Goal: Task Accomplishment & Management: Complete application form

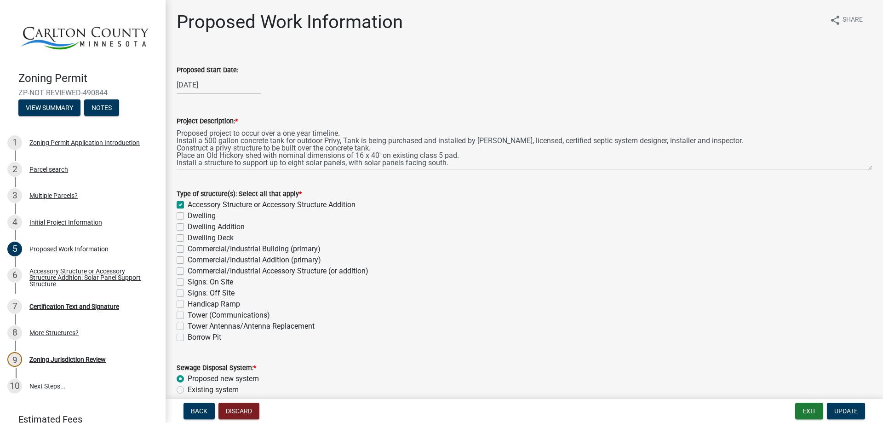
scroll to position [1756, 0]
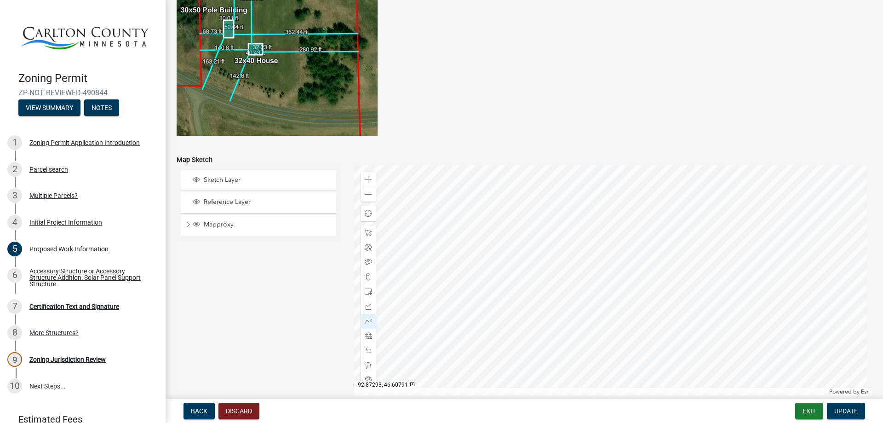
click at [602, 305] on div at bounding box center [613, 280] width 518 height 230
click at [365, 195] on span at bounding box center [368, 194] width 7 height 7
click at [365, 194] on span at bounding box center [368, 194] width 7 height 7
click at [600, 236] on div at bounding box center [613, 280] width 518 height 230
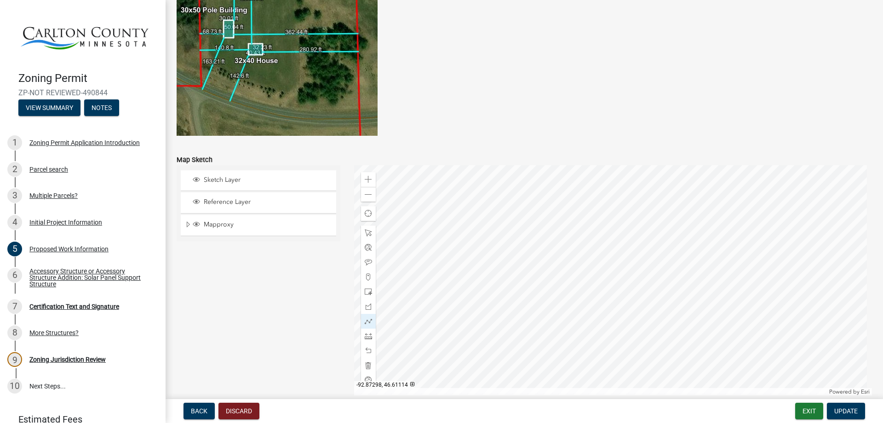
click at [603, 192] on div at bounding box center [613, 280] width 518 height 230
click at [365, 232] on span at bounding box center [368, 232] width 7 height 7
click at [365, 183] on span at bounding box center [368, 179] width 7 height 7
click at [624, 232] on div at bounding box center [613, 280] width 518 height 230
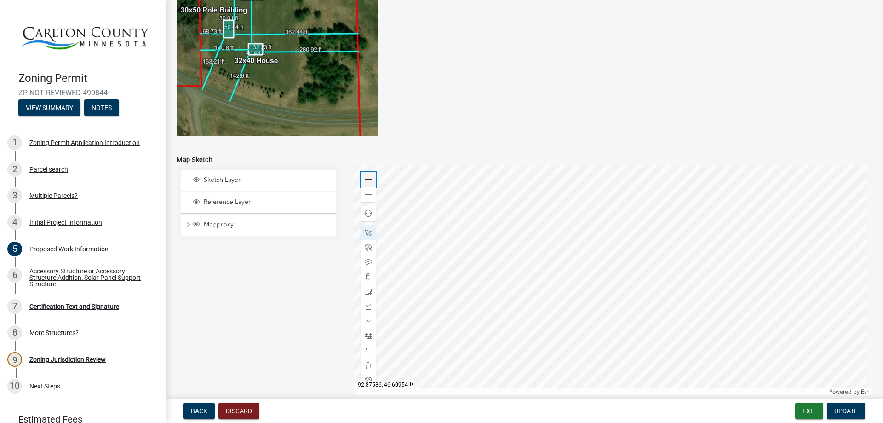
click at [367, 182] on span at bounding box center [368, 179] width 7 height 7
click at [557, 369] on div at bounding box center [613, 280] width 518 height 230
click at [559, 363] on div at bounding box center [613, 280] width 518 height 230
click at [553, 341] on div at bounding box center [613, 280] width 518 height 230
click at [628, 179] on div at bounding box center [613, 280] width 518 height 230
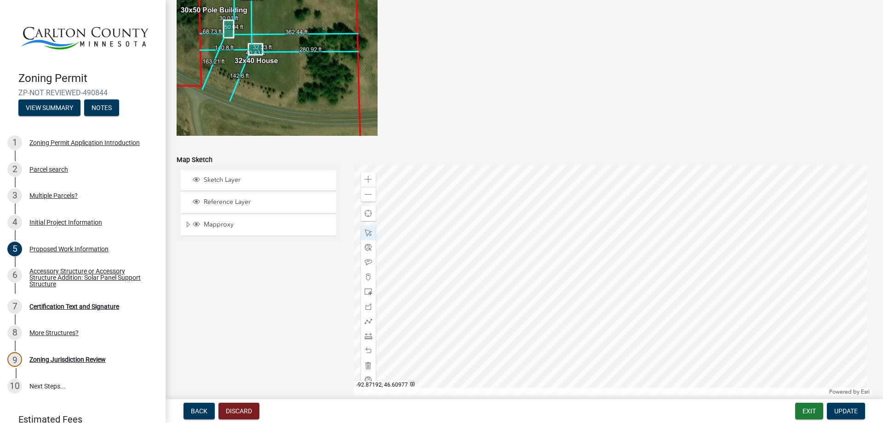
click at [617, 173] on div at bounding box center [613, 280] width 518 height 230
click at [604, 209] on div at bounding box center [613, 280] width 518 height 230
click at [614, 386] on div at bounding box center [613, 280] width 518 height 230
click at [621, 395] on div at bounding box center [613, 280] width 518 height 230
click at [609, 280] on div at bounding box center [613, 280] width 518 height 230
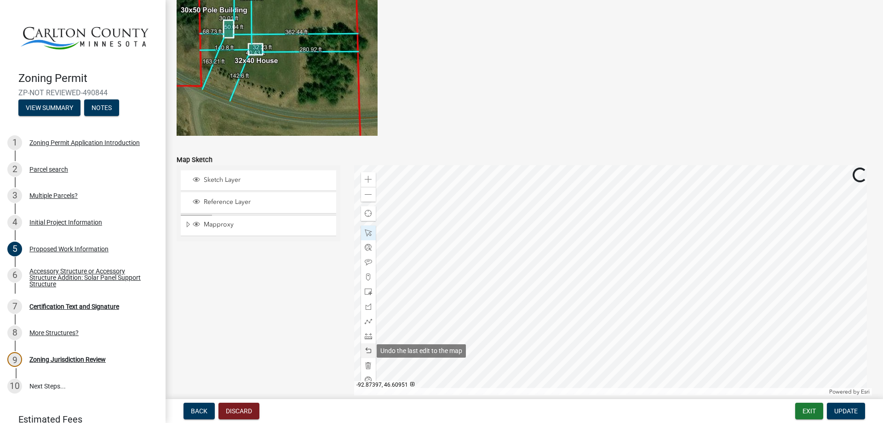
click at [362, 348] on div at bounding box center [368, 350] width 15 height 15
click at [622, 225] on div at bounding box center [613, 280] width 518 height 230
click at [587, 202] on div at bounding box center [613, 280] width 518 height 230
click at [573, 268] on div at bounding box center [613, 280] width 518 height 230
click at [362, 321] on div at bounding box center [368, 321] width 15 height 15
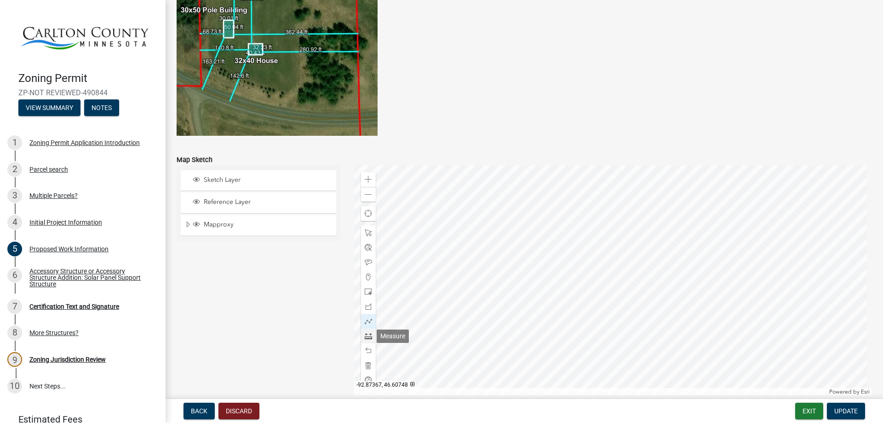
click at [366, 336] on span at bounding box center [368, 335] width 7 height 7
click at [471, 290] on div at bounding box center [613, 280] width 518 height 230
click at [367, 196] on span at bounding box center [368, 194] width 7 height 7
click at [553, 258] on div at bounding box center [613, 280] width 518 height 230
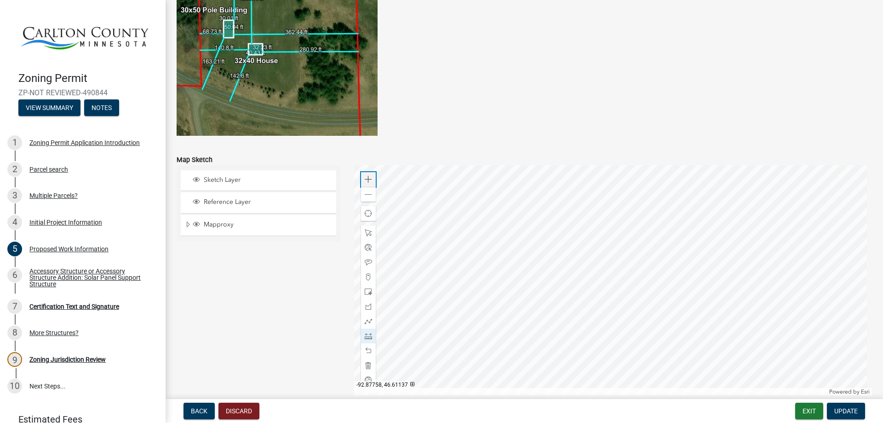
click at [367, 177] on span at bounding box center [368, 179] width 7 height 7
click at [494, 329] on div at bounding box center [613, 280] width 518 height 230
click at [503, 283] on div at bounding box center [613, 280] width 518 height 230
click at [367, 233] on span at bounding box center [368, 232] width 7 height 7
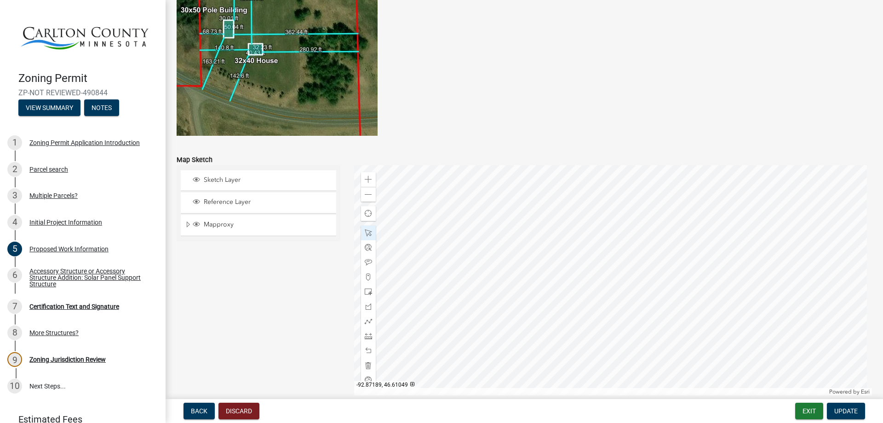
click at [553, 176] on div at bounding box center [613, 280] width 518 height 230
click at [558, 192] on div at bounding box center [613, 280] width 518 height 230
click at [704, 350] on div at bounding box center [613, 280] width 518 height 230
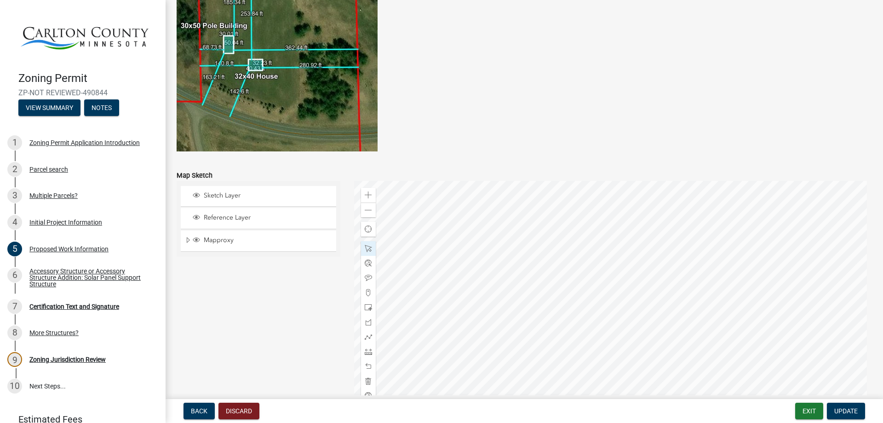
scroll to position [1801, 0]
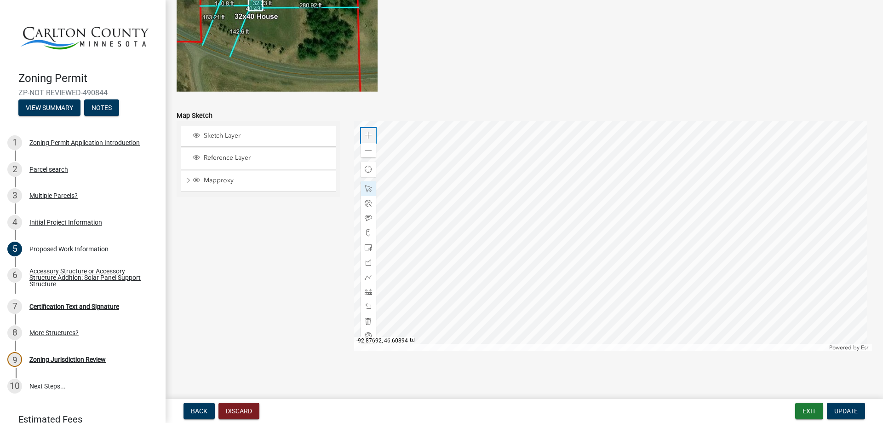
click at [369, 132] on span at bounding box center [368, 135] width 7 height 7
click at [712, 316] on div at bounding box center [613, 236] width 518 height 230
click at [368, 132] on span at bounding box center [368, 135] width 7 height 7
click at [671, 310] on div at bounding box center [613, 236] width 518 height 230
click at [365, 275] on span at bounding box center [368, 276] width 7 height 7
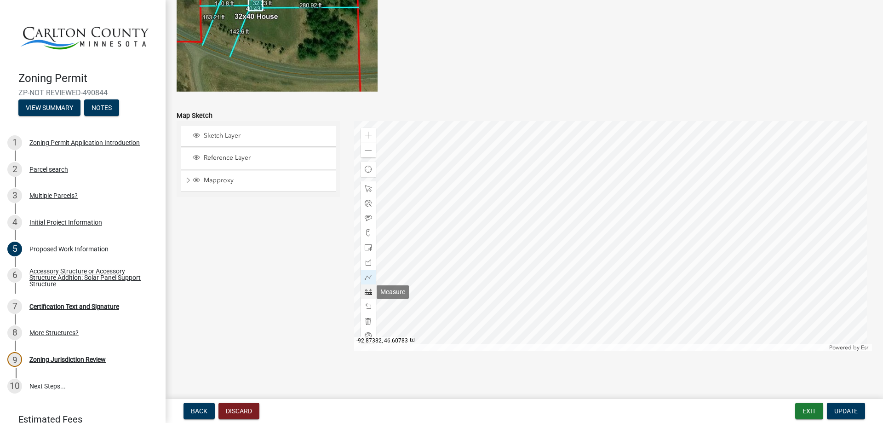
click at [365, 291] on span at bounding box center [368, 291] width 7 height 7
click at [588, 306] on div at bounding box center [613, 236] width 518 height 230
click at [365, 153] on span at bounding box center [368, 150] width 7 height 7
click at [365, 149] on span at bounding box center [368, 150] width 7 height 7
click at [561, 334] on div at bounding box center [613, 236] width 518 height 230
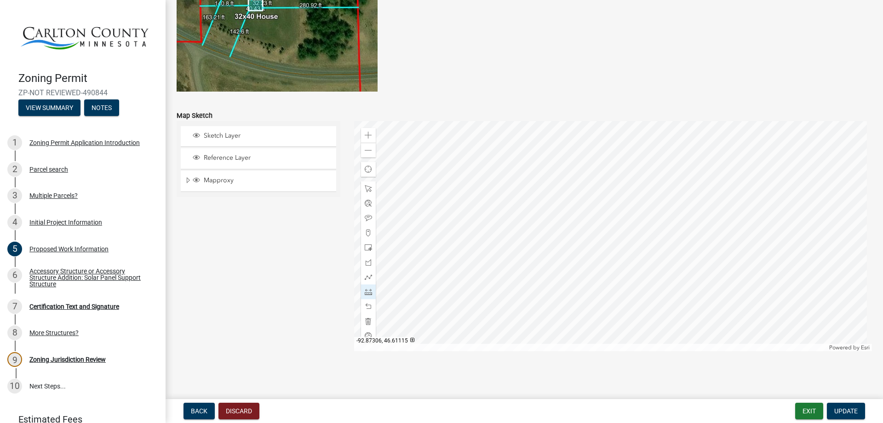
click at [567, 144] on div at bounding box center [613, 236] width 518 height 230
drag, startPoint x: 363, startPoint y: 150, endPoint x: 360, endPoint y: 155, distance: 5.0
click at [361, 155] on div "Zoom out" at bounding box center [368, 150] width 15 height 15
click at [365, 153] on span at bounding box center [368, 150] width 7 height 7
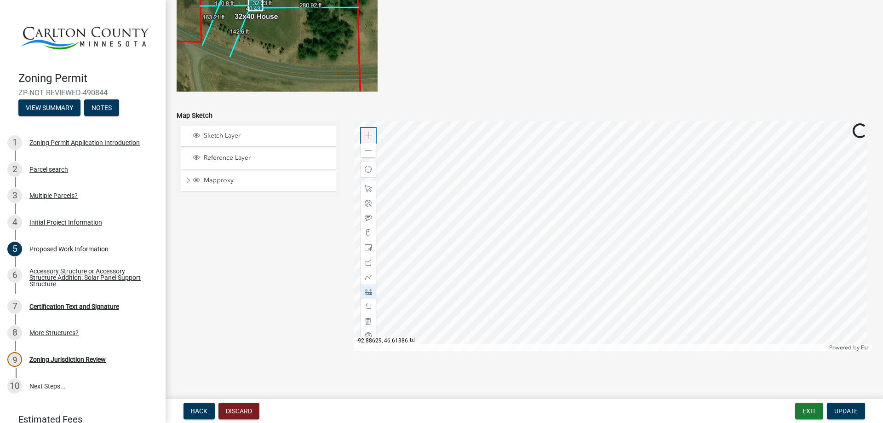
click at [367, 137] on span at bounding box center [368, 135] width 7 height 7
click at [366, 189] on span at bounding box center [368, 188] width 7 height 7
click at [617, 149] on div at bounding box center [613, 236] width 518 height 230
click at [367, 133] on span at bounding box center [368, 135] width 7 height 7
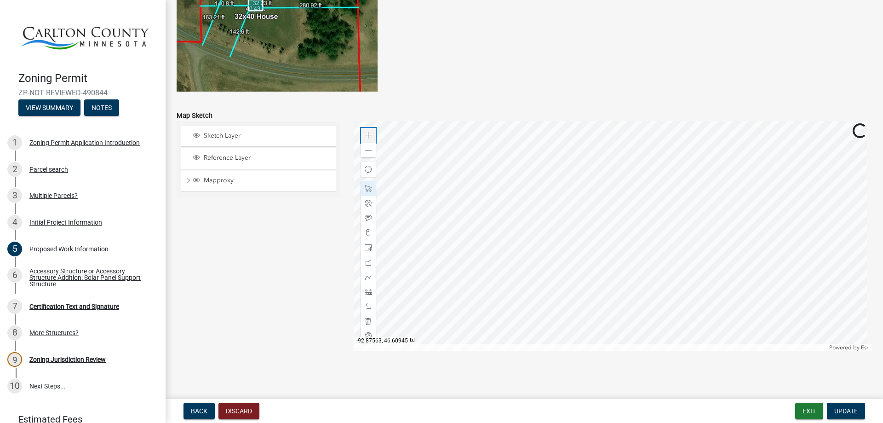
click at [367, 133] on span at bounding box center [368, 135] width 7 height 7
click at [750, 170] on div at bounding box center [613, 236] width 518 height 230
click at [677, 255] on div at bounding box center [613, 236] width 518 height 230
click at [365, 135] on span at bounding box center [368, 135] width 7 height 7
click at [553, 290] on div at bounding box center [613, 236] width 518 height 230
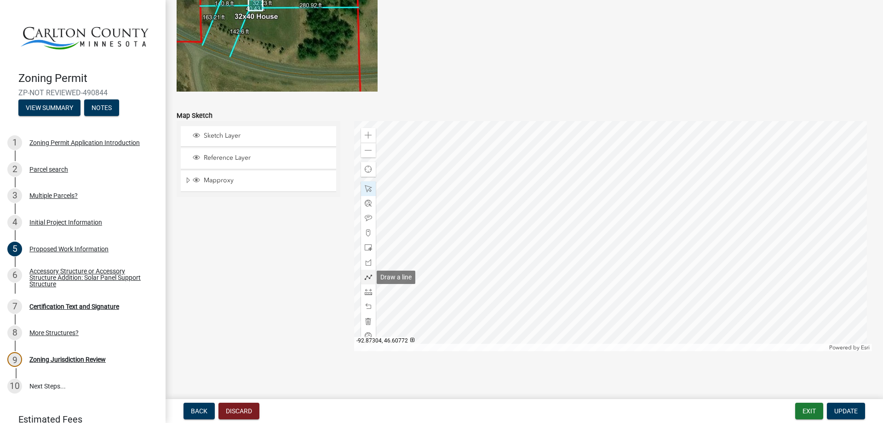
click at [365, 275] on span at bounding box center [368, 276] width 7 height 7
click at [366, 290] on span at bounding box center [368, 291] width 7 height 7
click at [418, 264] on div at bounding box center [613, 236] width 518 height 230
click at [723, 259] on div at bounding box center [613, 236] width 518 height 230
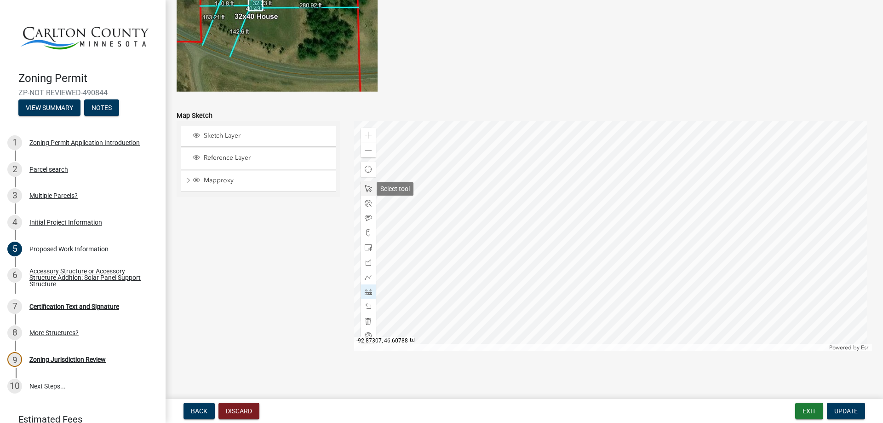
click at [367, 189] on span at bounding box center [368, 188] width 7 height 7
click at [367, 152] on span at bounding box center [368, 150] width 7 height 7
click at [755, 276] on div at bounding box center [613, 236] width 518 height 230
click at [413, 256] on div at bounding box center [613, 236] width 518 height 230
click at [751, 262] on div at bounding box center [613, 236] width 518 height 230
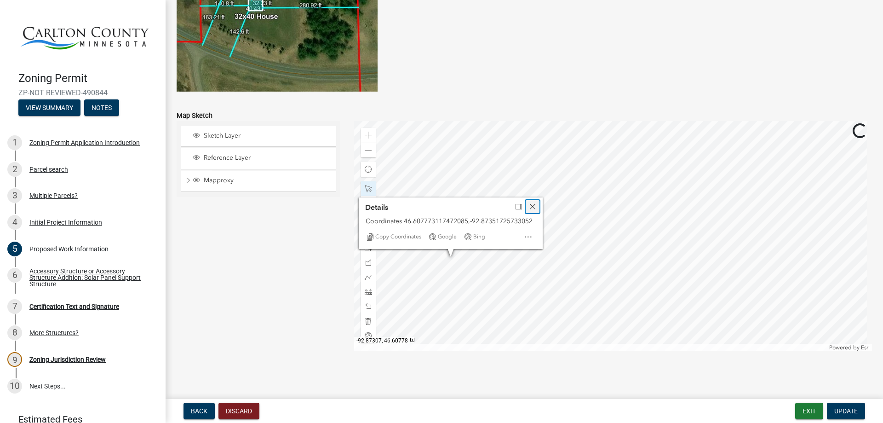
click at [529, 207] on span "Close" at bounding box center [532, 206] width 7 height 7
click at [454, 253] on div at bounding box center [613, 236] width 518 height 230
click at [537, 206] on span "Close" at bounding box center [537, 203] width 7 height 7
click at [365, 217] on span at bounding box center [368, 217] width 7 height 7
click at [434, 248] on div at bounding box center [613, 236] width 518 height 230
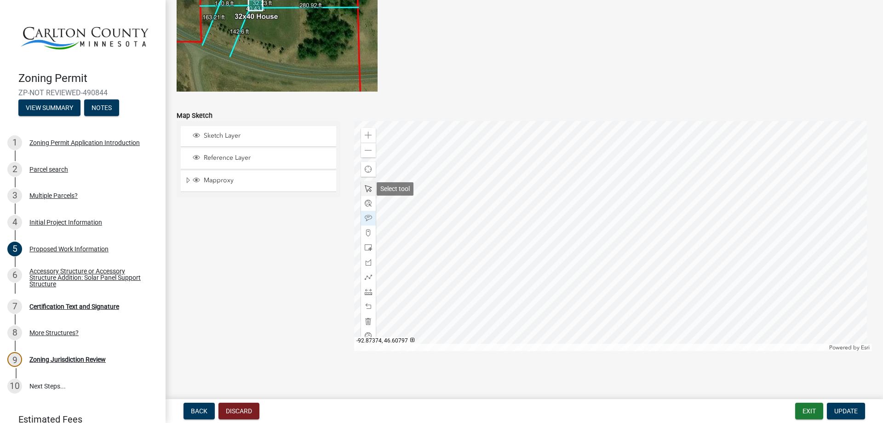
click at [365, 188] on span at bounding box center [368, 188] width 7 height 7
click at [445, 243] on div at bounding box center [613, 236] width 518 height 230
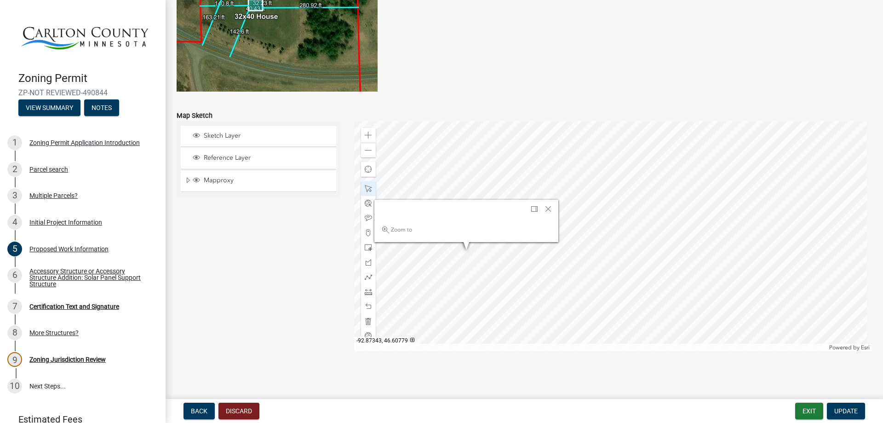
click at [466, 252] on div at bounding box center [613, 236] width 518 height 230
click at [459, 253] on div at bounding box center [613, 236] width 518 height 230
click at [553, 205] on span "Close" at bounding box center [554, 204] width 7 height 7
click at [450, 252] on div at bounding box center [613, 236] width 518 height 230
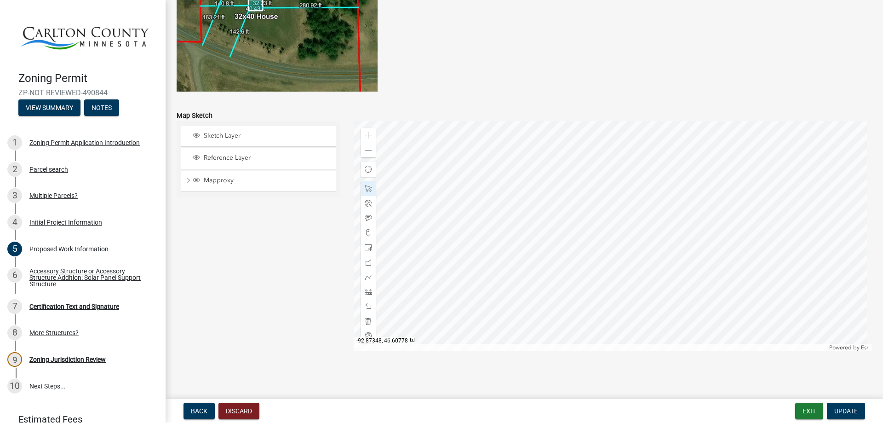
click at [451, 253] on div at bounding box center [613, 236] width 518 height 230
click at [553, 257] on div at bounding box center [613, 236] width 518 height 230
click at [535, 210] on span "Close" at bounding box center [534, 211] width 7 height 7
click at [365, 149] on span at bounding box center [368, 150] width 7 height 7
click at [615, 284] on div at bounding box center [613, 236] width 518 height 230
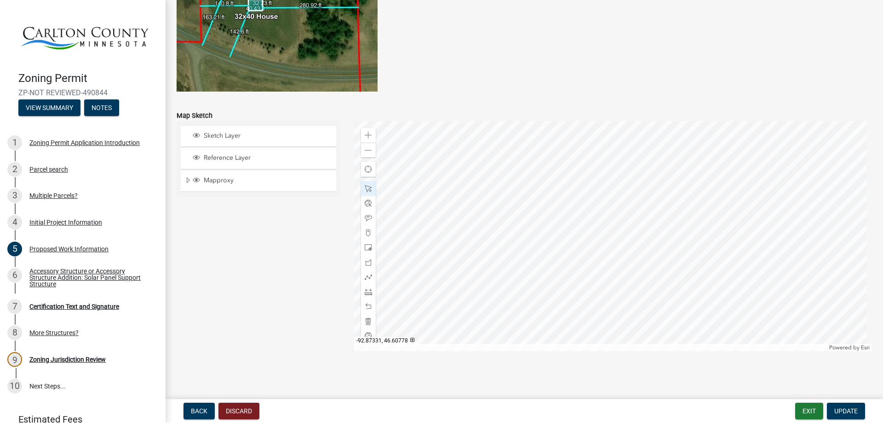
click at [516, 249] on div at bounding box center [613, 236] width 518 height 230
click at [502, 257] on div at bounding box center [613, 236] width 518 height 230
click at [598, 208] on span "Close" at bounding box center [599, 208] width 7 height 7
click at [620, 303] on div at bounding box center [613, 236] width 518 height 230
click at [628, 280] on div at bounding box center [613, 236] width 518 height 230
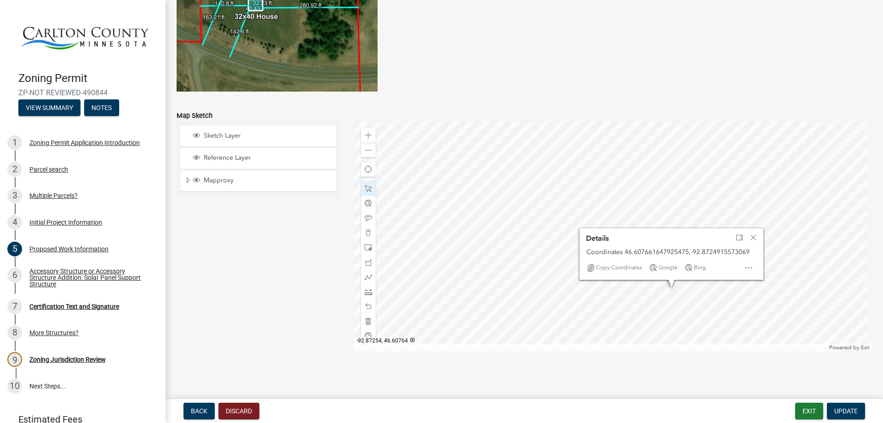
click at [669, 294] on div at bounding box center [613, 236] width 518 height 230
click at [752, 239] on span "Close" at bounding box center [753, 237] width 7 height 7
click at [678, 291] on div at bounding box center [613, 236] width 518 height 230
click at [763, 241] on span "Close" at bounding box center [761, 241] width 7 height 7
click at [664, 297] on div at bounding box center [613, 236] width 518 height 230
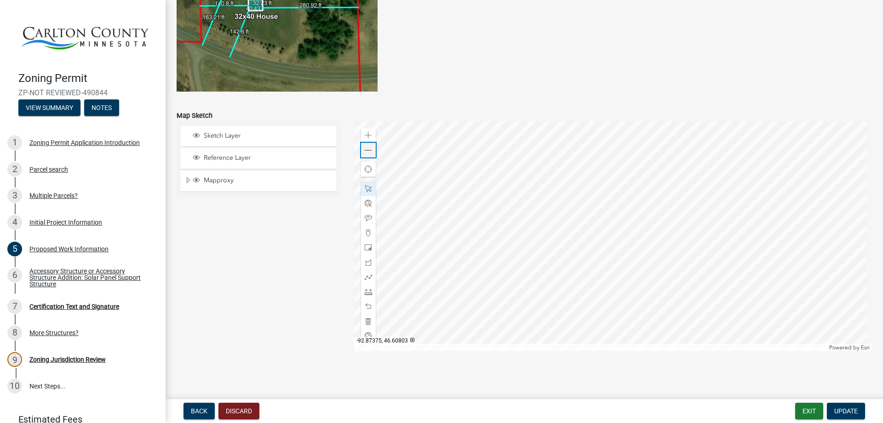
click at [365, 154] on span at bounding box center [368, 150] width 7 height 7
click at [844, 409] on span "Update" at bounding box center [845, 410] width 23 height 7
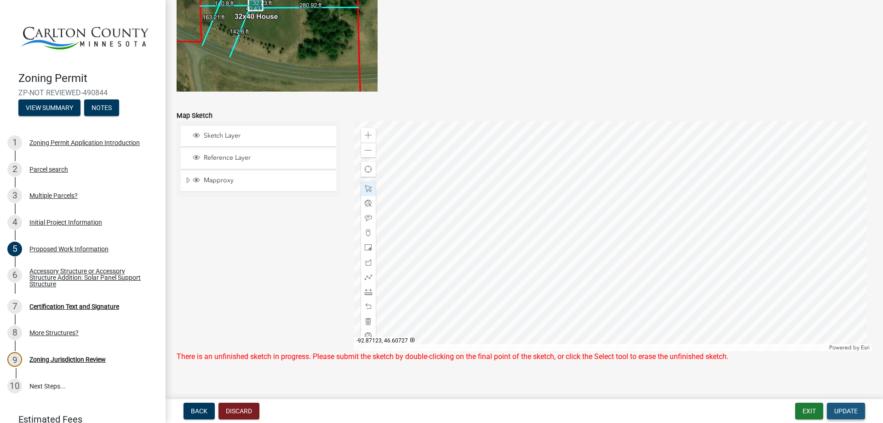
click at [849, 408] on span "Update" at bounding box center [845, 410] width 23 height 7
click at [47, 272] on div "Accessory Structure or Accessory Structure Addition: Solar Panel Support Struct…" at bounding box center [89, 277] width 121 height 19
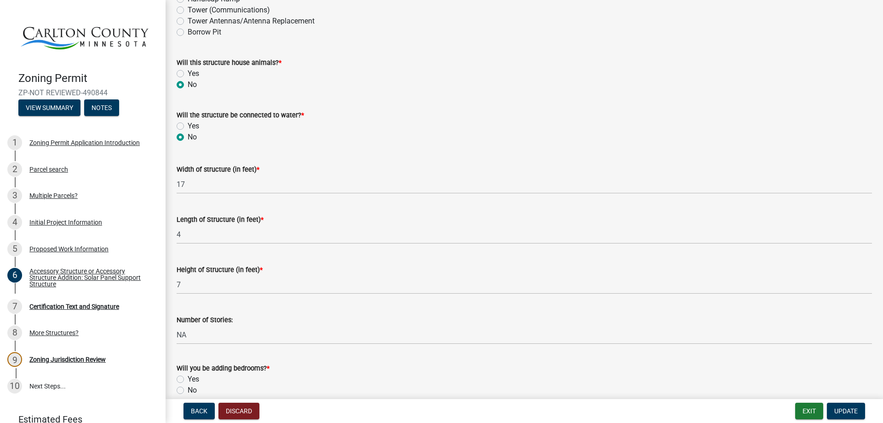
scroll to position [307, 0]
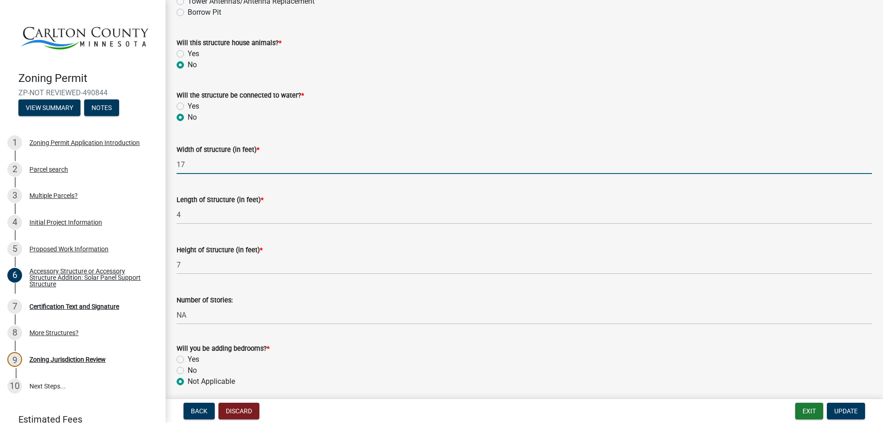
drag, startPoint x: 186, startPoint y: 164, endPoint x: 176, endPoint y: 165, distance: 10.7
click at [176, 165] on div "Width of structure (in feet) * 17" at bounding box center [524, 152] width 709 height 43
type input "4"
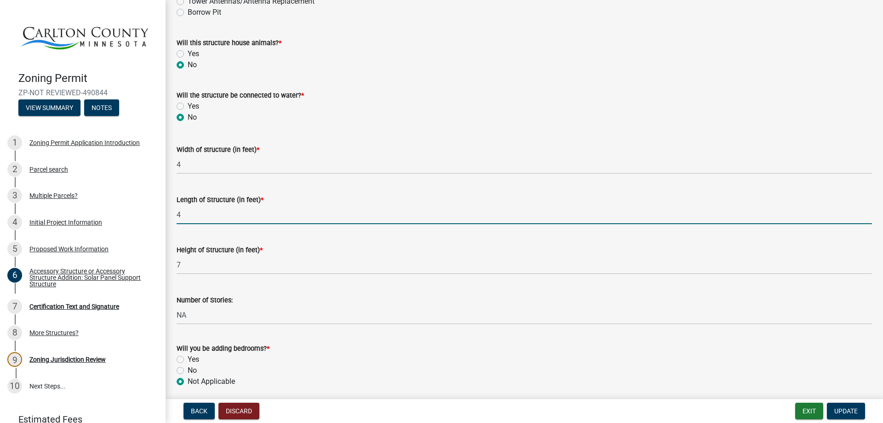
drag, startPoint x: 182, startPoint y: 211, endPoint x: 177, endPoint y: 214, distance: 6.6
click at [177, 214] on input "4" at bounding box center [524, 214] width 695 height 19
type input "17"
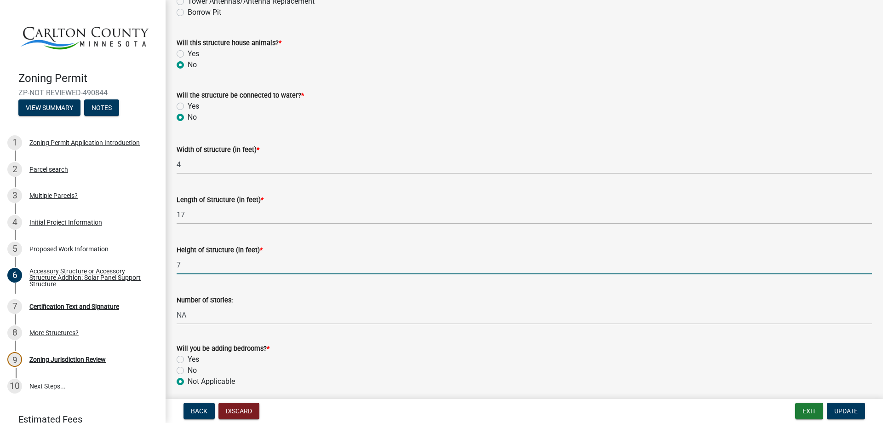
click at [213, 269] on input "7" at bounding box center [524, 264] width 695 height 19
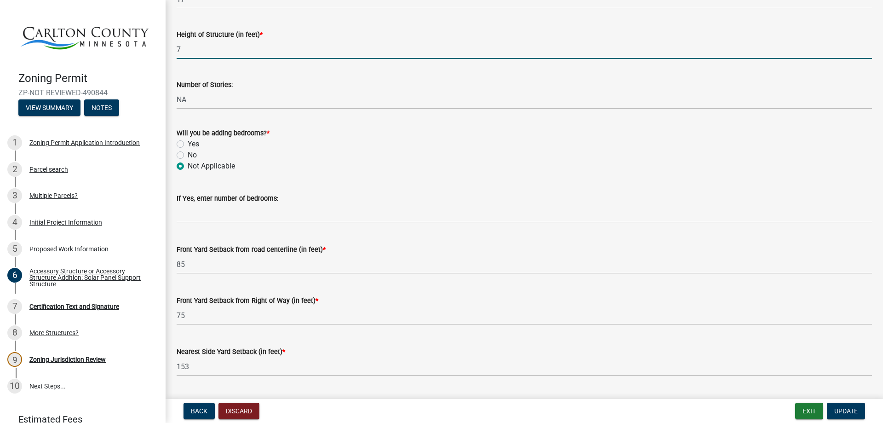
scroll to position [690, 0]
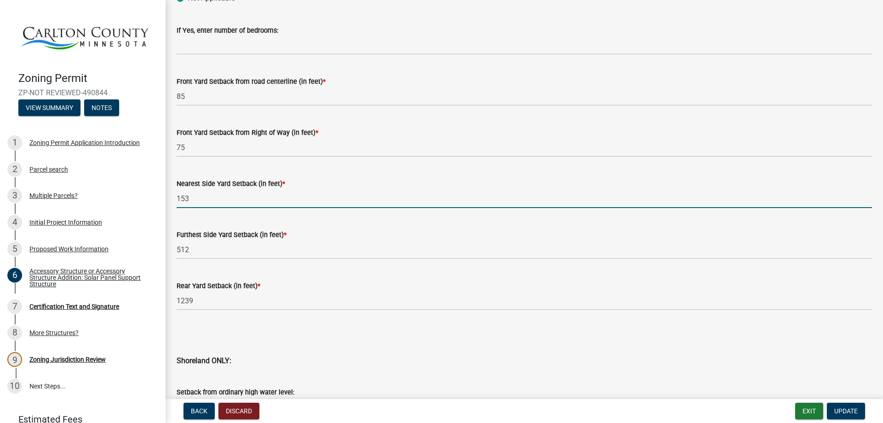
click at [190, 196] on input "153" at bounding box center [524, 198] width 695 height 19
type input "150"
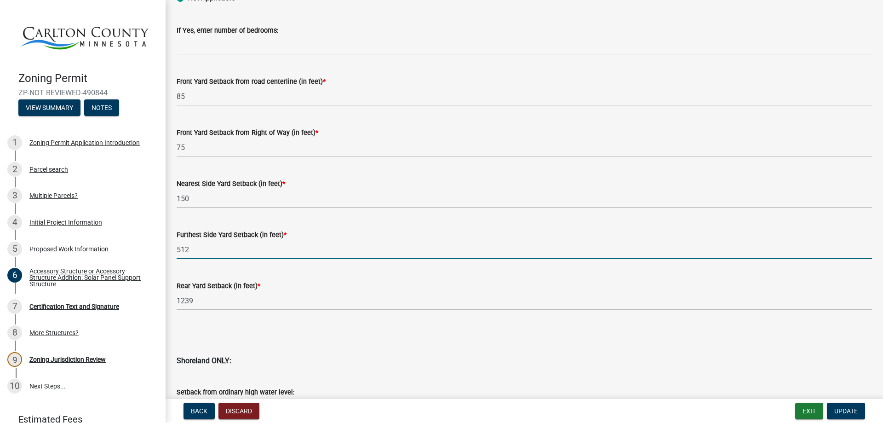
click at [189, 247] on input "512" at bounding box center [524, 249] width 695 height 19
type input "513"
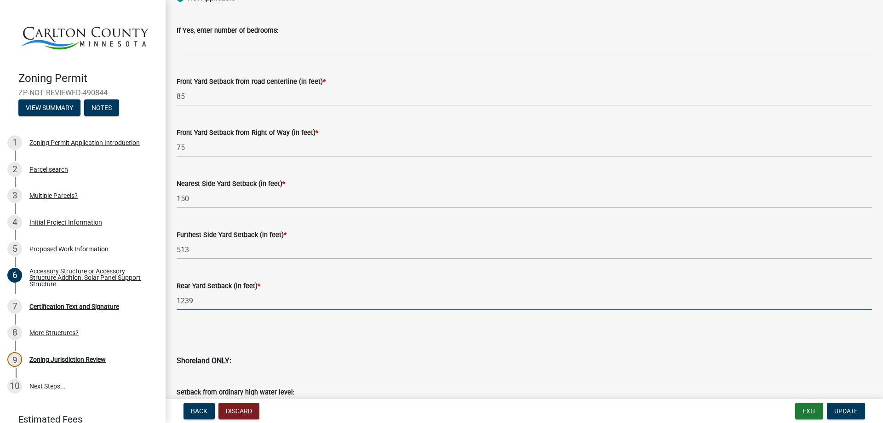
drag, startPoint x: 195, startPoint y: 300, endPoint x: 205, endPoint y: 310, distance: 14.3
click at [196, 302] on input "1239" at bounding box center [524, 300] width 695 height 19
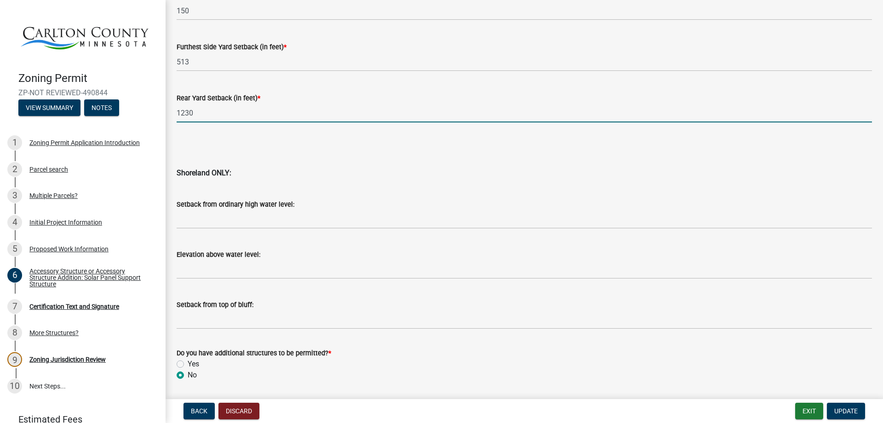
scroll to position [907, 0]
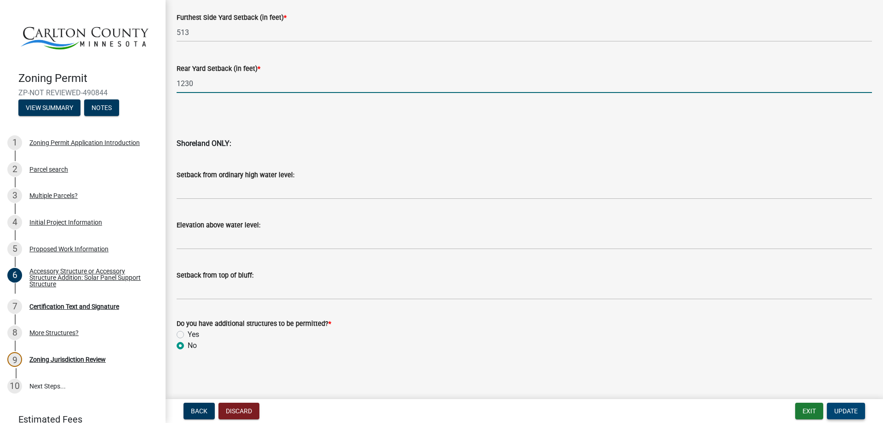
type input "1230"
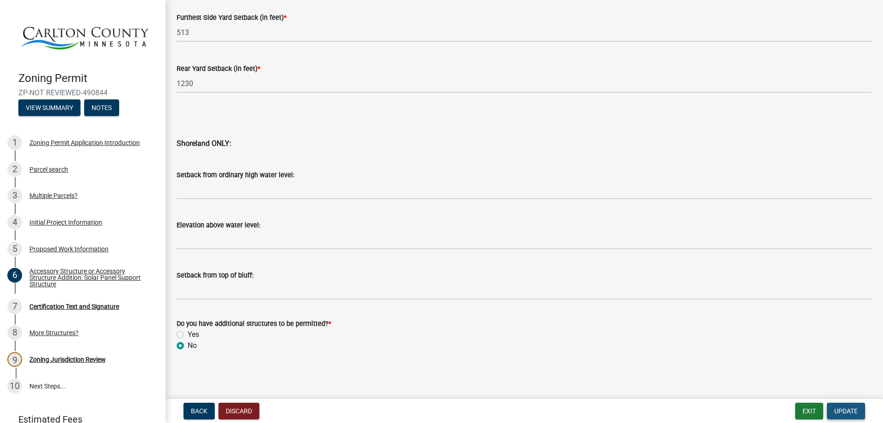
click at [852, 411] on span "Update" at bounding box center [845, 410] width 23 height 7
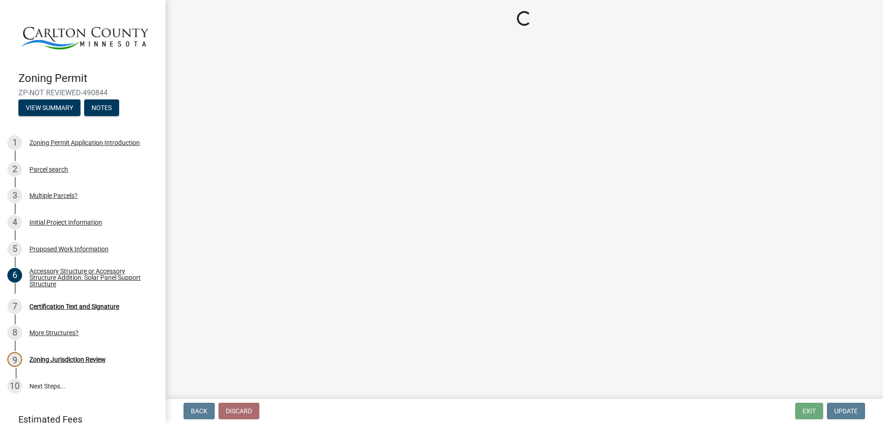
scroll to position [0, 0]
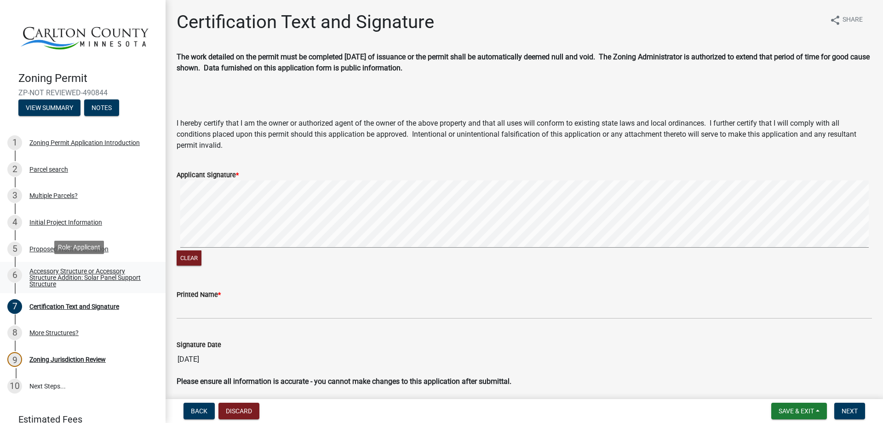
click at [51, 272] on div "Accessory Structure or Accessory Structure Addition: Solar Panel Support Struct…" at bounding box center [89, 277] width 121 height 19
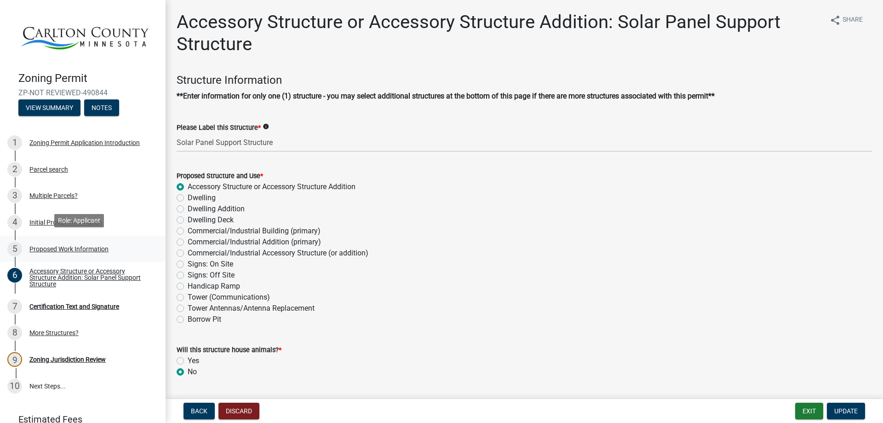
click at [62, 246] on div "Proposed Work Information" at bounding box center [68, 249] width 79 height 6
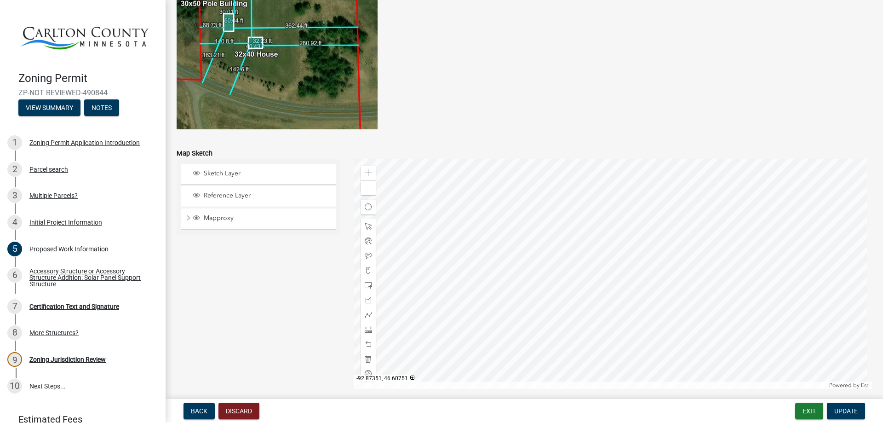
scroll to position [1801, 0]
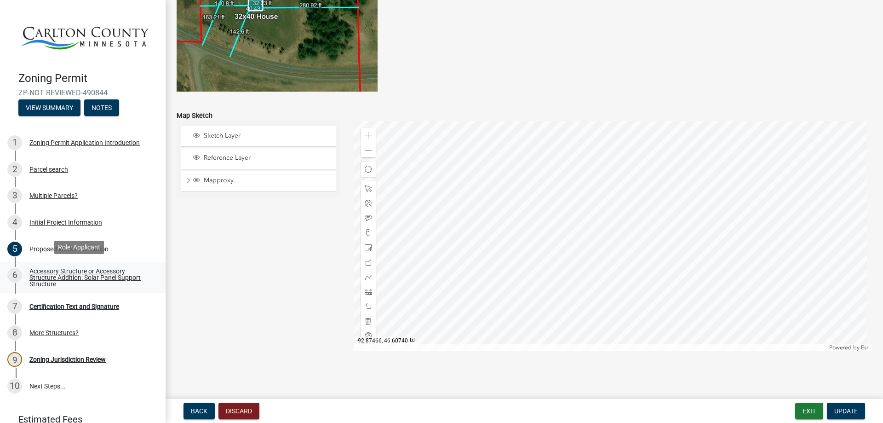
click at [86, 275] on div "Accessory Structure or Accessory Structure Addition: Solar Panel Support Struct…" at bounding box center [89, 277] width 121 height 19
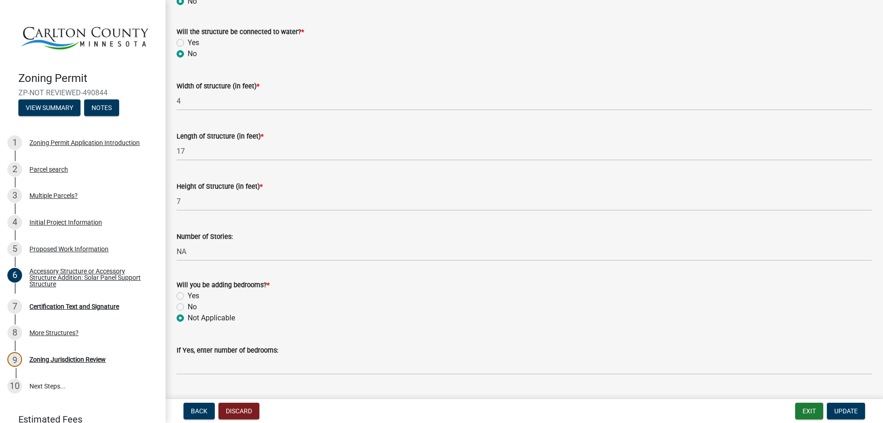
scroll to position [0, 0]
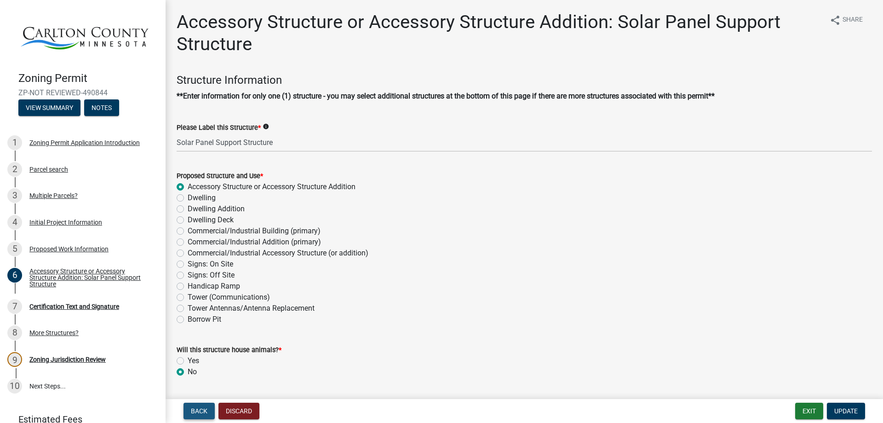
click at [203, 410] on span "Back" at bounding box center [199, 410] width 17 height 7
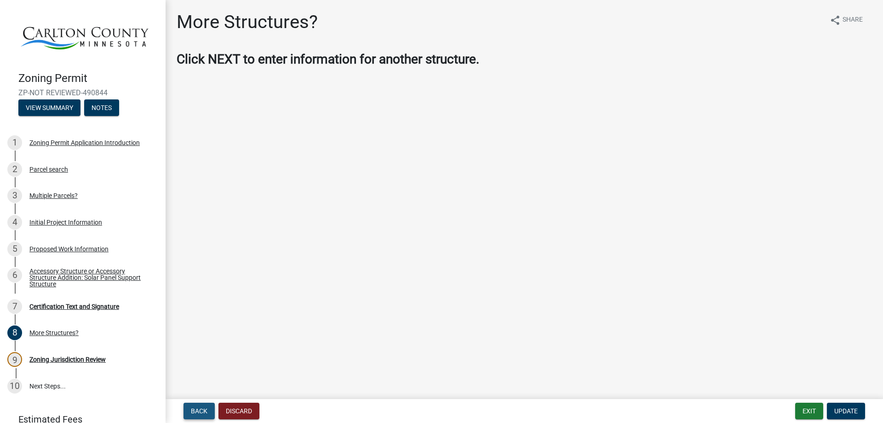
click at [189, 411] on button "Back" at bounding box center [199, 410] width 31 height 17
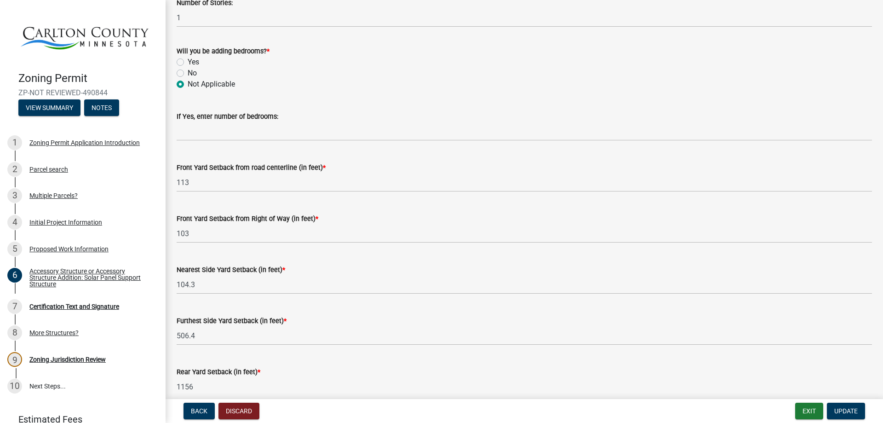
scroll to position [613, 0]
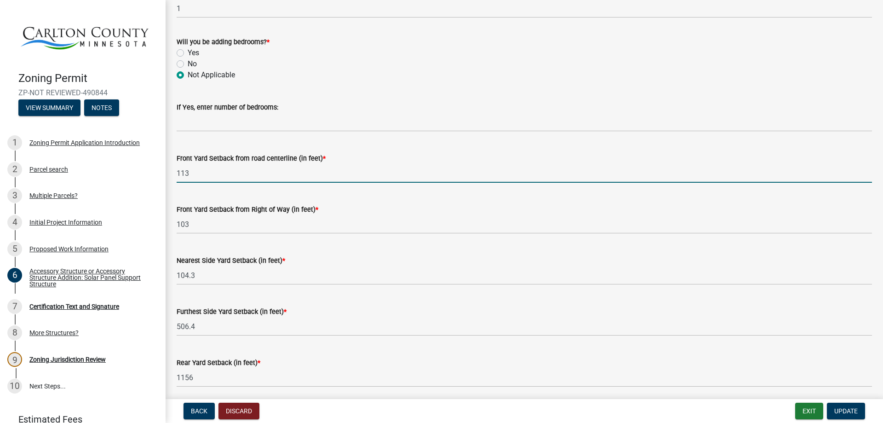
click at [192, 172] on input "113" at bounding box center [524, 173] width 695 height 19
type input "114"
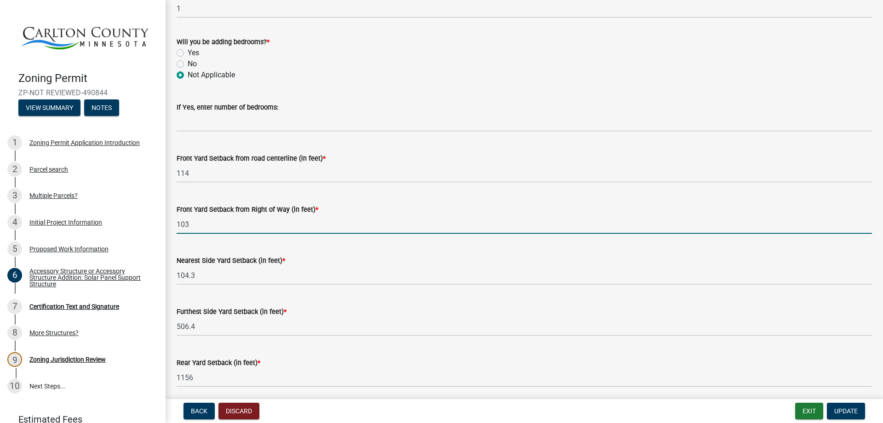
click at [191, 224] on input "103" at bounding box center [524, 224] width 695 height 19
type input "104"
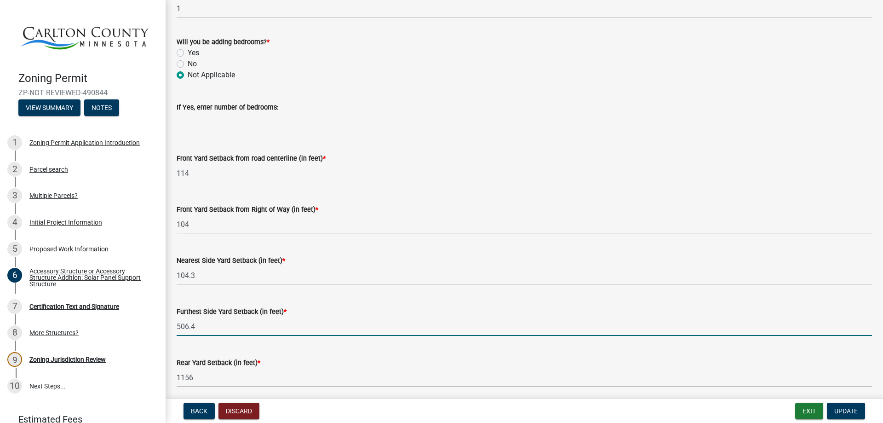
click at [202, 324] on input "506.4" at bounding box center [524, 326] width 695 height 19
type input "521"
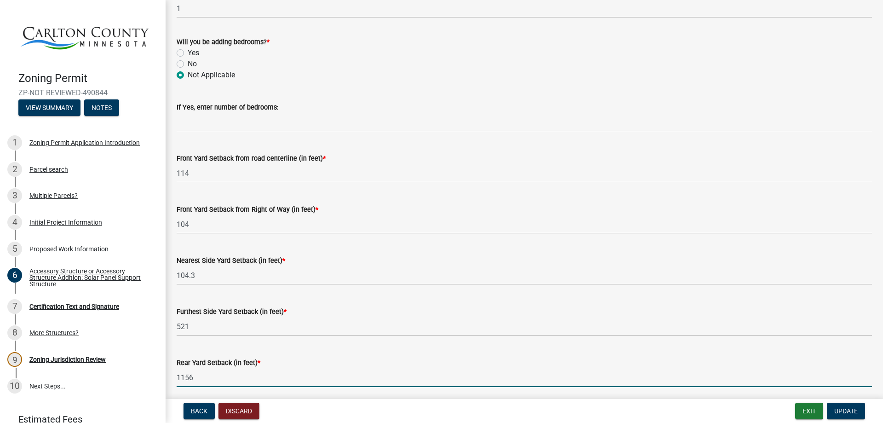
click at [194, 375] on input "1156" at bounding box center [524, 377] width 695 height 19
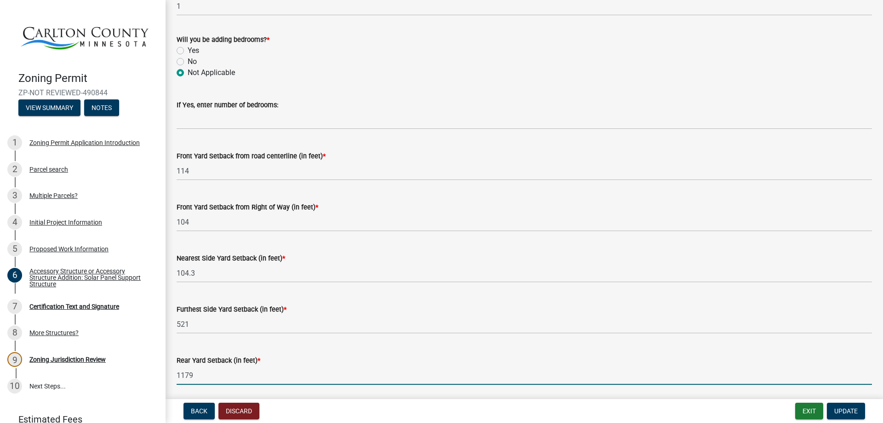
scroll to position [600, 0]
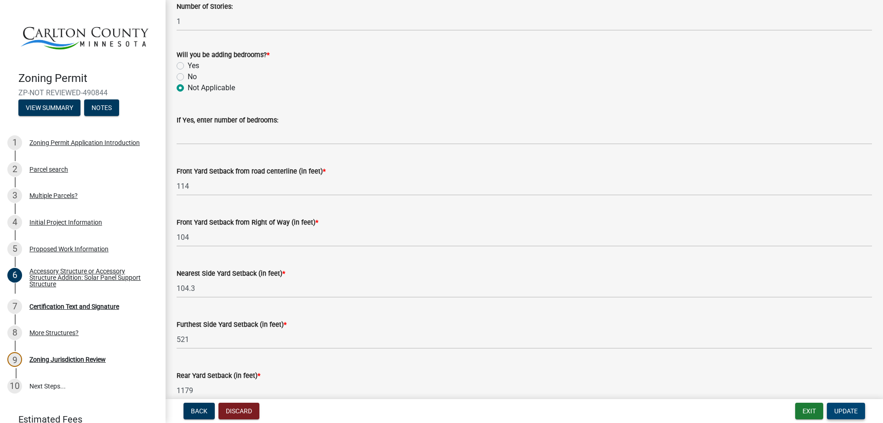
type input "1179"
click at [847, 411] on span "Update" at bounding box center [845, 410] width 23 height 7
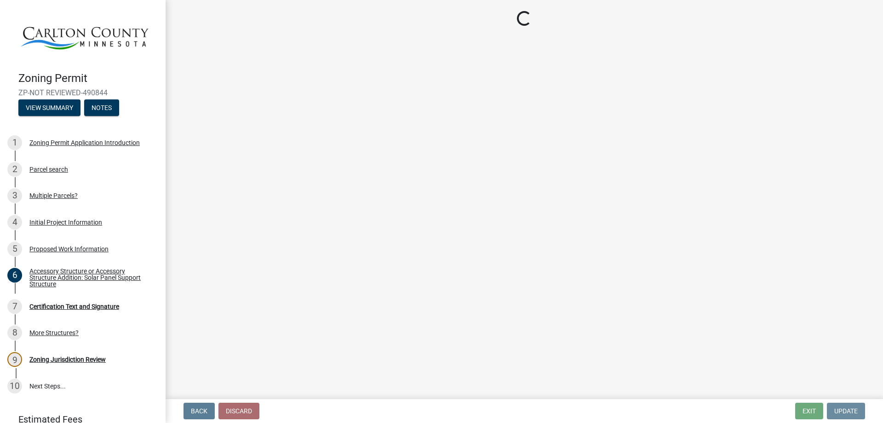
scroll to position [0, 0]
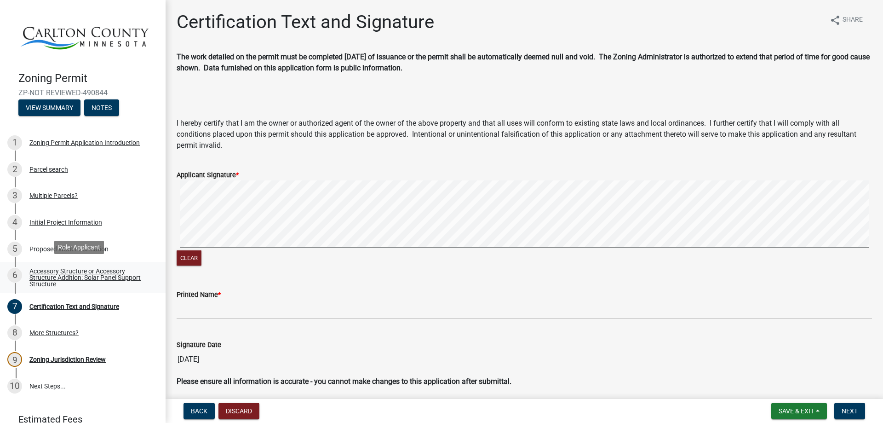
click at [54, 273] on div "Accessory Structure or Accessory Structure Addition: Solar Panel Support Struct…" at bounding box center [89, 277] width 121 height 19
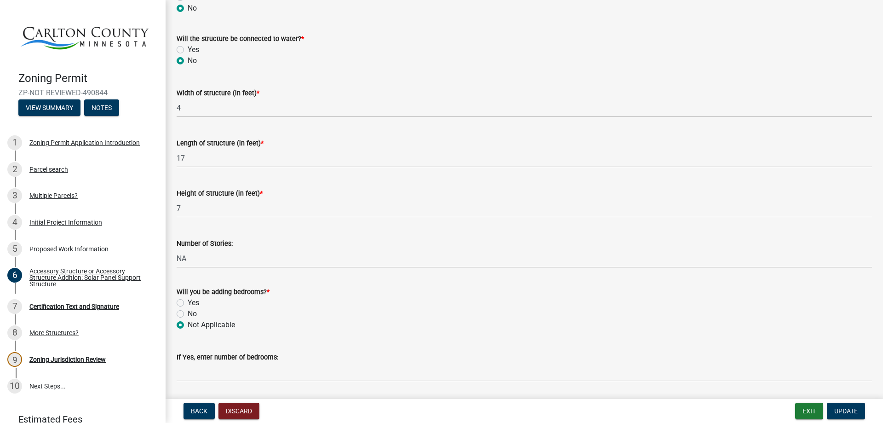
scroll to position [383, 0]
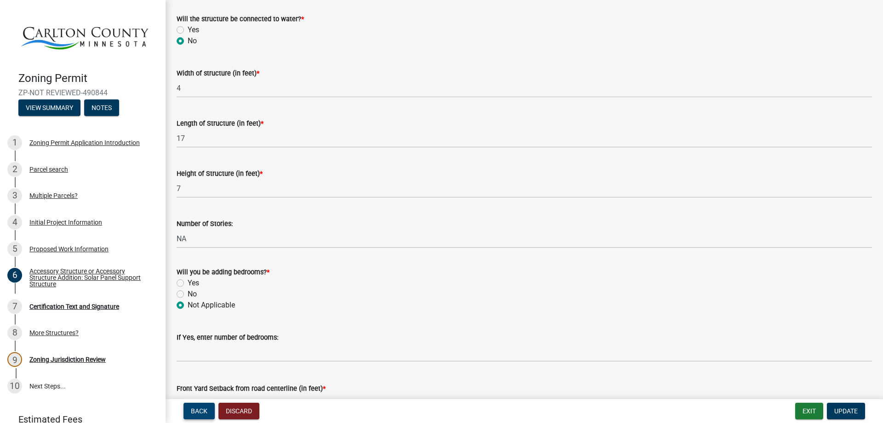
click at [200, 410] on span "Back" at bounding box center [199, 410] width 17 height 7
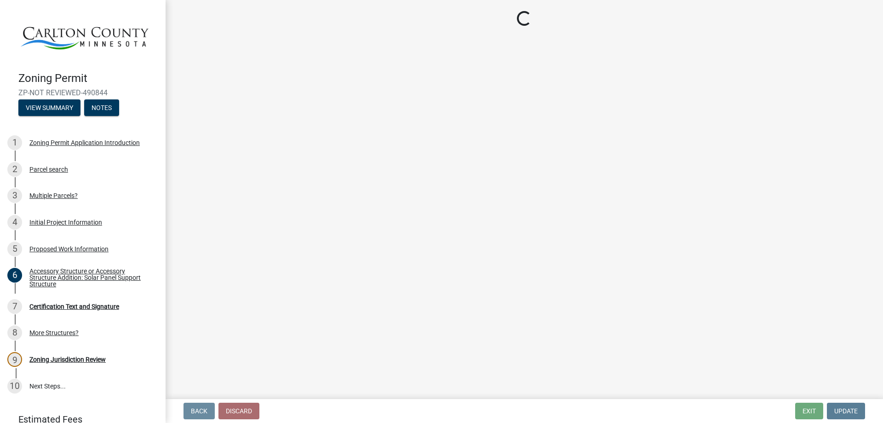
scroll to position [0, 0]
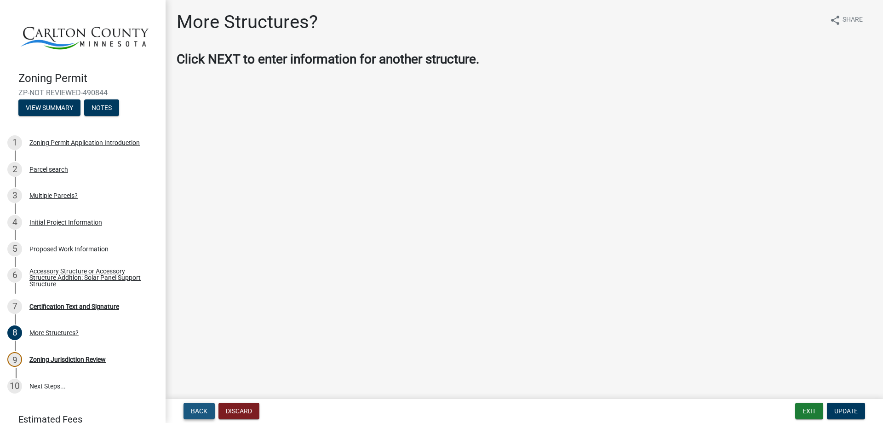
click at [198, 410] on span "Back" at bounding box center [199, 410] width 17 height 7
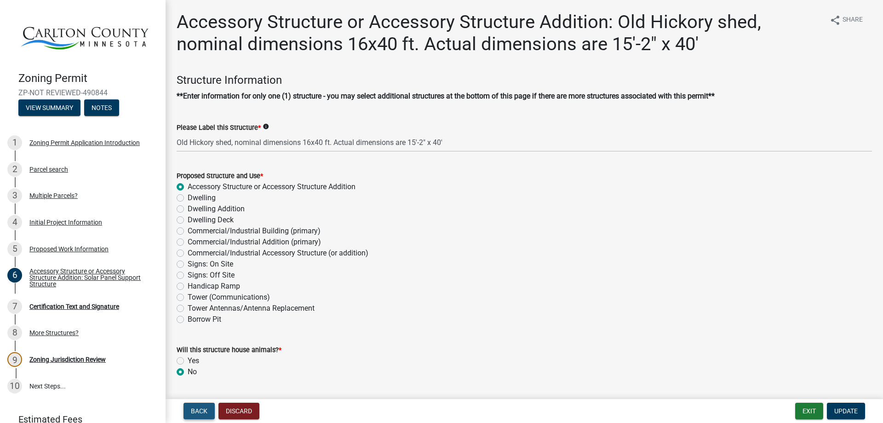
click at [195, 412] on span "Back" at bounding box center [199, 410] width 17 height 7
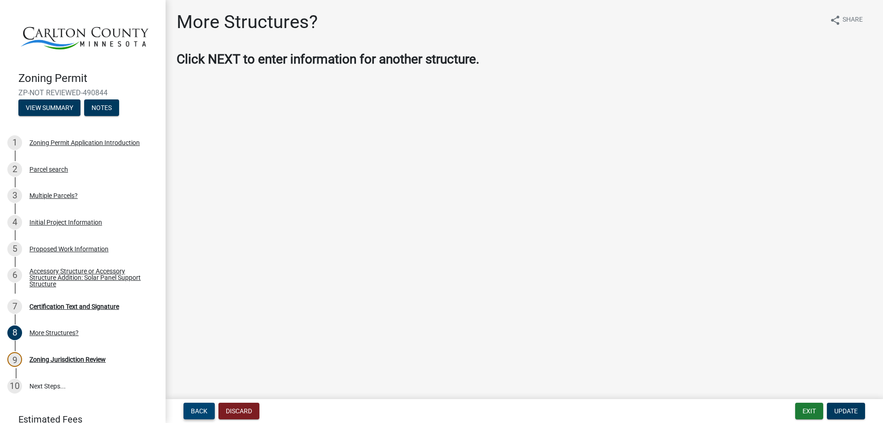
click at [193, 414] on span "Back" at bounding box center [199, 410] width 17 height 7
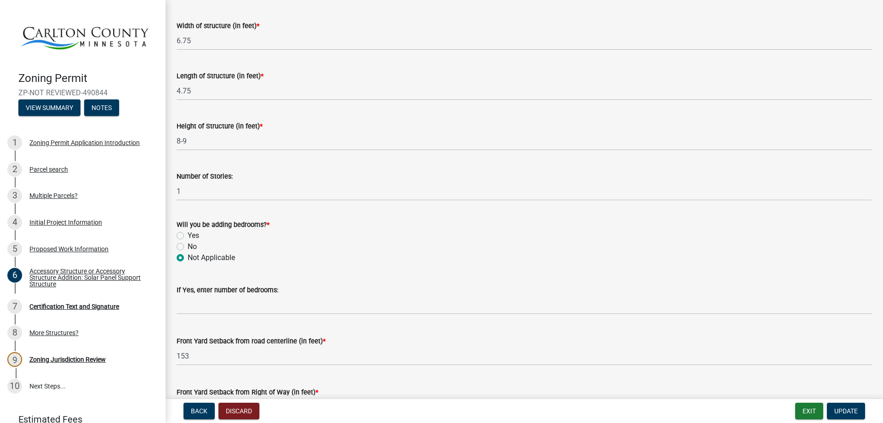
scroll to position [460, 0]
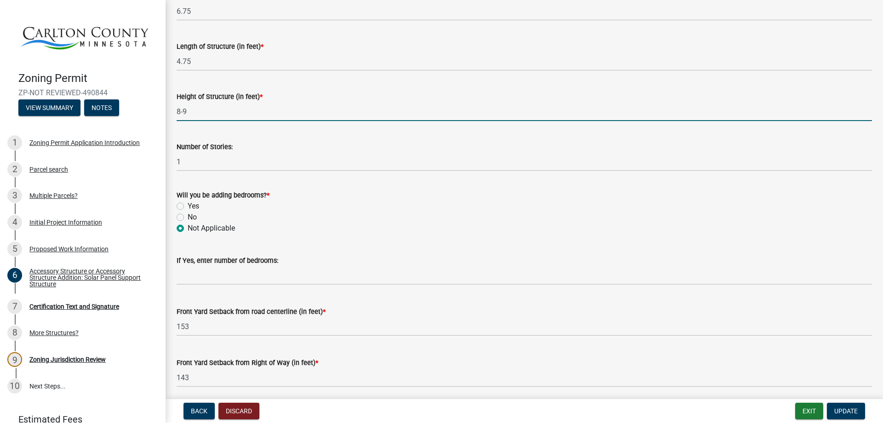
drag, startPoint x: 188, startPoint y: 111, endPoint x: 178, endPoint y: 111, distance: 9.2
click at [178, 111] on input "8-9" at bounding box center [524, 111] width 695 height 19
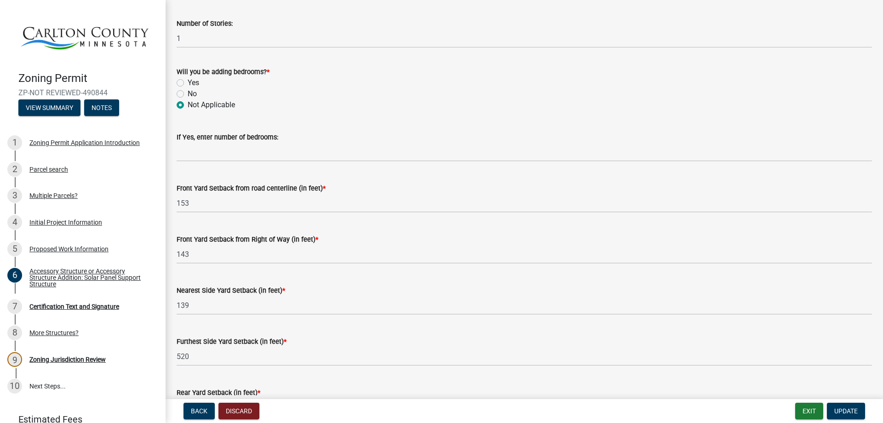
scroll to position [613, 0]
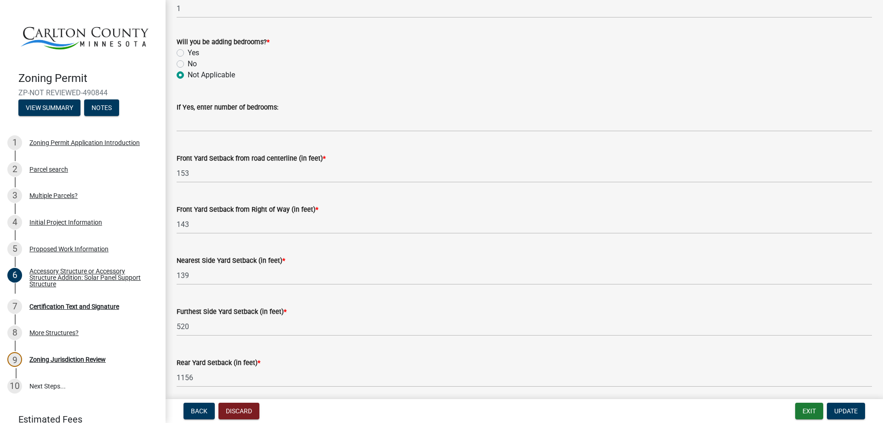
type input "9"
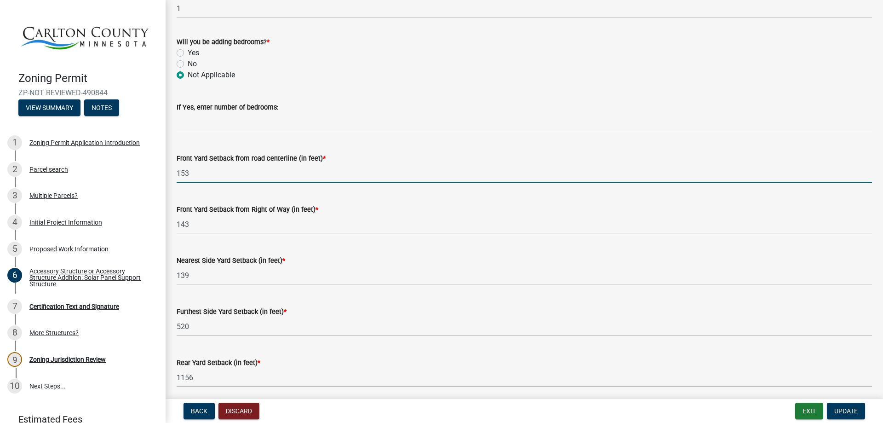
click at [188, 176] on input "153" at bounding box center [524, 173] width 695 height 19
type input "160"
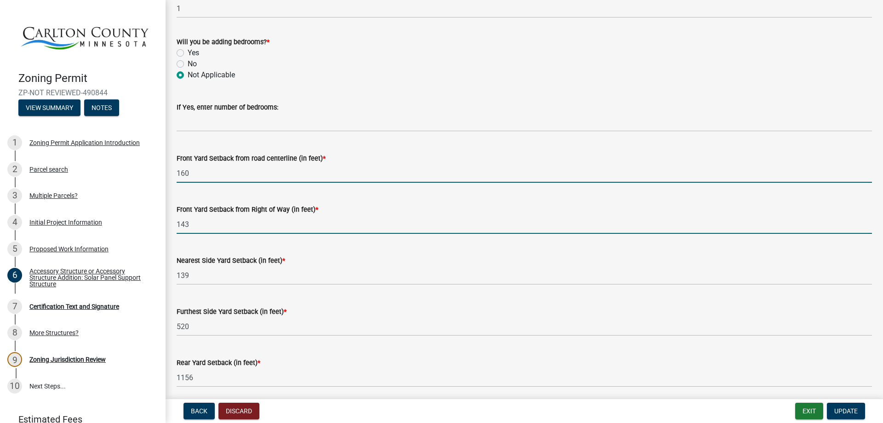
click at [189, 224] on input "143" at bounding box center [524, 224] width 695 height 19
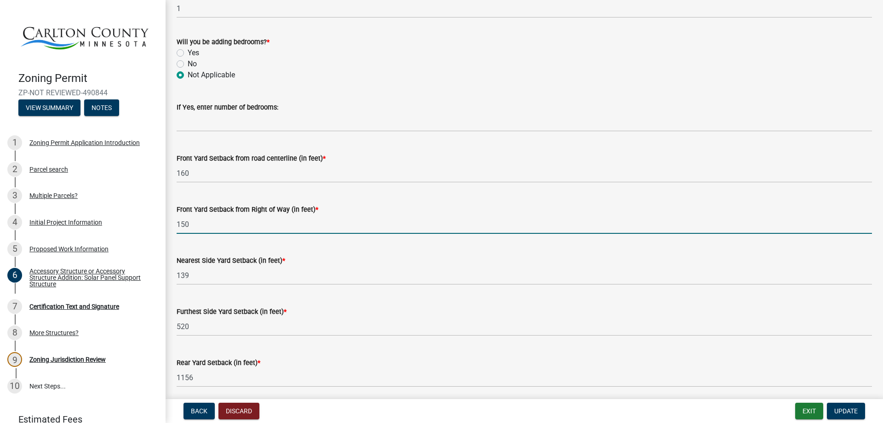
type input "150"
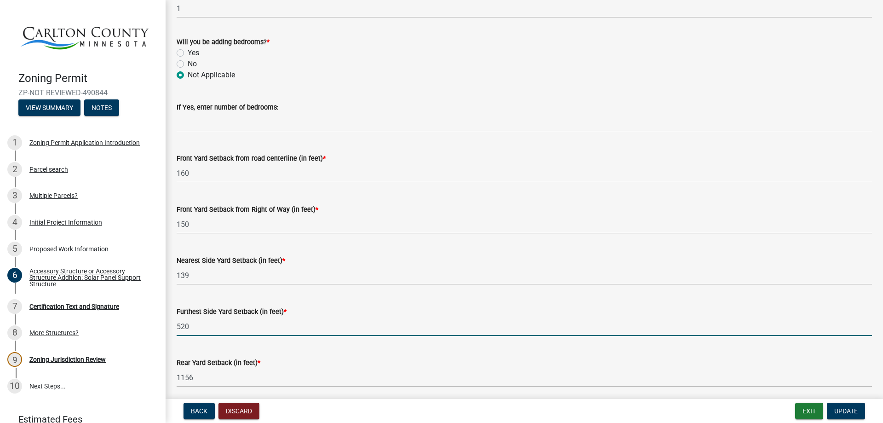
click at [190, 326] on input "520" at bounding box center [524, 326] width 695 height 19
type input "522"
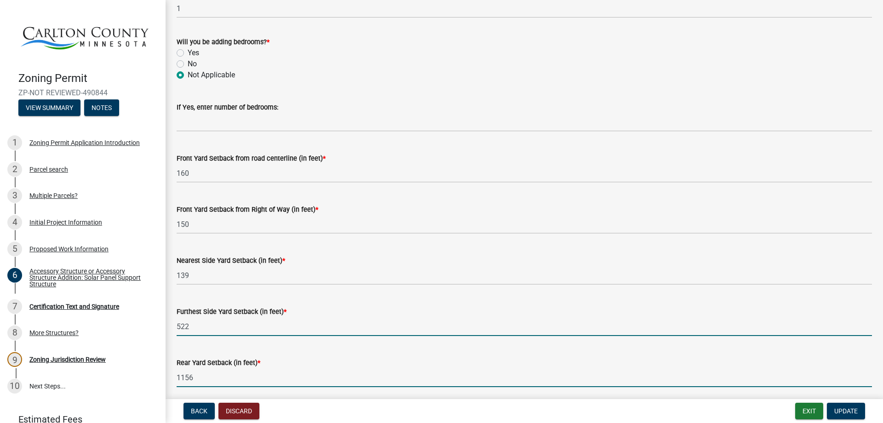
click at [195, 376] on input "1156" at bounding box center [524, 377] width 695 height 19
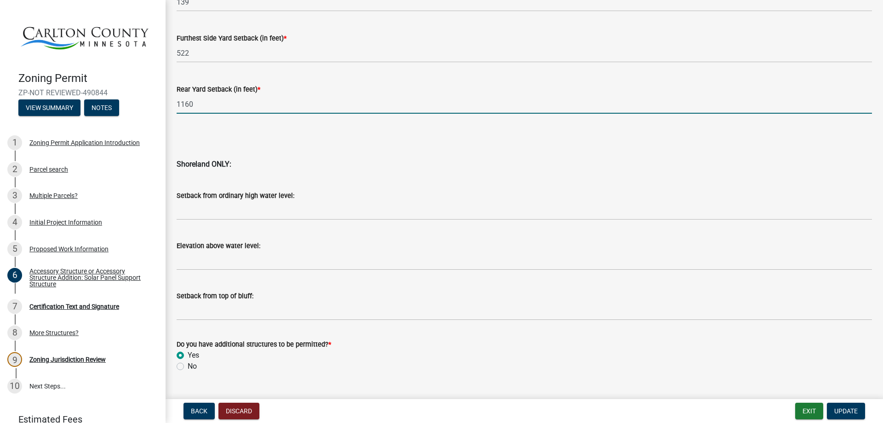
scroll to position [907, 0]
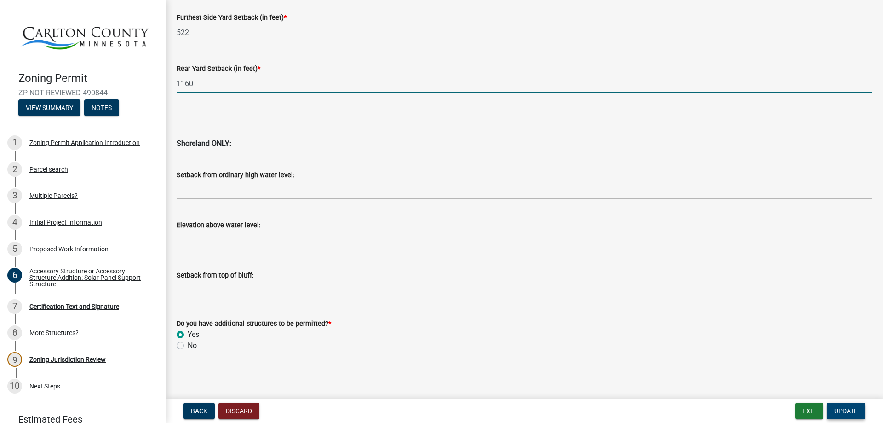
type input "1160"
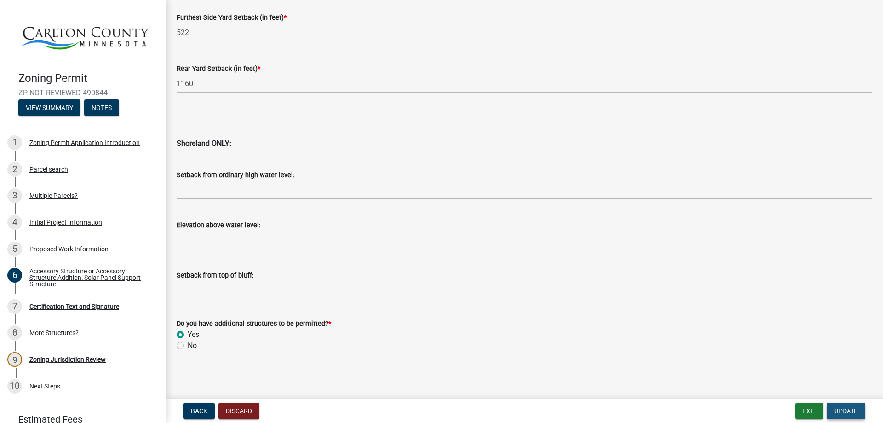
click at [850, 410] on span "Update" at bounding box center [845, 410] width 23 height 7
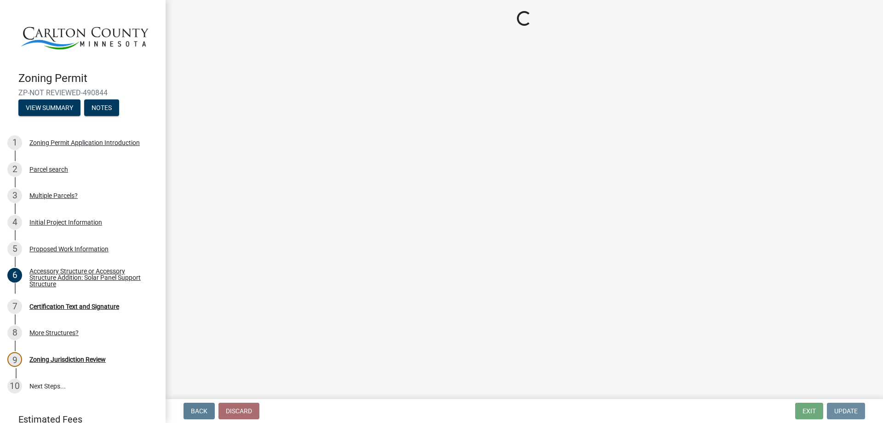
scroll to position [0, 0]
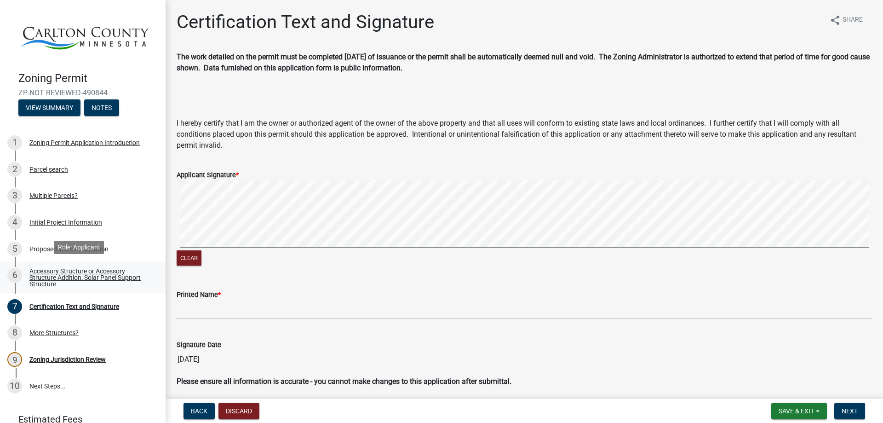
click at [71, 268] on div "Accessory Structure or Accessory Structure Addition: Solar Panel Support Struct…" at bounding box center [89, 277] width 121 height 19
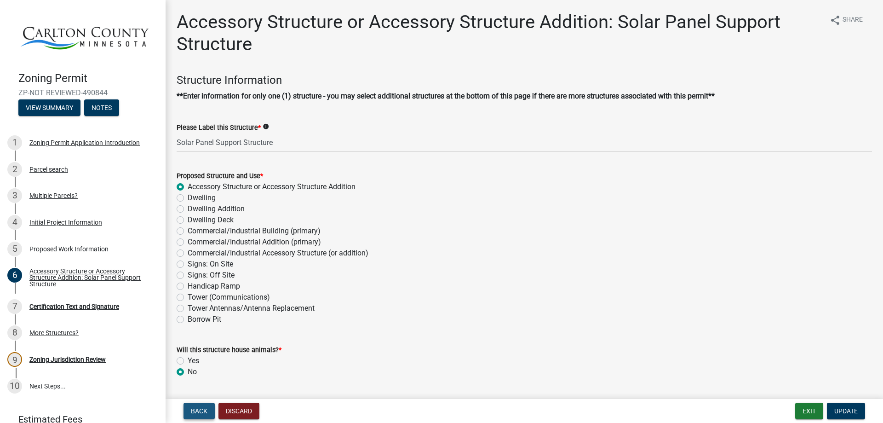
click at [200, 409] on span "Back" at bounding box center [199, 410] width 17 height 7
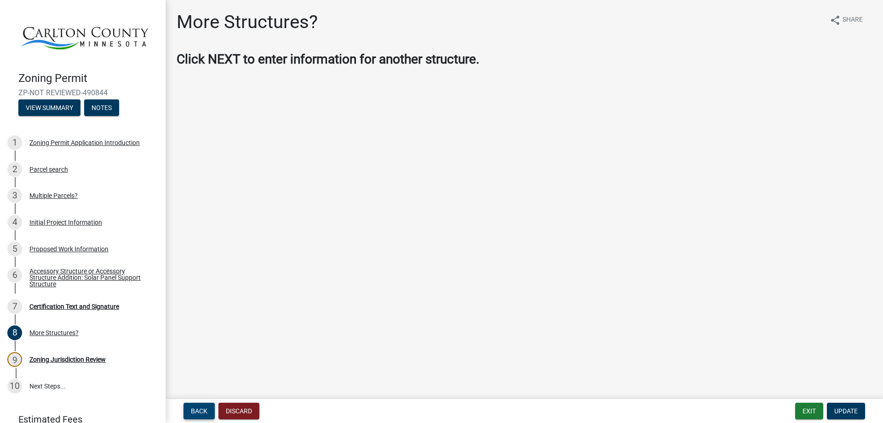
click at [198, 411] on span "Back" at bounding box center [199, 410] width 17 height 7
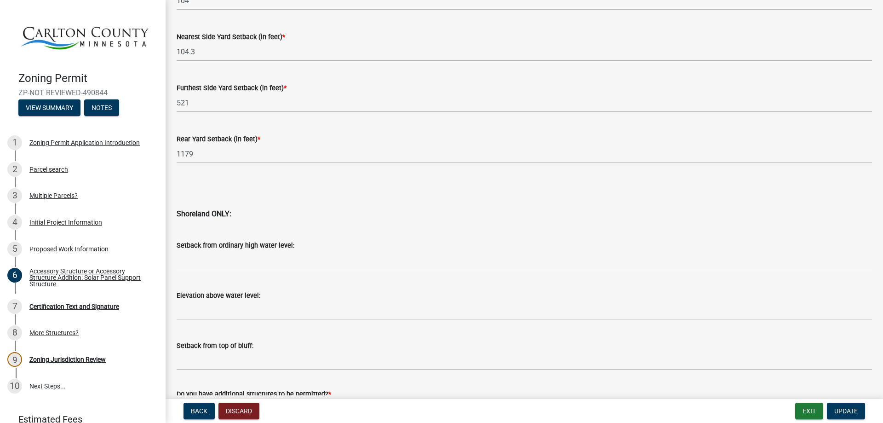
scroll to position [907, 0]
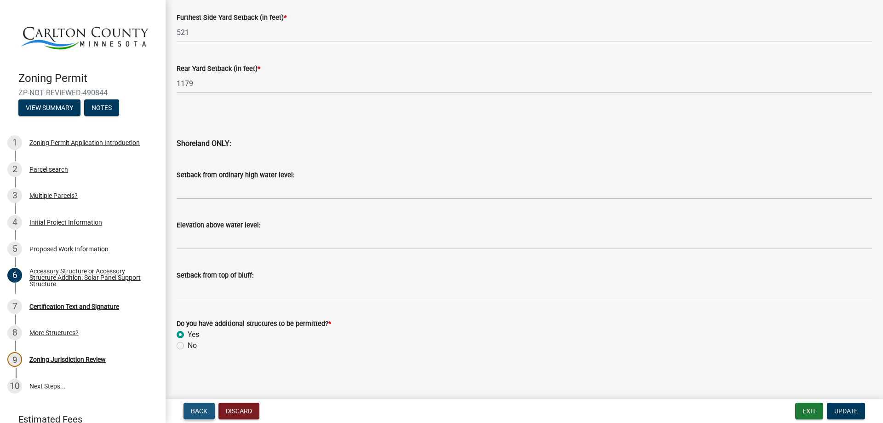
click at [196, 410] on span "Back" at bounding box center [199, 410] width 17 height 7
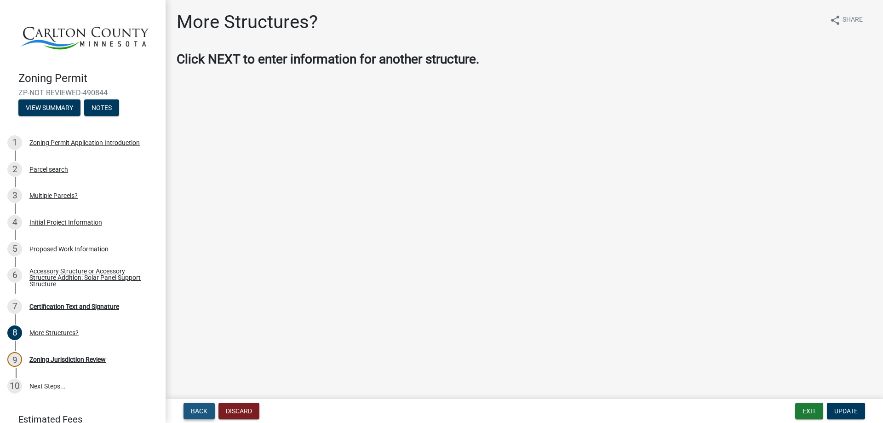
click at [196, 410] on span "Back" at bounding box center [199, 410] width 17 height 7
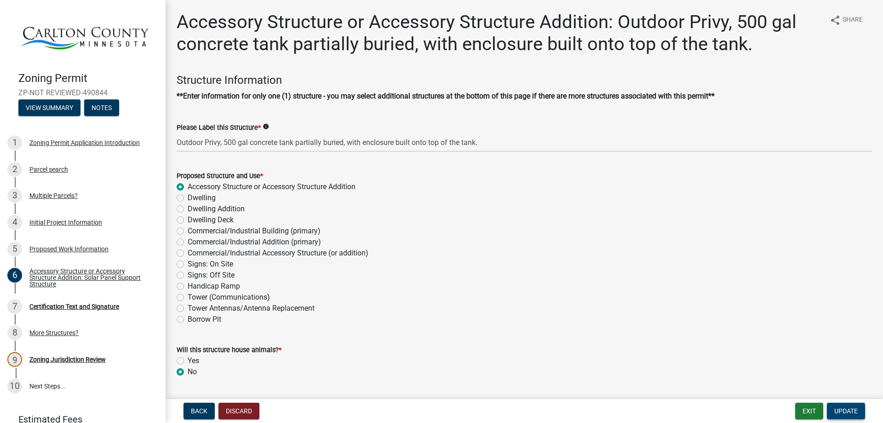
click at [847, 413] on span "Update" at bounding box center [845, 410] width 23 height 7
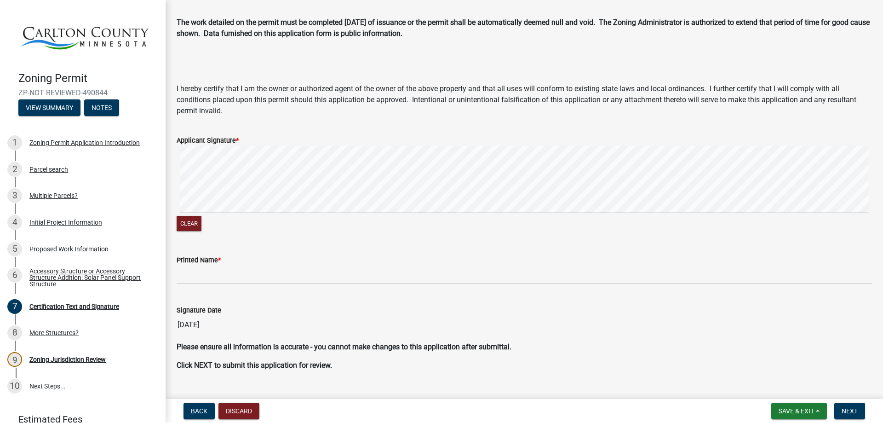
scroll to position [53, 0]
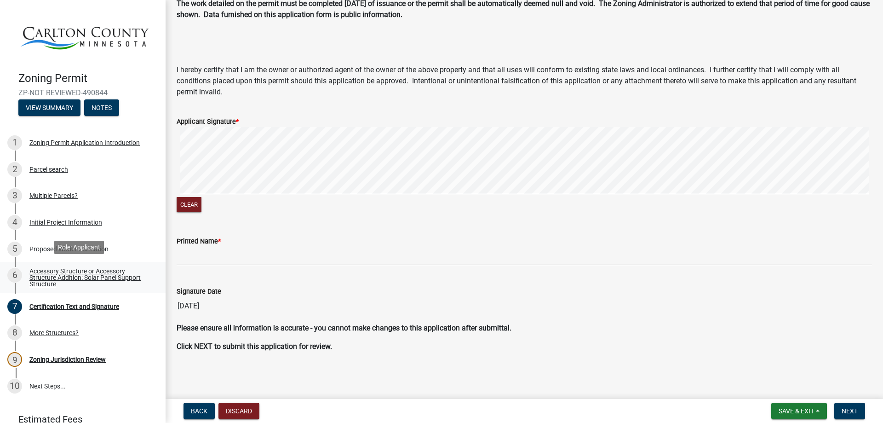
click at [44, 277] on div "Accessory Structure or Accessory Structure Addition: Solar Panel Support Struct…" at bounding box center [89, 277] width 121 height 19
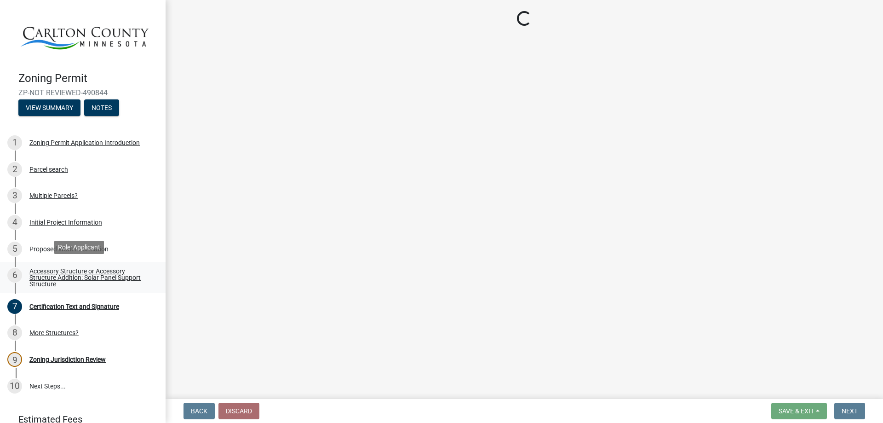
scroll to position [0, 0]
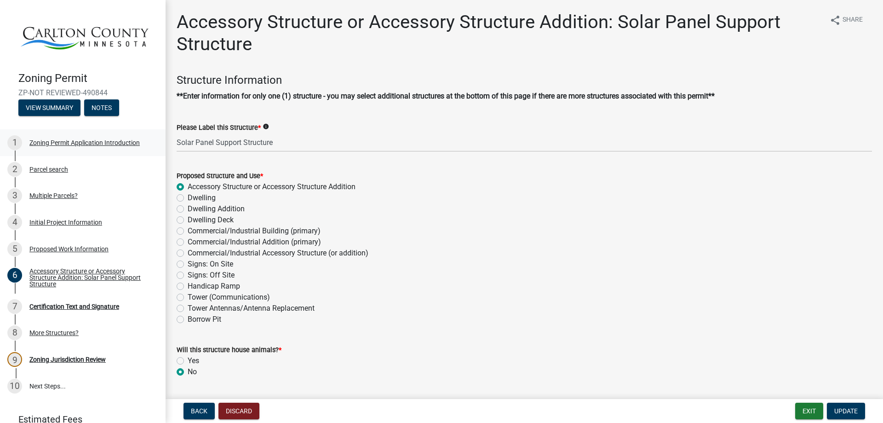
click at [100, 140] on div "Zoning Permit Application Introduction" at bounding box center [84, 142] width 110 height 6
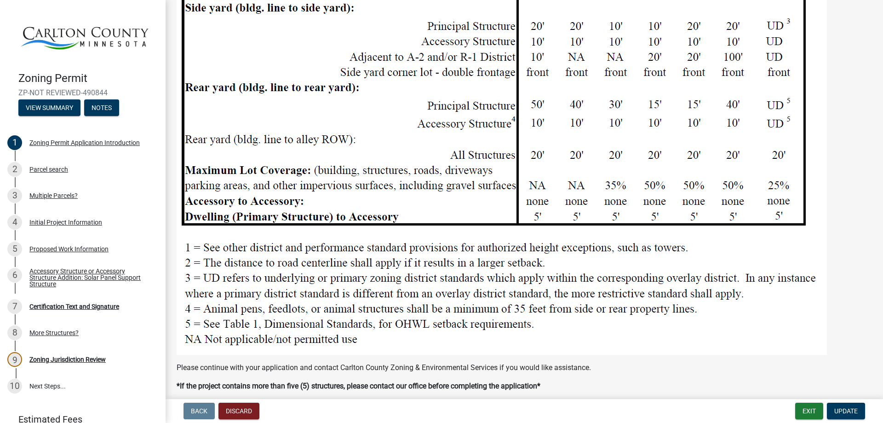
scroll to position [1153, 0]
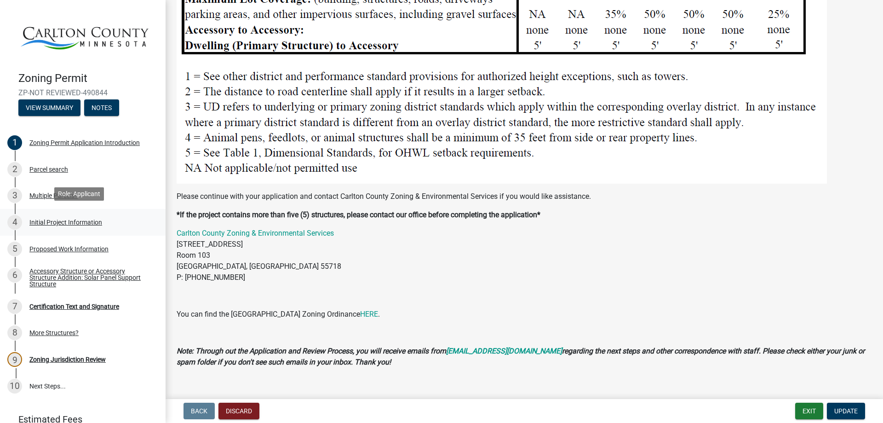
click at [49, 219] on div "Initial Project Information" at bounding box center [65, 222] width 73 height 6
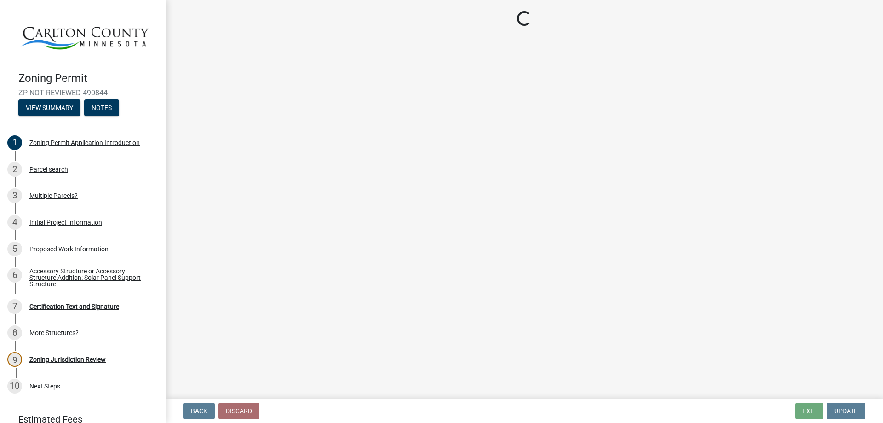
select select "987bd984-5dc8-4afc-b698-6bfa0e862c67"
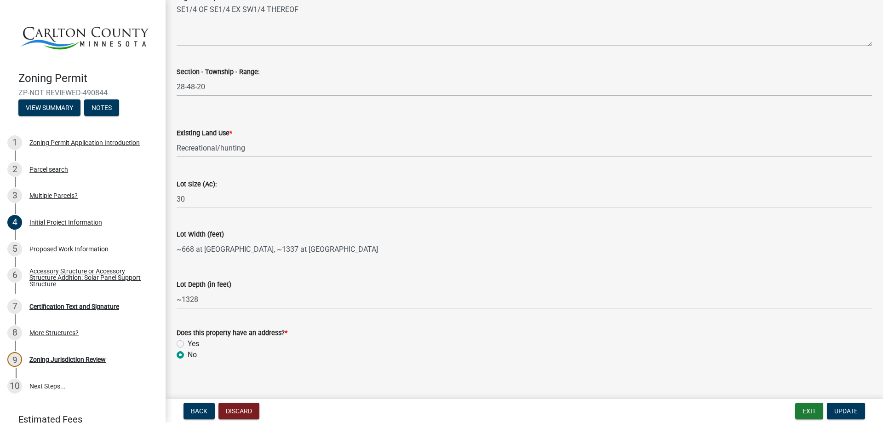
scroll to position [1176, 0]
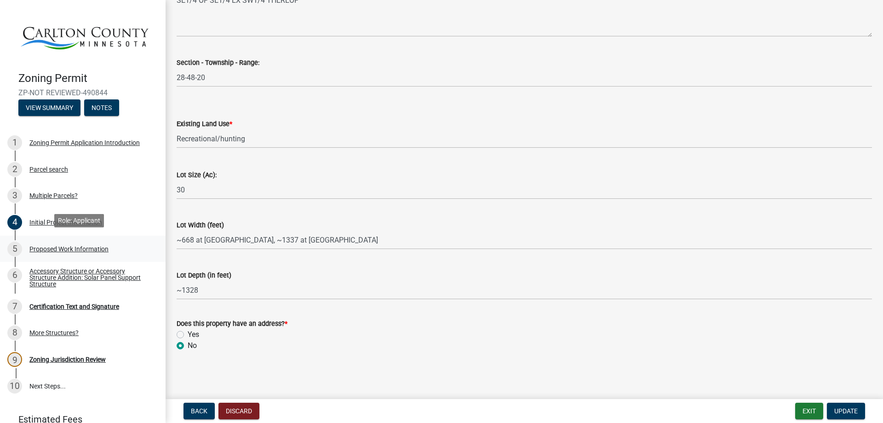
click at [76, 247] on div "Proposed Work Information" at bounding box center [68, 249] width 79 height 6
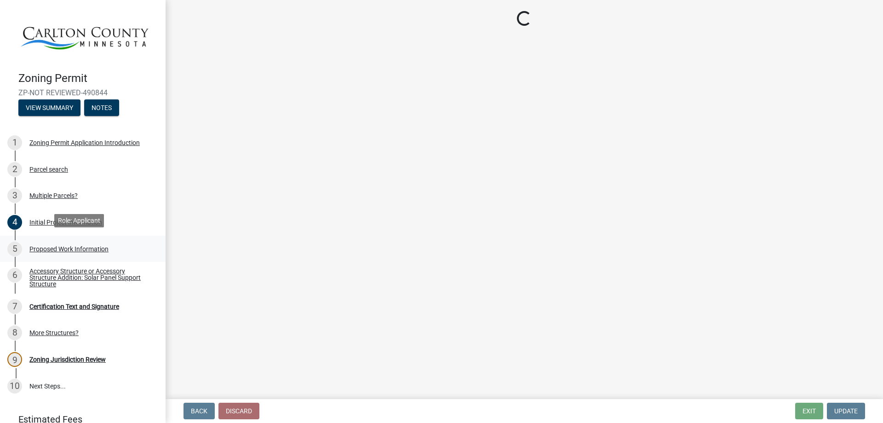
scroll to position [0, 0]
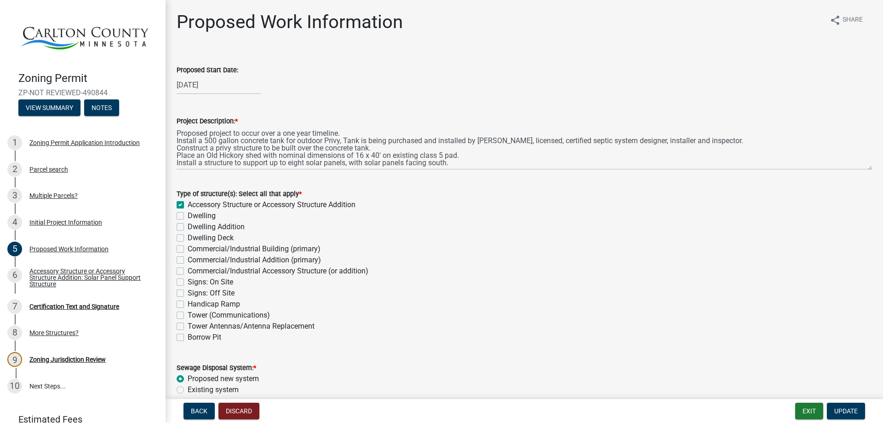
click at [188, 215] on label "Dwelling" at bounding box center [202, 215] width 28 height 11
click at [188, 215] on input "Dwelling" at bounding box center [191, 213] width 6 height 6
checkbox input "true"
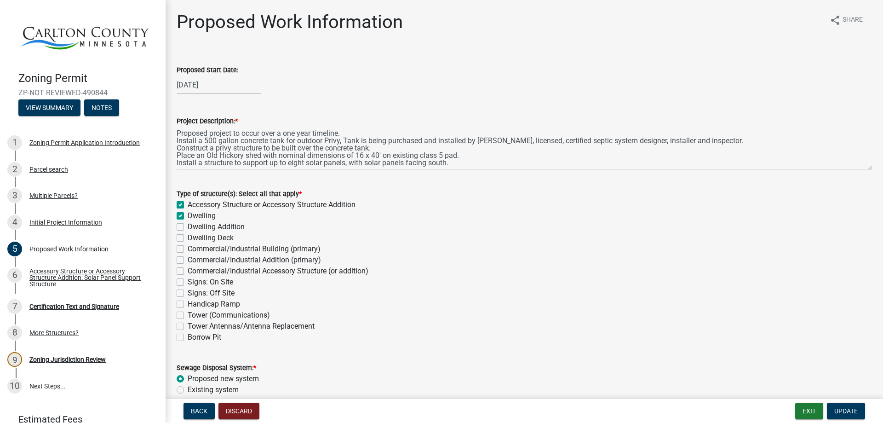
checkbox input "false"
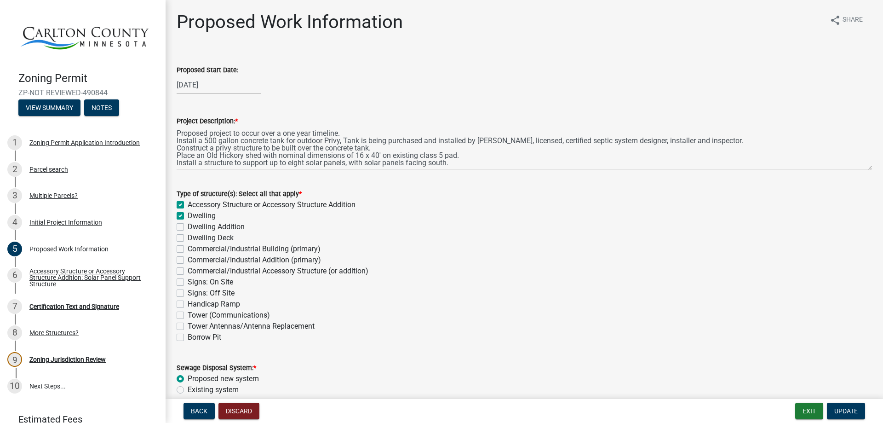
checkbox input "false"
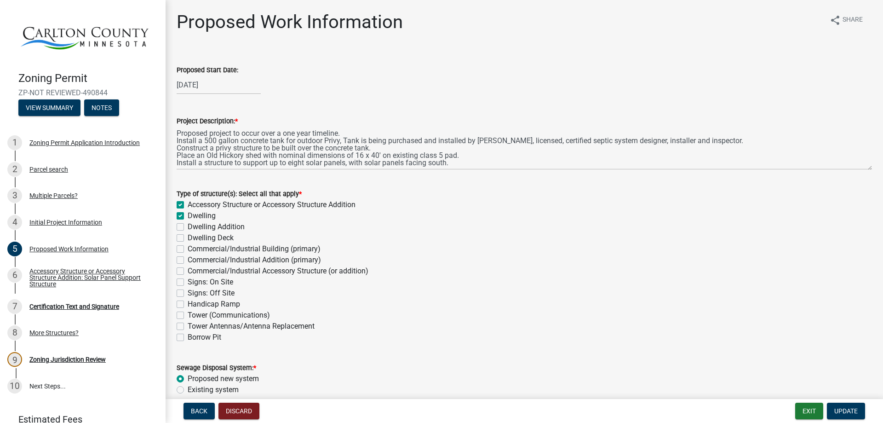
checkbox input "false"
click at [850, 409] on span "Update" at bounding box center [845, 410] width 23 height 7
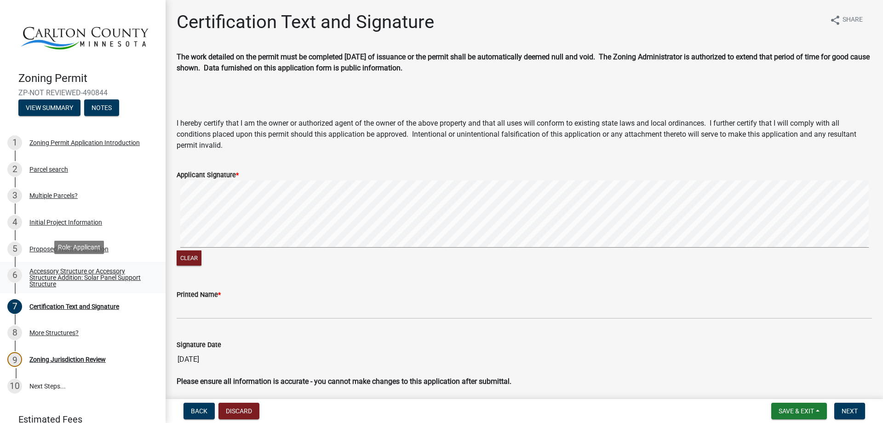
click at [77, 269] on div "Accessory Structure or Accessory Structure Addition: Solar Panel Support Struct…" at bounding box center [89, 277] width 121 height 19
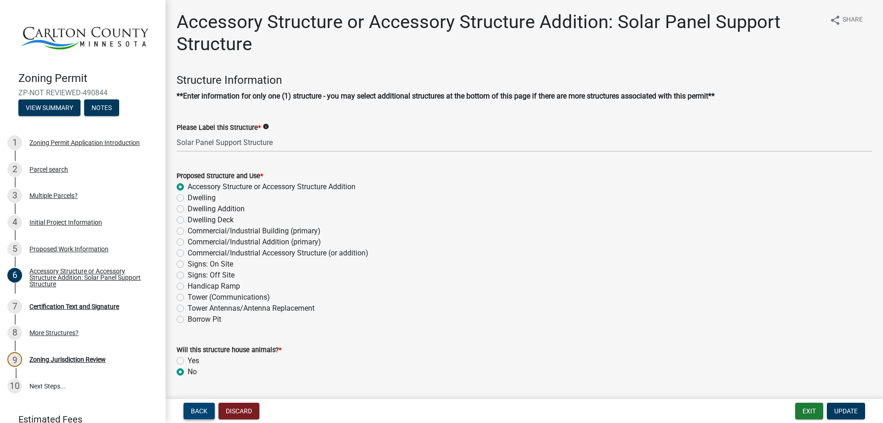
click at [196, 409] on span "Back" at bounding box center [199, 410] width 17 height 7
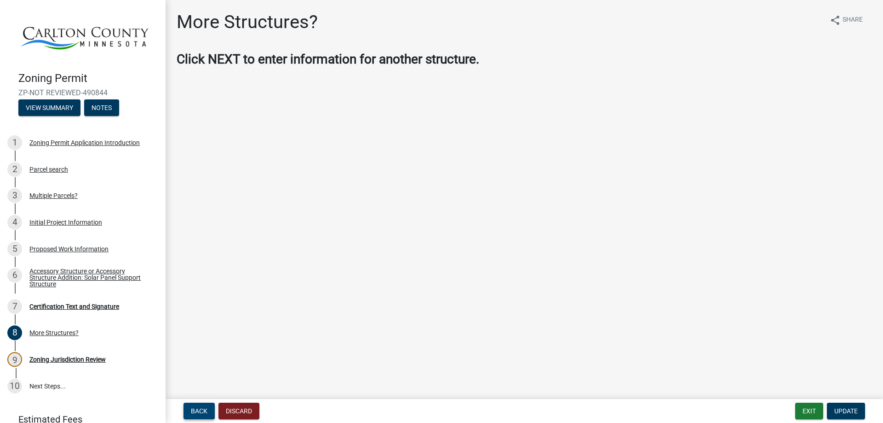
click at [196, 409] on span "Back" at bounding box center [199, 410] width 17 height 7
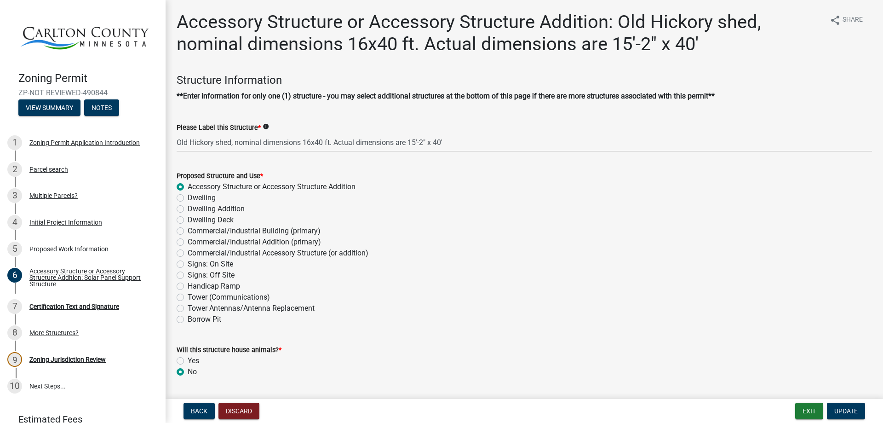
click at [188, 197] on label "Dwelling" at bounding box center [202, 197] width 28 height 11
click at [188, 197] on input "Dwelling" at bounding box center [191, 195] width 6 height 6
radio input "true"
click at [850, 409] on span "Update" at bounding box center [845, 410] width 23 height 7
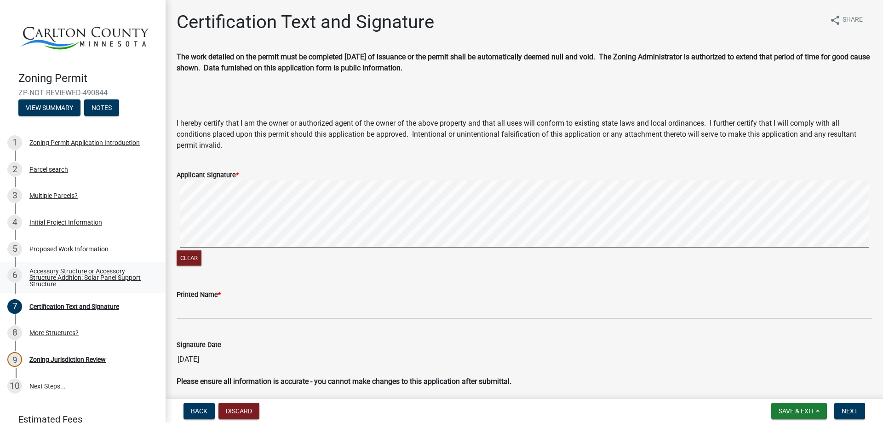
click at [37, 270] on div "Accessory Structure or Accessory Structure Addition: Solar Panel Support Struct…" at bounding box center [89, 277] width 121 height 19
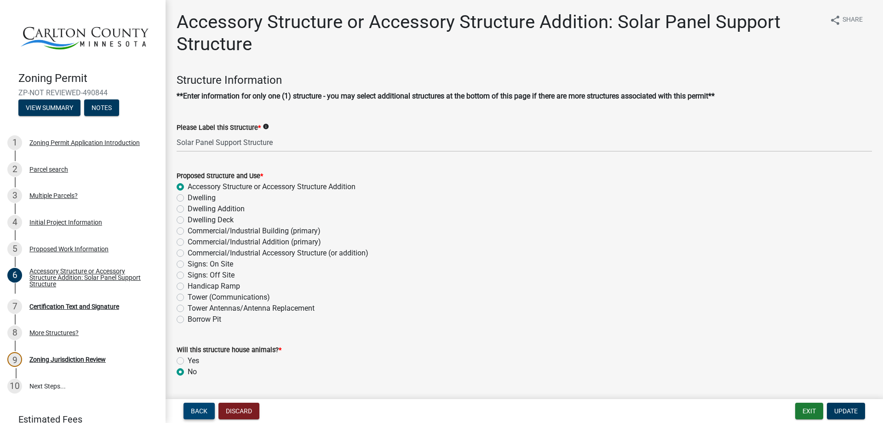
click at [195, 407] on span "Back" at bounding box center [199, 410] width 17 height 7
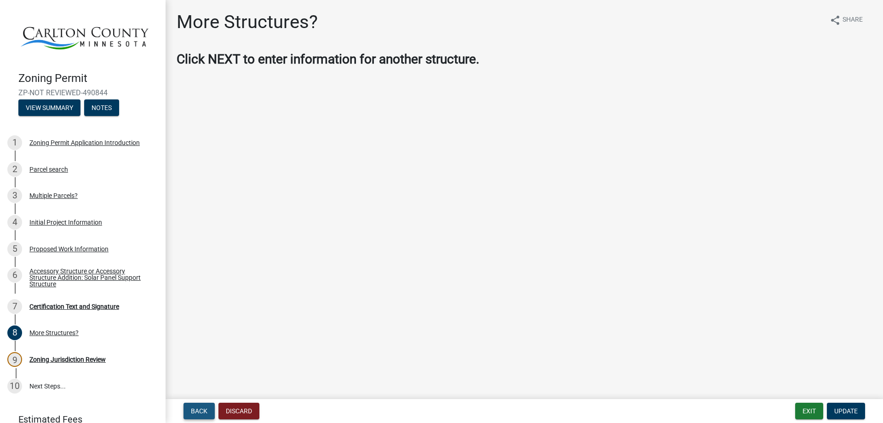
click at [195, 407] on span "Back" at bounding box center [199, 410] width 17 height 7
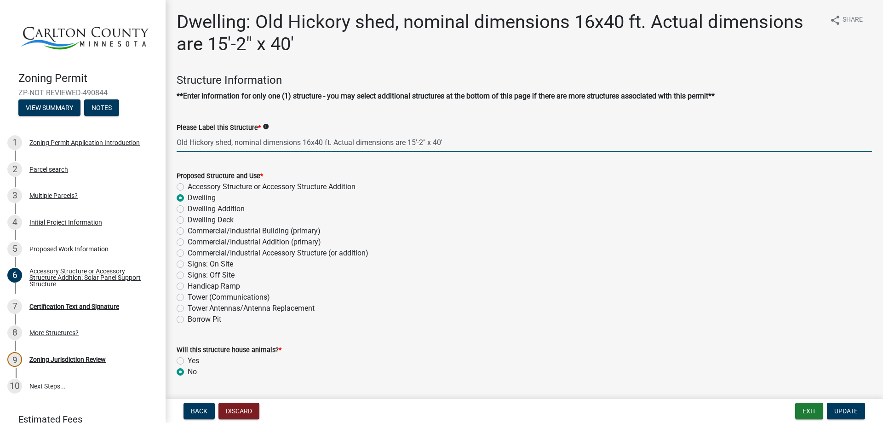
click at [330, 144] on input "Old Hickory shed, nominal dimensions 16x40 ft. Actual dimensions are 15'-2" x 4…" at bounding box center [524, 142] width 695 height 19
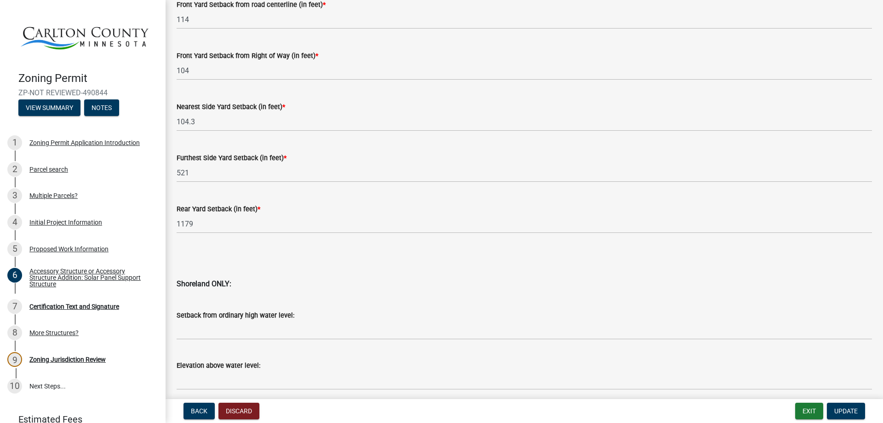
scroll to position [907, 0]
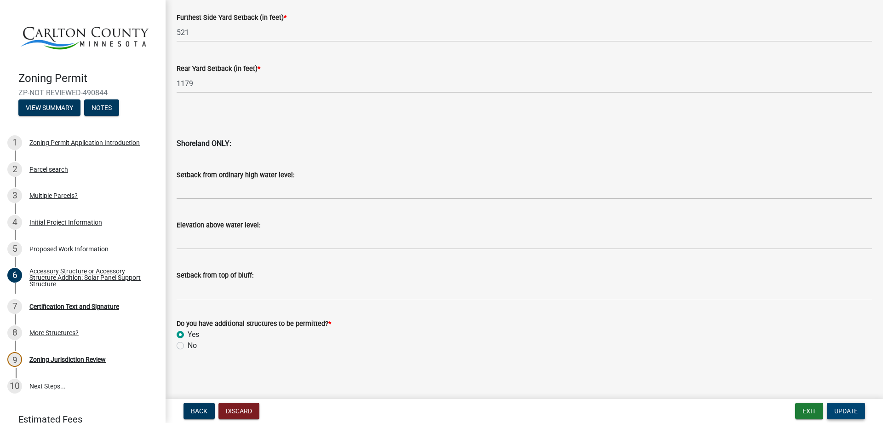
click at [844, 408] on span "Update" at bounding box center [845, 410] width 23 height 7
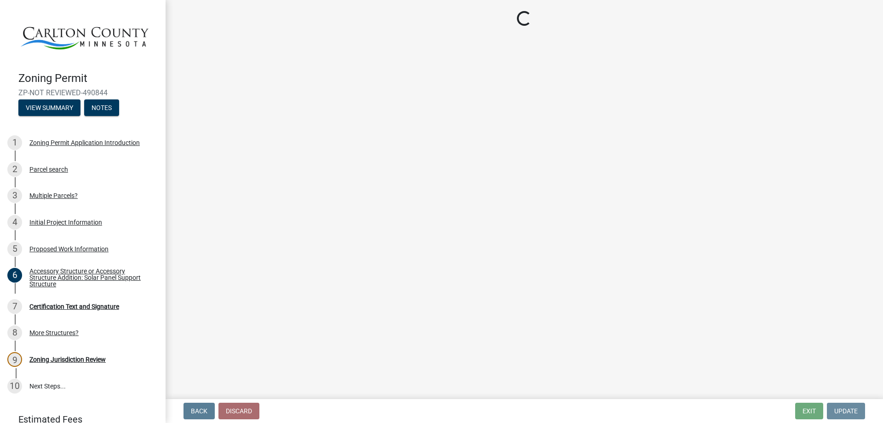
scroll to position [0, 0]
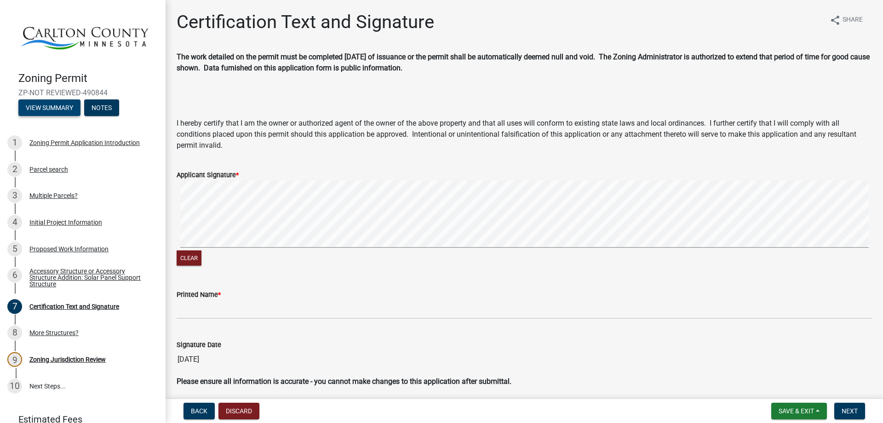
click at [50, 106] on button "View Summary" at bounding box center [49, 107] width 62 height 17
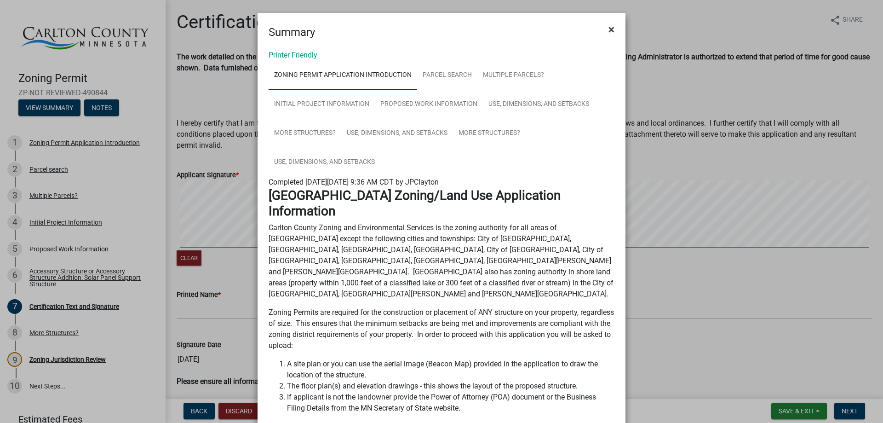
click at [609, 29] on span "×" at bounding box center [611, 29] width 6 height 13
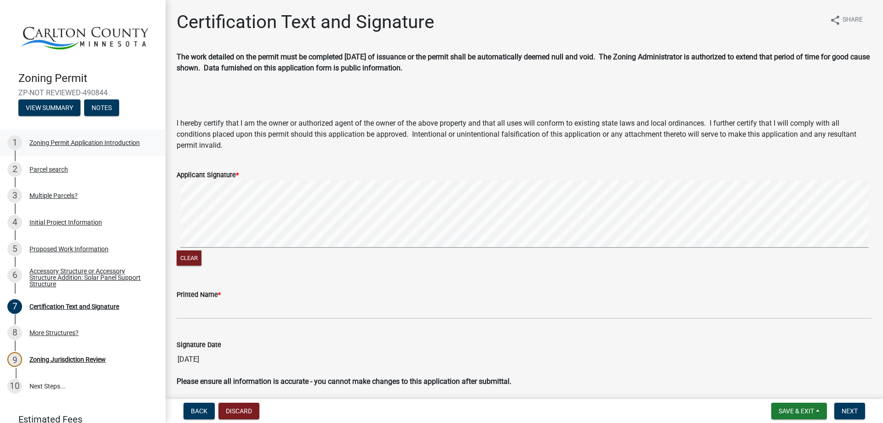
click at [52, 139] on div "Zoning Permit Application Introduction" at bounding box center [84, 142] width 110 height 6
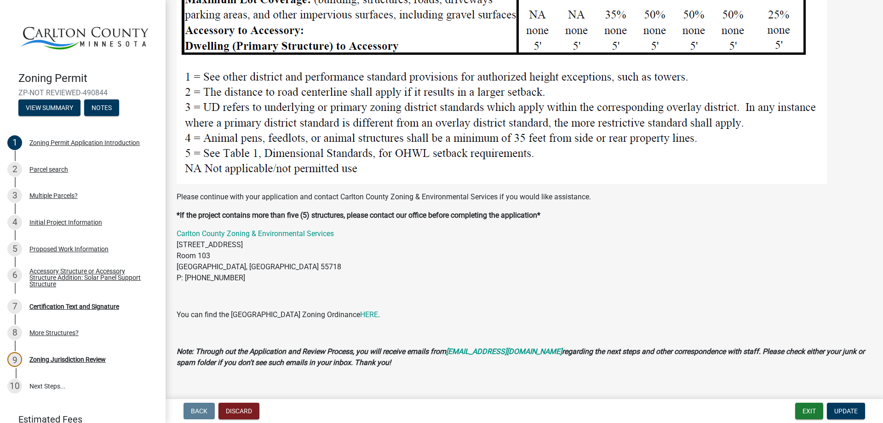
scroll to position [1153, 0]
click at [49, 169] on div "Parcel search" at bounding box center [48, 169] width 39 height 6
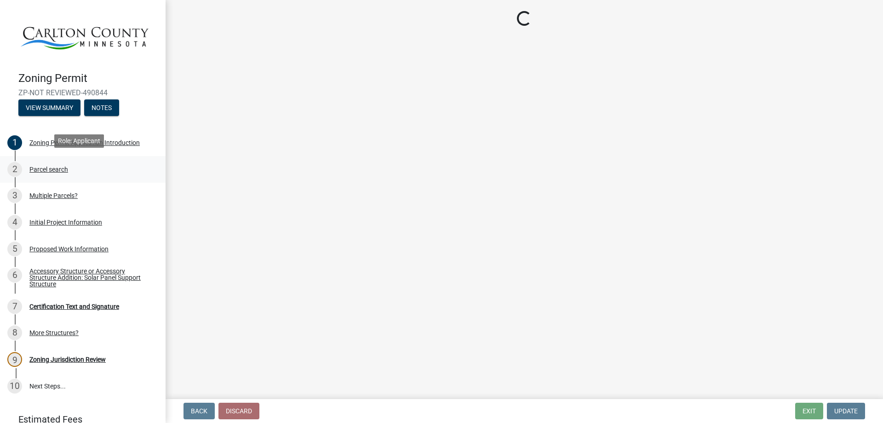
scroll to position [0, 0]
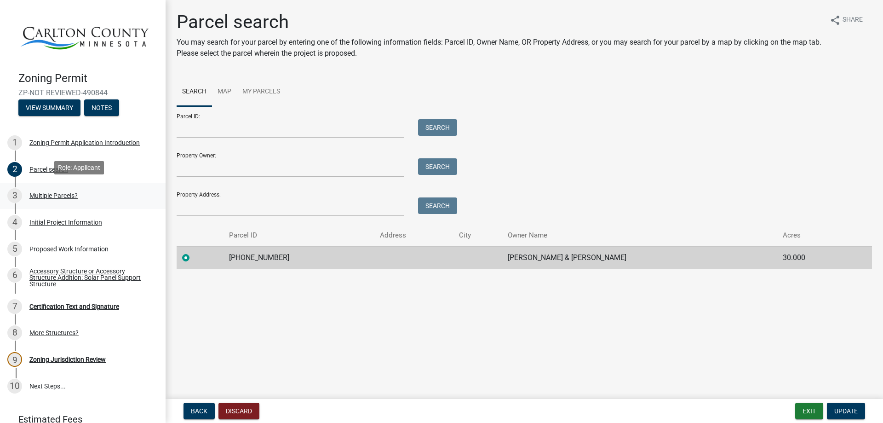
click at [36, 195] on div "Multiple Parcels?" at bounding box center [53, 195] width 48 height 6
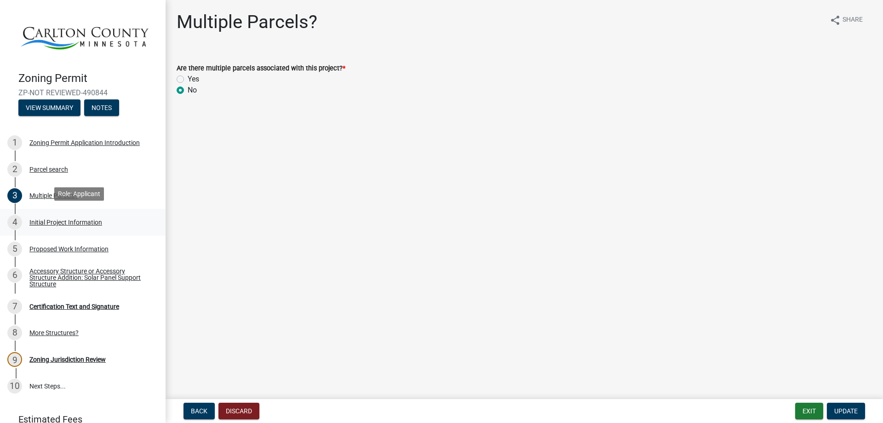
click at [45, 219] on div "Initial Project Information" at bounding box center [65, 222] width 73 height 6
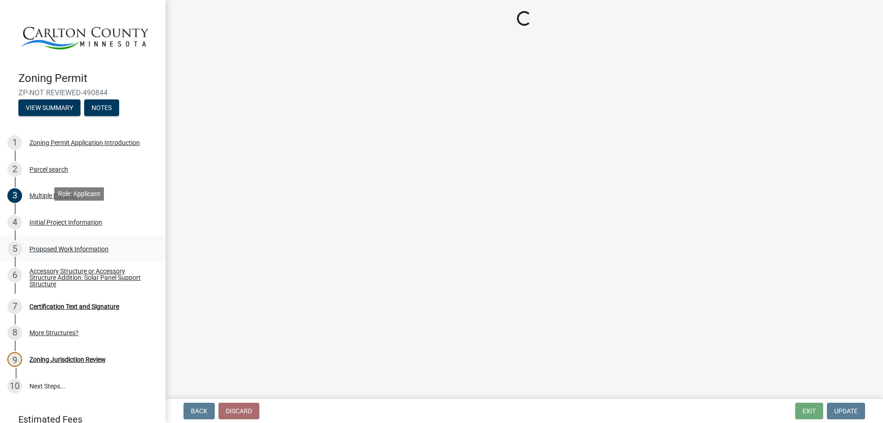
select select "987bd984-5dc8-4afc-b698-6bfa0e862c67"
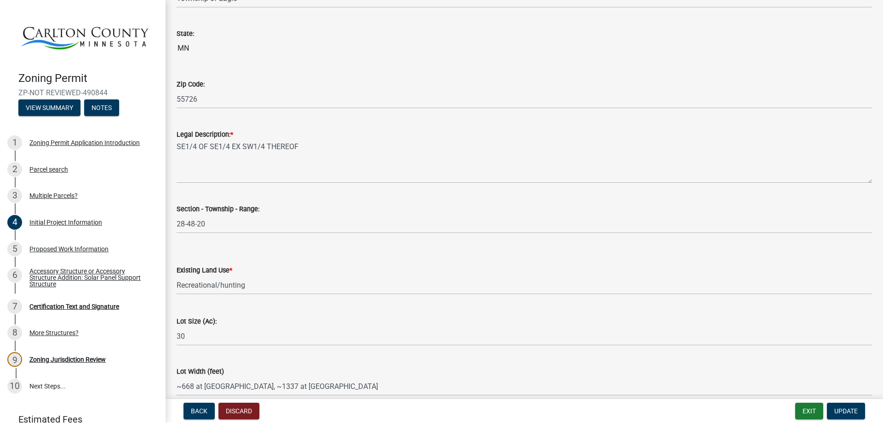
scroll to position [1073, 0]
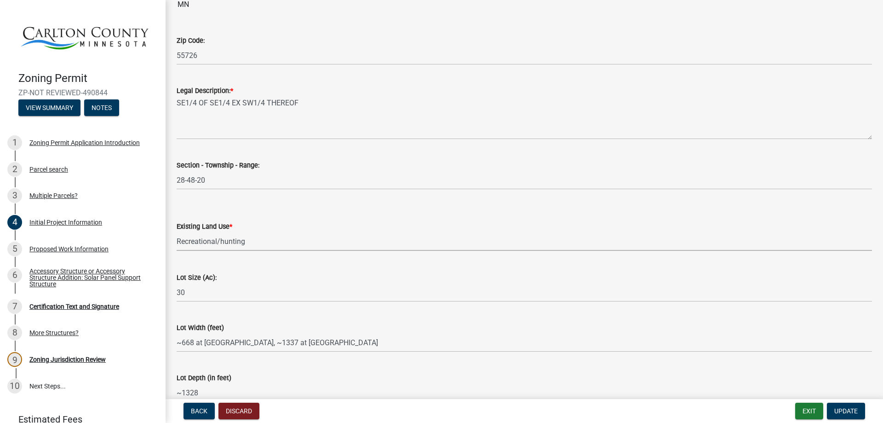
click at [261, 238] on select "Select Item... Residential Commercial Recreational/hunting Agricultural" at bounding box center [524, 241] width 695 height 19
click at [177, 232] on select "Select Item... Residential Commercial Recreational/hunting Agricultural" at bounding box center [524, 241] width 695 height 19
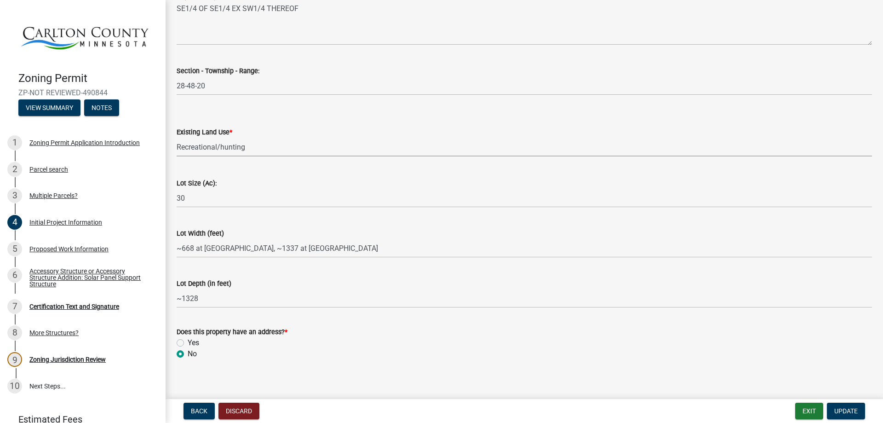
scroll to position [1176, 0]
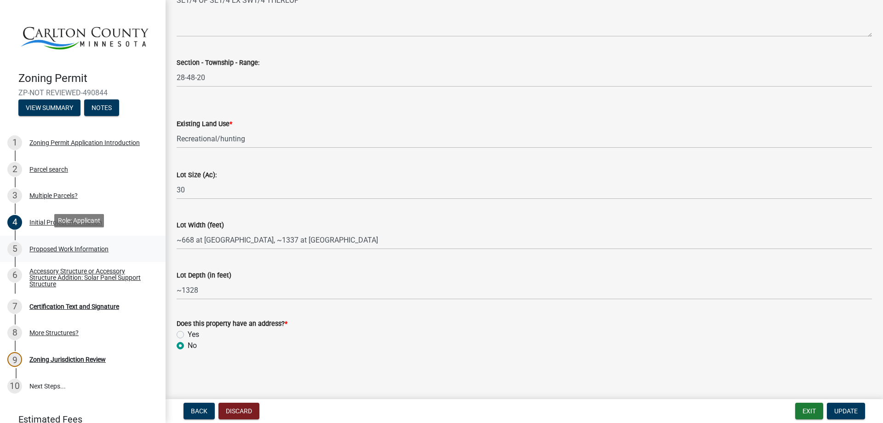
click at [50, 246] on div "Proposed Work Information" at bounding box center [68, 249] width 79 height 6
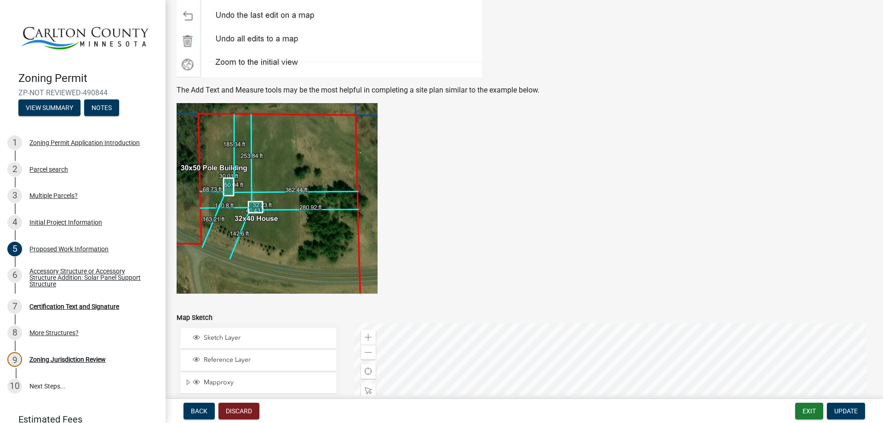
scroll to position [1763, 0]
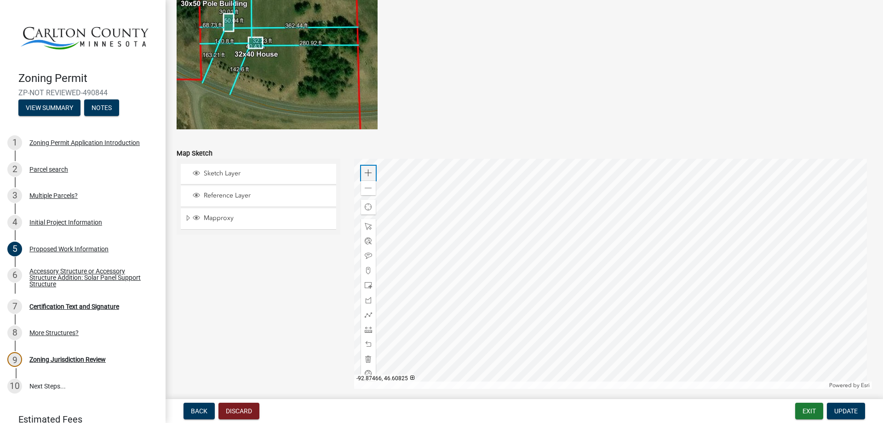
click at [368, 172] on span at bounding box center [368, 172] width 7 height 7
click at [373, 255] on div at bounding box center [368, 255] width 15 height 15
click at [365, 253] on span at bounding box center [368, 255] width 7 height 7
click at [588, 222] on div at bounding box center [613, 274] width 518 height 230
click at [365, 255] on span at bounding box center [368, 255] width 7 height 7
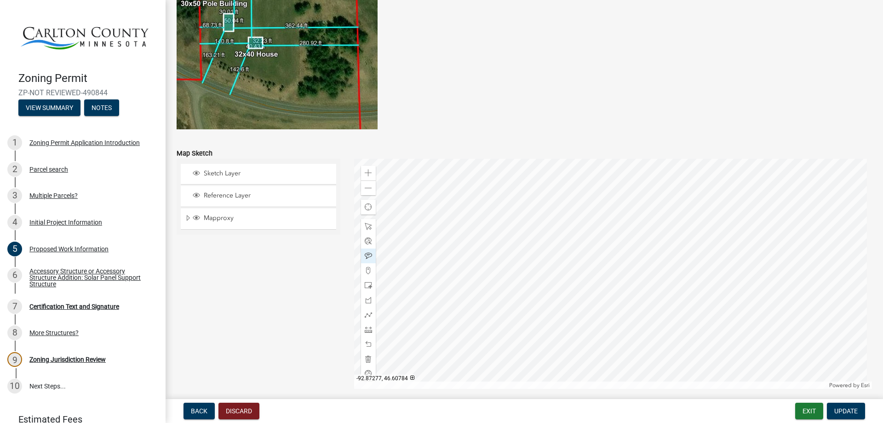
click at [627, 268] on div at bounding box center [613, 274] width 518 height 230
click at [582, 299] on div at bounding box center [613, 274] width 518 height 230
click at [365, 226] on span at bounding box center [368, 226] width 7 height 7
click at [588, 296] on div at bounding box center [613, 274] width 518 height 230
click at [583, 283] on div at bounding box center [613, 274] width 518 height 230
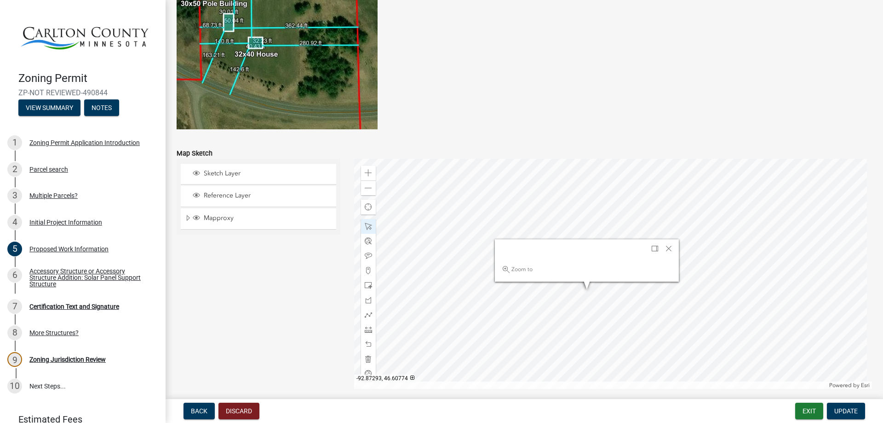
click at [583, 299] on div at bounding box center [613, 274] width 518 height 230
click at [584, 314] on div at bounding box center [613, 274] width 518 height 230
click at [581, 287] on div at bounding box center [613, 274] width 518 height 230
click at [603, 306] on div at bounding box center [613, 274] width 518 height 230
click at [850, 409] on span "Update" at bounding box center [845, 410] width 23 height 7
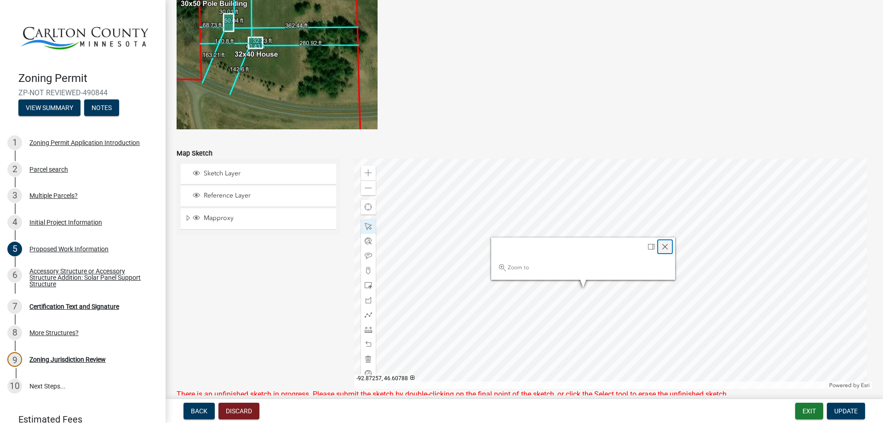
click at [663, 248] on span "Close" at bounding box center [664, 246] width 7 height 7
click at [365, 185] on span at bounding box center [368, 187] width 7 height 7
click at [366, 190] on span at bounding box center [368, 187] width 7 height 7
click at [367, 173] on span at bounding box center [368, 172] width 7 height 7
click at [365, 170] on span at bounding box center [368, 172] width 7 height 7
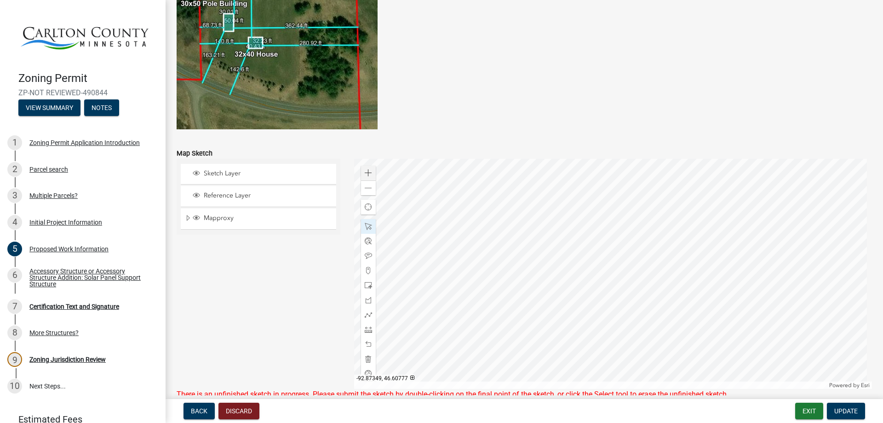
click at [440, 289] on div at bounding box center [613, 274] width 518 height 230
click at [626, 332] on div "Close" at bounding box center [623, 329] width 14 height 13
click at [424, 244] on div at bounding box center [613, 274] width 518 height 230
click at [603, 285] on span "Close" at bounding box center [606, 284] width 7 height 7
click at [465, 339] on div at bounding box center [613, 274] width 518 height 230
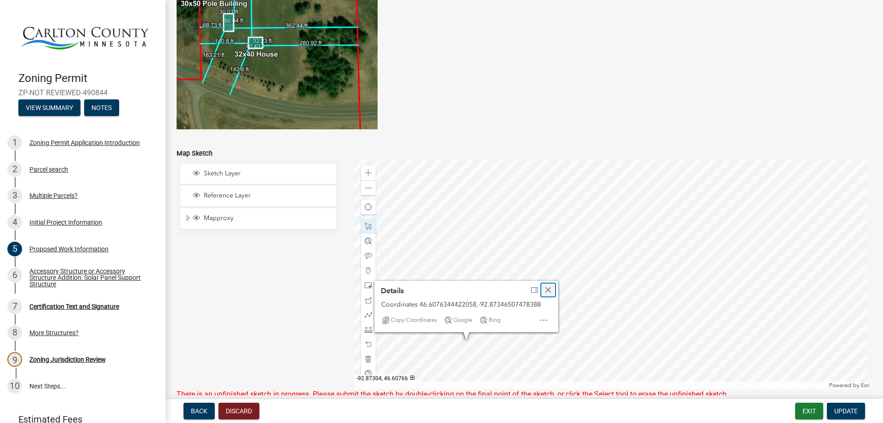
click at [547, 291] on span "Close" at bounding box center [548, 289] width 7 height 7
click at [630, 255] on div at bounding box center [613, 274] width 518 height 230
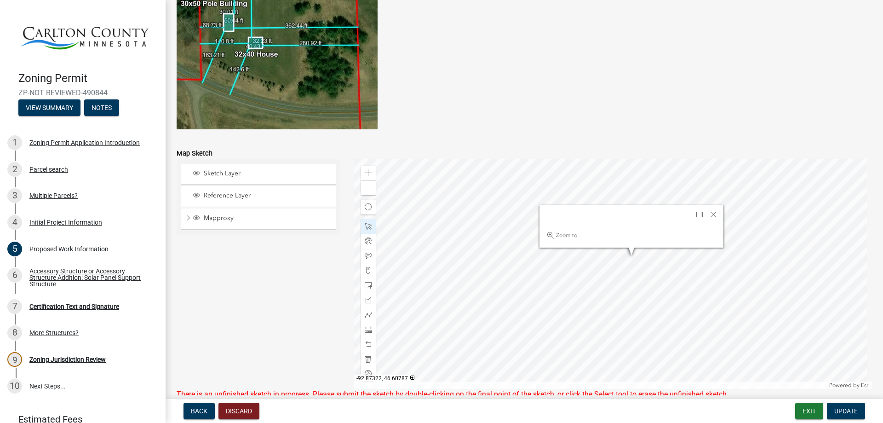
click at [509, 252] on div at bounding box center [613, 274] width 518 height 230
click at [599, 315] on div at bounding box center [613, 274] width 518 height 230
click at [596, 299] on div at bounding box center [613, 274] width 518 height 230
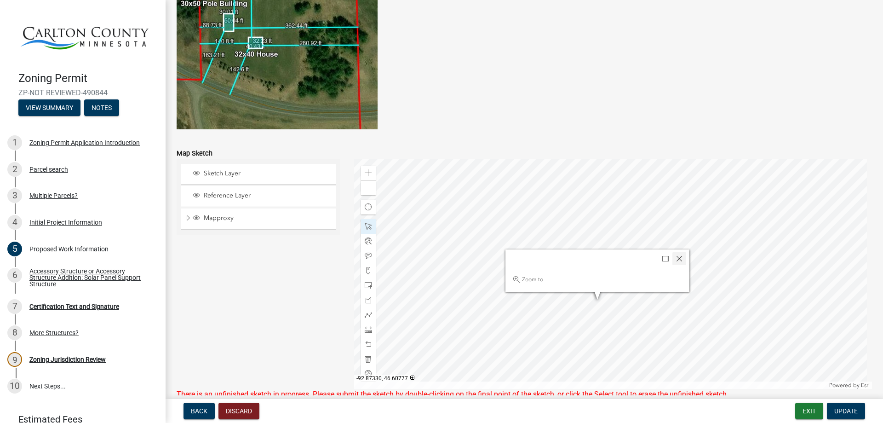
click at [488, 289] on div at bounding box center [613, 274] width 518 height 230
click at [676, 259] on span "Close" at bounding box center [679, 258] width 7 height 7
click at [586, 210] on div at bounding box center [613, 274] width 518 height 230
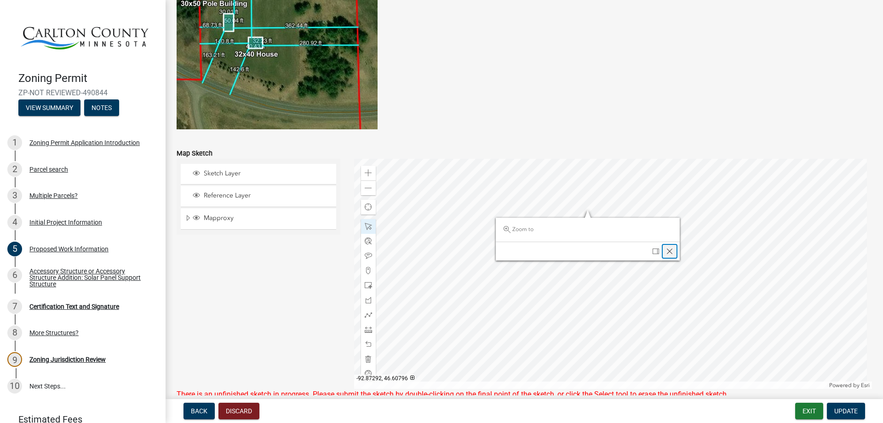
click at [663, 250] on div "Close" at bounding box center [670, 251] width 14 height 13
click at [517, 215] on div at bounding box center [613, 274] width 518 height 230
click at [650, 300] on div at bounding box center [613, 274] width 518 height 230
click at [372, 189] on div "Zoom out" at bounding box center [368, 187] width 15 height 15
click at [512, 221] on div at bounding box center [613, 274] width 518 height 230
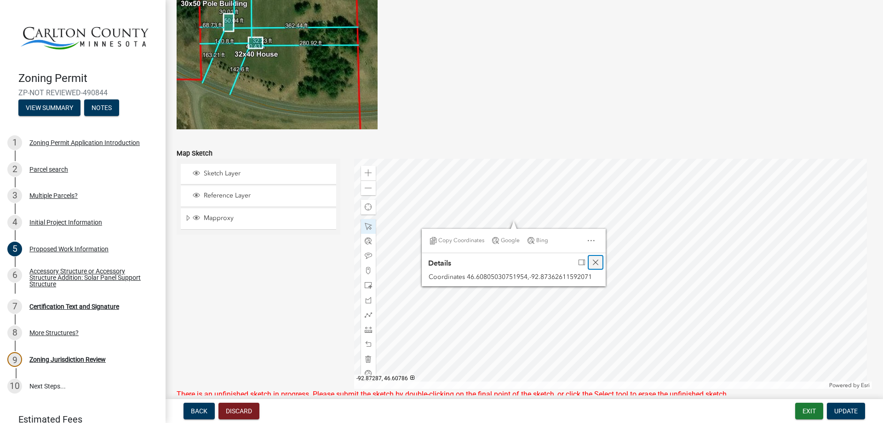
click at [596, 261] on span "Close" at bounding box center [595, 261] width 7 height 7
click at [623, 222] on div at bounding box center [613, 274] width 518 height 230
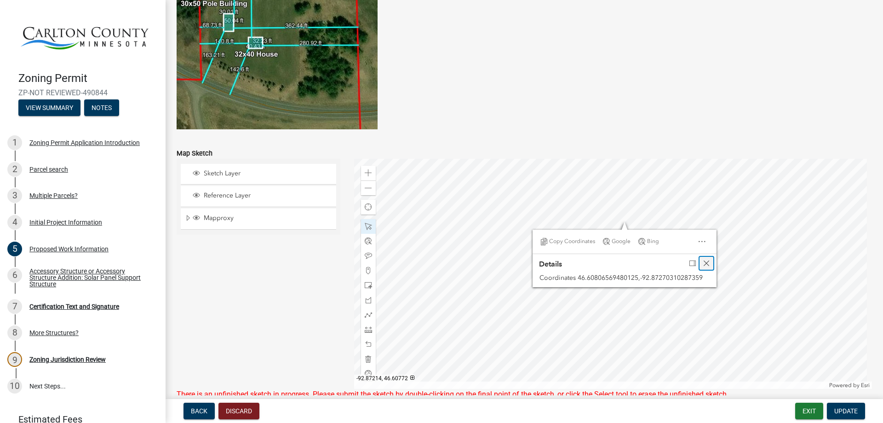
click at [704, 265] on span "Close" at bounding box center [706, 262] width 7 height 7
click at [647, 300] on div at bounding box center [613, 274] width 518 height 230
click at [655, 299] on div at bounding box center [613, 274] width 518 height 230
click at [720, 303] on div at bounding box center [613, 274] width 518 height 230
click at [730, 249] on span "Close" at bounding box center [730, 250] width 7 height 7
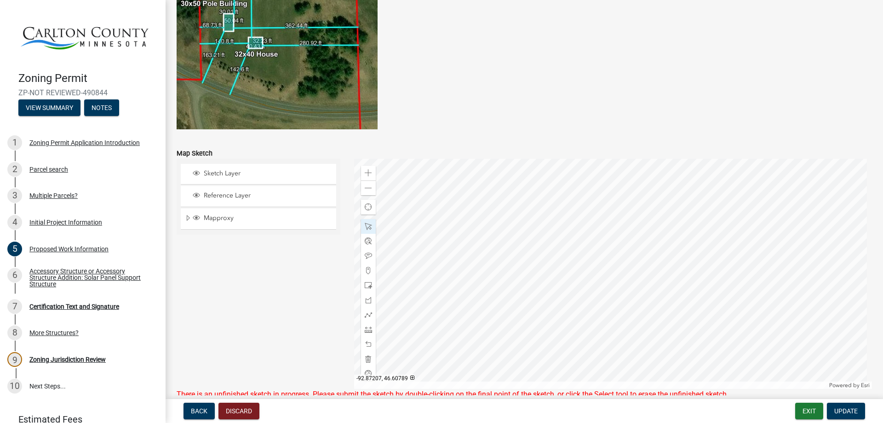
click at [706, 258] on div at bounding box center [613, 274] width 518 height 230
click at [710, 304] on div at bounding box center [613, 274] width 518 height 230
click at [790, 254] on span "Close" at bounding box center [793, 254] width 7 height 7
click at [365, 178] on div "Zoom in" at bounding box center [368, 173] width 15 height 15
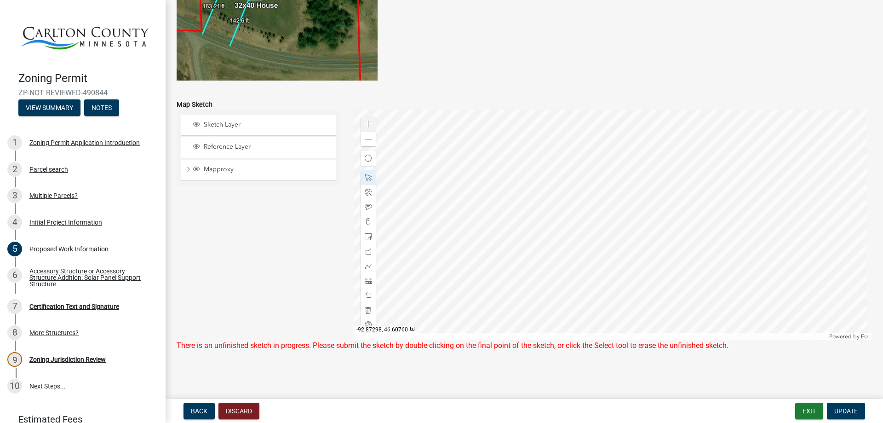
click at [569, 303] on div at bounding box center [613, 225] width 518 height 230
click at [650, 254] on span "Close" at bounding box center [652, 252] width 7 height 7
click at [662, 296] on div at bounding box center [613, 225] width 518 height 230
click at [368, 268] on span at bounding box center [368, 265] width 7 height 7
click at [365, 282] on span at bounding box center [368, 280] width 7 height 7
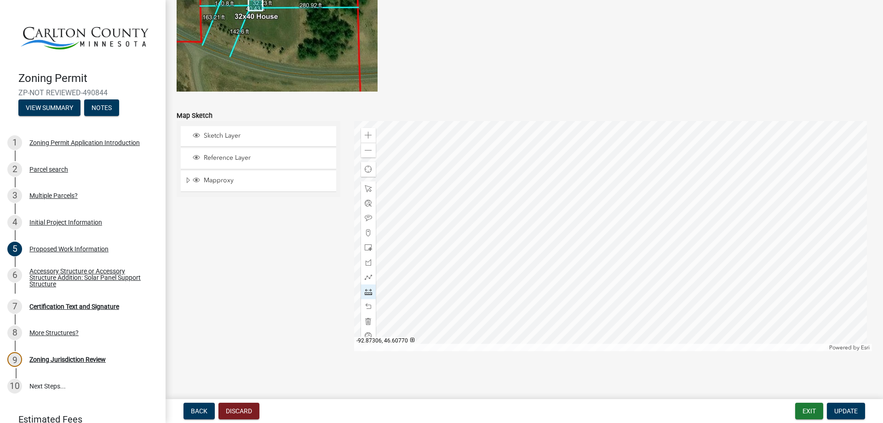
scroll to position [1801, 0]
click at [563, 249] on div at bounding box center [613, 236] width 518 height 230
click at [563, 337] on div at bounding box center [613, 236] width 518 height 230
click at [570, 247] on div at bounding box center [613, 236] width 518 height 230
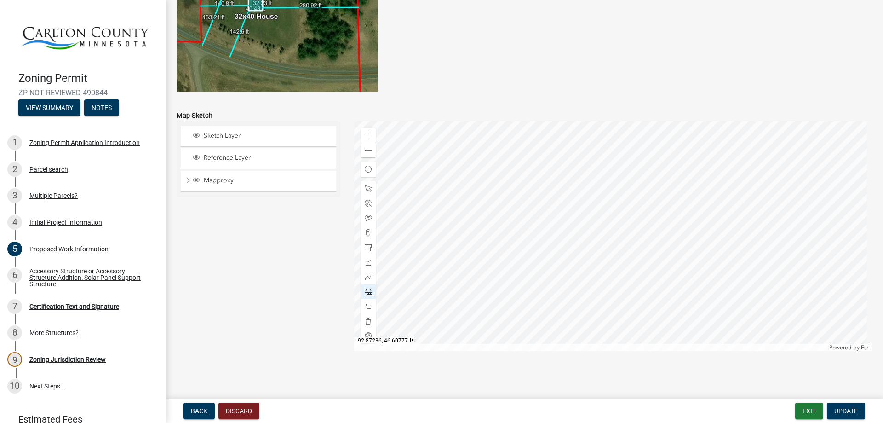
click at [723, 247] on div at bounding box center [613, 236] width 518 height 230
click at [723, 248] on div at bounding box center [613, 236] width 518 height 230
click at [663, 285] on div at bounding box center [613, 236] width 518 height 230
click at [672, 310] on div at bounding box center [613, 236] width 518 height 230
click at [665, 314] on div at bounding box center [613, 236] width 518 height 230
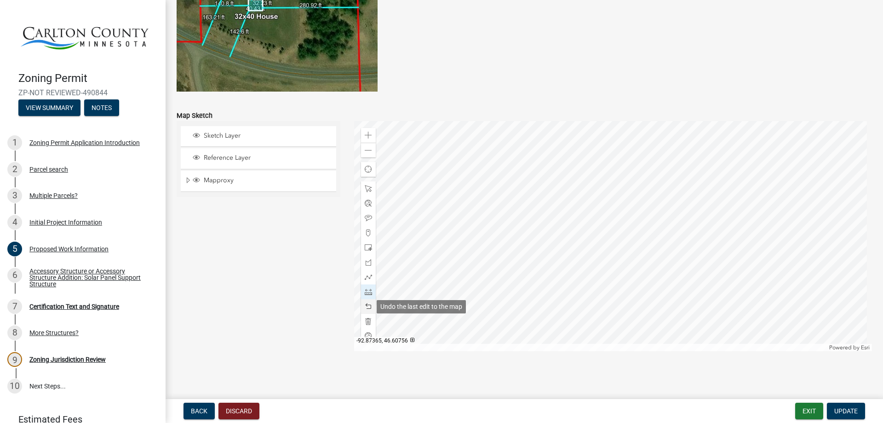
click at [365, 309] on span at bounding box center [368, 306] width 7 height 7
click at [801, 307] on div at bounding box center [613, 236] width 518 height 230
click at [759, 151] on div at bounding box center [613, 236] width 518 height 230
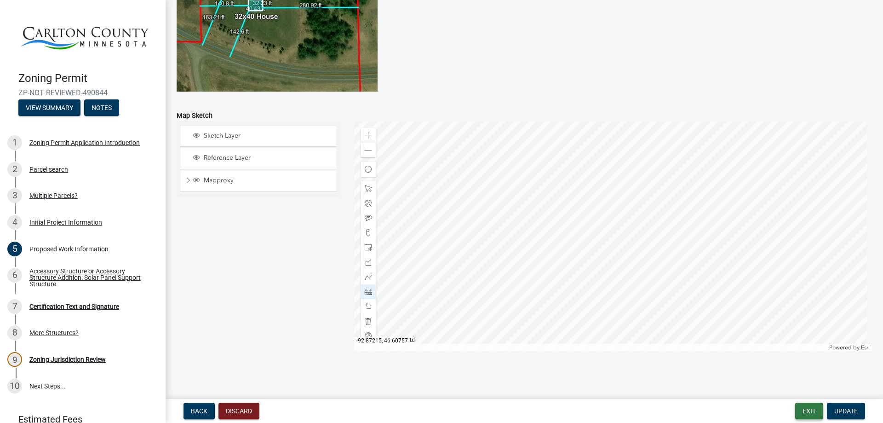
click at [806, 413] on button "Exit" at bounding box center [809, 410] width 28 height 17
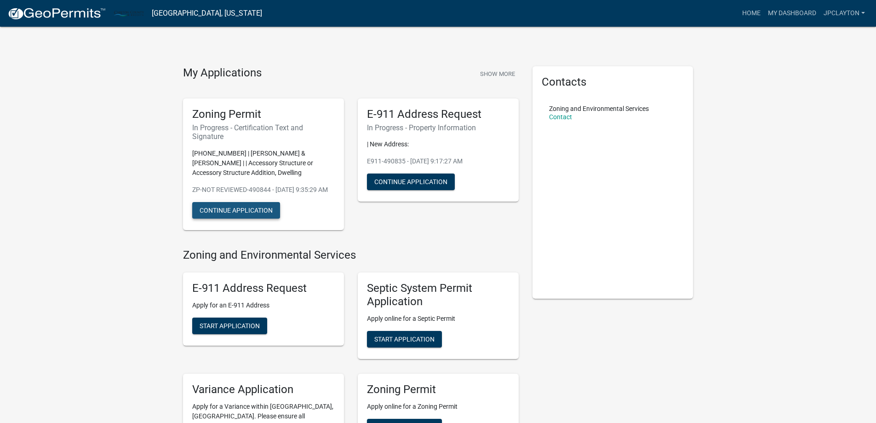
click at [230, 218] on button "Continue Application" at bounding box center [236, 210] width 88 height 17
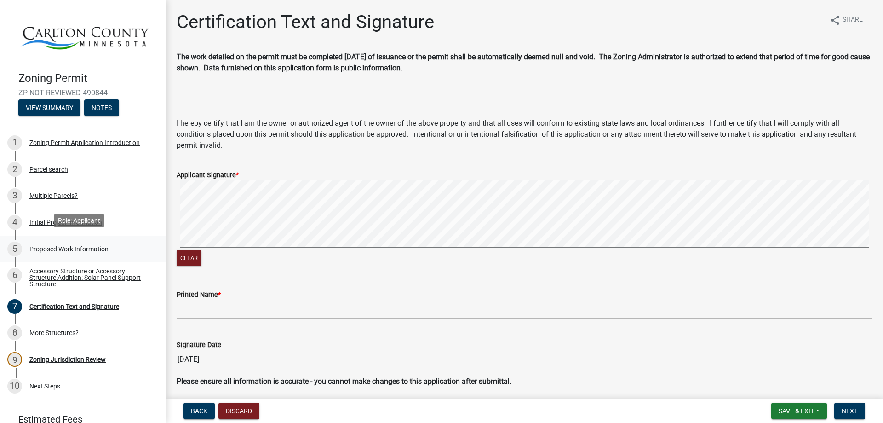
click at [43, 246] on div "Proposed Work Information" at bounding box center [68, 249] width 79 height 6
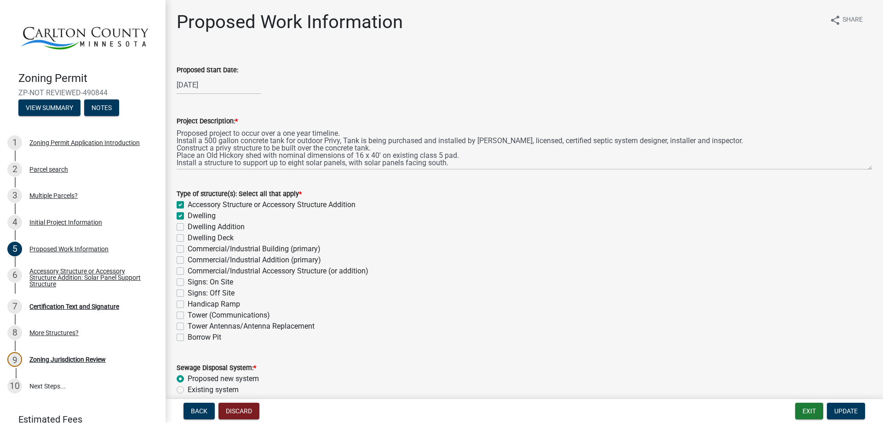
scroll to position [1801, 0]
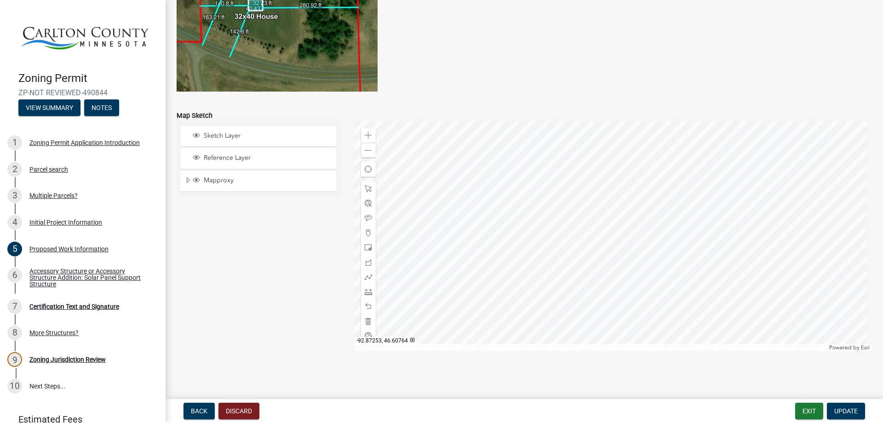
click at [649, 271] on div at bounding box center [613, 236] width 518 height 230
click at [729, 267] on div at bounding box center [613, 236] width 518 height 230
click at [730, 222] on span "Close" at bounding box center [732, 221] width 7 height 7
click at [715, 224] on div at bounding box center [613, 236] width 518 height 230
click at [795, 174] on span "Close" at bounding box center [798, 173] width 7 height 7
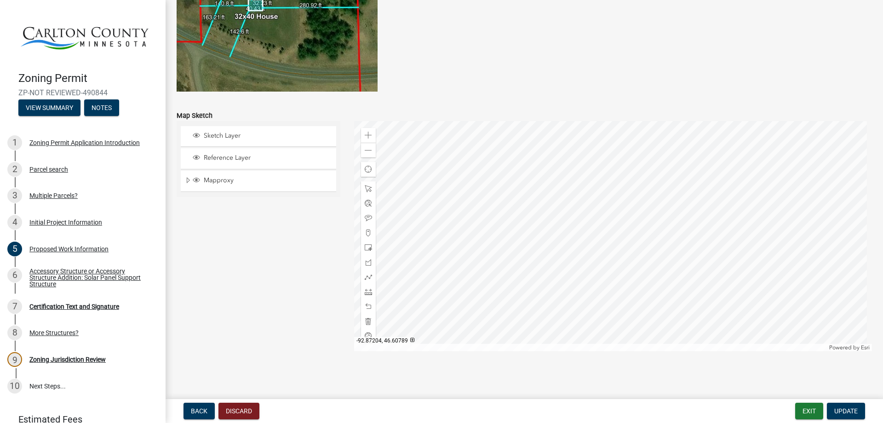
click at [711, 225] on div at bounding box center [613, 236] width 518 height 230
click at [735, 223] on div at bounding box center [613, 236] width 518 height 230
click at [718, 241] on div at bounding box center [613, 236] width 518 height 230
click at [624, 188] on div at bounding box center [613, 236] width 518 height 230
click at [735, 192] on div at bounding box center [613, 236] width 518 height 230
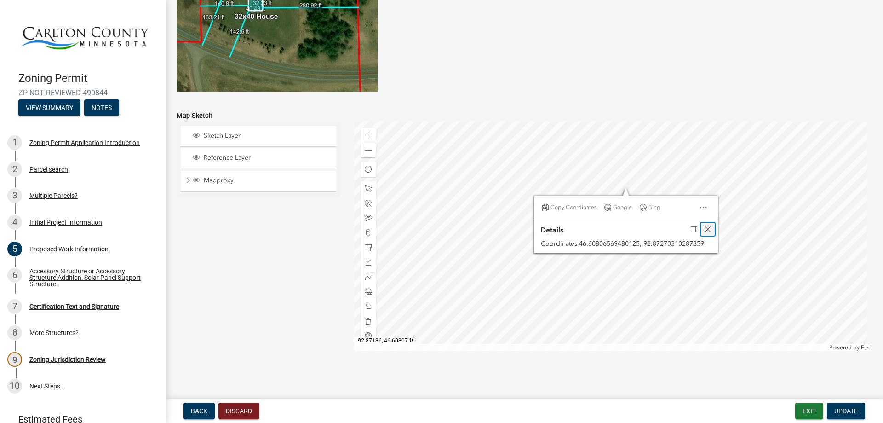
click at [705, 227] on span "Close" at bounding box center [707, 228] width 7 height 7
click at [514, 189] on div at bounding box center [613, 236] width 518 height 230
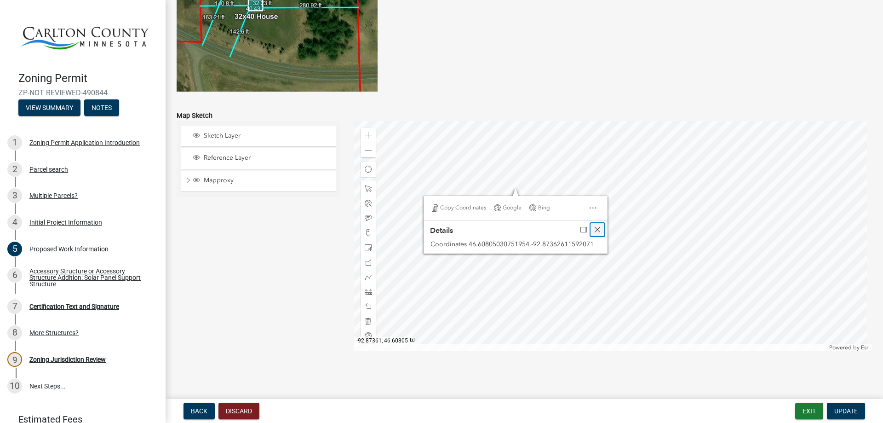
click at [599, 229] on div "Close" at bounding box center [598, 229] width 14 height 13
click at [517, 224] on div at bounding box center [613, 236] width 518 height 230
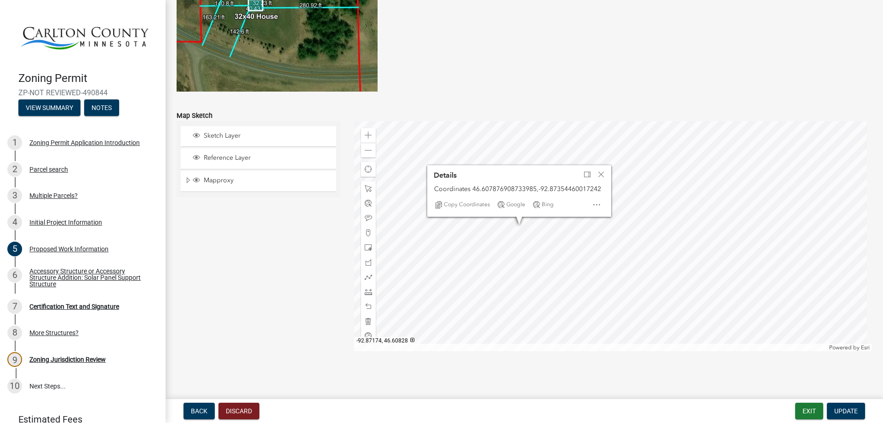
click at [749, 152] on div at bounding box center [613, 236] width 518 height 230
click at [602, 176] on span "Close" at bounding box center [600, 174] width 7 height 7
click at [523, 243] on div at bounding box center [613, 236] width 518 height 230
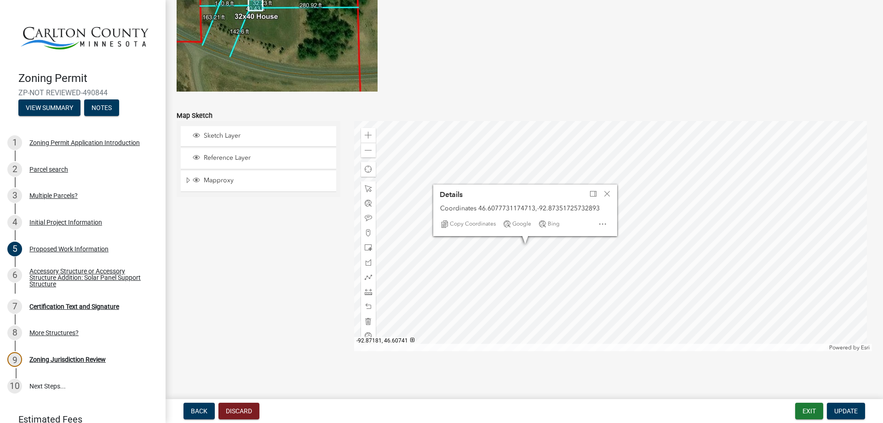
click at [740, 314] on div at bounding box center [613, 236] width 518 height 230
click at [513, 265] on div at bounding box center [613, 236] width 518 height 230
click at [529, 270] on div at bounding box center [613, 236] width 518 height 230
click at [597, 219] on span "Close" at bounding box center [596, 215] width 7 height 7
click at [365, 136] on span at bounding box center [368, 135] width 7 height 7
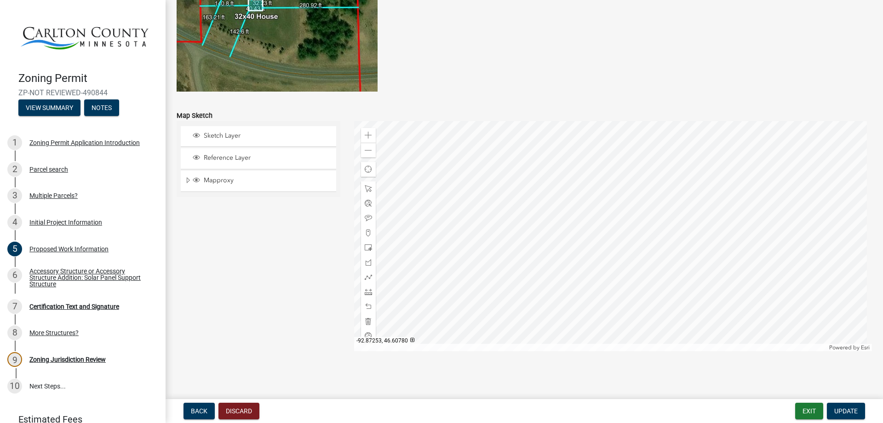
click at [665, 262] on div at bounding box center [613, 236] width 518 height 230
click at [365, 217] on span at bounding box center [368, 217] width 7 height 7
click at [470, 192] on div at bounding box center [613, 236] width 518 height 230
click at [617, 248] on div at bounding box center [613, 236] width 518 height 230
click at [446, 270] on div at bounding box center [613, 236] width 518 height 230
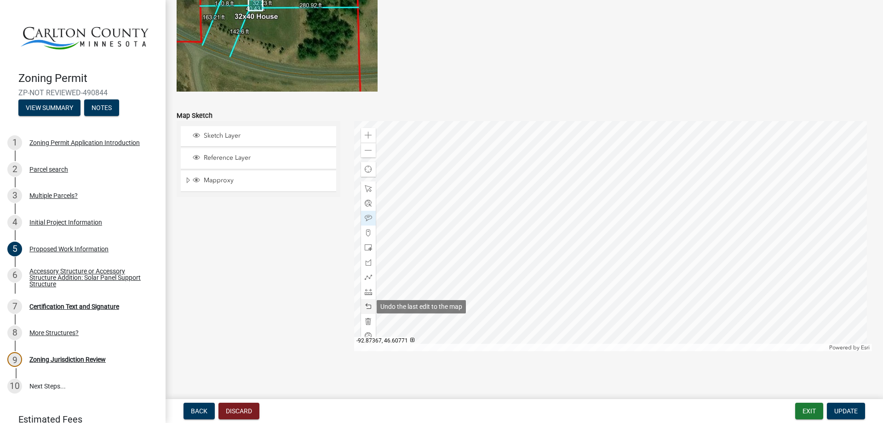
click at [365, 304] on span at bounding box center [368, 306] width 7 height 7
drag, startPoint x: 802, startPoint y: 411, endPoint x: 790, endPoint y: 412, distance: 12.0
click at [801, 411] on button "Exit" at bounding box center [809, 410] width 28 height 17
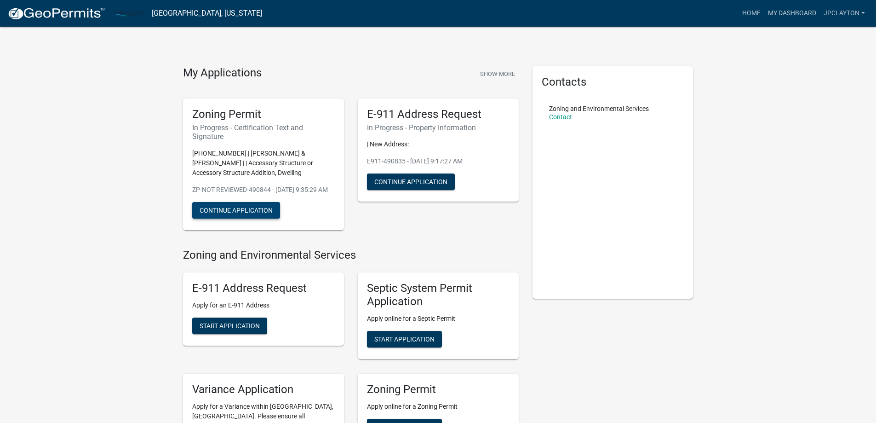
click at [224, 218] on button "Continue Application" at bounding box center [236, 210] width 88 height 17
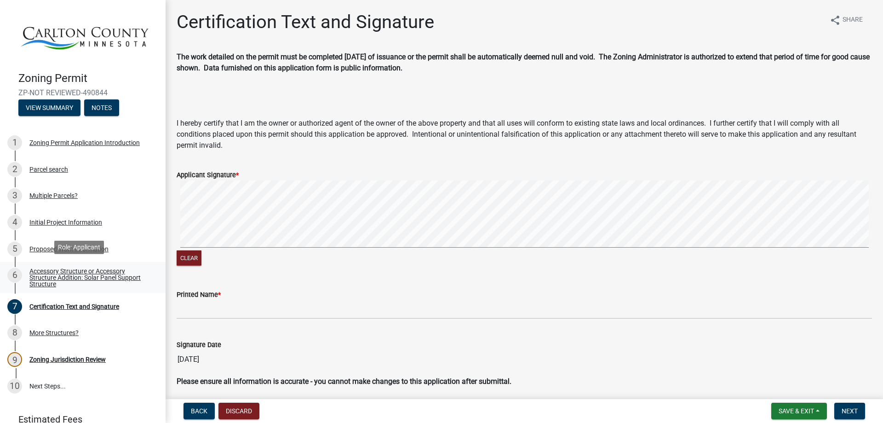
click at [52, 271] on div "Accessory Structure or Accessory Structure Addition: Solar Panel Support Struct…" at bounding box center [89, 277] width 121 height 19
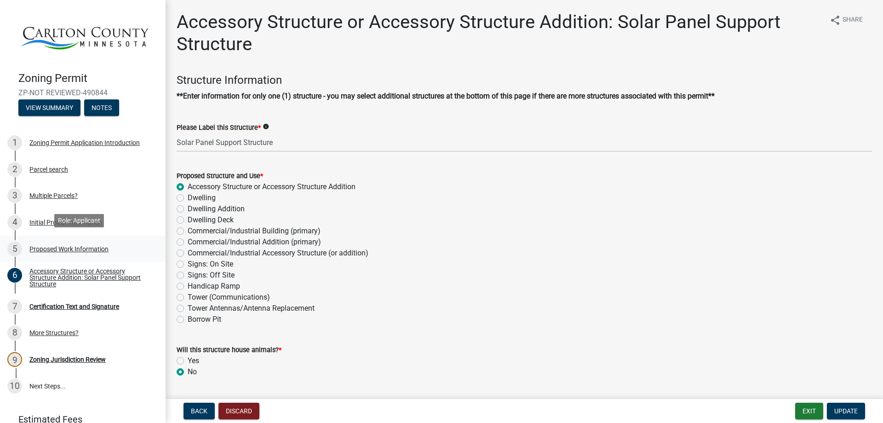
click at [40, 246] on div "Proposed Work Information" at bounding box center [68, 249] width 79 height 6
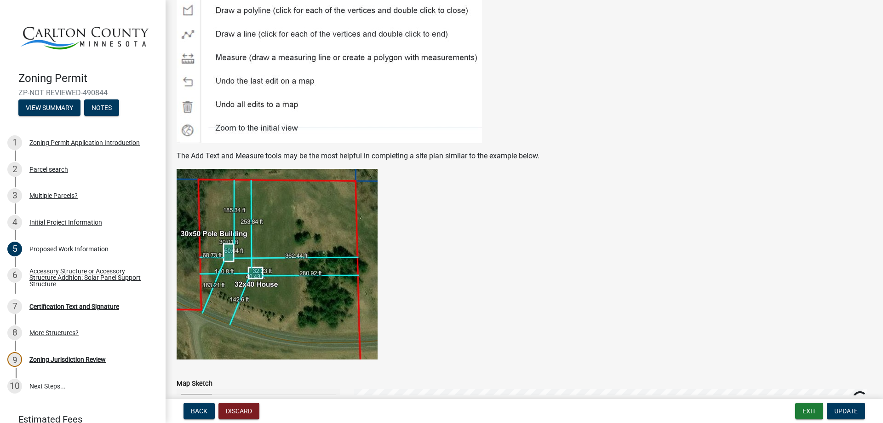
scroll to position [1763, 0]
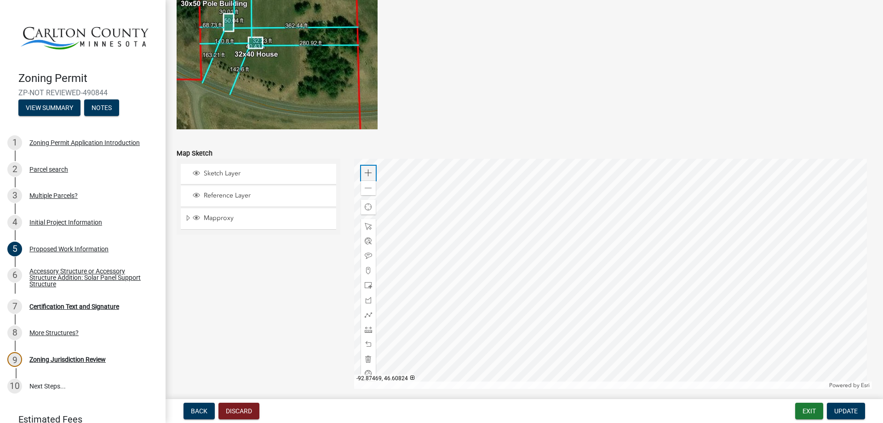
click at [367, 171] on span at bounding box center [368, 172] width 7 height 7
click at [368, 171] on span at bounding box center [368, 172] width 7 height 7
click at [365, 191] on span at bounding box center [368, 187] width 7 height 7
click at [665, 285] on div at bounding box center [613, 274] width 518 height 230
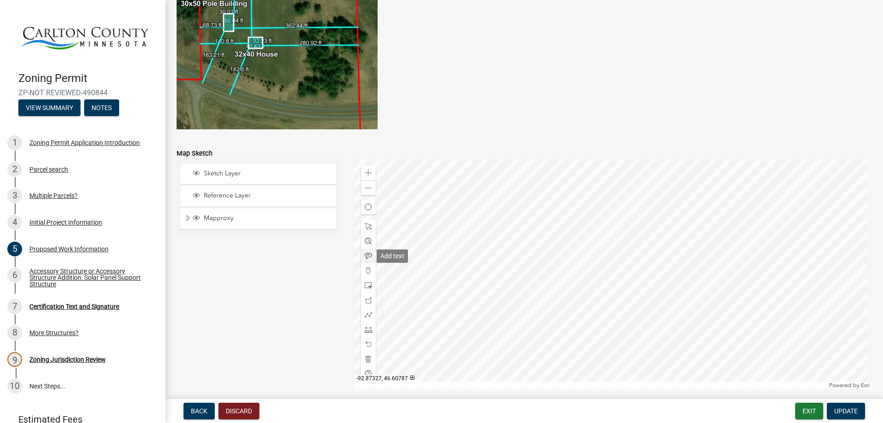
click at [366, 255] on span at bounding box center [368, 255] width 7 height 7
click at [620, 274] on div at bounding box center [613, 274] width 518 height 230
click at [544, 196] on div at bounding box center [613, 274] width 518 height 230
click at [390, 310] on div at bounding box center [613, 274] width 518 height 230
click at [368, 190] on span at bounding box center [368, 187] width 7 height 7
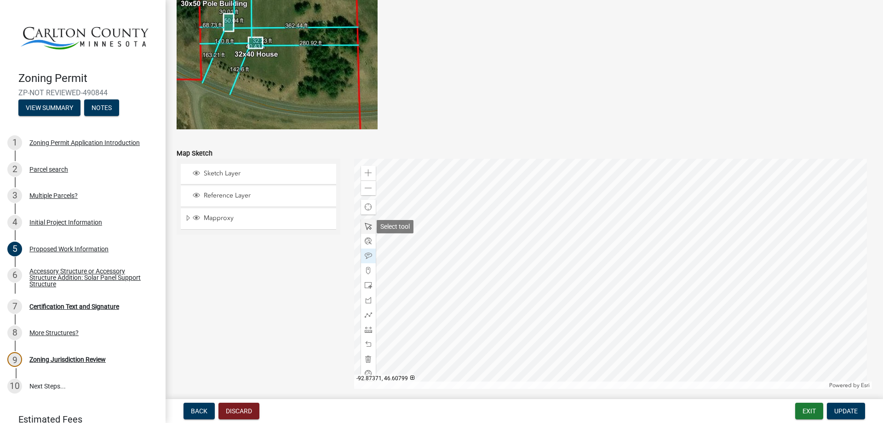
click at [365, 225] on span at bounding box center [368, 226] width 7 height 7
click at [586, 347] on div at bounding box center [613, 274] width 518 height 230
click at [560, 348] on div at bounding box center [613, 274] width 518 height 230
click at [644, 297] on span "Close" at bounding box center [643, 297] width 7 height 7
click at [369, 172] on span at bounding box center [368, 172] width 7 height 7
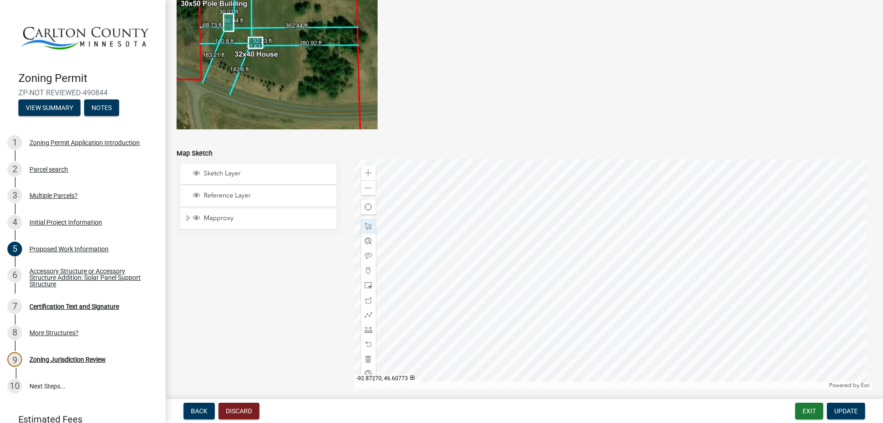
click at [641, 264] on div at bounding box center [613, 274] width 518 height 230
click at [641, 254] on div at bounding box center [613, 274] width 518 height 230
click at [367, 185] on span at bounding box center [368, 187] width 7 height 7
click at [371, 172] on div "Zoom in" at bounding box center [368, 173] width 15 height 15
click at [519, 298] on div at bounding box center [613, 274] width 518 height 230
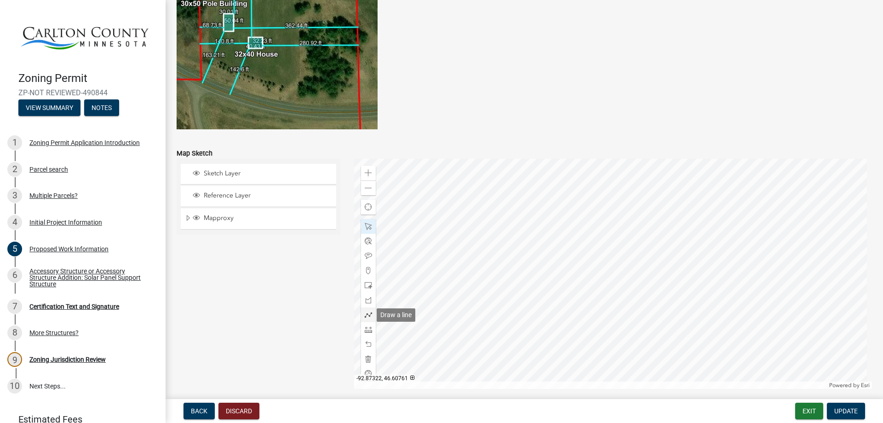
click at [365, 314] on span at bounding box center [368, 314] width 7 height 7
click at [361, 327] on div at bounding box center [368, 329] width 15 height 15
click at [500, 189] on div at bounding box center [613, 274] width 518 height 230
click at [503, 368] on div at bounding box center [613, 274] width 518 height 230
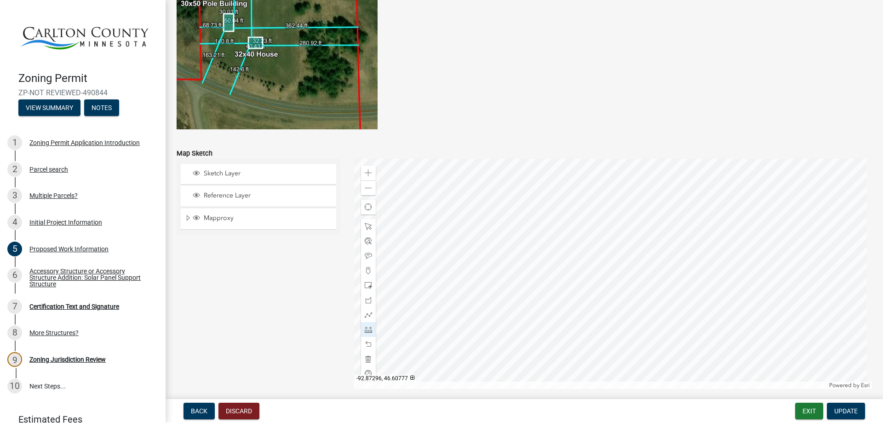
click at [512, 187] on div at bounding box center [613, 274] width 518 height 230
click at [820, 184] on div at bounding box center [613, 274] width 518 height 230
click at [368, 191] on span at bounding box center [368, 187] width 7 height 7
click at [369, 225] on span at bounding box center [368, 226] width 7 height 7
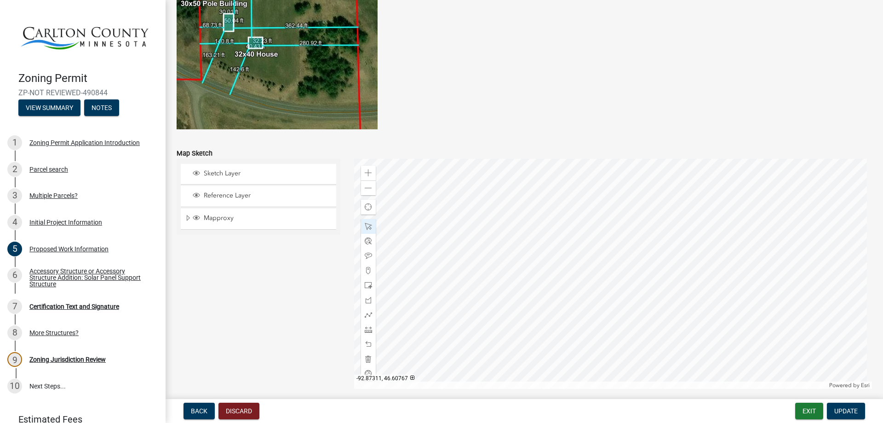
click at [569, 278] on div at bounding box center [613, 274] width 518 height 230
click at [469, 238] on div at bounding box center [613, 274] width 518 height 230
click at [476, 333] on div at bounding box center [613, 274] width 518 height 230
click at [550, 278] on span "Close" at bounding box center [552, 278] width 7 height 7
click at [542, 242] on div at bounding box center [613, 274] width 518 height 230
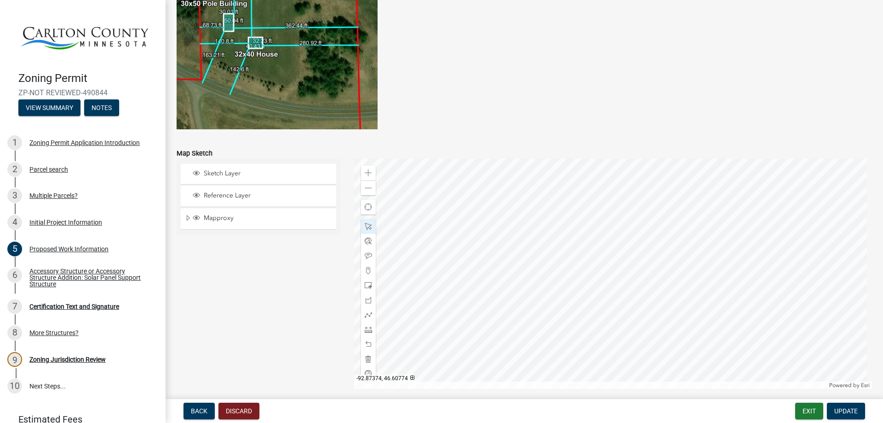
click at [585, 247] on div at bounding box center [613, 274] width 518 height 230
click at [366, 191] on span at bounding box center [368, 187] width 7 height 7
click at [617, 253] on div at bounding box center [613, 274] width 518 height 230
click at [369, 173] on span at bounding box center [368, 172] width 7 height 7
click at [367, 310] on div at bounding box center [368, 314] width 15 height 15
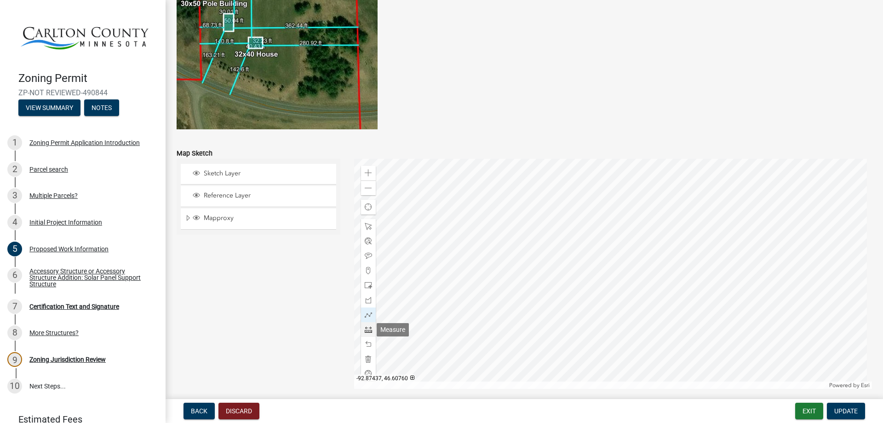
click at [366, 328] on span at bounding box center [368, 329] width 7 height 7
click at [731, 237] on div at bounding box center [613, 274] width 518 height 230
click at [366, 187] on span at bounding box center [368, 187] width 7 height 7
click at [412, 254] on div at bounding box center [613, 274] width 518 height 230
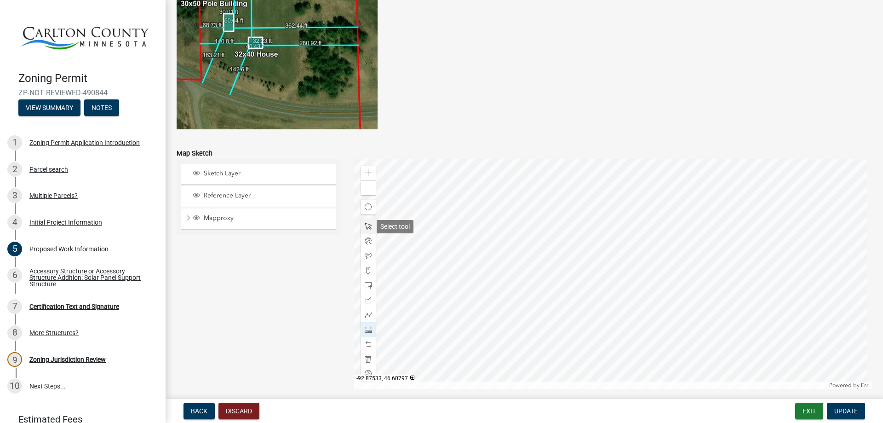
click at [365, 224] on span at bounding box center [368, 226] width 7 height 7
click at [634, 300] on div at bounding box center [613, 274] width 518 height 230
click at [841, 409] on span "Update" at bounding box center [845, 410] width 23 height 7
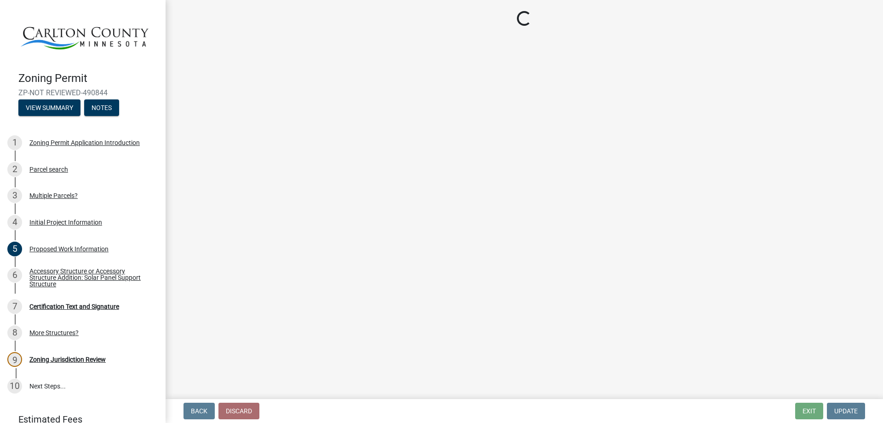
scroll to position [0, 0]
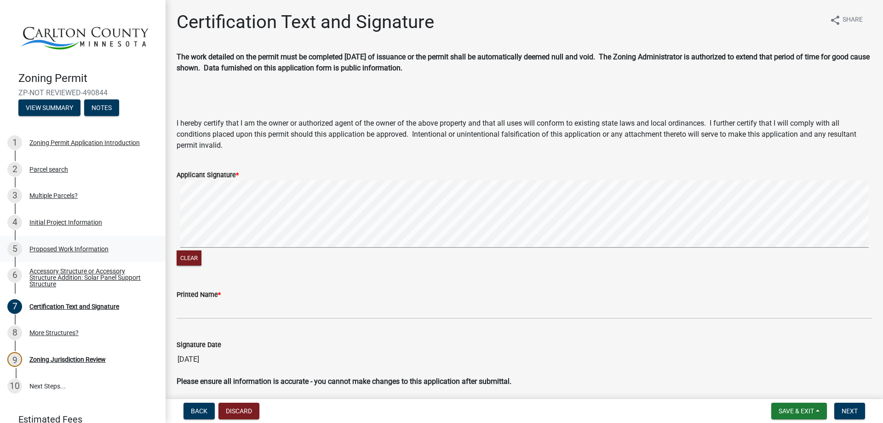
click at [42, 246] on div "Proposed Work Information" at bounding box center [68, 249] width 79 height 6
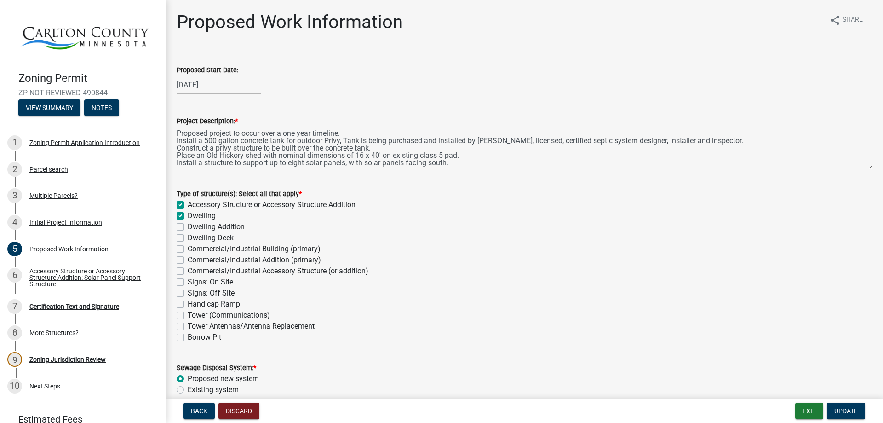
scroll to position [1801, 0]
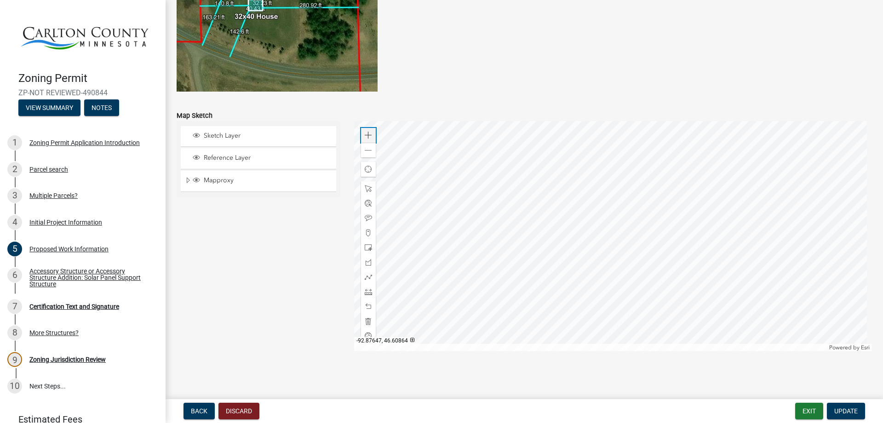
click at [370, 134] on span at bounding box center [368, 135] width 7 height 7
click at [365, 185] on span at bounding box center [368, 188] width 7 height 7
click at [592, 263] on div at bounding box center [613, 236] width 518 height 230
click at [693, 275] on div at bounding box center [613, 236] width 518 height 230
click at [779, 280] on div at bounding box center [613, 236] width 518 height 230
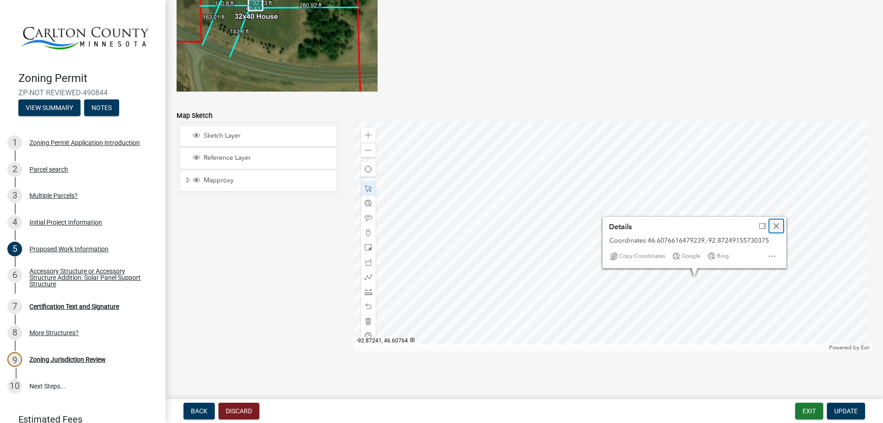
click at [775, 226] on span "Close" at bounding box center [776, 225] width 7 height 7
click at [665, 172] on div at bounding box center [613, 236] width 518 height 230
click at [789, 184] on div at bounding box center [613, 236] width 518 height 230
click at [749, 211] on span "Close" at bounding box center [748, 212] width 7 height 7
click at [501, 221] on div at bounding box center [613, 236] width 518 height 230
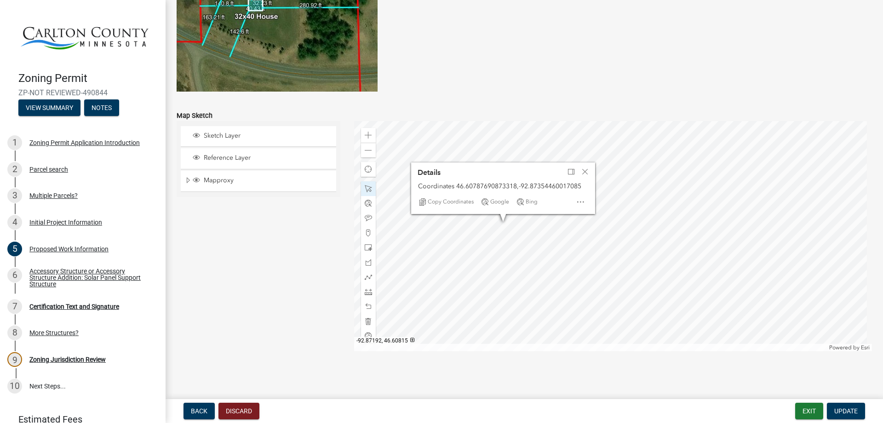
click at [796, 154] on div at bounding box center [613, 236] width 518 height 230
click at [583, 169] on span "Close" at bounding box center [584, 171] width 7 height 7
click at [498, 178] on div at bounding box center [613, 236] width 518 height 230
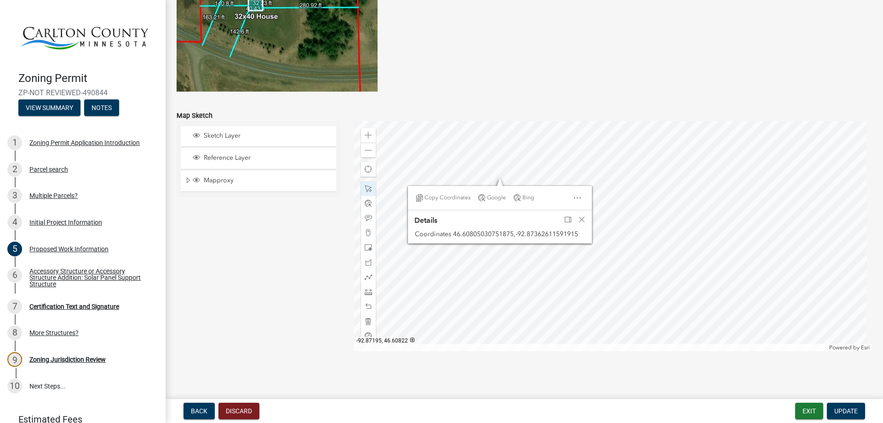
click at [789, 136] on div at bounding box center [613, 236] width 518 height 230
click at [580, 219] on span "Close" at bounding box center [581, 219] width 7 height 7
click at [517, 280] on div at bounding box center [613, 236] width 518 height 230
click at [445, 282] on div at bounding box center [613, 236] width 518 height 230
click at [542, 309] on div at bounding box center [613, 236] width 518 height 230
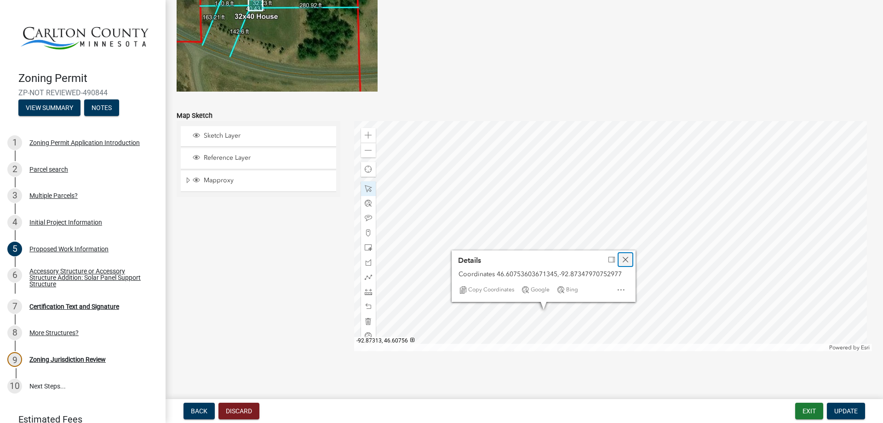
click at [622, 262] on span "Close" at bounding box center [625, 259] width 7 height 7
click at [653, 315] on div at bounding box center [613, 236] width 518 height 230
click at [747, 254] on div at bounding box center [613, 236] width 518 height 230
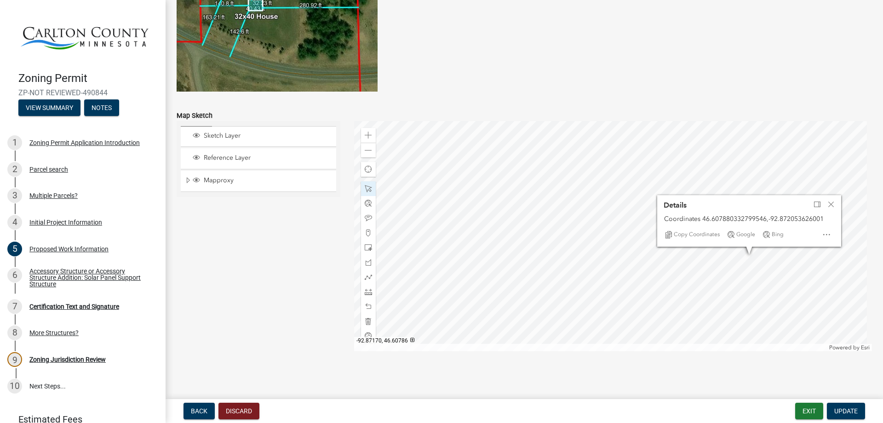
click at [811, 253] on div at bounding box center [613, 236] width 518 height 230
click at [758, 316] on div at bounding box center [613, 236] width 518 height 230
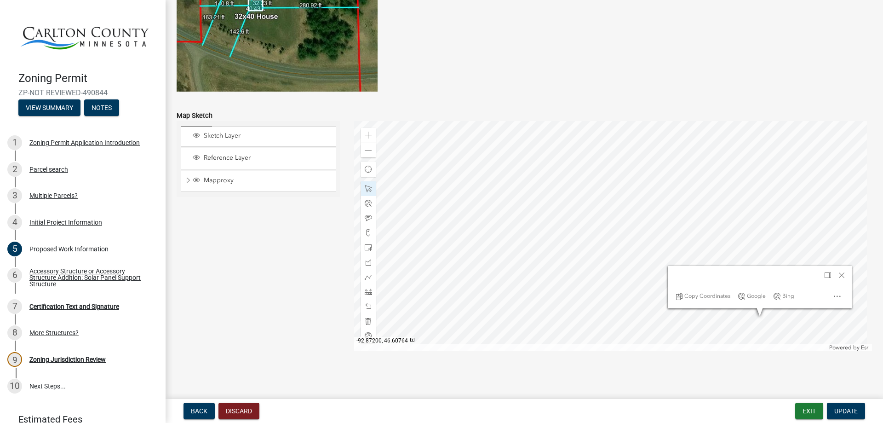
click at [758, 309] on div at bounding box center [613, 236] width 518 height 230
click at [841, 257] on span "Close" at bounding box center [841, 258] width 7 height 7
click at [819, 297] on div at bounding box center [613, 236] width 518 height 230
click at [768, 207] on div at bounding box center [613, 236] width 518 height 230
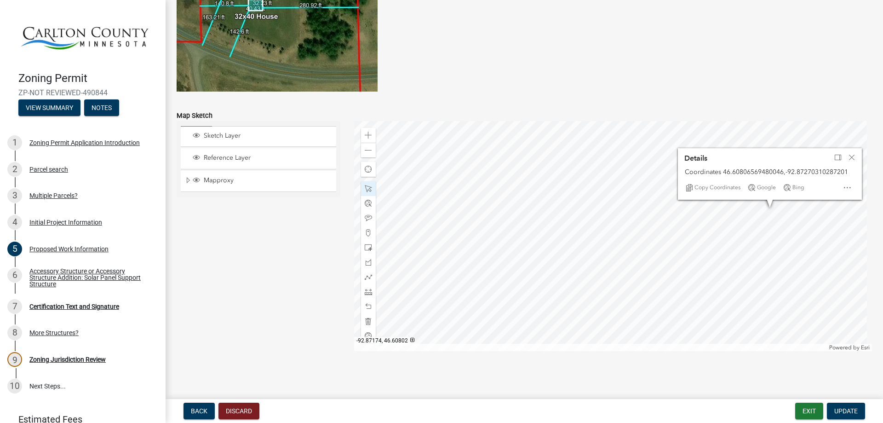
click at [808, 212] on div at bounding box center [613, 236] width 518 height 230
click at [730, 219] on div at bounding box center [613, 236] width 518 height 230
click at [761, 174] on div at bounding box center [613, 236] width 518 height 230
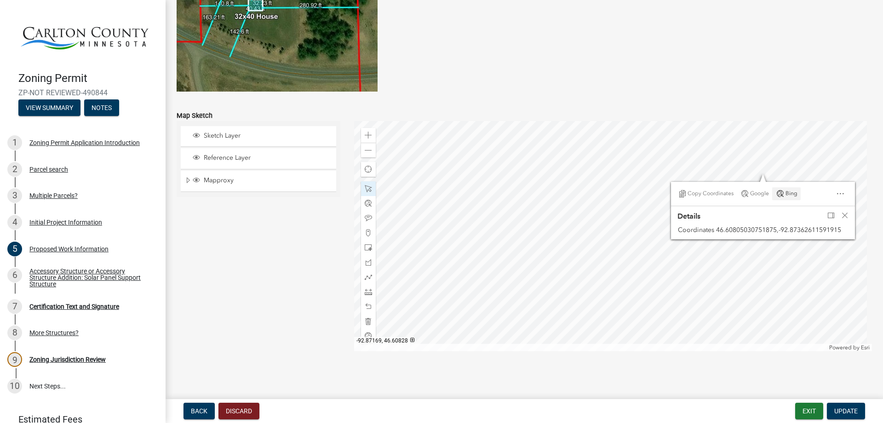
click at [810, 153] on div at bounding box center [613, 236] width 518 height 230
click at [844, 218] on span "Close" at bounding box center [844, 215] width 7 height 7
click at [768, 178] on div at bounding box center [613, 236] width 518 height 230
click at [814, 188] on div at bounding box center [613, 236] width 518 height 230
click at [849, 218] on span "Close" at bounding box center [851, 219] width 7 height 7
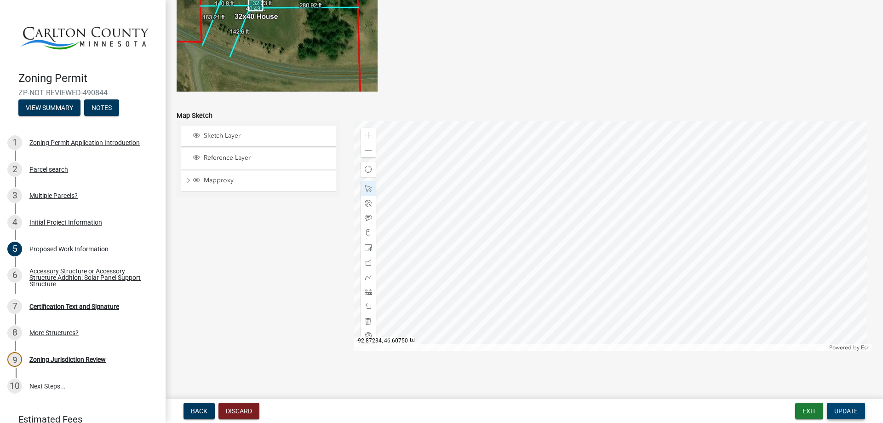
click at [851, 410] on span "Update" at bounding box center [845, 410] width 23 height 7
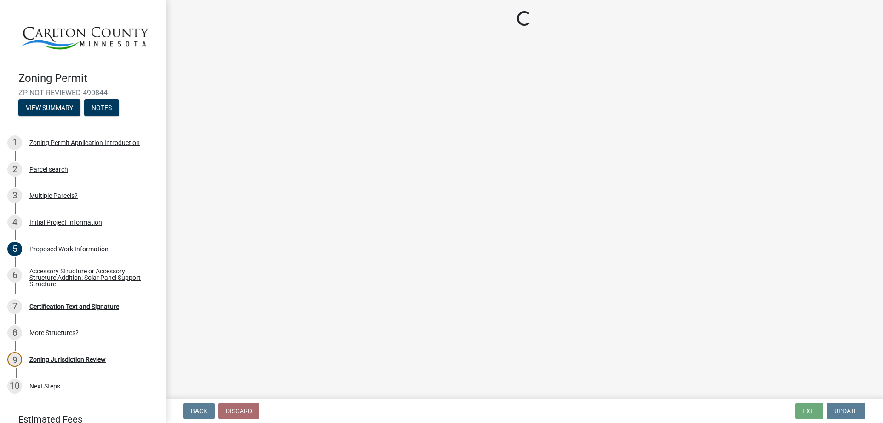
scroll to position [0, 0]
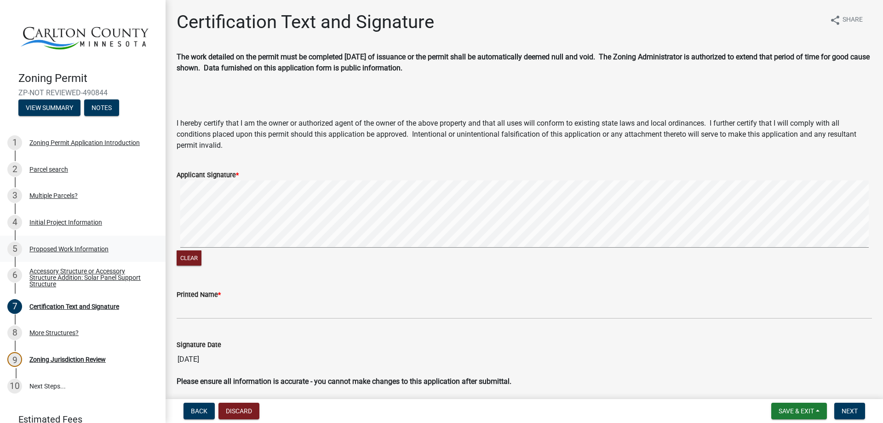
click at [52, 246] on div "Proposed Work Information" at bounding box center [68, 249] width 79 height 6
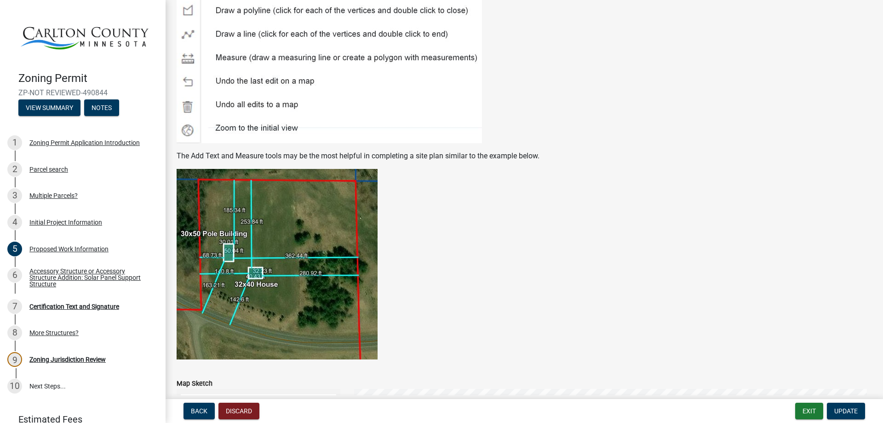
scroll to position [1801, 0]
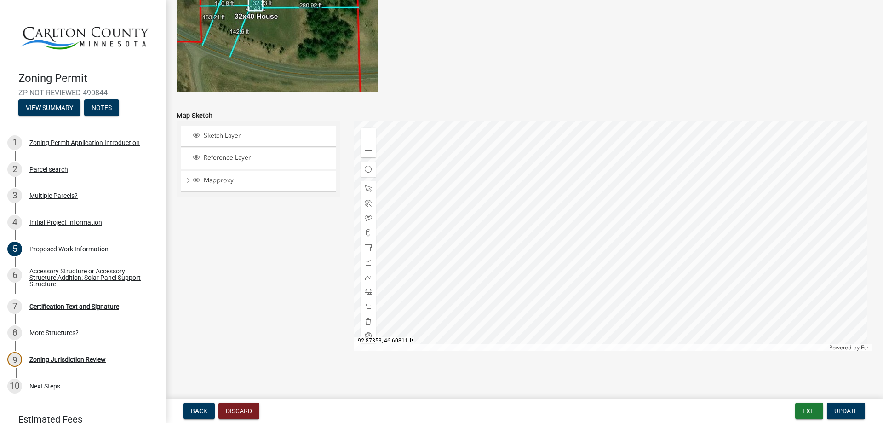
click at [520, 207] on div at bounding box center [613, 236] width 518 height 230
click at [366, 135] on span at bounding box center [368, 135] width 7 height 7
click at [651, 275] on div at bounding box center [613, 236] width 518 height 230
click at [691, 201] on div at bounding box center [613, 236] width 518 height 230
click at [685, 201] on div at bounding box center [613, 236] width 518 height 230
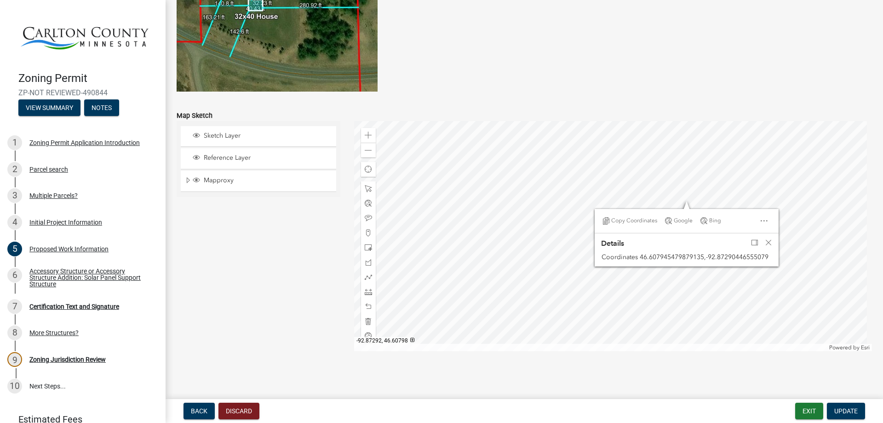
click at [684, 196] on div at bounding box center [613, 236] width 518 height 230
click at [765, 243] on span "Close" at bounding box center [768, 242] width 7 height 7
click at [697, 210] on div at bounding box center [613, 236] width 518 height 230
click at [365, 137] on span at bounding box center [368, 135] width 7 height 7
click at [658, 230] on div at bounding box center [613, 236] width 518 height 230
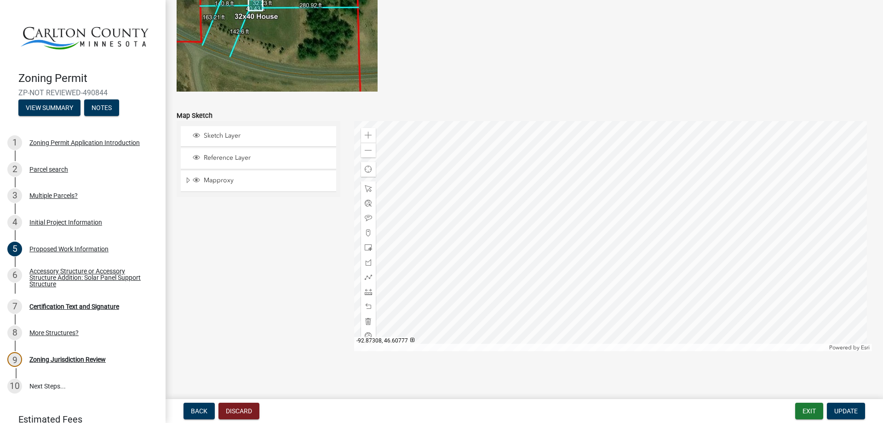
click at [629, 251] on div at bounding box center [613, 236] width 518 height 230
click at [712, 202] on span "Close" at bounding box center [712, 201] width 7 height 7
click at [649, 164] on div at bounding box center [613, 236] width 518 height 230
click at [729, 206] on span "Close" at bounding box center [732, 204] width 7 height 7
click at [631, 201] on div at bounding box center [613, 236] width 518 height 230
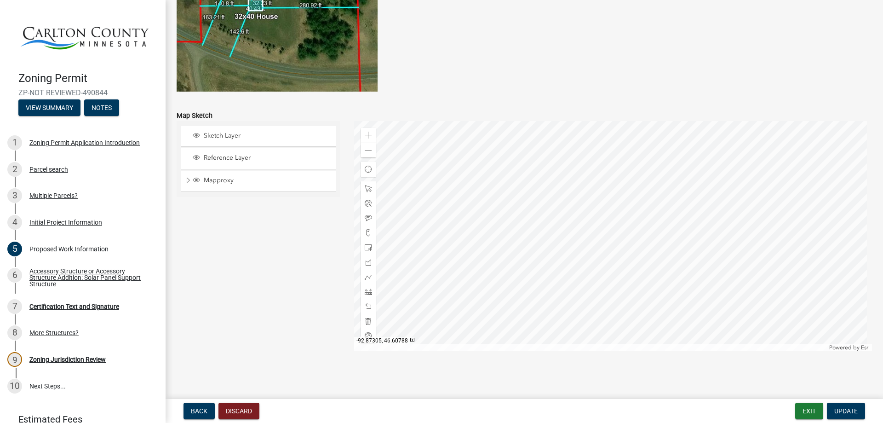
click at [637, 203] on div at bounding box center [613, 236] width 518 height 230
click at [722, 244] on span "Close" at bounding box center [720, 244] width 7 height 7
click at [726, 215] on div at bounding box center [613, 236] width 518 height 230
click at [650, 221] on div at bounding box center [613, 236] width 518 height 230
click at [589, 240] on div at bounding box center [613, 236] width 518 height 230
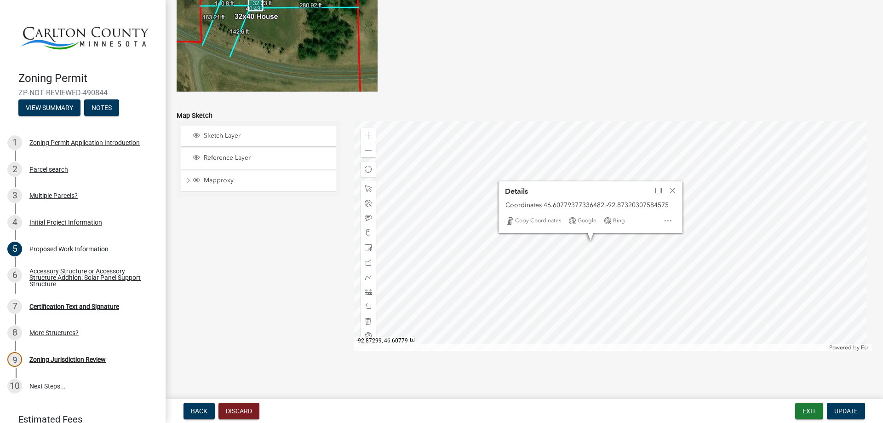
click at [655, 245] on div at bounding box center [613, 236] width 518 height 230
click at [672, 189] on span "Close" at bounding box center [672, 190] width 7 height 7
click at [582, 217] on div at bounding box center [613, 236] width 518 height 230
click at [366, 148] on span at bounding box center [368, 150] width 7 height 7
click at [662, 229] on div at bounding box center [613, 236] width 518 height 230
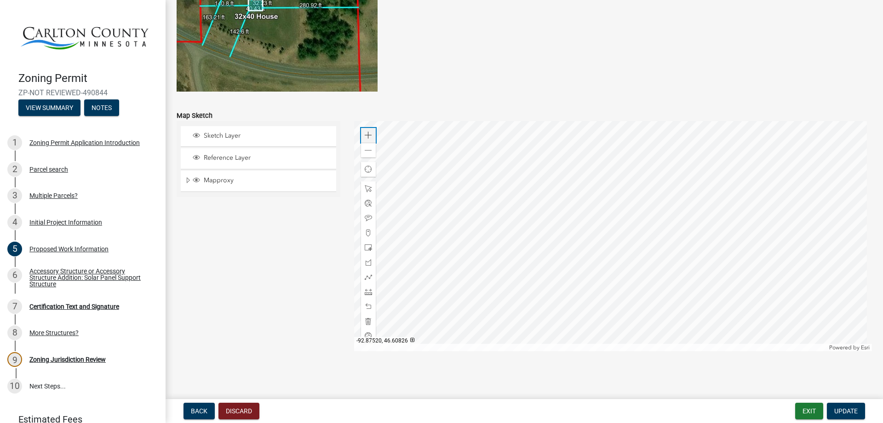
click at [371, 137] on div "Zoom in" at bounding box center [368, 135] width 15 height 15
click at [367, 274] on span at bounding box center [368, 276] width 7 height 7
click at [367, 291] on span at bounding box center [368, 291] width 7 height 7
click at [835, 215] on div at bounding box center [613, 236] width 518 height 230
click at [366, 151] on span at bounding box center [368, 150] width 7 height 7
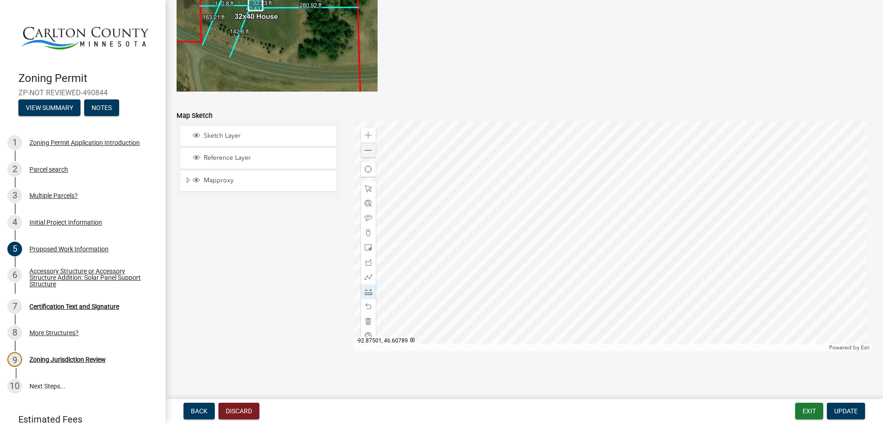
click at [403, 220] on div at bounding box center [613, 236] width 518 height 230
click at [366, 136] on span at bounding box center [368, 135] width 7 height 7
click at [365, 188] on span at bounding box center [368, 188] width 7 height 7
click at [515, 243] on div at bounding box center [613, 236] width 518 height 230
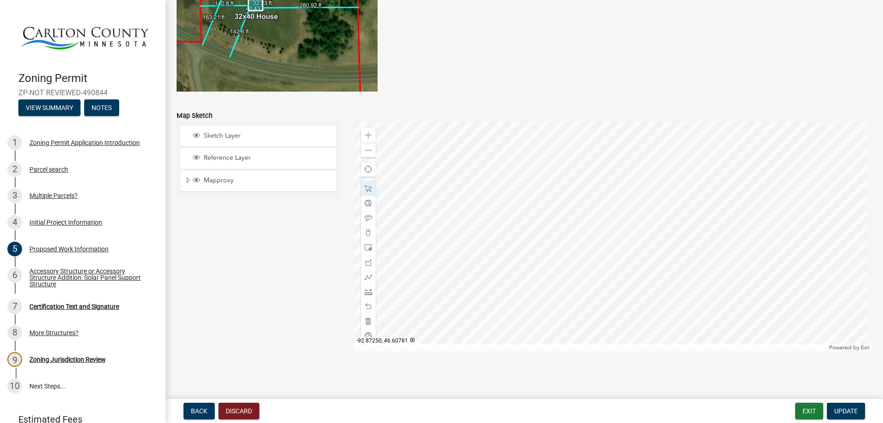
click at [672, 239] on div at bounding box center [613, 236] width 518 height 230
click at [365, 137] on span at bounding box center [368, 135] width 7 height 7
click at [555, 236] on div at bounding box center [613, 236] width 518 height 230
click at [549, 184] on div at bounding box center [613, 236] width 518 height 230
click at [633, 225] on span "Close" at bounding box center [632, 224] width 7 height 7
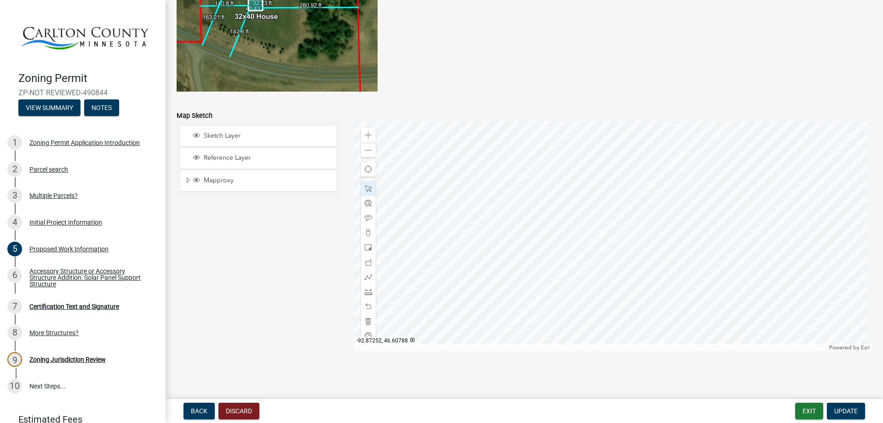
click at [573, 187] on div at bounding box center [613, 236] width 518 height 230
click at [654, 229] on span "Close" at bounding box center [656, 227] width 7 height 7
click at [368, 137] on span at bounding box center [368, 135] width 7 height 7
click at [497, 212] on div at bounding box center [613, 236] width 518 height 230
click at [513, 209] on div at bounding box center [613, 236] width 518 height 230
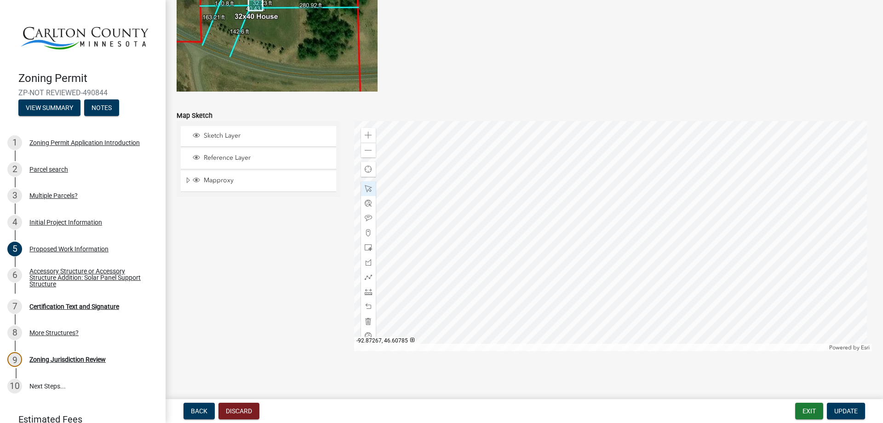
click at [555, 207] on div at bounding box center [613, 236] width 518 height 230
click at [365, 152] on span at bounding box center [368, 150] width 7 height 7
click at [513, 221] on div at bounding box center [613, 236] width 518 height 230
click at [365, 274] on span at bounding box center [368, 276] width 7 height 7
click at [365, 293] on span at bounding box center [368, 291] width 7 height 7
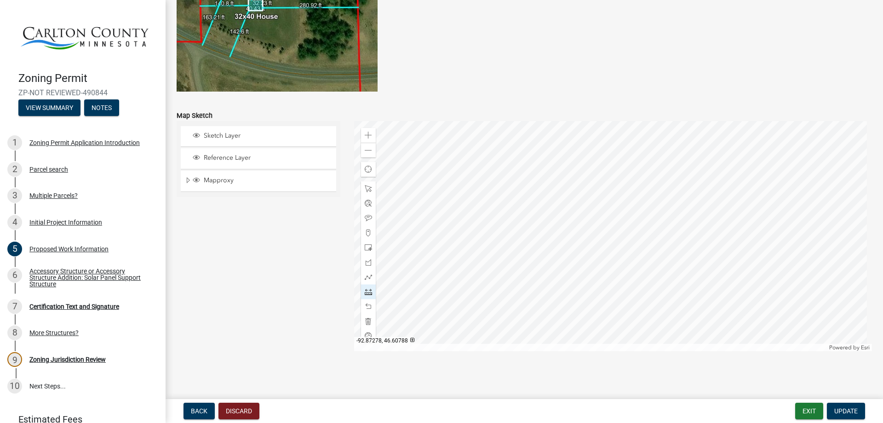
click at [511, 211] on div at bounding box center [613, 236] width 518 height 230
click at [766, 209] on div at bounding box center [613, 236] width 518 height 230
click at [365, 132] on span at bounding box center [368, 135] width 7 height 7
click at [362, 131] on div "Zoom in" at bounding box center [368, 135] width 15 height 15
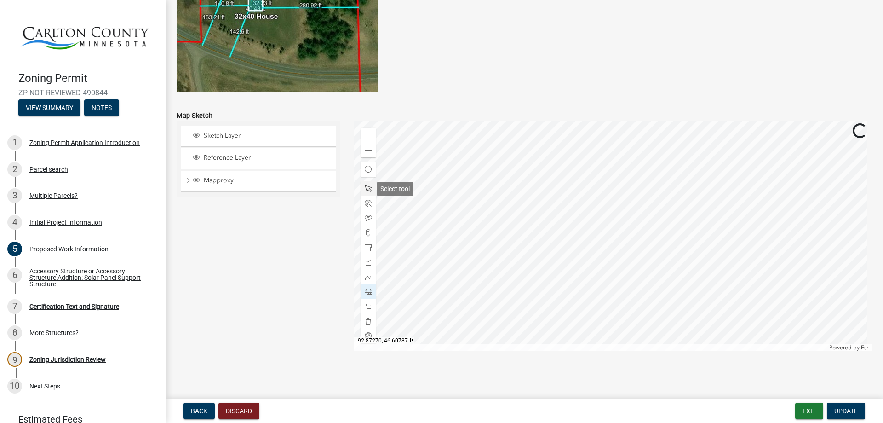
click at [367, 186] on span at bounding box center [368, 188] width 7 height 7
click at [664, 238] on div at bounding box center [613, 236] width 518 height 230
click at [643, 166] on div at bounding box center [613, 236] width 518 height 230
click at [653, 257] on div at bounding box center [613, 236] width 518 height 230
click at [641, 166] on div at bounding box center [613, 236] width 518 height 230
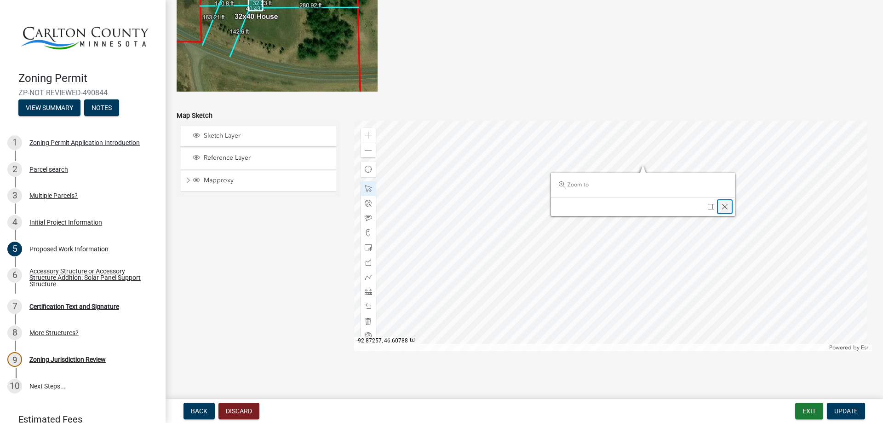
click at [724, 207] on span "Close" at bounding box center [724, 206] width 7 height 7
click at [647, 184] on div at bounding box center [613, 236] width 518 height 230
click at [645, 167] on div at bounding box center [613, 236] width 518 height 230
click at [726, 210] on span "Close" at bounding box center [728, 207] width 7 height 7
click at [365, 152] on span at bounding box center [368, 150] width 7 height 7
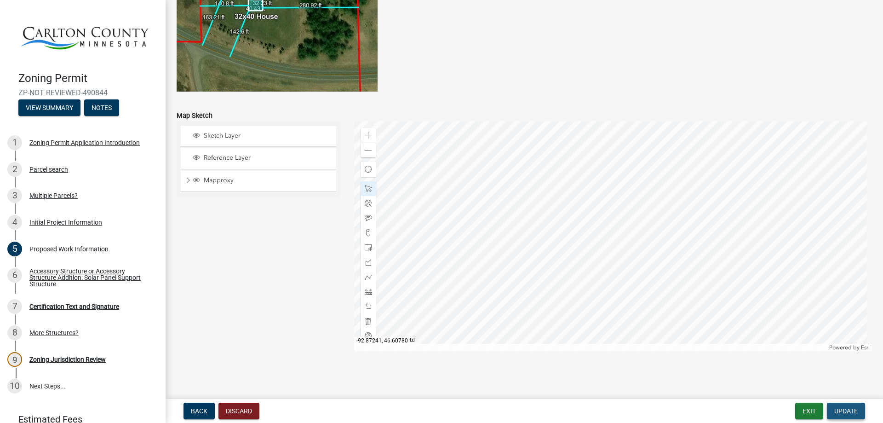
click at [848, 411] on span "Update" at bounding box center [845, 410] width 23 height 7
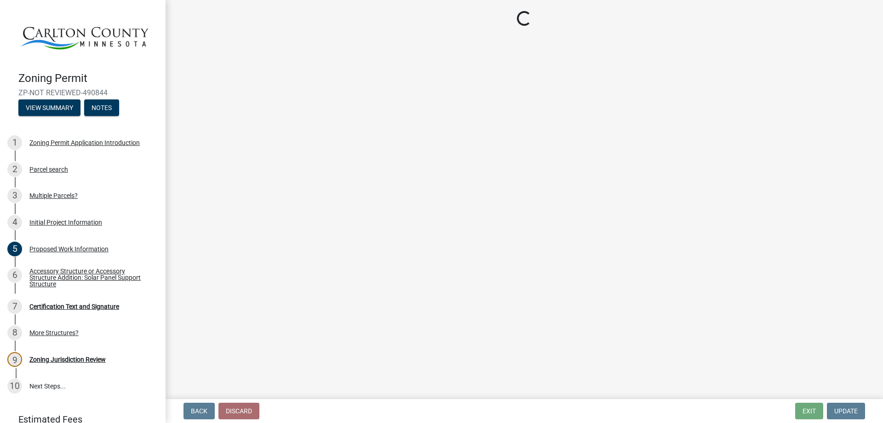
scroll to position [0, 0]
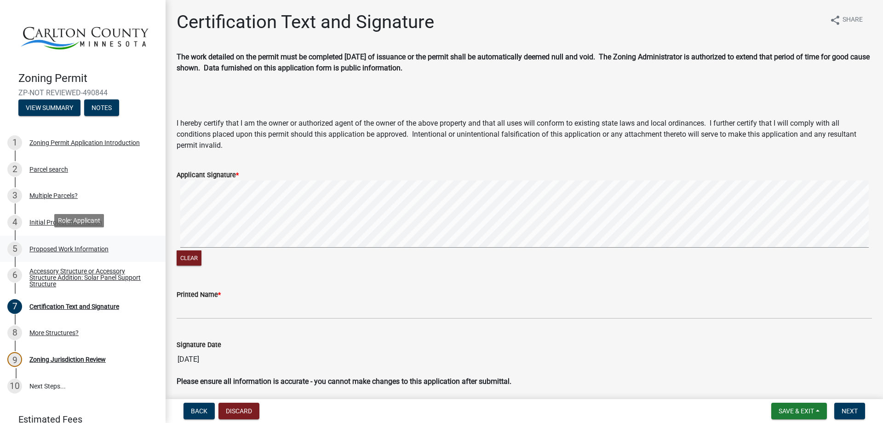
click at [52, 247] on div "Proposed Work Information" at bounding box center [68, 249] width 79 height 6
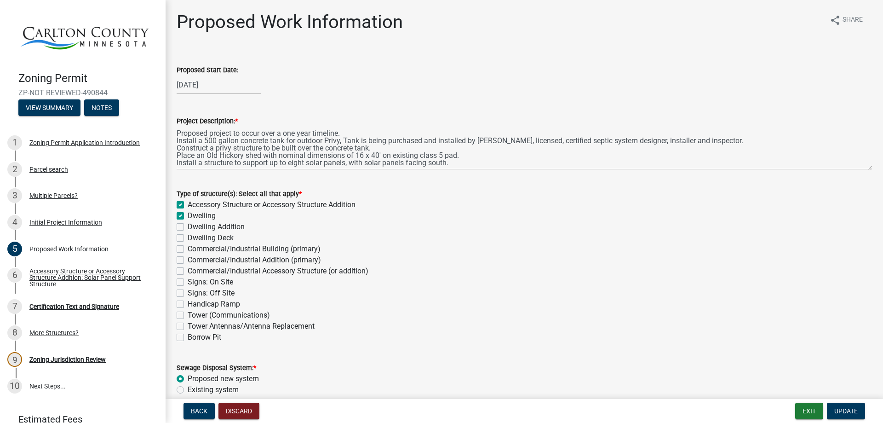
scroll to position [1801, 0]
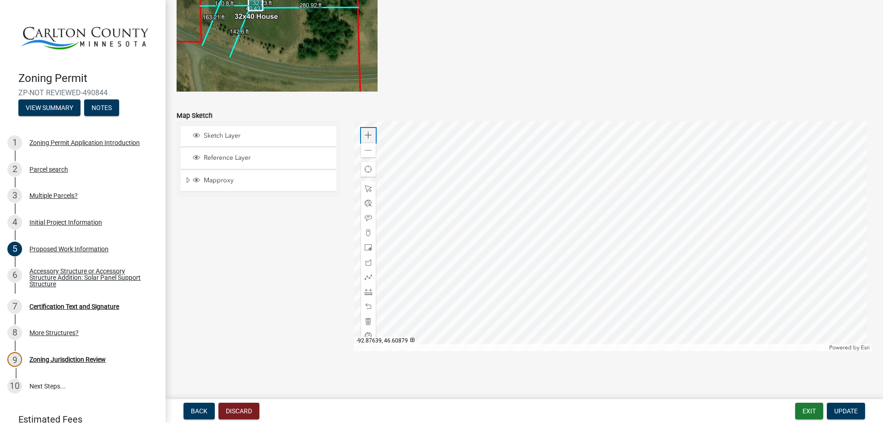
click at [367, 132] on span at bounding box center [368, 135] width 7 height 7
click at [480, 212] on div at bounding box center [613, 236] width 518 height 230
click at [366, 272] on div at bounding box center [368, 277] width 15 height 15
click at [366, 294] on span at bounding box center [368, 291] width 7 height 7
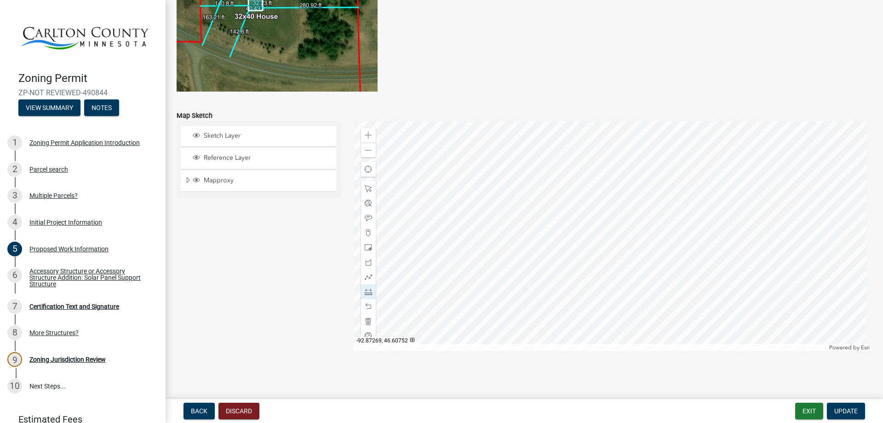
click at [638, 341] on div at bounding box center [613, 236] width 518 height 230
click at [637, 146] on div at bounding box center [613, 236] width 518 height 230
click at [565, 171] on div at bounding box center [613, 236] width 518 height 230
click at [564, 146] on div at bounding box center [613, 236] width 518 height 230
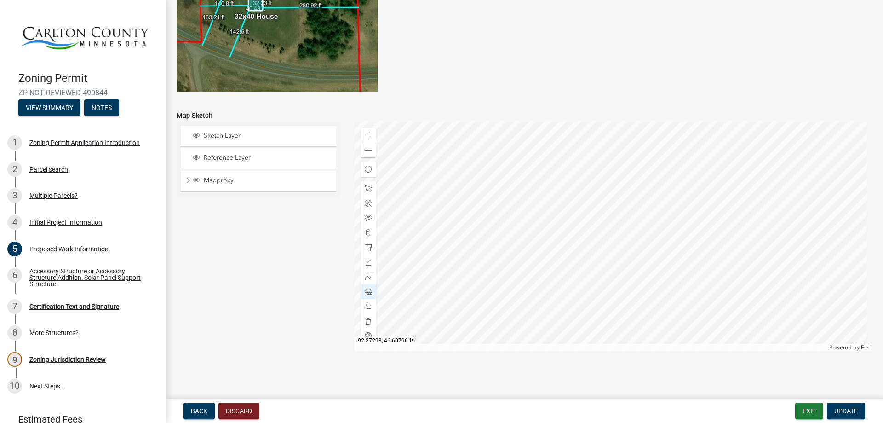
click at [564, 147] on div at bounding box center [613, 236] width 518 height 230
click at [365, 190] on span at bounding box center [368, 188] width 7 height 7
click at [365, 278] on span at bounding box center [368, 276] width 7 height 7
click at [366, 292] on span at bounding box center [368, 291] width 7 height 7
click at [369, 133] on span at bounding box center [368, 135] width 7 height 7
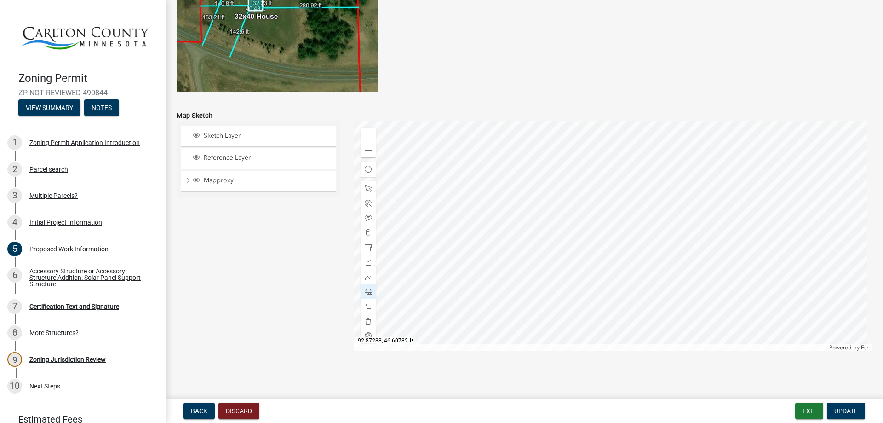
click at [538, 304] on div at bounding box center [613, 236] width 518 height 230
click at [508, 229] on div at bounding box center [613, 236] width 518 height 230
click at [507, 179] on div at bounding box center [613, 236] width 518 height 230
click at [448, 184] on div at bounding box center [613, 236] width 518 height 230
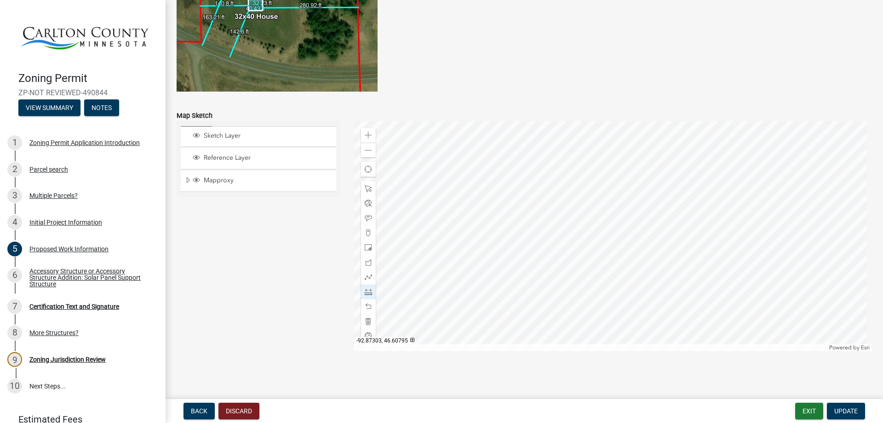
click at [448, 184] on div at bounding box center [613, 236] width 518 height 230
click at [365, 308] on span at bounding box center [368, 306] width 7 height 7
click at [367, 278] on span at bounding box center [368, 276] width 7 height 7
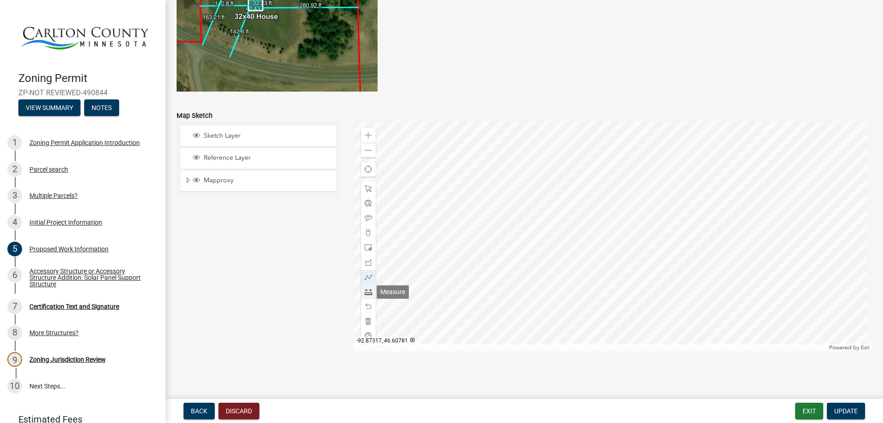
click at [365, 291] on span at bounding box center [368, 291] width 7 height 7
click at [508, 229] on div at bounding box center [613, 236] width 518 height 230
click at [508, 179] on div at bounding box center [613, 236] width 518 height 230
click at [365, 189] on span at bounding box center [368, 188] width 7 height 7
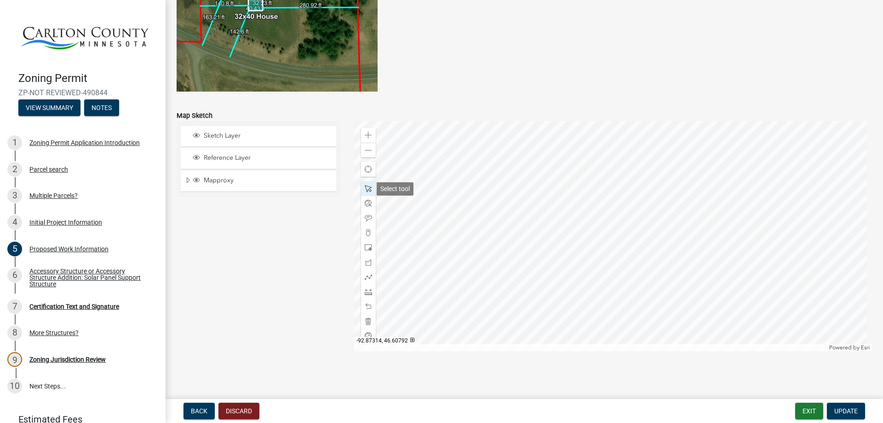
click at [366, 188] on span at bounding box center [368, 188] width 7 height 7
click at [366, 276] on span at bounding box center [368, 276] width 7 height 7
click at [367, 290] on span at bounding box center [368, 291] width 7 height 7
click at [533, 180] on div at bounding box center [613, 236] width 518 height 230
click at [369, 151] on span at bounding box center [368, 150] width 7 height 7
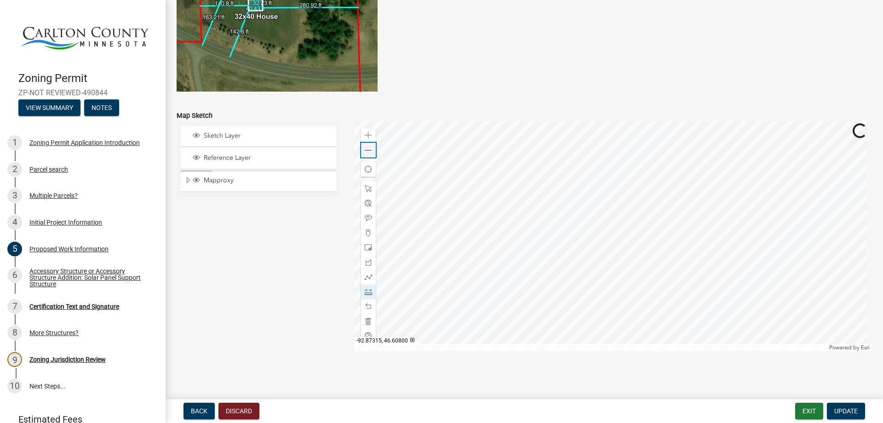
click at [369, 151] on span at bounding box center [368, 150] width 7 height 7
click at [531, 225] on div at bounding box center [613, 236] width 518 height 230
click at [476, 277] on div at bounding box center [613, 236] width 518 height 230
click at [368, 149] on span at bounding box center [368, 150] width 7 height 7
click at [522, 296] on div at bounding box center [613, 236] width 518 height 230
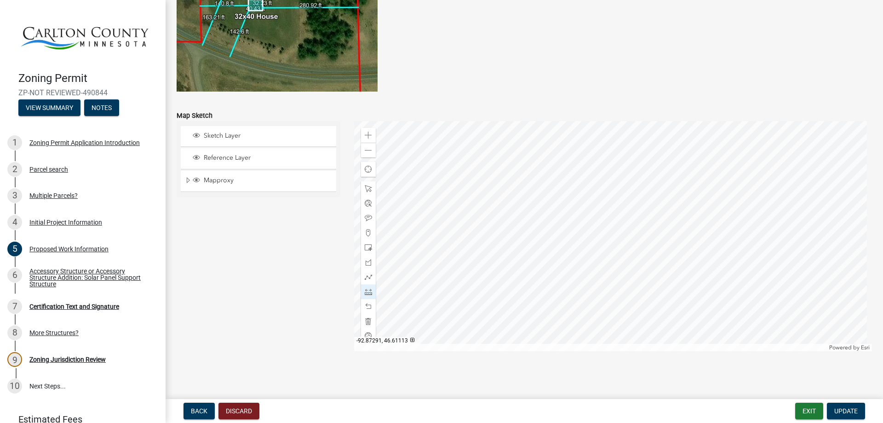
click at [523, 132] on div at bounding box center [613, 236] width 518 height 230
click at [365, 150] on span at bounding box center [368, 150] width 7 height 7
click at [365, 187] on span at bounding box center [368, 188] width 7 height 7
click at [519, 182] on div at bounding box center [613, 236] width 518 height 230
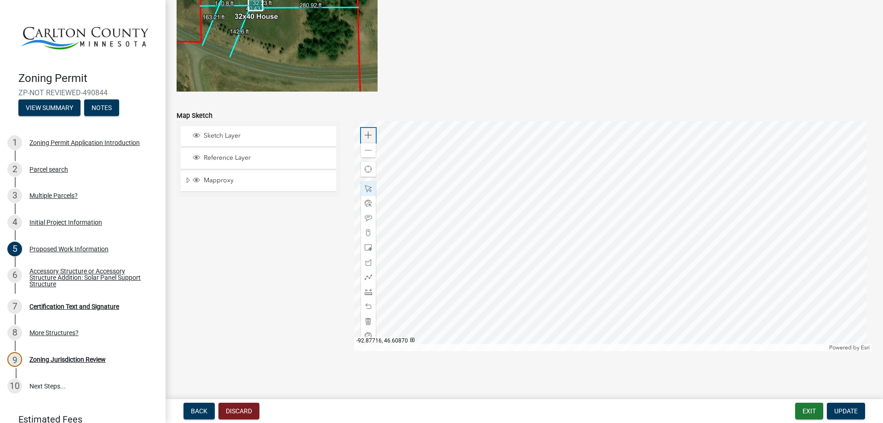
click at [368, 133] on span at bounding box center [368, 135] width 7 height 7
click at [837, 252] on div at bounding box center [613, 236] width 518 height 230
click at [656, 278] on div at bounding box center [613, 236] width 518 height 230
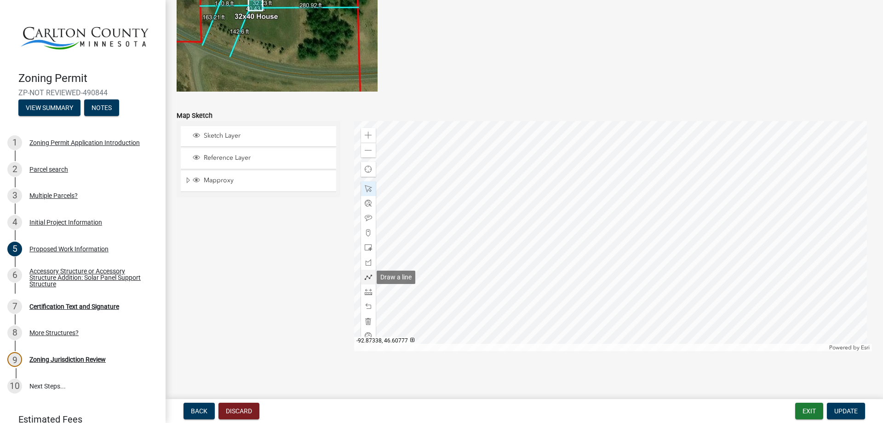
click at [363, 277] on div at bounding box center [368, 277] width 15 height 15
click at [367, 293] on span at bounding box center [368, 291] width 7 height 7
click at [683, 200] on div at bounding box center [613, 236] width 518 height 230
click at [683, 283] on div at bounding box center [613, 236] width 518 height 230
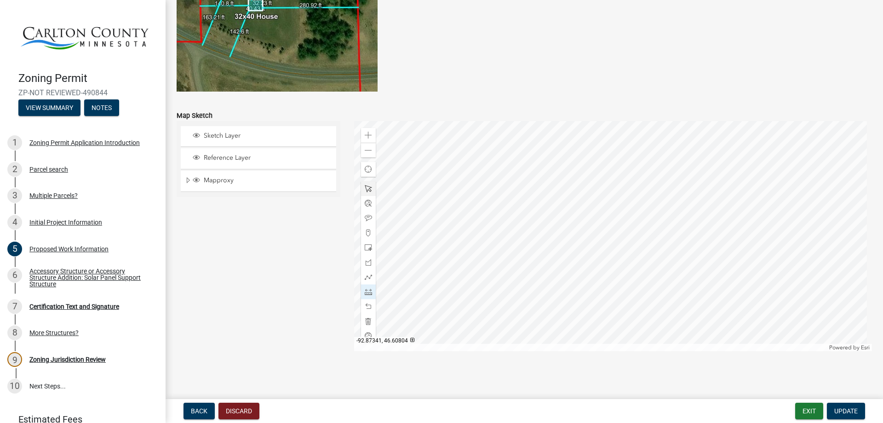
click at [365, 191] on span at bounding box center [368, 188] width 7 height 7
click at [840, 411] on span "Update" at bounding box center [845, 410] width 23 height 7
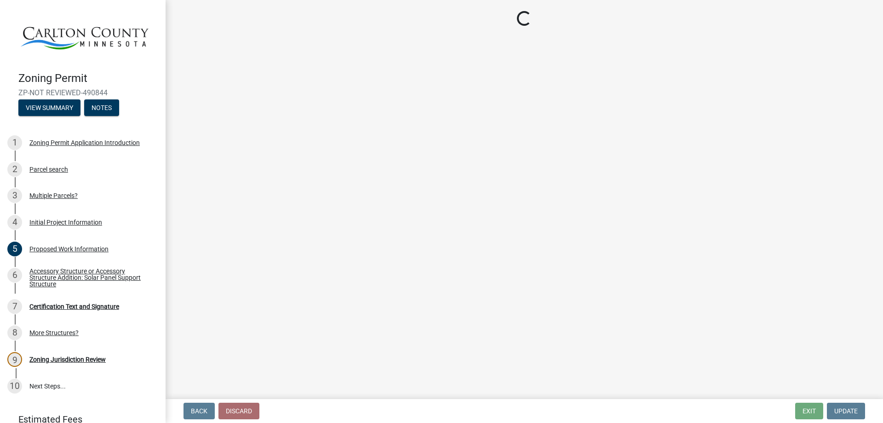
scroll to position [0, 0]
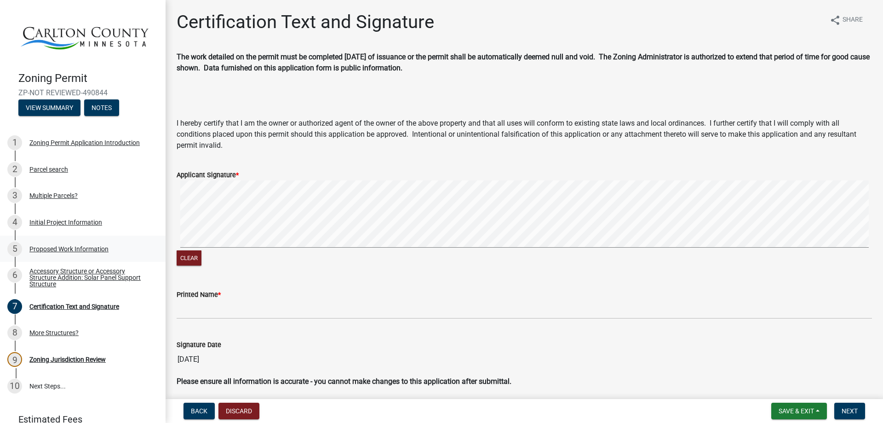
click at [82, 246] on div "Proposed Work Information" at bounding box center [68, 249] width 79 height 6
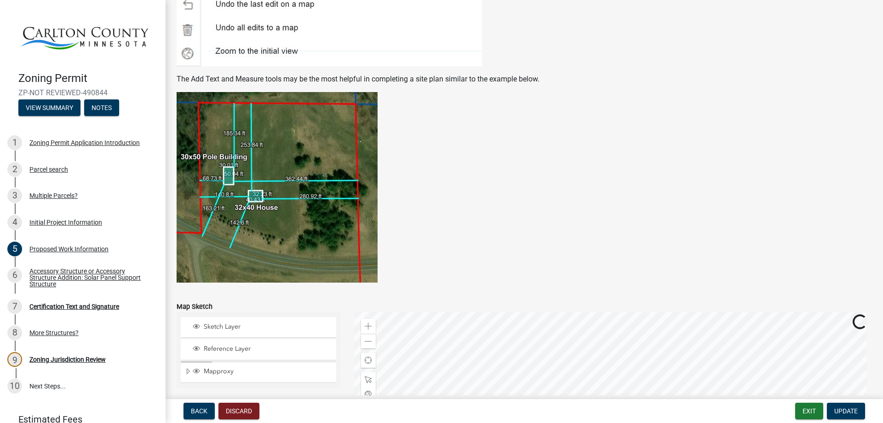
scroll to position [1801, 0]
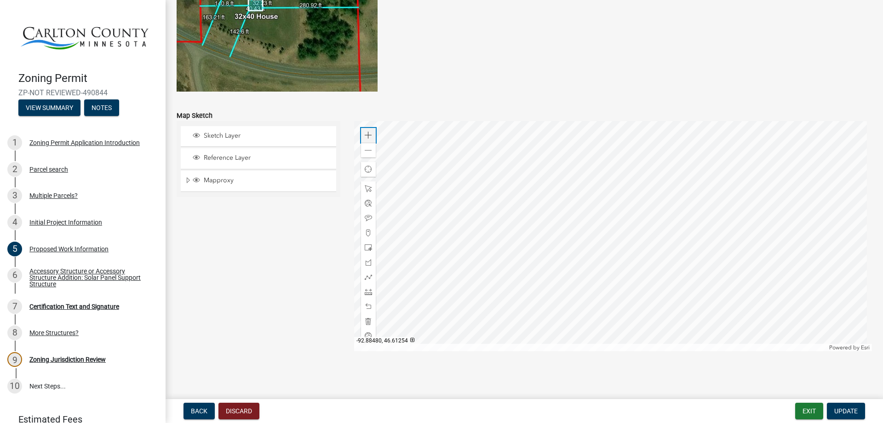
click at [362, 133] on div "Zoom in" at bounding box center [368, 135] width 15 height 15
click at [365, 133] on span at bounding box center [368, 135] width 7 height 7
click at [559, 149] on div at bounding box center [613, 236] width 518 height 230
click at [784, 224] on div at bounding box center [613, 236] width 518 height 230
click at [368, 133] on span at bounding box center [368, 135] width 7 height 7
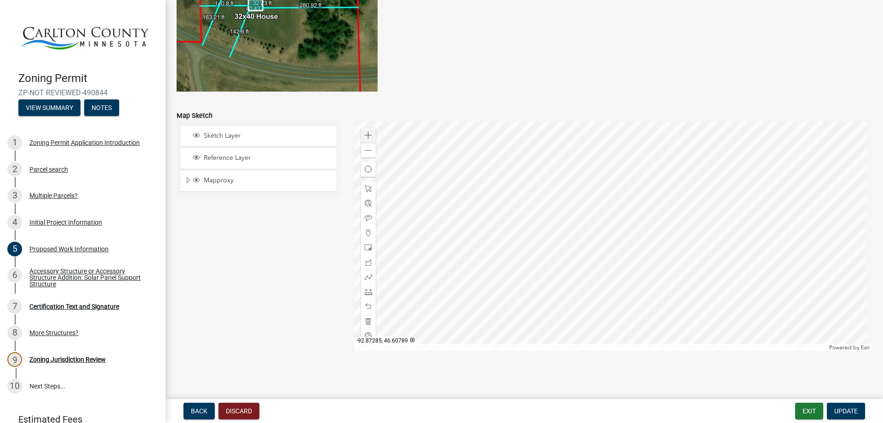
click at [552, 218] on div at bounding box center [613, 236] width 518 height 230
click at [540, 265] on div at bounding box center [613, 236] width 518 height 230
click at [367, 136] on span at bounding box center [368, 135] width 7 height 7
click at [721, 236] on div at bounding box center [613, 236] width 518 height 230
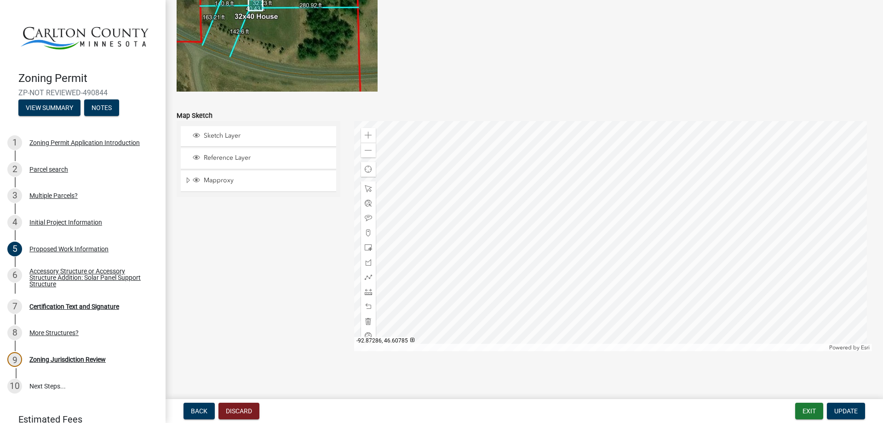
click at [562, 215] on div at bounding box center [613, 236] width 518 height 230
click at [637, 196] on span "Open" at bounding box center [640, 195] width 7 height 7
click at [630, 164] on span "Dock" at bounding box center [631, 164] width 7 height 7
click at [680, 205] on div at bounding box center [613, 236] width 518 height 230
click at [722, 232] on div at bounding box center [613, 236] width 518 height 230
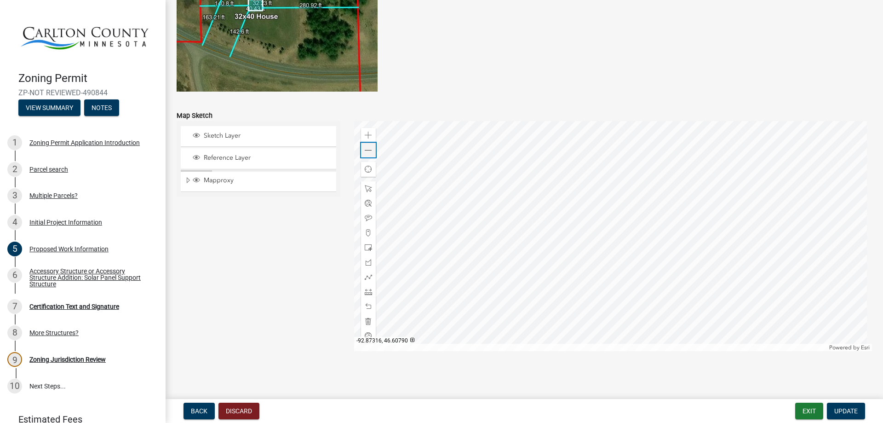
click at [370, 153] on div "Zoom out" at bounding box center [368, 150] width 15 height 15
click at [657, 259] on div at bounding box center [613, 236] width 518 height 230
click at [365, 275] on span at bounding box center [368, 276] width 7 height 7
click at [365, 289] on span at bounding box center [368, 291] width 7 height 7
click at [643, 184] on div at bounding box center [613, 236] width 518 height 230
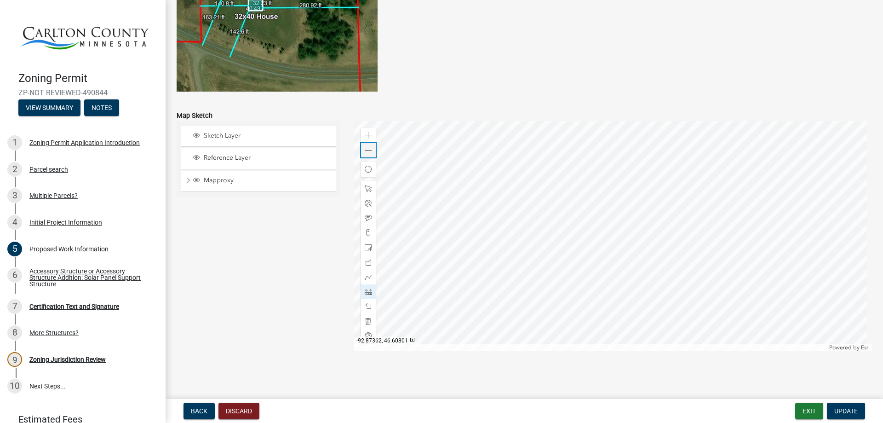
click at [367, 153] on span at bounding box center [368, 150] width 7 height 7
click at [442, 222] on div at bounding box center [613, 236] width 518 height 230
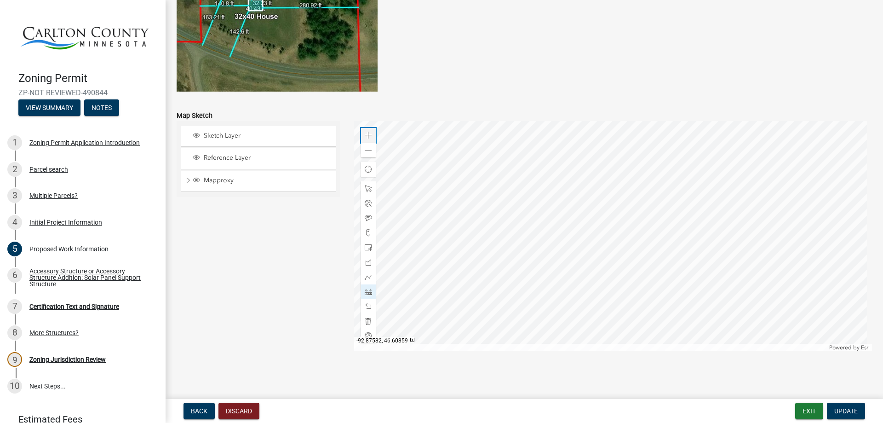
click at [368, 137] on span at bounding box center [368, 135] width 7 height 7
click at [367, 137] on span at bounding box center [368, 135] width 7 height 7
click at [848, 410] on span "Update" at bounding box center [845, 410] width 23 height 7
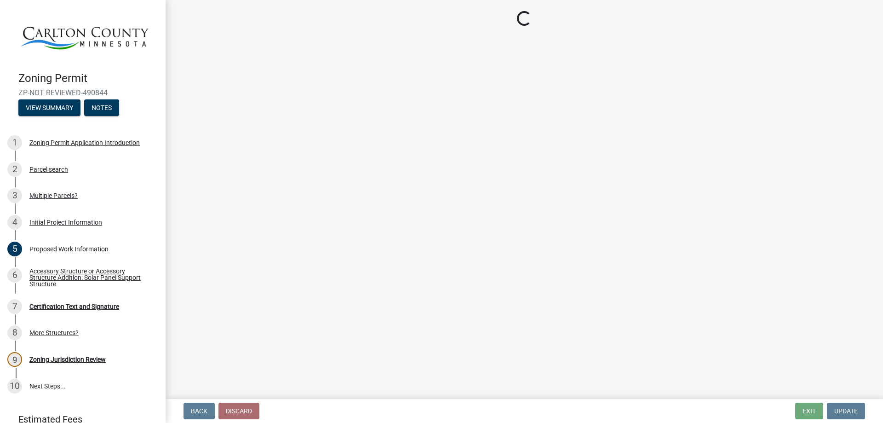
scroll to position [0, 0]
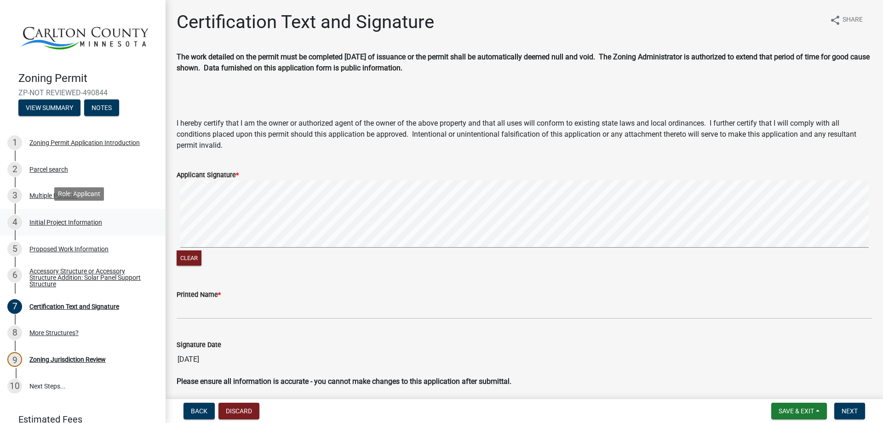
click at [56, 220] on div "Initial Project Information" at bounding box center [65, 222] width 73 height 6
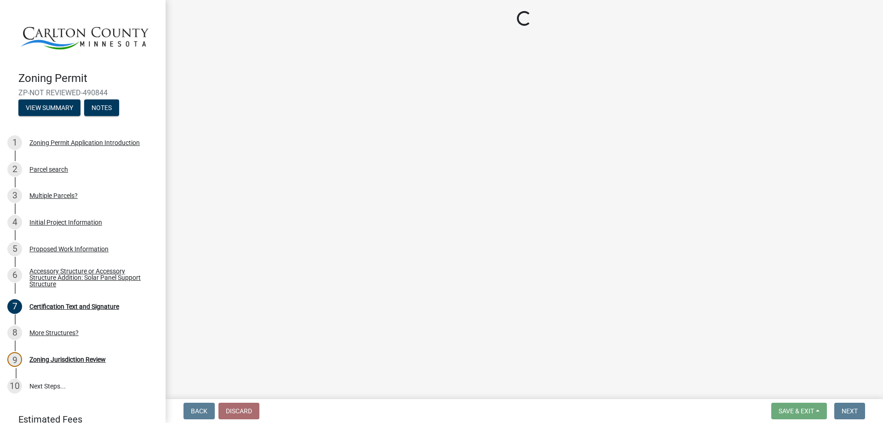
select select "987bd984-5dc8-4afc-b698-6bfa0e862c67"
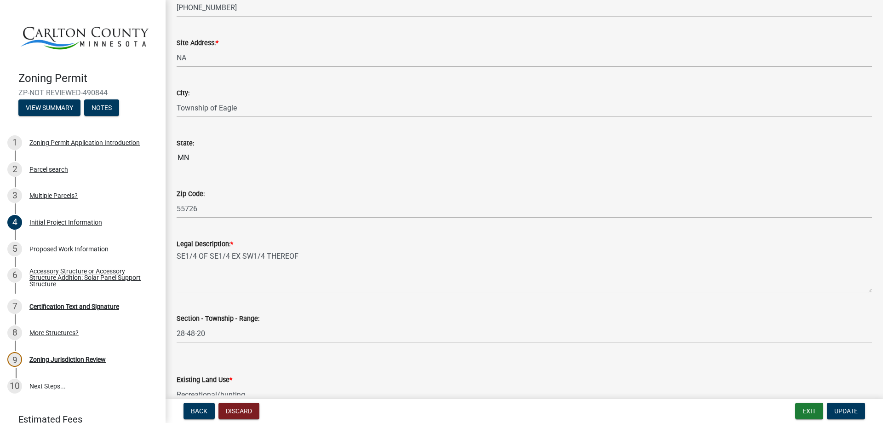
scroll to position [1176, 0]
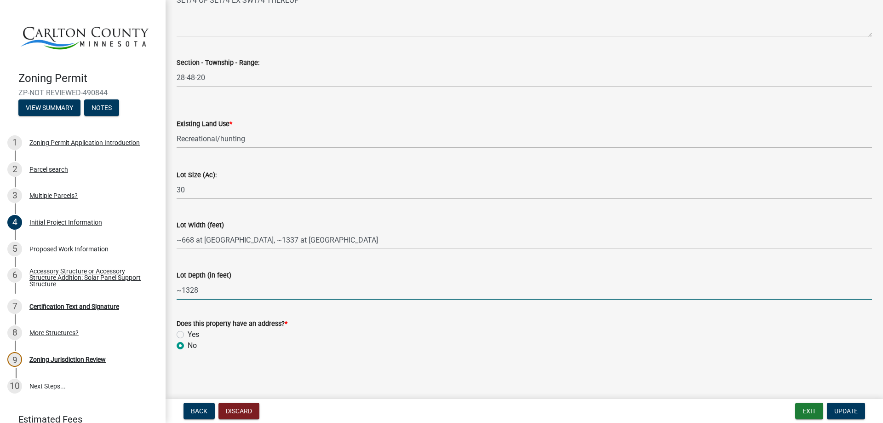
drag, startPoint x: 199, startPoint y: 289, endPoint x: 224, endPoint y: 306, distance: 30.9
click at [199, 289] on input "~1328" at bounding box center [524, 290] width 695 height 19
click at [195, 292] on input "~1328" at bounding box center [524, 290] width 695 height 19
type input "~1318"
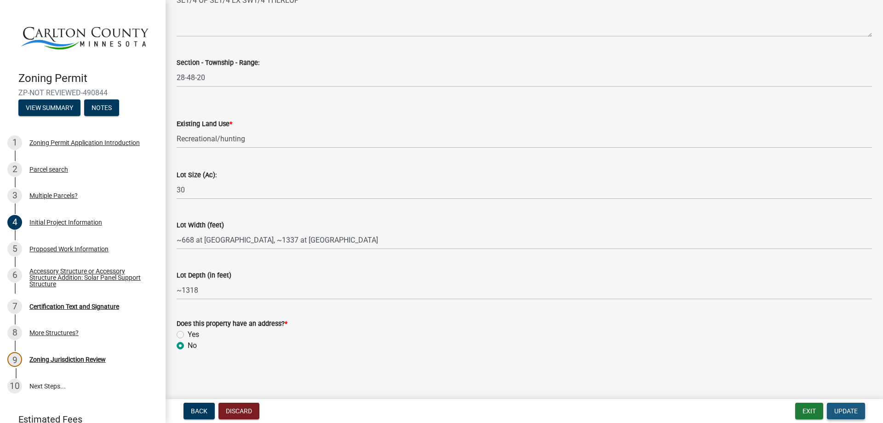
drag, startPoint x: 839, startPoint y: 409, endPoint x: 451, endPoint y: 250, distance: 419.8
click at [841, 409] on span "Update" at bounding box center [845, 410] width 23 height 7
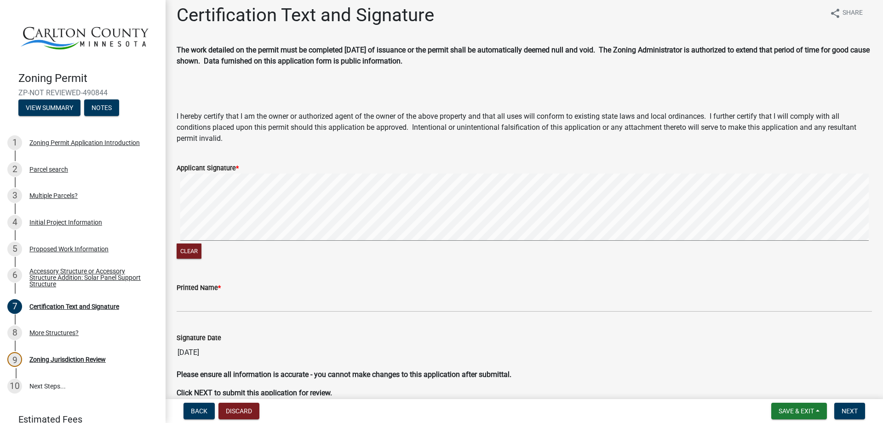
scroll to position [0, 0]
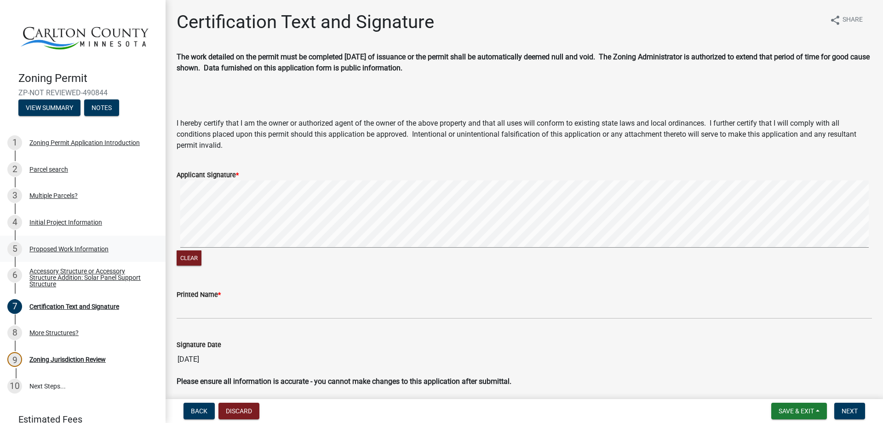
click at [47, 246] on div "Proposed Work Information" at bounding box center [68, 249] width 79 height 6
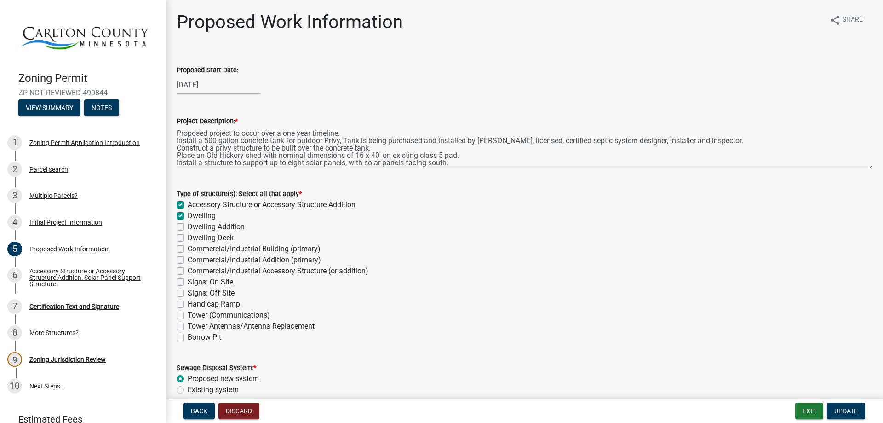
scroll to position [1801, 0]
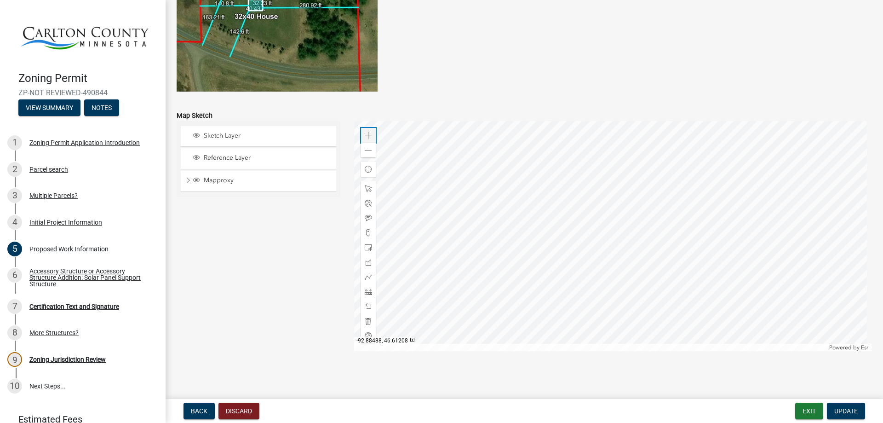
click at [372, 134] on div "Zoom in" at bounding box center [368, 135] width 15 height 15
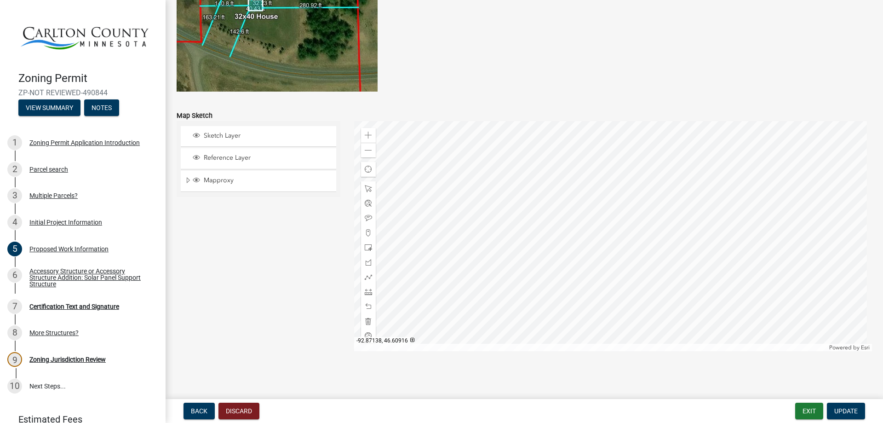
click at [636, 214] on div at bounding box center [613, 236] width 518 height 230
click at [646, 247] on div at bounding box center [613, 236] width 518 height 230
click at [640, 250] on div at bounding box center [613, 236] width 518 height 230
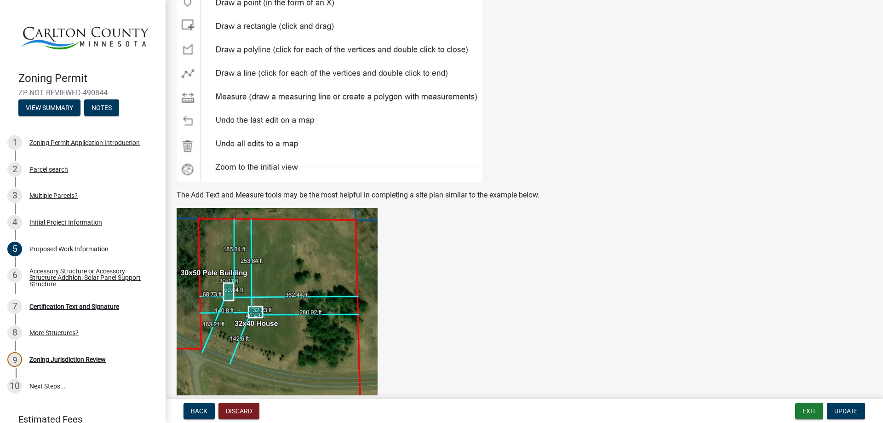
scroll to position [1724, 0]
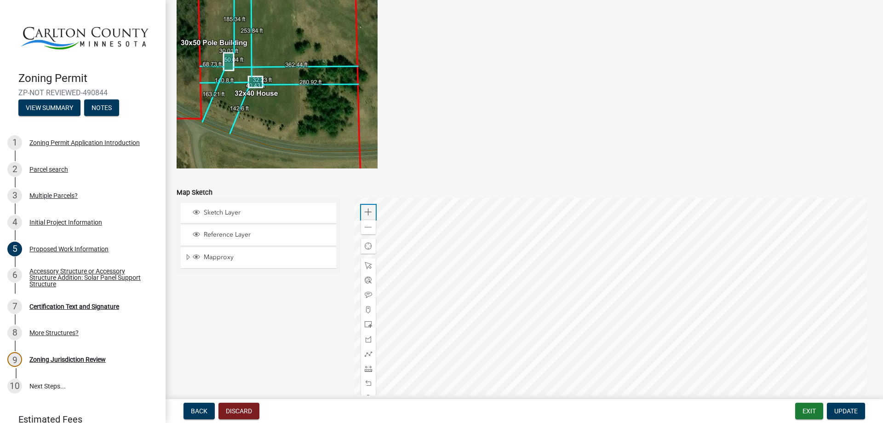
click at [366, 215] on span at bounding box center [368, 211] width 7 height 7
click at [575, 384] on div at bounding box center [613, 313] width 518 height 230
click at [568, 349] on div at bounding box center [613, 313] width 518 height 230
click at [362, 353] on div at bounding box center [368, 353] width 15 height 15
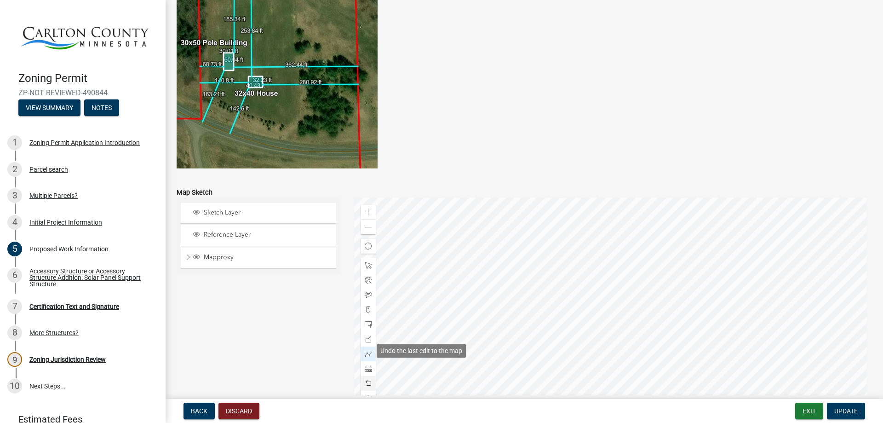
scroll to position [1756, 0]
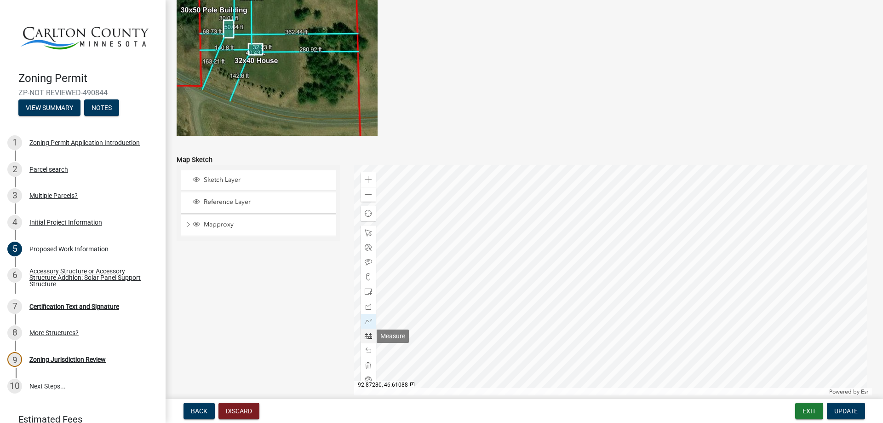
click at [365, 334] on span at bounding box center [368, 335] width 7 height 7
click at [369, 179] on span at bounding box center [368, 179] width 7 height 7
click at [519, 258] on div at bounding box center [613, 280] width 518 height 230
click at [453, 215] on div at bounding box center [613, 280] width 518 height 230
click at [365, 196] on span at bounding box center [368, 194] width 7 height 7
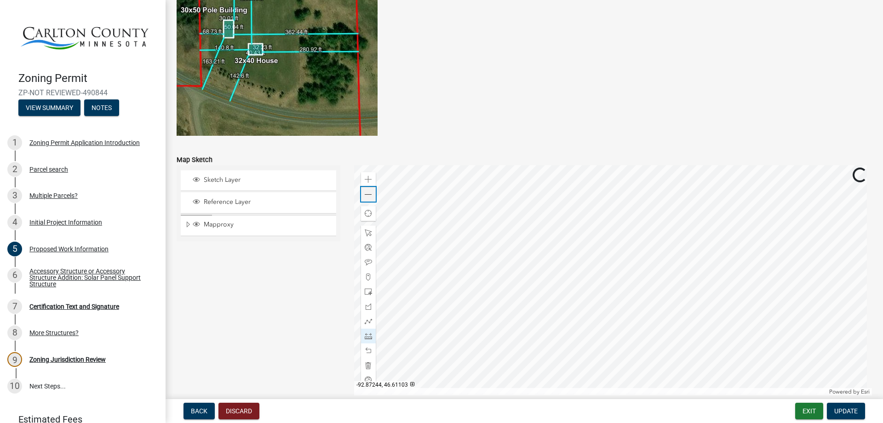
click at [365, 196] on span at bounding box center [368, 194] width 7 height 7
click at [574, 165] on div at bounding box center [613, 280] width 518 height 230
click at [570, 165] on div at bounding box center [613, 280] width 518 height 230
click at [569, 267] on div at bounding box center [613, 280] width 518 height 230
click at [369, 181] on span at bounding box center [368, 179] width 7 height 7
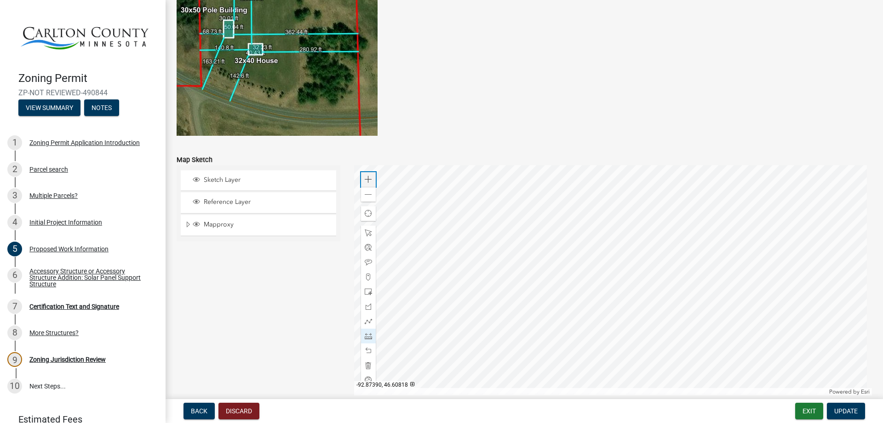
click at [369, 181] on span at bounding box center [368, 179] width 7 height 7
click at [591, 253] on div at bounding box center [613, 280] width 518 height 230
click at [365, 178] on span at bounding box center [368, 179] width 7 height 7
click at [365, 180] on span at bounding box center [368, 179] width 7 height 7
click at [718, 315] on div at bounding box center [613, 280] width 518 height 230
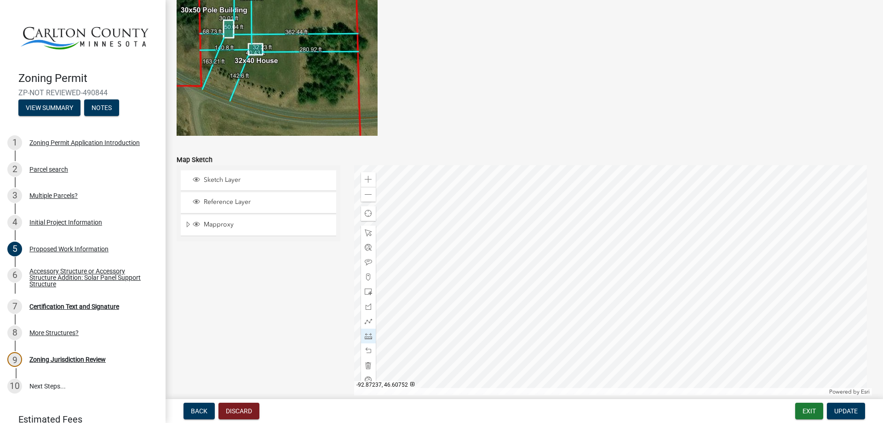
click at [476, 276] on div at bounding box center [613, 280] width 518 height 230
click at [365, 195] on span at bounding box center [368, 194] width 7 height 7
click at [365, 230] on span at bounding box center [368, 232] width 7 height 7
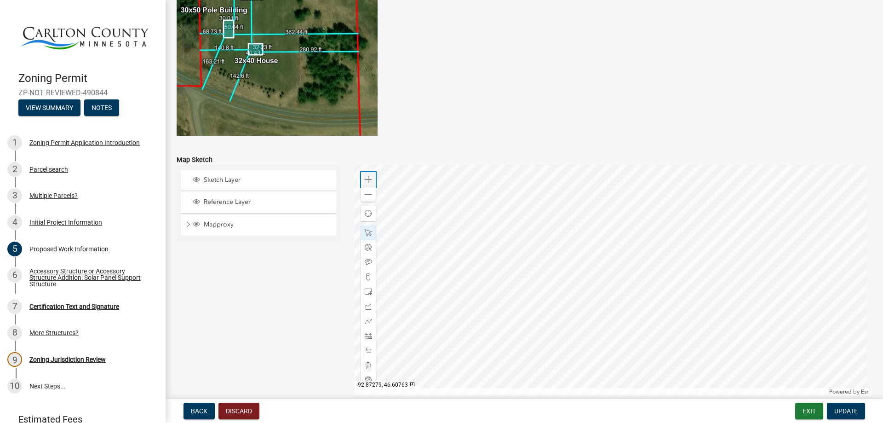
click at [368, 178] on span at bounding box center [368, 179] width 7 height 7
click at [365, 192] on span at bounding box center [368, 194] width 7 height 7
click at [365, 193] on span at bounding box center [368, 194] width 7 height 7
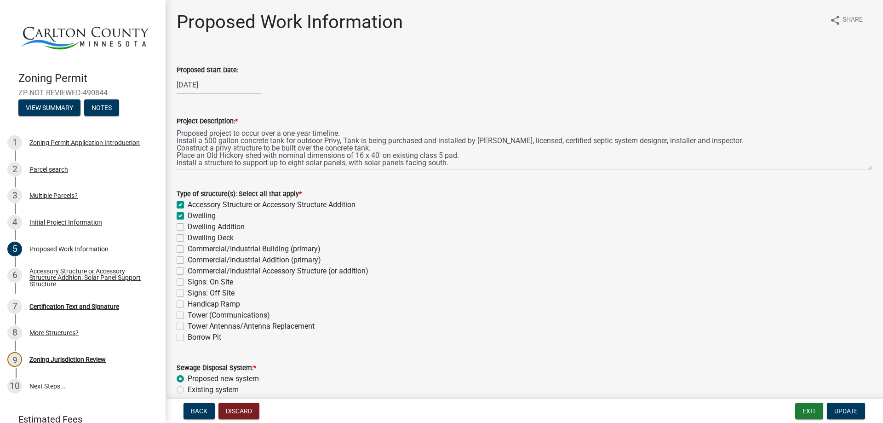
scroll to position [1756, 0]
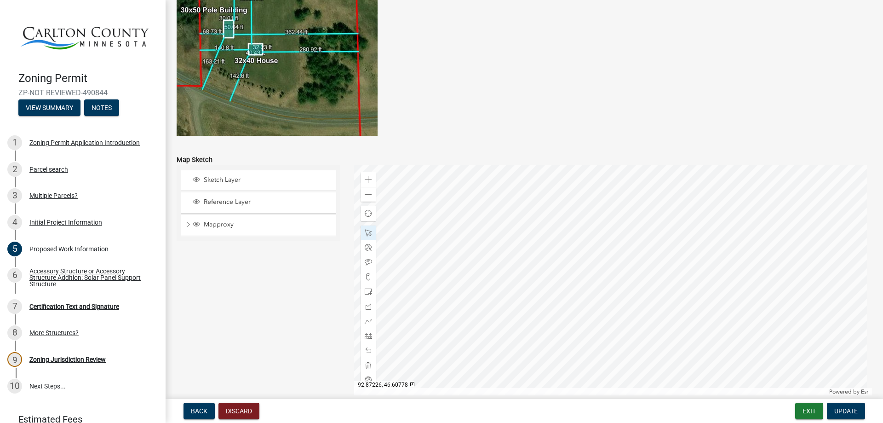
click at [582, 343] on div at bounding box center [613, 280] width 518 height 230
click at [565, 298] on div at bounding box center [613, 280] width 518 height 230
click at [574, 344] on div at bounding box center [613, 280] width 518 height 230
click at [560, 365] on div at bounding box center [613, 280] width 518 height 230
click at [563, 348] on div at bounding box center [613, 280] width 518 height 230
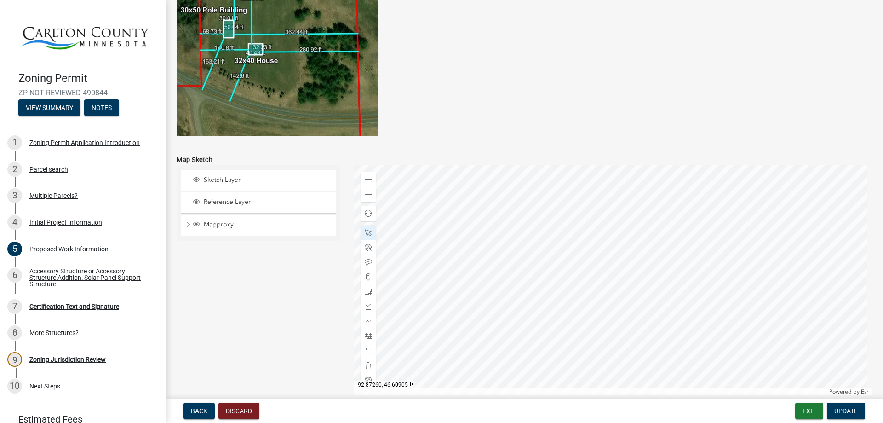
click at [569, 233] on div at bounding box center [613, 280] width 518 height 230
click at [365, 195] on span at bounding box center [368, 194] width 7 height 7
click at [559, 229] on div at bounding box center [613, 280] width 518 height 230
click at [482, 263] on div at bounding box center [613, 280] width 518 height 230
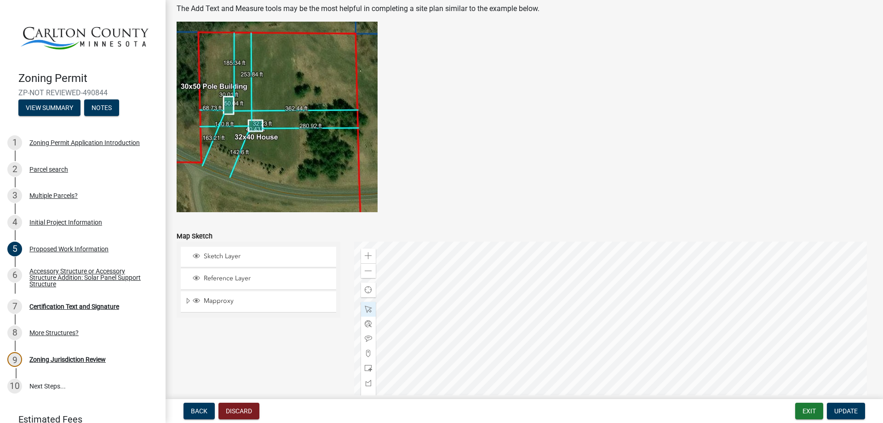
scroll to position [1801, 0]
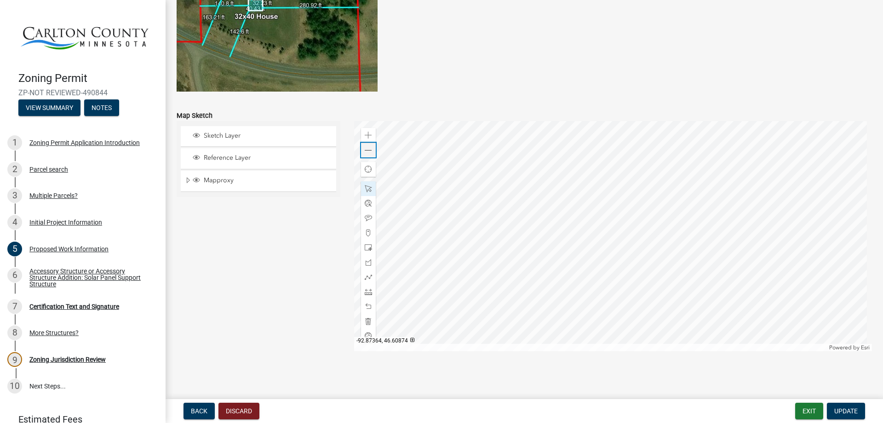
click at [367, 151] on span at bounding box center [368, 150] width 7 height 7
click at [534, 124] on div at bounding box center [613, 236] width 518 height 230
click at [620, 167] on div "Close" at bounding box center [618, 165] width 14 height 13
click at [534, 204] on div at bounding box center [613, 236] width 518 height 230
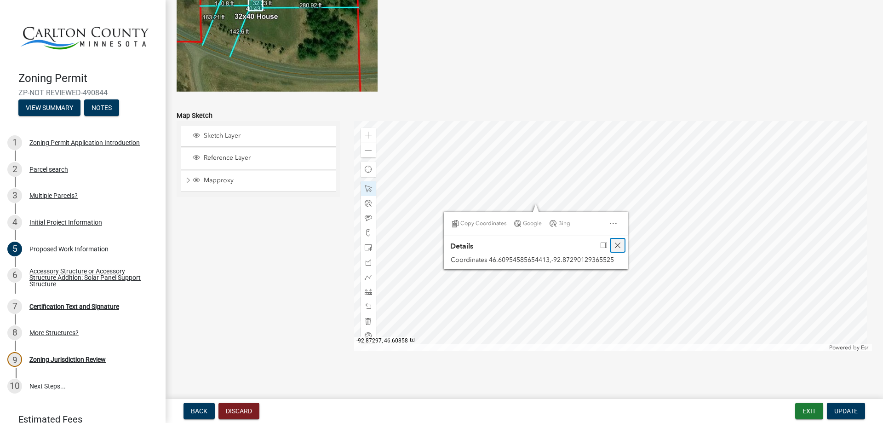
click at [618, 247] on span "Close" at bounding box center [617, 244] width 7 height 7
click at [537, 125] on div at bounding box center [613, 236] width 518 height 230
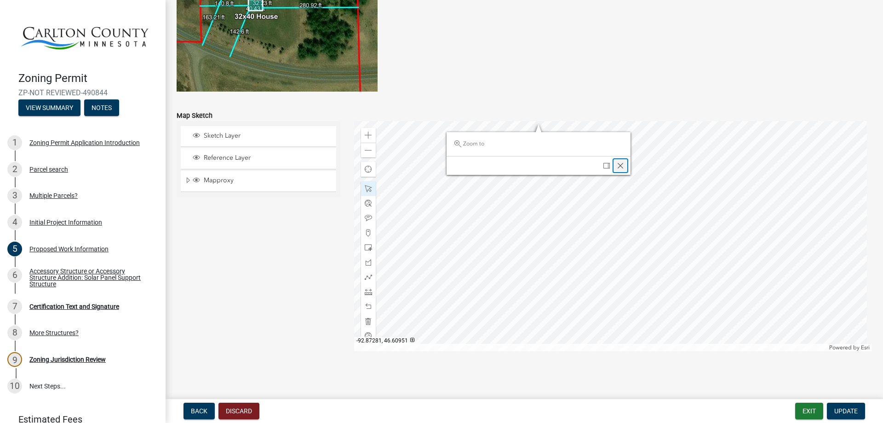
click at [622, 167] on span "Close" at bounding box center [620, 165] width 7 height 7
click at [600, 312] on div at bounding box center [613, 236] width 518 height 230
click at [365, 135] on span at bounding box center [368, 135] width 7 height 7
click at [691, 222] on div at bounding box center [613, 236] width 518 height 230
click at [369, 136] on span at bounding box center [368, 135] width 7 height 7
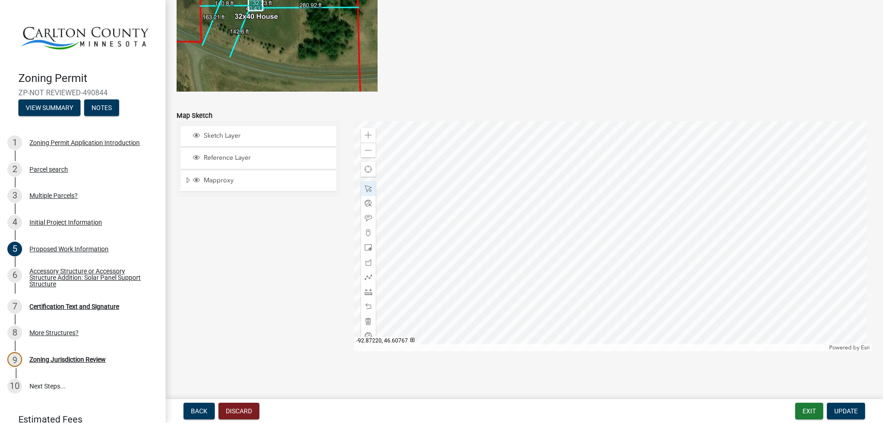
click at [741, 284] on div at bounding box center [613, 236] width 518 height 230
click at [623, 277] on div at bounding box center [613, 236] width 518 height 230
click at [613, 290] on div at bounding box center [613, 236] width 518 height 230
click at [806, 274] on div at bounding box center [613, 236] width 518 height 230
click at [647, 289] on div at bounding box center [613, 236] width 518 height 230
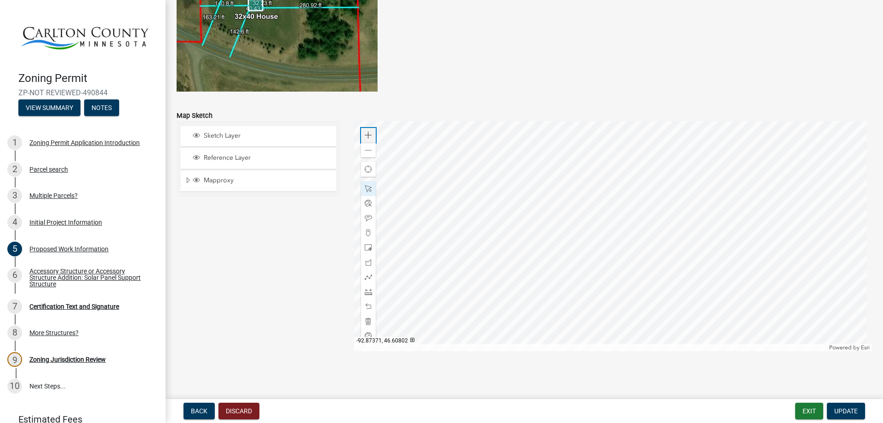
click at [369, 137] on span at bounding box center [368, 135] width 7 height 7
click at [586, 332] on div at bounding box center [613, 236] width 518 height 230
click at [551, 214] on div at bounding box center [613, 236] width 518 height 230
click at [633, 161] on span "Close" at bounding box center [634, 164] width 7 height 7
click at [590, 227] on div at bounding box center [613, 236] width 518 height 230
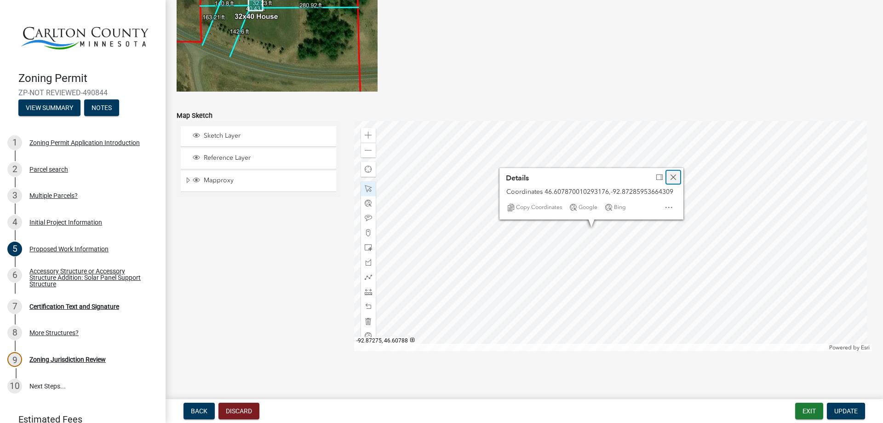
click at [671, 178] on span "Close" at bounding box center [673, 176] width 7 height 7
click at [626, 238] on div at bounding box center [613, 236] width 518 height 230
click at [709, 189] on span "Close" at bounding box center [709, 187] width 7 height 7
click at [592, 213] on div at bounding box center [613, 236] width 518 height 230
click at [675, 165] on span "Close" at bounding box center [675, 163] width 7 height 7
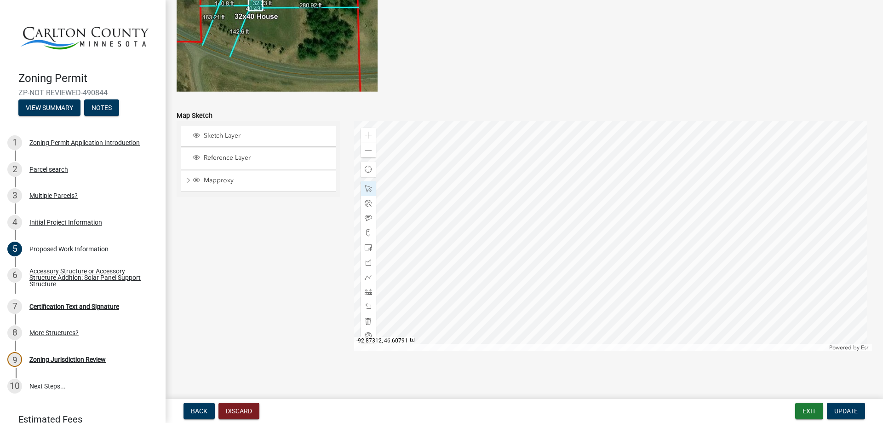
click at [622, 229] on div at bounding box center [613, 236] width 518 height 230
click at [635, 227] on div at bounding box center [613, 236] width 518 height 230
click at [670, 219] on div at bounding box center [613, 236] width 518 height 230
click at [539, 305] on div at bounding box center [613, 236] width 518 height 230
click at [471, 235] on div at bounding box center [613, 236] width 518 height 230
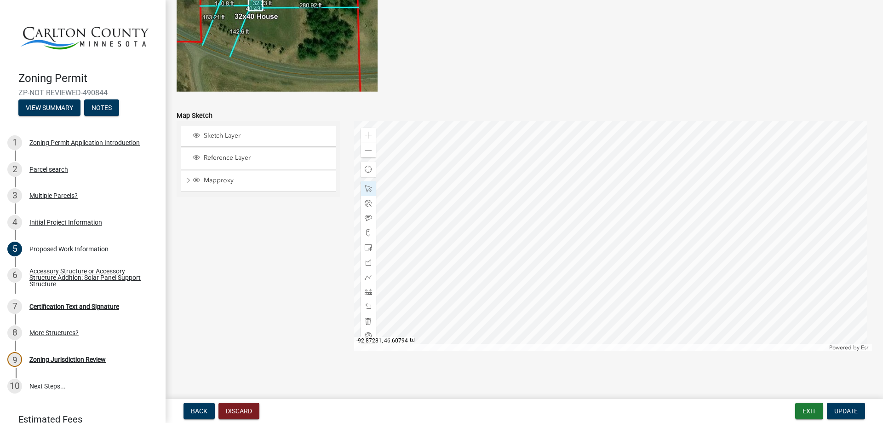
click at [620, 226] on div at bounding box center [613, 236] width 518 height 230
click at [365, 220] on span at bounding box center [368, 217] width 7 height 7
click at [614, 171] on div at bounding box center [613, 236] width 518 height 230
click at [366, 190] on span at bounding box center [368, 188] width 7 height 7
click at [637, 171] on div at bounding box center [613, 236] width 518 height 230
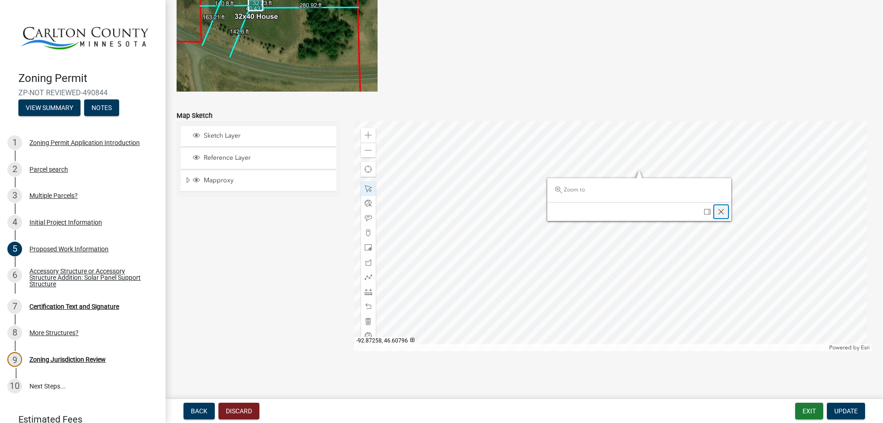
click at [723, 211] on span "Close" at bounding box center [720, 211] width 7 height 7
click at [620, 174] on div at bounding box center [613, 236] width 518 height 230
click at [615, 171] on div at bounding box center [613, 236] width 518 height 230
click at [701, 215] on span "Close" at bounding box center [703, 214] width 7 height 7
click at [367, 151] on span at bounding box center [368, 150] width 7 height 7
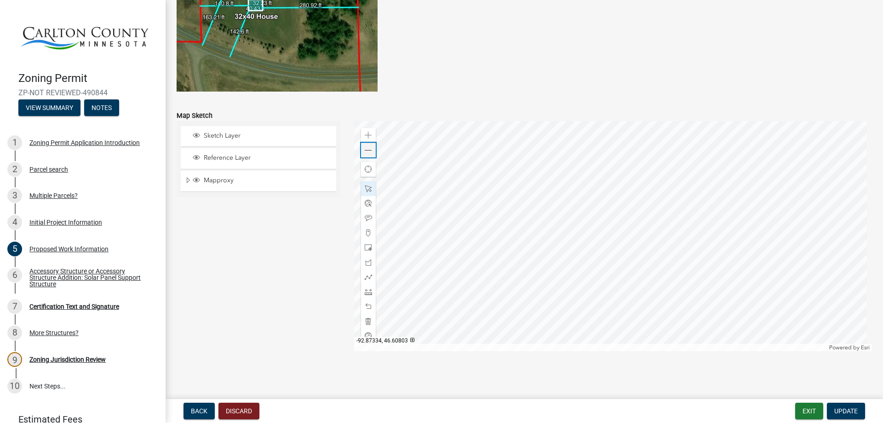
click at [366, 152] on span at bounding box center [368, 150] width 7 height 7
click at [671, 269] on div at bounding box center [613, 236] width 518 height 230
click at [361, 151] on div "Zoom out" at bounding box center [368, 150] width 15 height 15
click at [850, 413] on span "Update" at bounding box center [845, 410] width 23 height 7
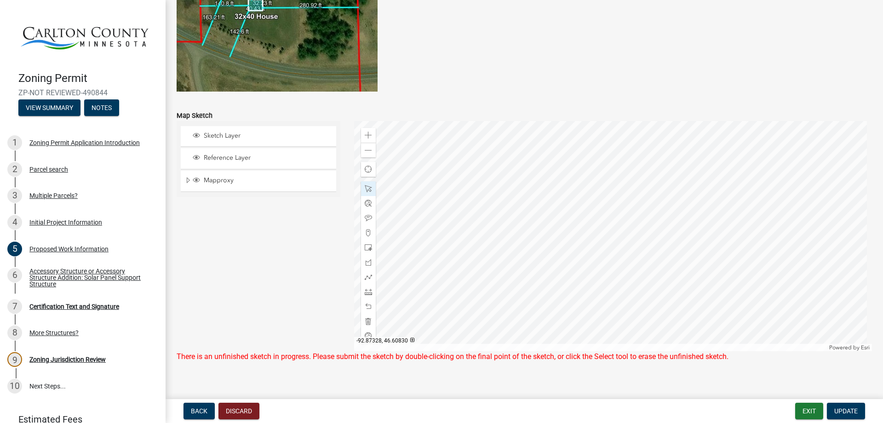
click at [574, 235] on div at bounding box center [613, 236] width 518 height 230
click at [365, 219] on span at bounding box center [368, 217] width 7 height 7
click at [502, 227] on div at bounding box center [613, 236] width 518 height 230
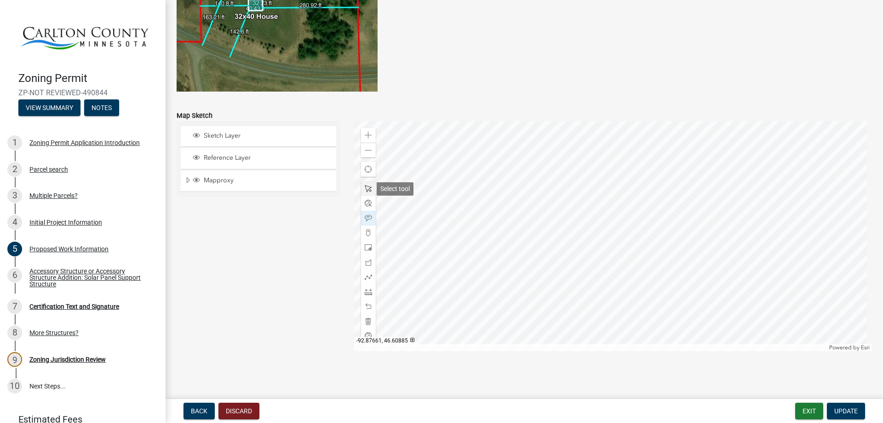
click at [367, 187] on span at bounding box center [368, 188] width 7 height 7
click at [504, 224] on div at bounding box center [613, 236] width 518 height 230
click at [508, 231] on div at bounding box center [613, 236] width 518 height 230
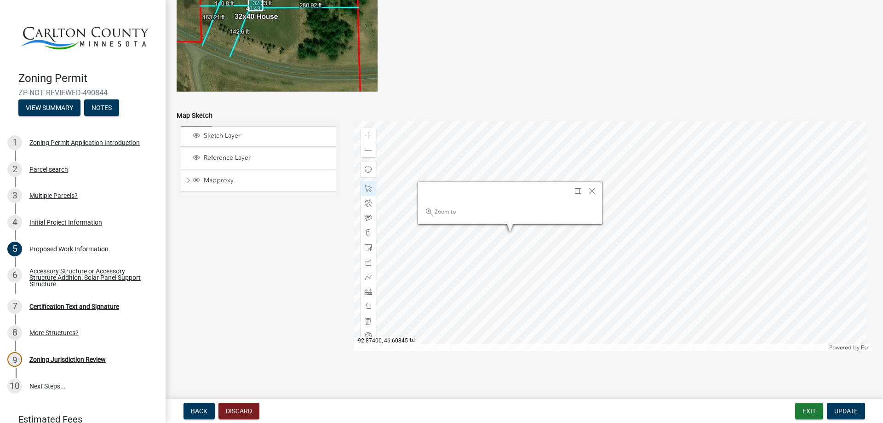
click at [525, 223] on div at bounding box center [613, 236] width 518 height 230
click at [590, 191] on span "Close" at bounding box center [591, 190] width 7 height 7
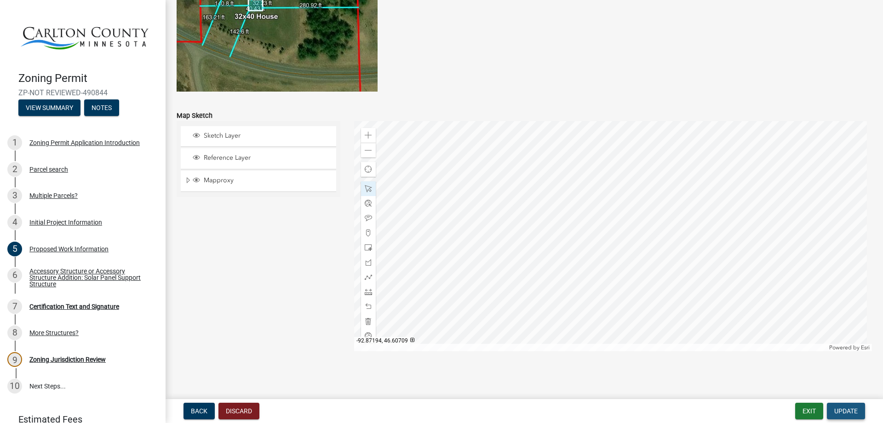
click at [845, 408] on span "Update" at bounding box center [845, 410] width 23 height 7
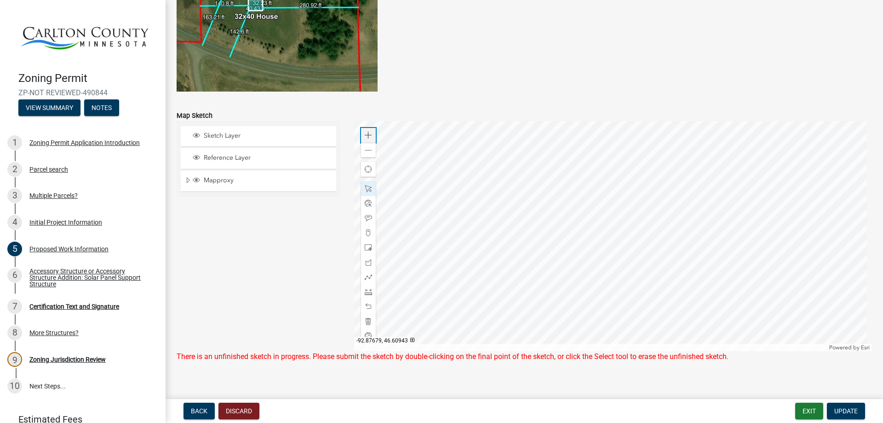
click at [365, 133] on span at bounding box center [368, 135] width 7 height 7
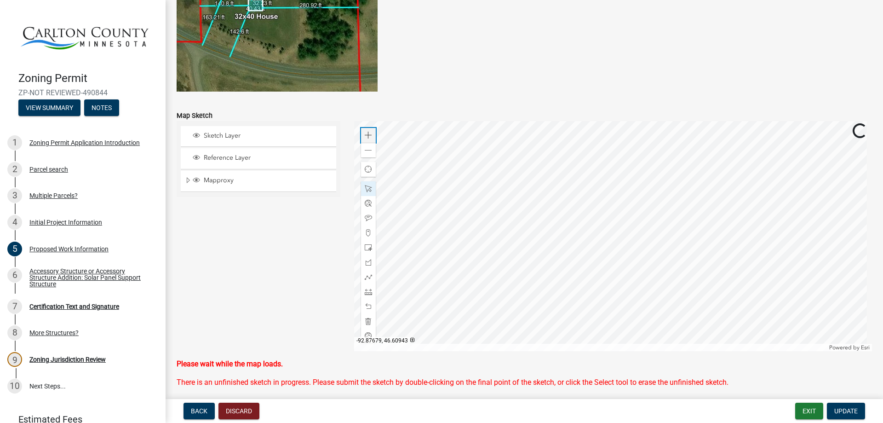
click at [365, 133] on span at bounding box center [368, 135] width 7 height 7
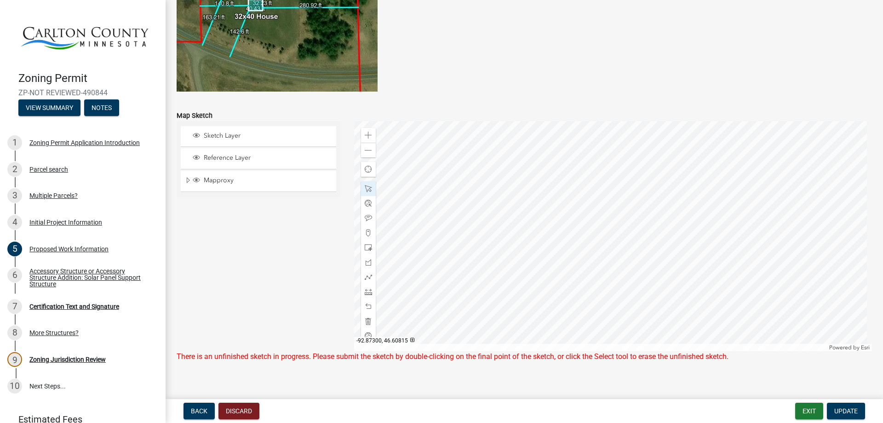
click at [526, 174] on div at bounding box center [613, 236] width 518 height 230
click at [743, 277] on div at bounding box center [613, 236] width 518 height 230
click at [742, 264] on div at bounding box center [613, 236] width 518 height 230
click at [762, 275] on div at bounding box center [613, 236] width 518 height 230
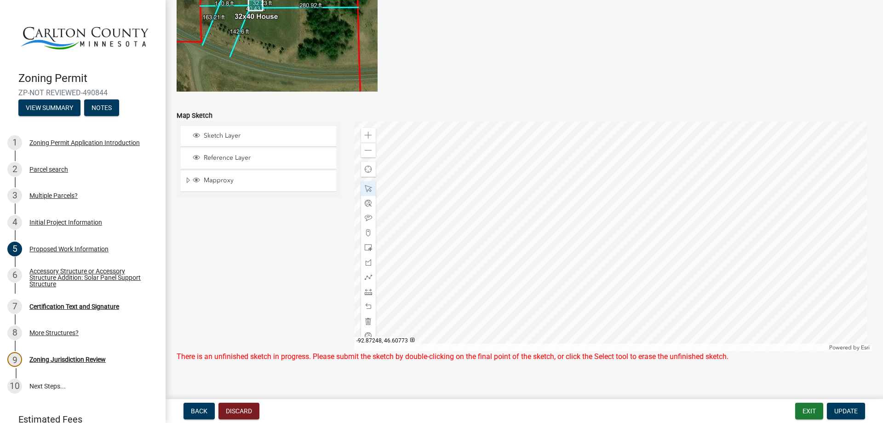
click at [644, 293] on div at bounding box center [613, 236] width 518 height 230
click at [365, 187] on span at bounding box center [368, 188] width 7 height 7
click at [844, 411] on span "Update" at bounding box center [845, 410] width 23 height 7
click at [789, 244] on div at bounding box center [613, 236] width 518 height 230
click at [789, 243] on div at bounding box center [613, 236] width 518 height 230
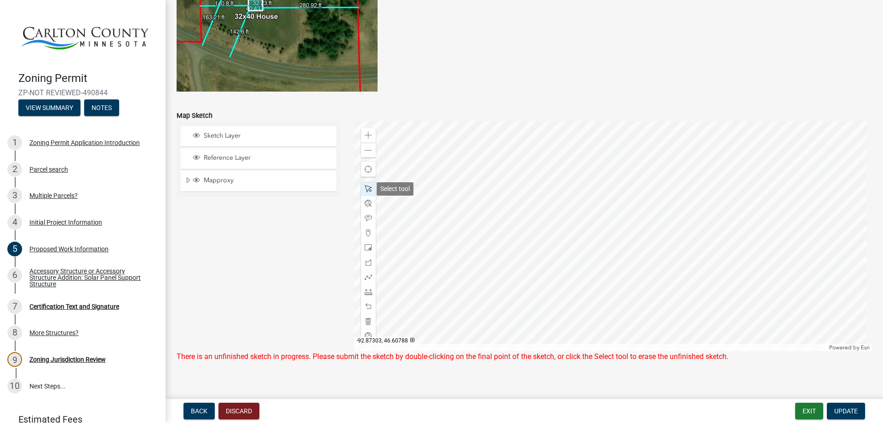
click at [367, 186] on span at bounding box center [368, 188] width 7 height 7
click at [842, 413] on span "Update" at bounding box center [845, 410] width 23 height 7
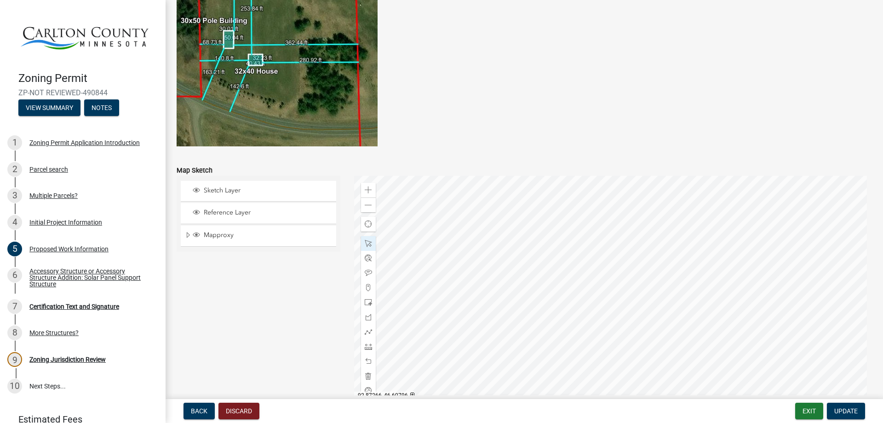
scroll to position [1812, 0]
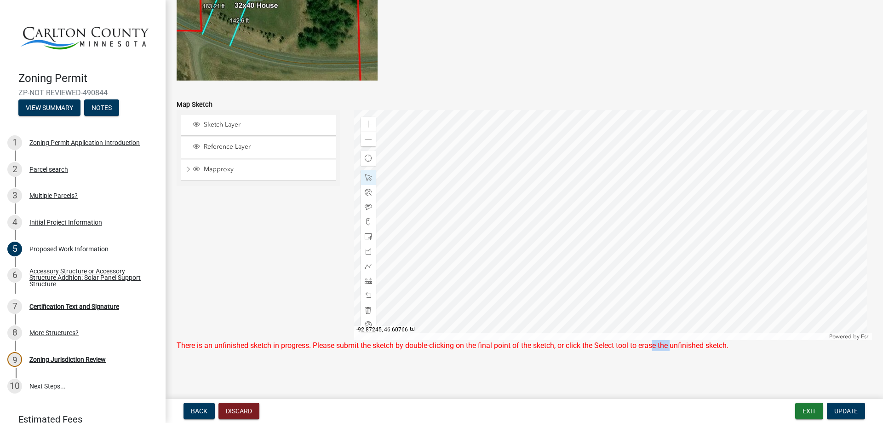
drag, startPoint x: 656, startPoint y: 377, endPoint x: 676, endPoint y: 379, distance: 20.3
click at [676, 379] on main "Proposed Work Information share Share Proposed Start Date: 10/17/2025 Project D…" at bounding box center [524, 197] width 717 height 395
click at [646, 378] on main "Proposed Work Information share Share Proposed Start Date: 10/17/2025 Project D…" at bounding box center [524, 197] width 717 height 395
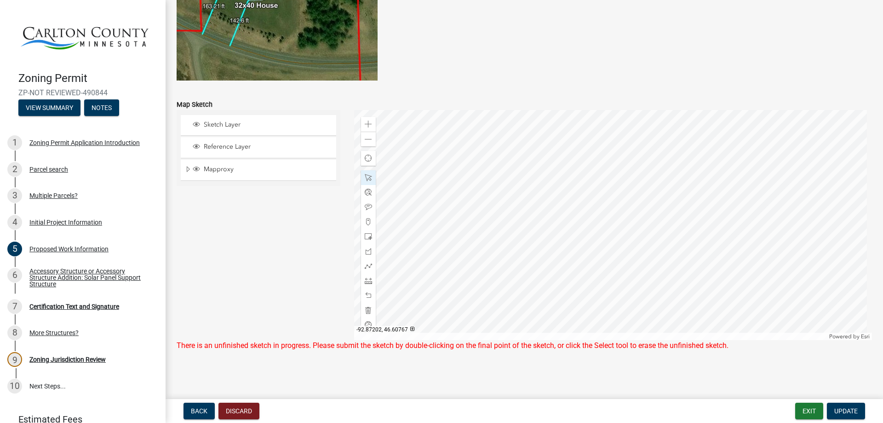
click at [524, 368] on main "Proposed Work Information share Share Proposed Start Date: 10/17/2025 Project D…" at bounding box center [524, 197] width 717 height 395
click at [849, 411] on span "Update" at bounding box center [845, 410] width 23 height 7
click at [806, 410] on button "Exit" at bounding box center [809, 410] width 28 height 17
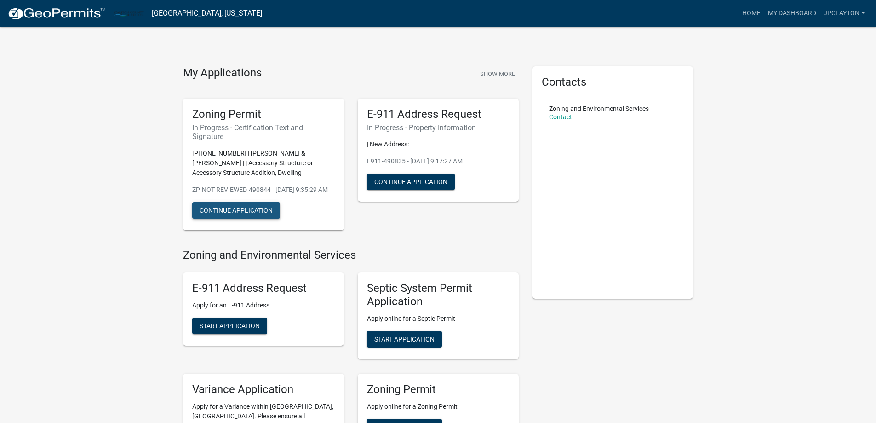
click at [244, 218] on button "Continue Application" at bounding box center [236, 210] width 88 height 17
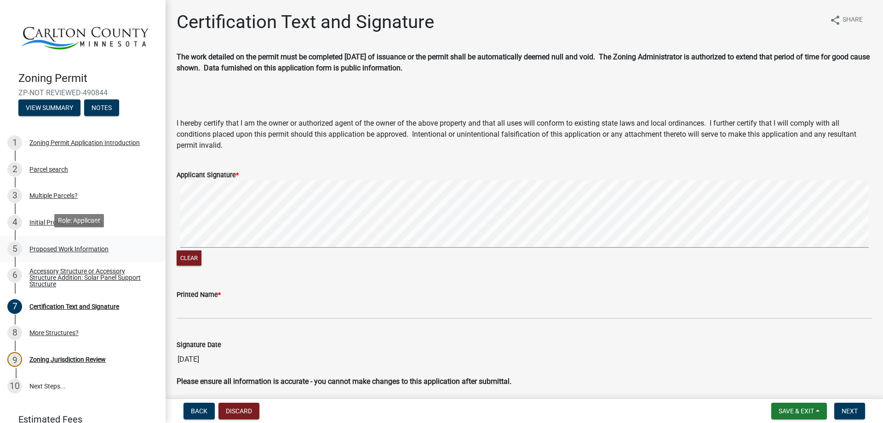
click at [57, 246] on div "Proposed Work Information" at bounding box center [68, 249] width 79 height 6
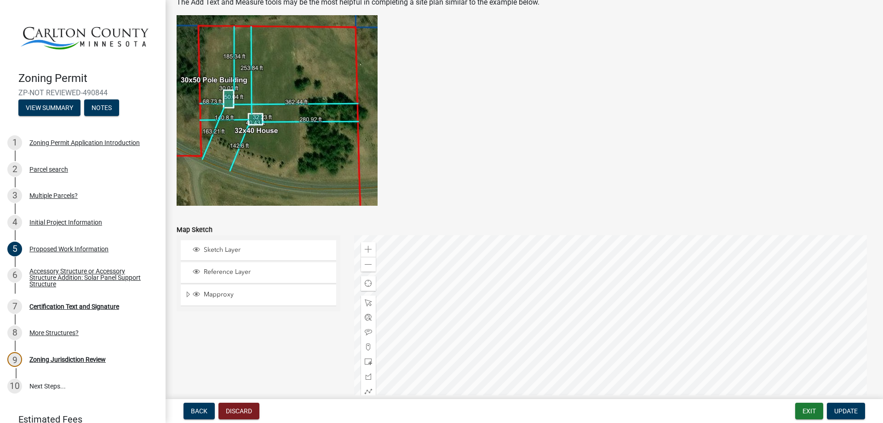
scroll to position [1801, 0]
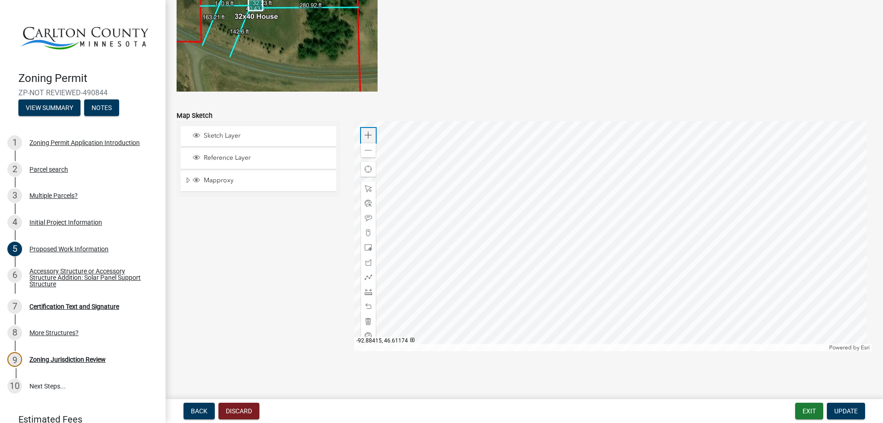
click at [367, 131] on div "Zoom in" at bounding box center [368, 135] width 15 height 15
click at [369, 137] on span at bounding box center [368, 135] width 7 height 7
click at [684, 148] on div at bounding box center [613, 236] width 518 height 230
click at [698, 219] on div at bounding box center [613, 236] width 518 height 230
click at [787, 271] on div at bounding box center [613, 236] width 518 height 230
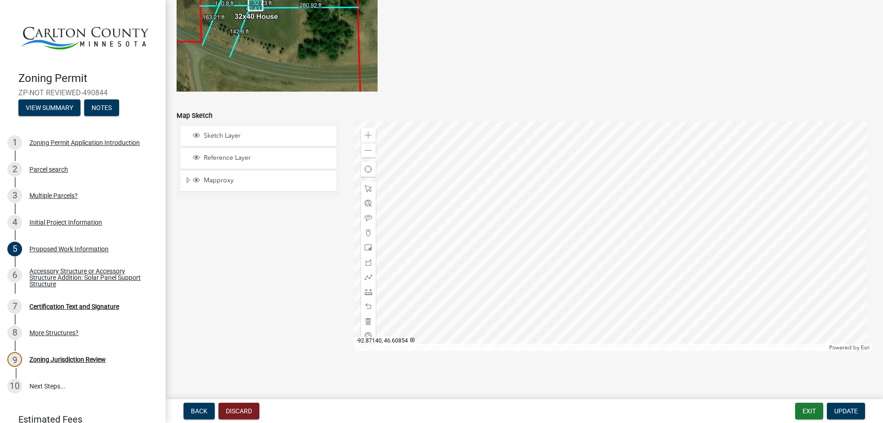
click at [777, 218] on div at bounding box center [613, 236] width 518 height 230
click at [731, 250] on div at bounding box center [613, 236] width 518 height 230
click at [736, 254] on div at bounding box center [613, 236] width 518 height 230
click at [735, 158] on div at bounding box center [613, 236] width 518 height 230
click at [643, 301] on div at bounding box center [613, 236] width 518 height 230
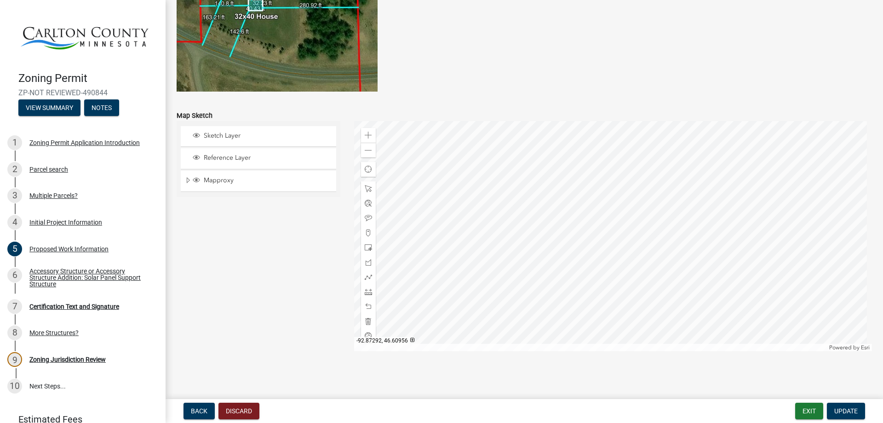
click at [556, 207] on div at bounding box center [613, 236] width 518 height 230
click at [557, 230] on div at bounding box center [613, 236] width 518 height 230
click at [637, 180] on span "Close" at bounding box center [640, 179] width 7 height 7
click at [622, 212] on div at bounding box center [613, 236] width 518 height 230
click at [522, 163] on div at bounding box center [613, 236] width 518 height 230
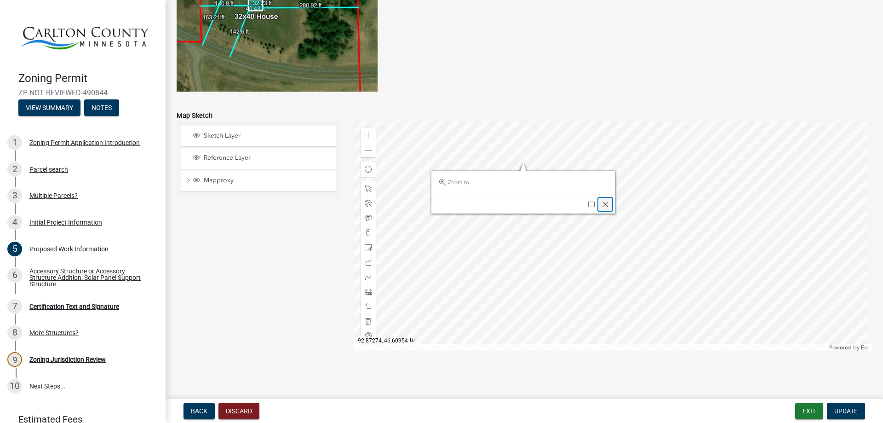
click at [603, 206] on span "Close" at bounding box center [605, 204] width 7 height 7
click at [620, 144] on div at bounding box center [613, 236] width 518 height 230
click at [599, 301] on div at bounding box center [613, 236] width 518 height 230
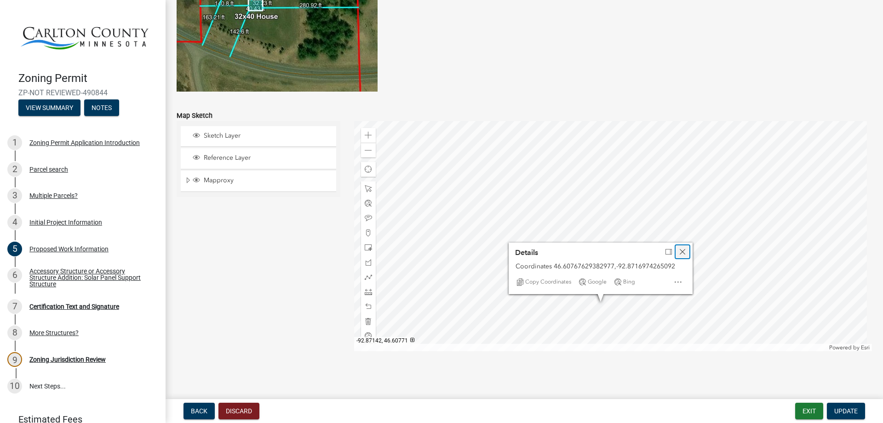
click at [683, 251] on span "Close" at bounding box center [682, 251] width 7 height 7
click at [611, 281] on div at bounding box center [613, 236] width 518 height 230
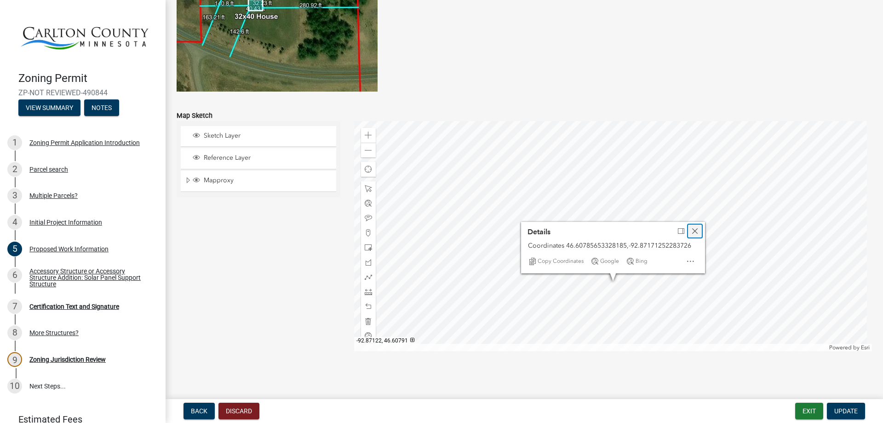
click at [694, 229] on span "Close" at bounding box center [694, 230] width 7 height 7
click at [603, 257] on div at bounding box center [613, 236] width 518 height 230
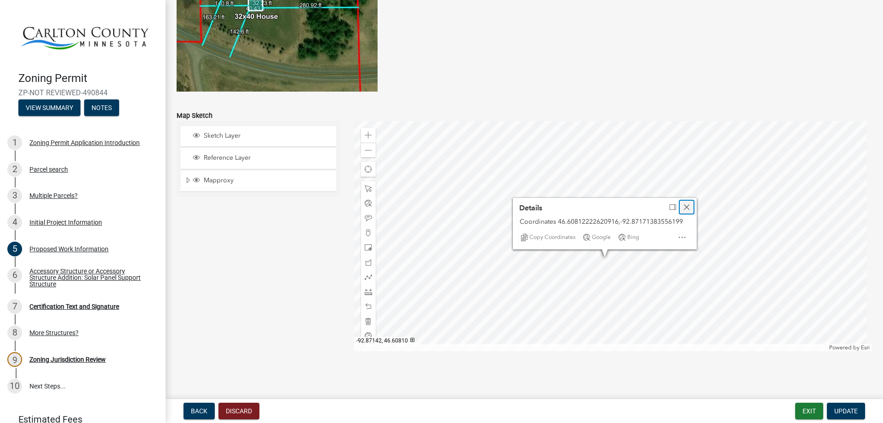
click at [683, 208] on span "Close" at bounding box center [686, 206] width 7 height 7
click at [606, 261] on div at bounding box center [613, 236] width 518 height 230
click at [689, 211] on span "Close" at bounding box center [689, 210] width 7 height 7
click at [607, 227] on div at bounding box center [613, 236] width 518 height 230
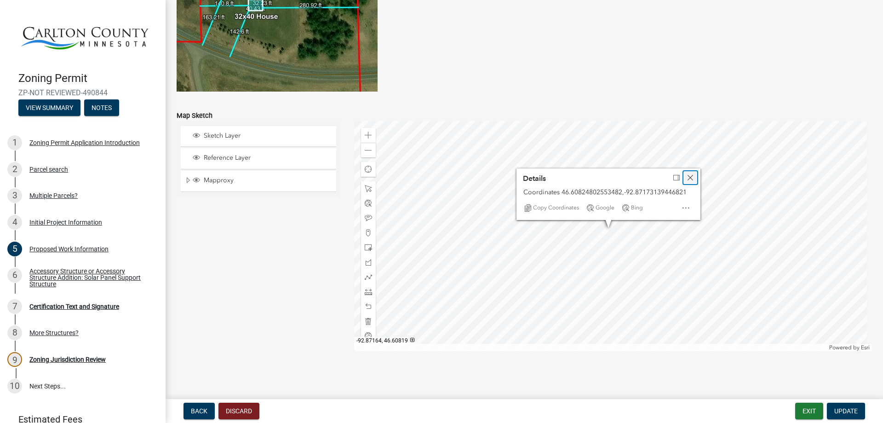
click at [690, 174] on span "Close" at bounding box center [690, 177] width 7 height 7
click at [668, 277] on div at bounding box center [613, 236] width 518 height 230
click at [487, 297] on div at bounding box center [613, 236] width 518 height 230
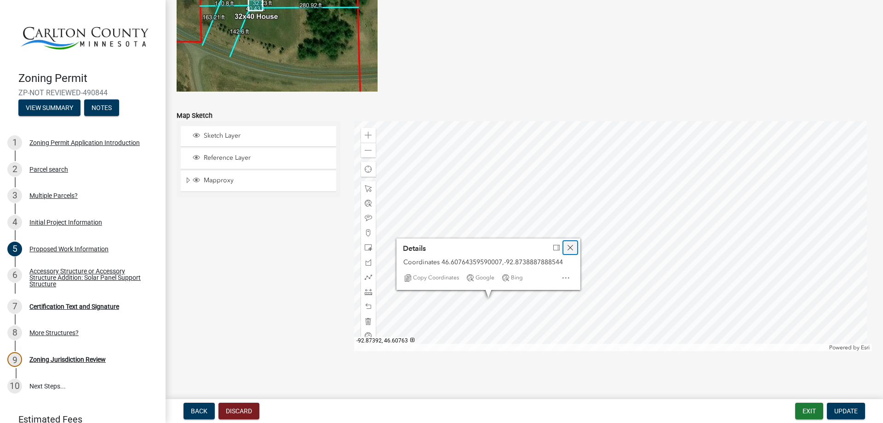
click at [569, 249] on span "Close" at bounding box center [570, 247] width 7 height 7
click at [367, 133] on span at bounding box center [368, 135] width 7 height 7
click at [496, 151] on div at bounding box center [613, 236] width 518 height 230
click at [773, 224] on div at bounding box center [613, 236] width 518 height 230
click at [528, 277] on div at bounding box center [613, 236] width 518 height 230
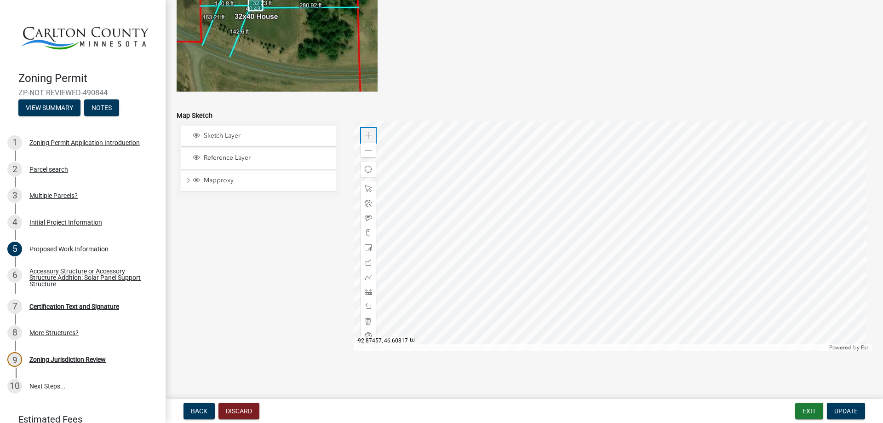
click at [367, 137] on span at bounding box center [368, 135] width 7 height 7
click at [666, 293] on div at bounding box center [613, 236] width 518 height 230
click at [641, 266] on div at bounding box center [613, 236] width 518 height 230
click at [666, 264] on div at bounding box center [613, 236] width 518 height 230
click at [723, 214] on span "Close" at bounding box center [724, 216] width 7 height 7
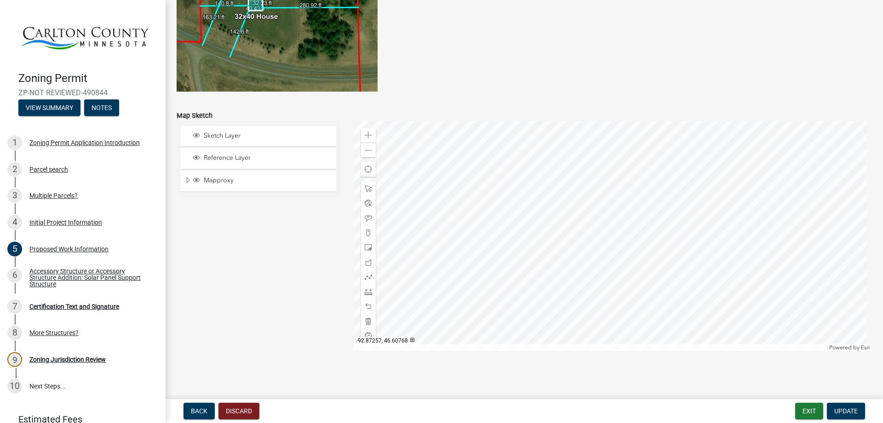
click at [714, 300] on div at bounding box center [613, 236] width 518 height 230
click at [365, 135] on span at bounding box center [368, 135] width 7 height 7
click at [703, 242] on div at bounding box center [613, 236] width 518 height 230
click at [558, 183] on div at bounding box center [613, 236] width 518 height 230
click at [616, 178] on div at bounding box center [613, 236] width 518 height 230
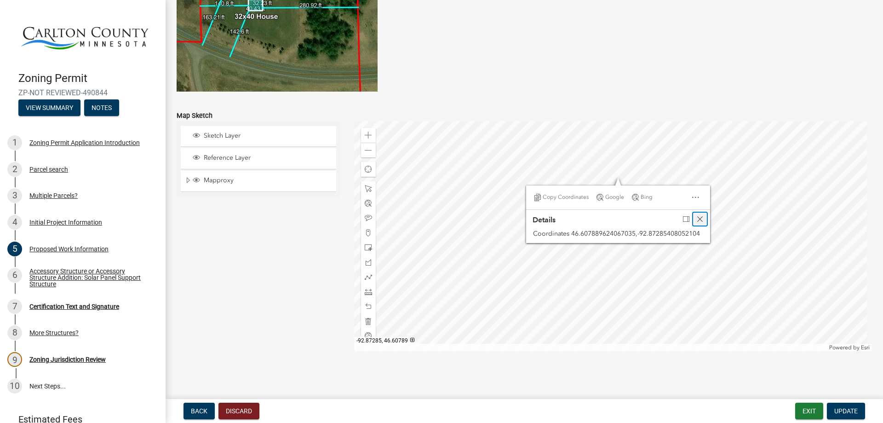
click at [700, 218] on span "Close" at bounding box center [699, 218] width 7 height 7
click at [667, 212] on div at bounding box center [613, 236] width 518 height 230
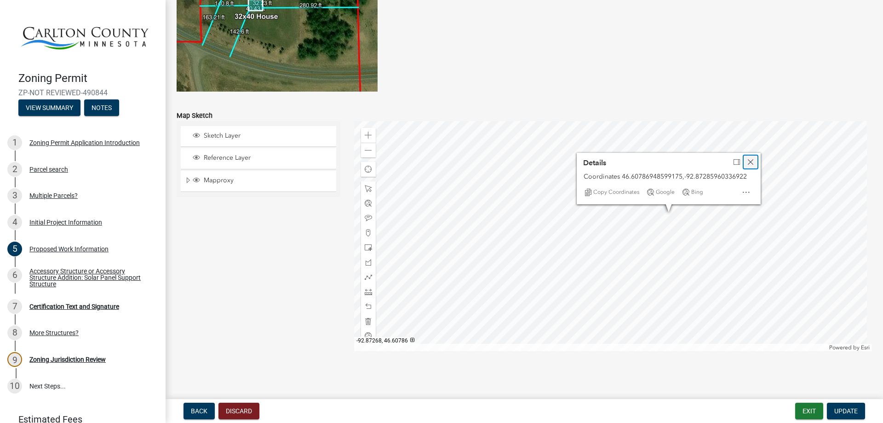
click at [747, 162] on span "Close" at bounding box center [750, 161] width 7 height 7
click at [610, 194] on div at bounding box center [613, 236] width 518 height 230
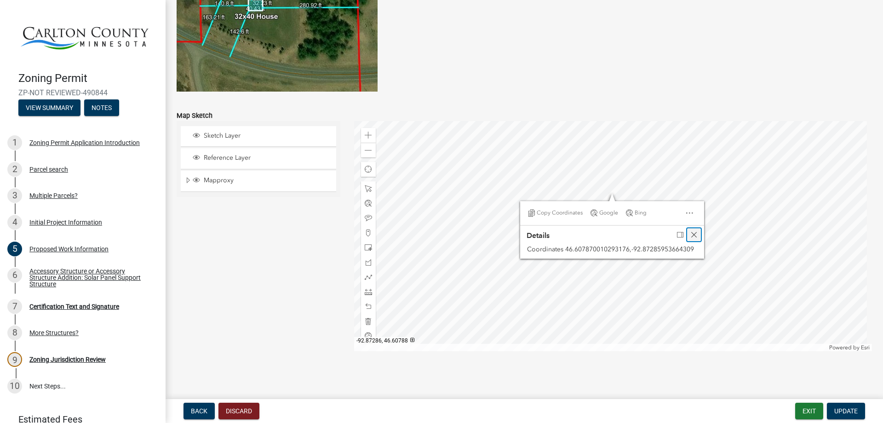
click at [691, 236] on span "Close" at bounding box center [693, 234] width 7 height 7
click at [750, 244] on div at bounding box center [613, 236] width 518 height 230
click at [566, 206] on div at bounding box center [613, 236] width 518 height 230
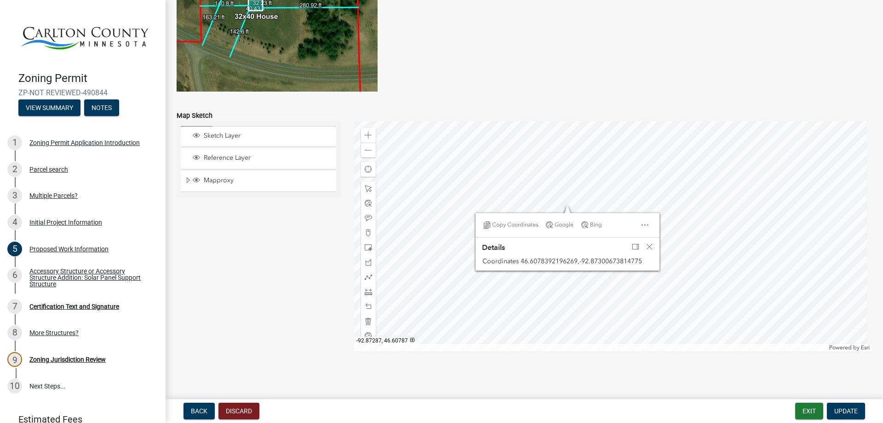
click at [664, 176] on div at bounding box center [613, 236] width 518 height 230
click at [651, 246] on span "Close" at bounding box center [649, 246] width 7 height 7
click at [565, 259] on div at bounding box center [613, 236] width 518 height 230
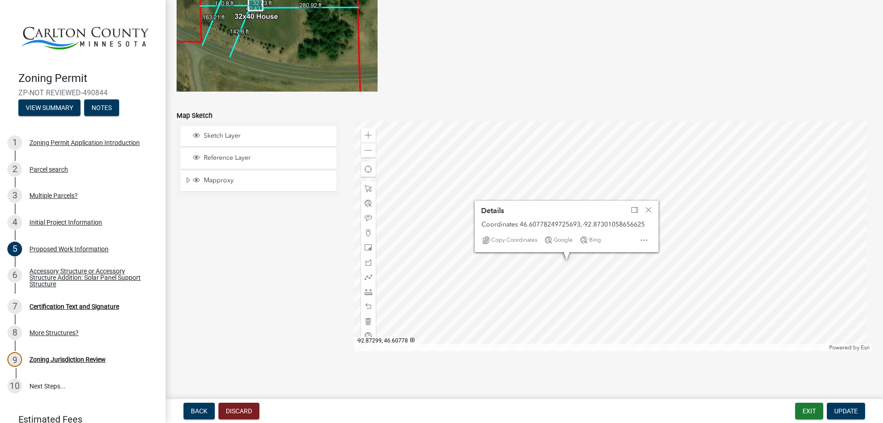
click at [581, 271] on div at bounding box center [613, 236] width 518 height 230
click at [651, 338] on div at bounding box center [613, 236] width 518 height 230
click at [365, 149] on span at bounding box center [368, 150] width 7 height 7
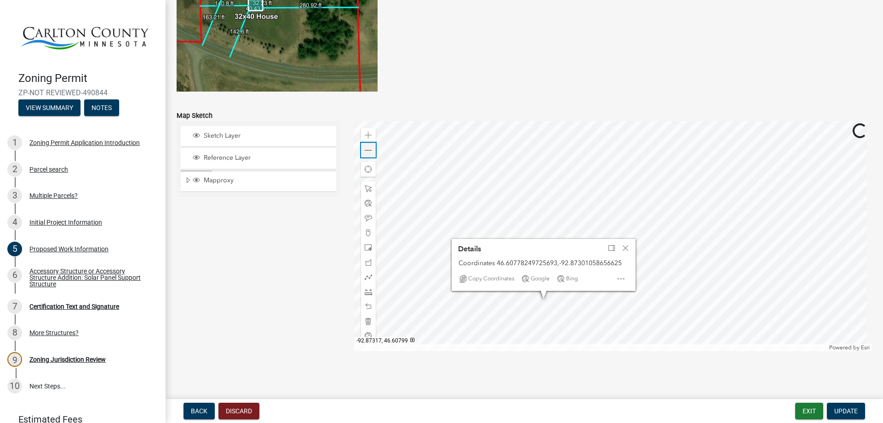
click at [365, 149] on span at bounding box center [368, 150] width 7 height 7
click at [660, 214] on span "Close" at bounding box center [658, 216] width 7 height 7
click at [857, 406] on button "Update" at bounding box center [846, 410] width 38 height 17
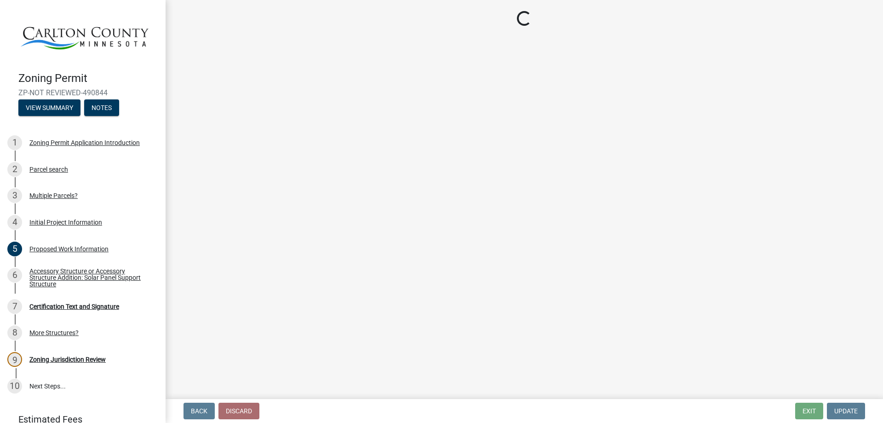
scroll to position [0, 0]
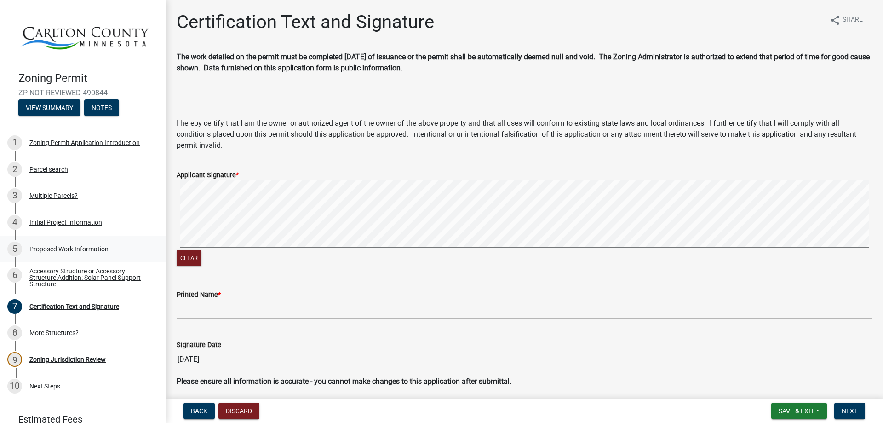
click at [70, 246] on div "Proposed Work Information" at bounding box center [68, 249] width 79 height 6
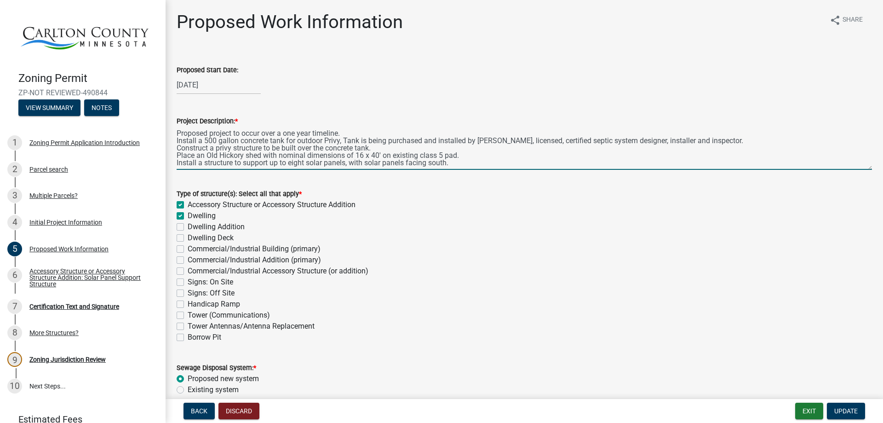
click at [373, 148] on textarea "Proposed project to occur over a one year timeline. Install a 500 gallon concre…" at bounding box center [524, 147] width 695 height 43
drag, startPoint x: 450, startPoint y: 149, endPoint x: 468, endPoint y: 148, distance: 17.9
click at [450, 149] on textarea "Proposed project to occur over a one year timeline. Install a 500 gallon concre…" at bounding box center [524, 147] width 695 height 43
drag, startPoint x: 451, startPoint y: 149, endPoint x: 491, endPoint y: 169, distance: 44.8
click at [451, 149] on textarea "Proposed project to occur over a one year timeline. Install a 500 gallon concre…" at bounding box center [524, 147] width 695 height 43
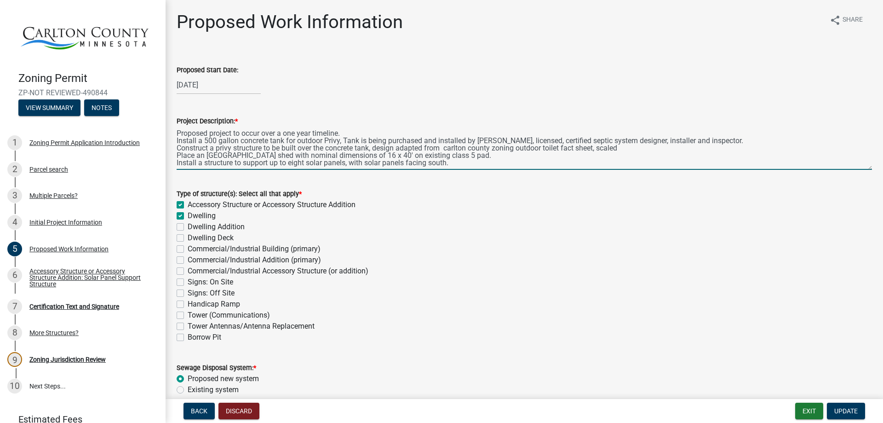
click at [446, 150] on textarea "Proposed project to occur over a one year timeline. Install a 500 gallon concre…" at bounding box center [524, 147] width 695 height 43
click at [621, 147] on textarea "Proposed project to occur over a one year timeline. Install a 500 gallon concre…" at bounding box center [524, 147] width 695 height 43
click at [605, 146] on textarea "Proposed project to occur over a one year timeline. Install a 500 gallon concre…" at bounding box center [524, 147] width 695 height 43
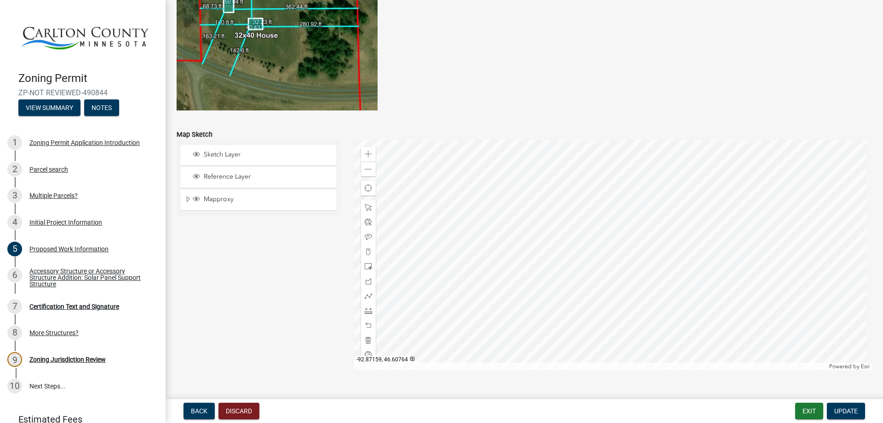
scroll to position [1801, 0]
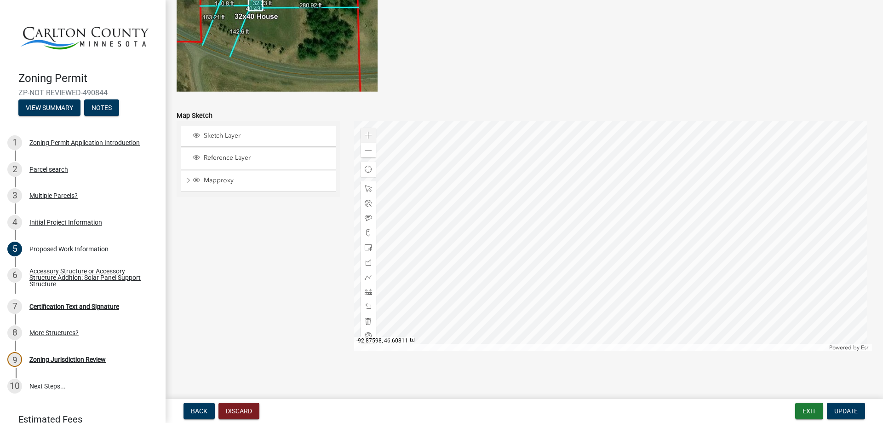
type textarea "Proposed project to occur over a one year timeline. Install a 500 gallon concre…"
click at [362, 134] on div "Zoom in" at bounding box center [368, 135] width 15 height 15
click at [365, 134] on span at bounding box center [368, 135] width 7 height 7
click at [577, 293] on div at bounding box center [613, 236] width 518 height 230
click at [686, 303] on div at bounding box center [613, 236] width 518 height 230
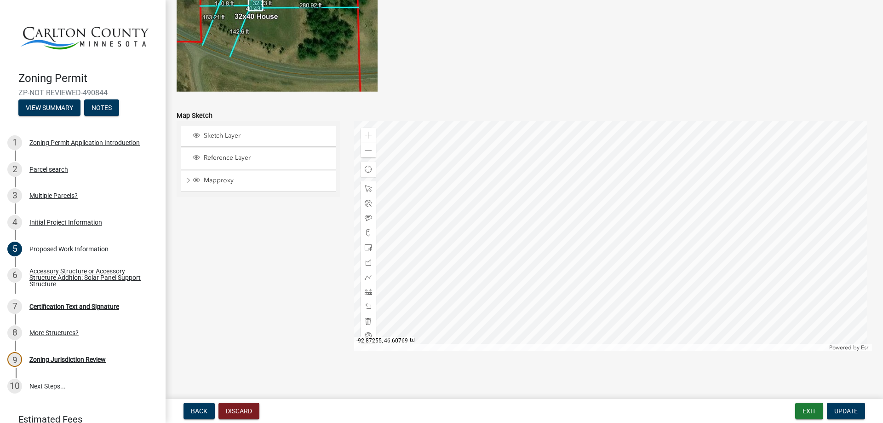
click at [705, 310] on div at bounding box center [613, 236] width 518 height 230
click at [779, 251] on div at bounding box center [613, 236] width 518 height 230
click at [565, 248] on div at bounding box center [613, 236] width 518 height 230
click at [484, 275] on div at bounding box center [613, 236] width 518 height 230
click at [654, 283] on div at bounding box center [613, 236] width 518 height 230
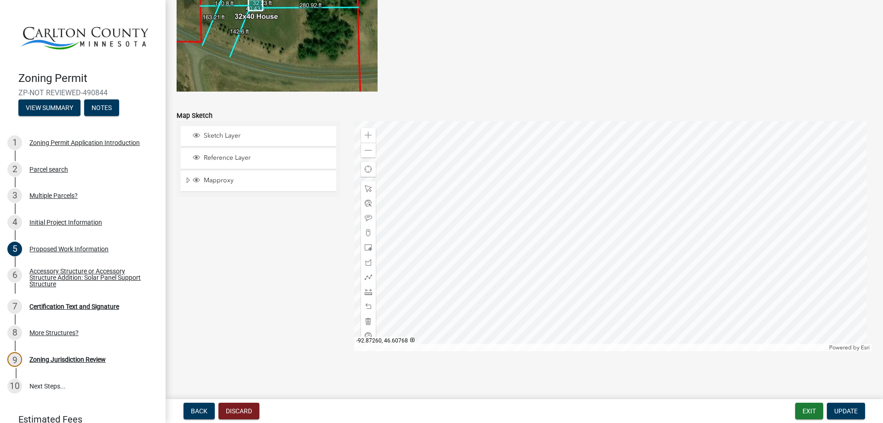
click at [658, 315] on div at bounding box center [613, 236] width 518 height 230
click at [367, 151] on span at bounding box center [368, 150] width 7 height 7
click at [842, 408] on span "Update" at bounding box center [845, 410] width 23 height 7
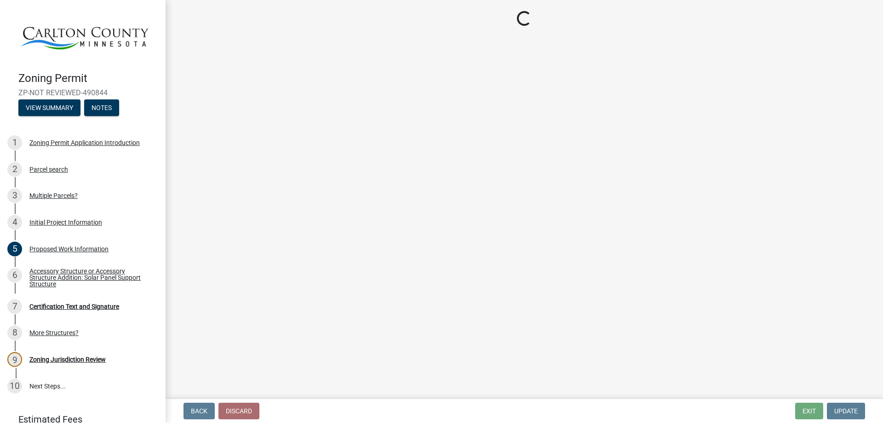
scroll to position [0, 0]
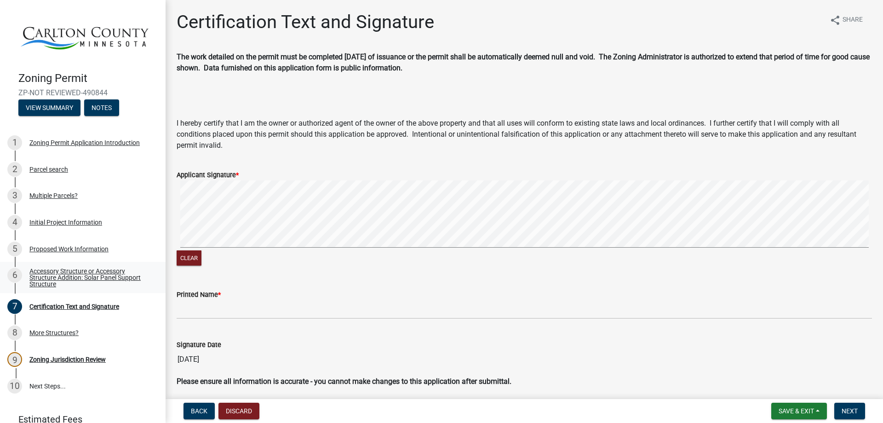
click at [54, 273] on div "Accessory Structure or Accessory Structure Addition: Solar Panel Support Struct…" at bounding box center [89, 277] width 121 height 19
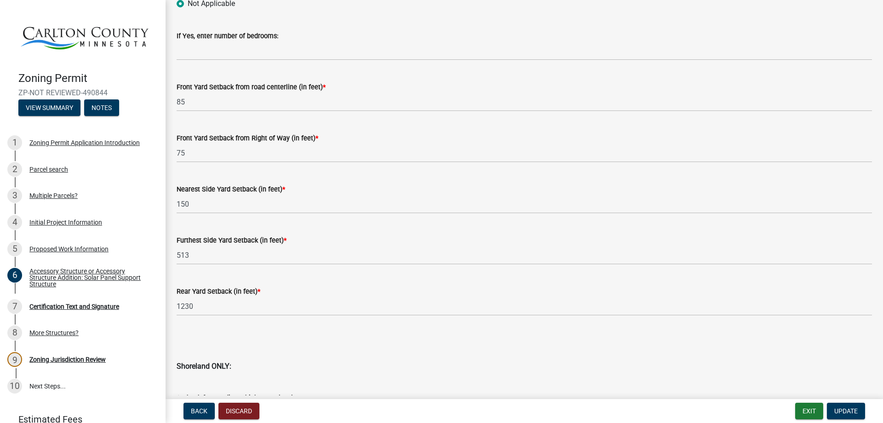
scroll to position [690, 0]
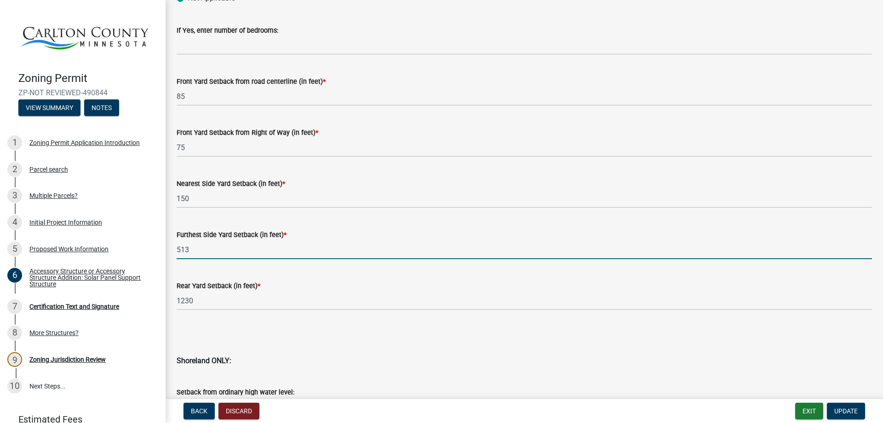
click at [197, 249] on input "513" at bounding box center [524, 249] width 695 height 19
type input "504"
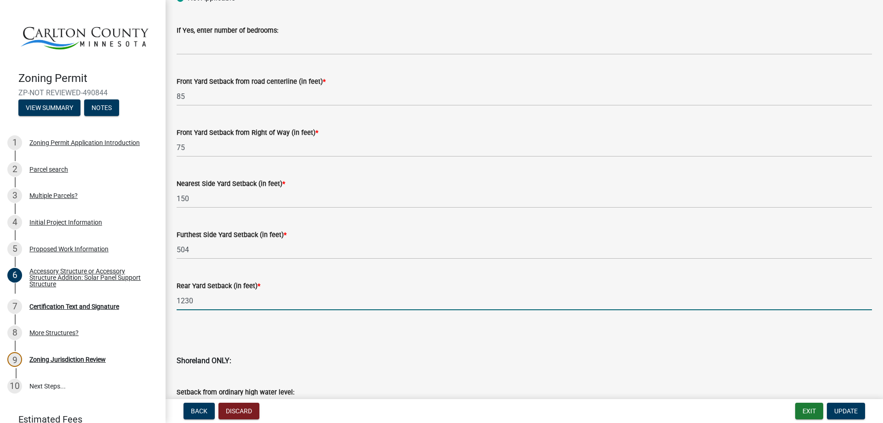
drag, startPoint x: 194, startPoint y: 299, endPoint x: 168, endPoint y: 301, distance: 25.8
type input "1252"
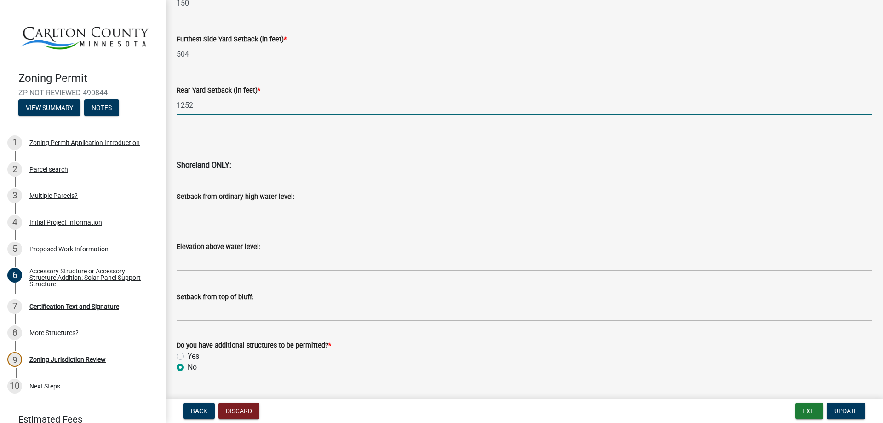
scroll to position [907, 0]
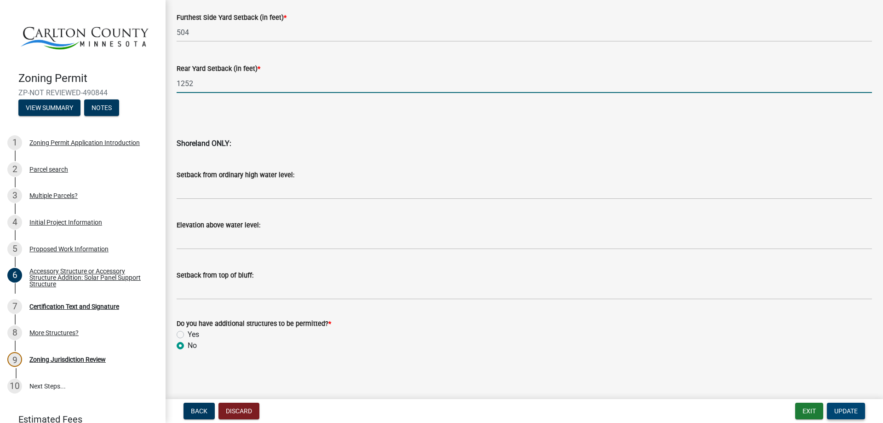
click at [847, 412] on span "Update" at bounding box center [845, 410] width 23 height 7
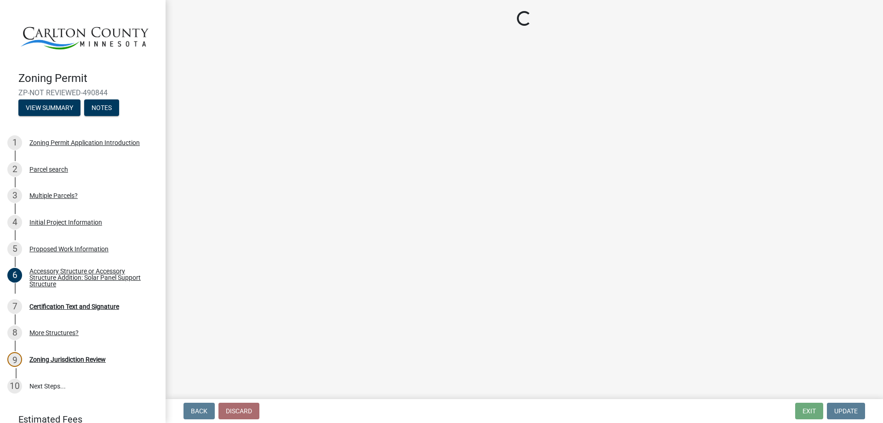
scroll to position [0, 0]
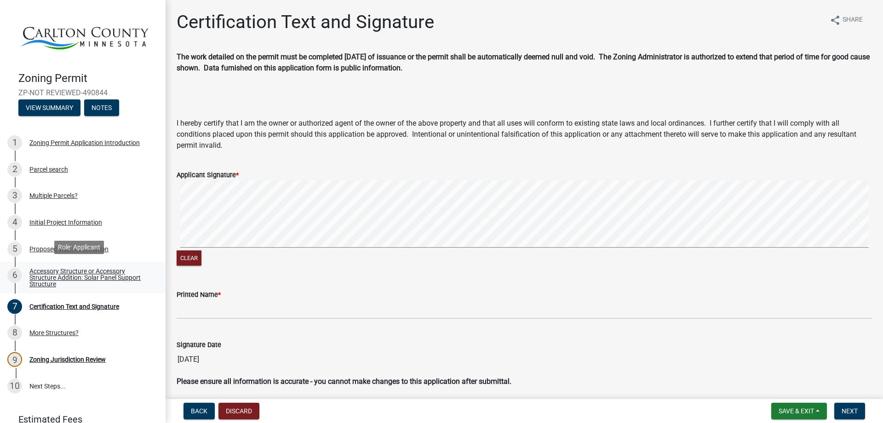
click at [52, 268] on div "Accessory Structure or Accessory Structure Addition: Solar Panel Support Struct…" at bounding box center [89, 277] width 121 height 19
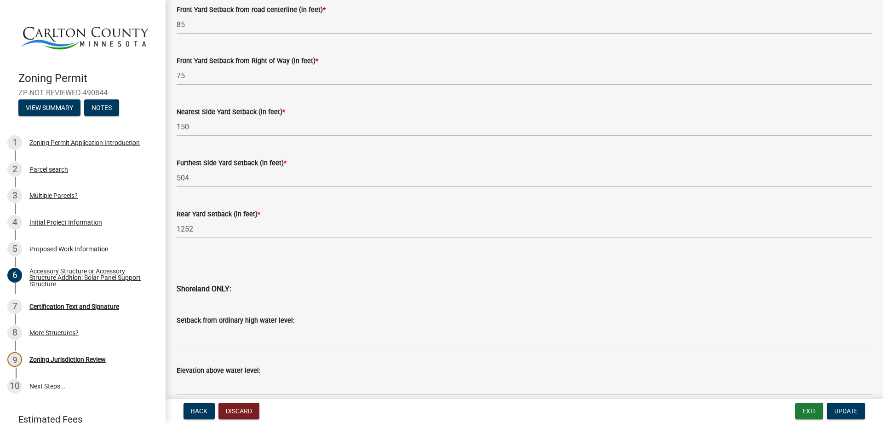
scroll to position [754, 0]
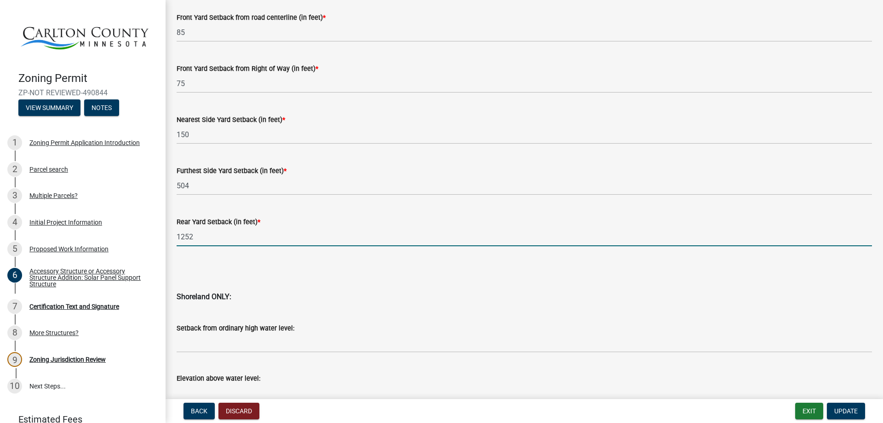
click at [193, 236] on input "1252" at bounding box center [524, 236] width 695 height 19
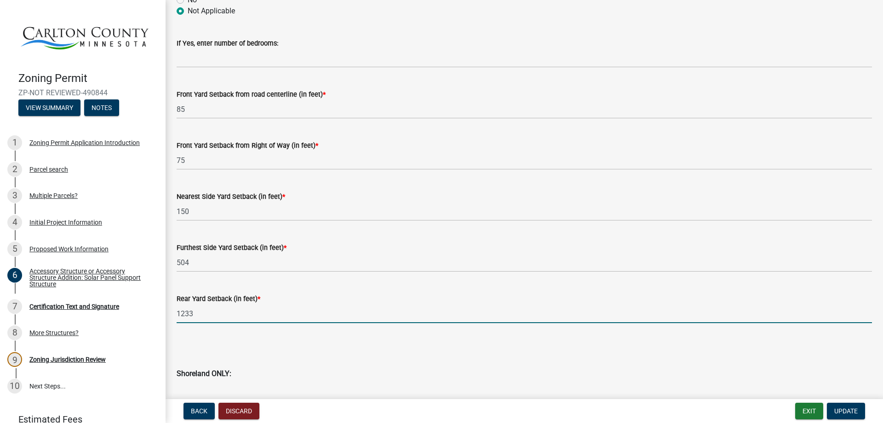
scroll to position [600, 0]
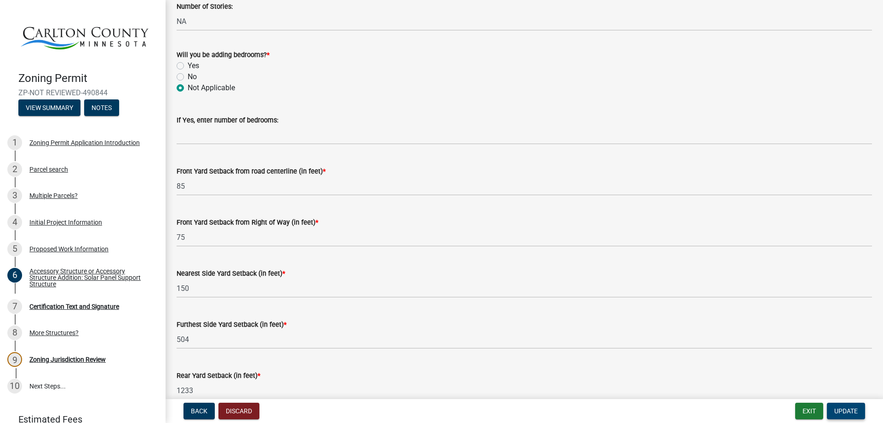
type input "1233"
drag, startPoint x: 848, startPoint y: 411, endPoint x: 761, endPoint y: 351, distance: 105.2
click at [848, 411] on span "Update" at bounding box center [845, 410] width 23 height 7
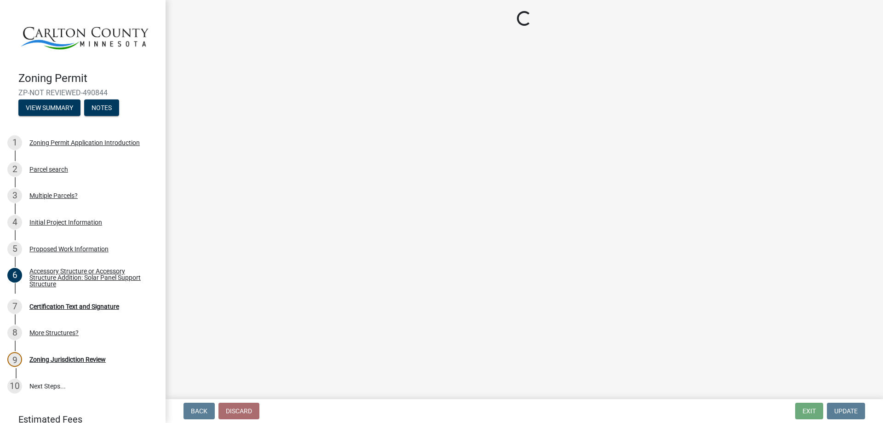
scroll to position [0, 0]
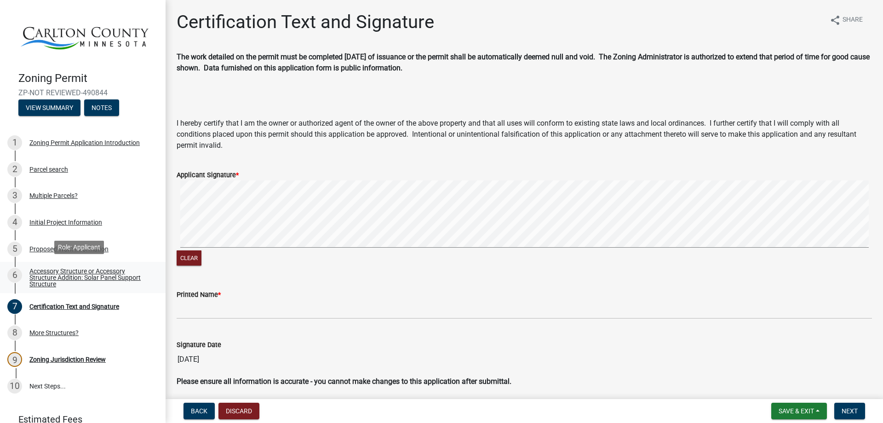
click at [88, 269] on div "Accessory Structure or Accessory Structure Addition: Solar Panel Support Struct…" at bounding box center [89, 277] width 121 height 19
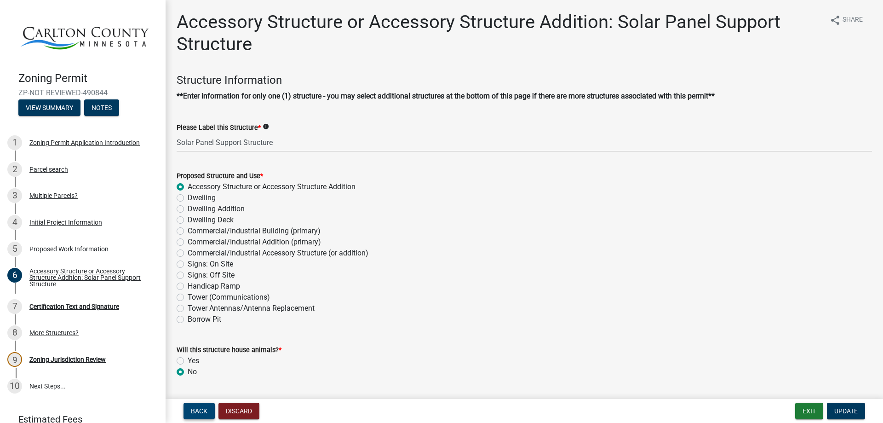
click at [203, 411] on span "Back" at bounding box center [199, 410] width 17 height 7
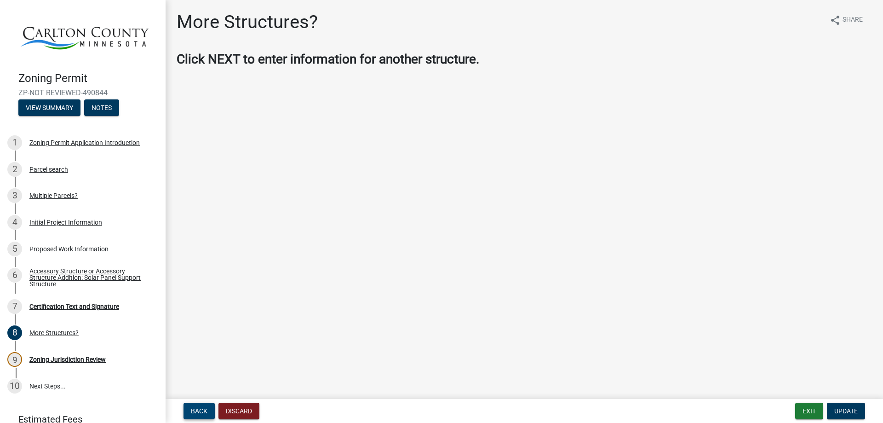
click at [203, 411] on span "Back" at bounding box center [199, 410] width 17 height 7
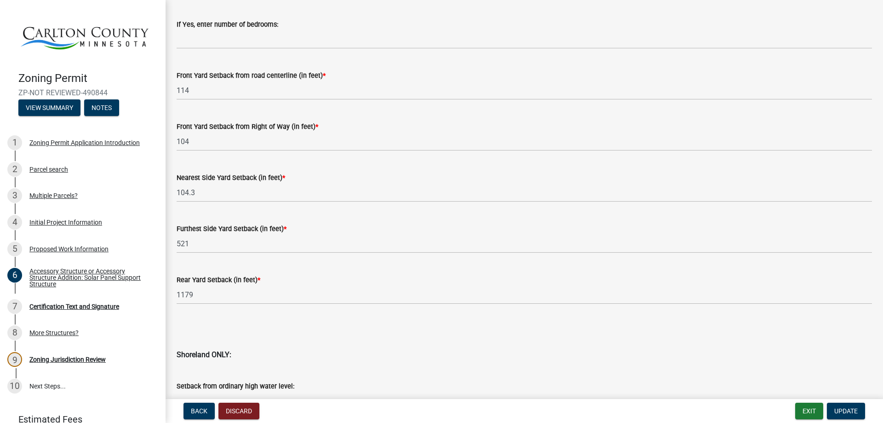
scroll to position [677, 0]
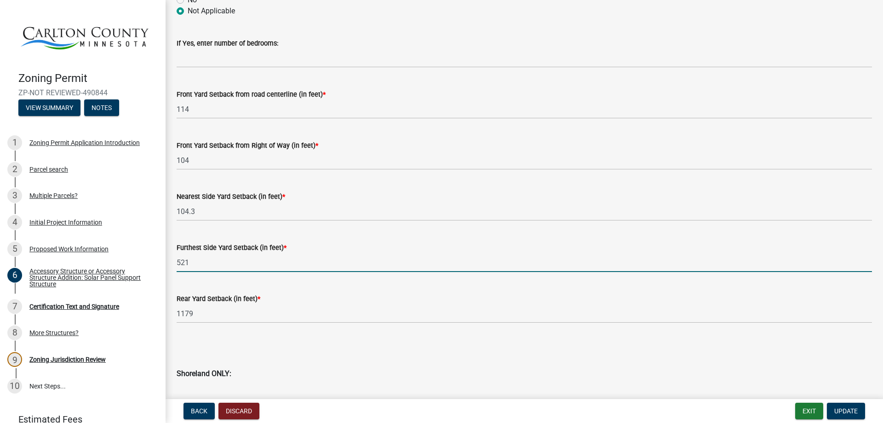
click at [189, 262] on input "521" at bounding box center [524, 262] width 695 height 19
type input "520"
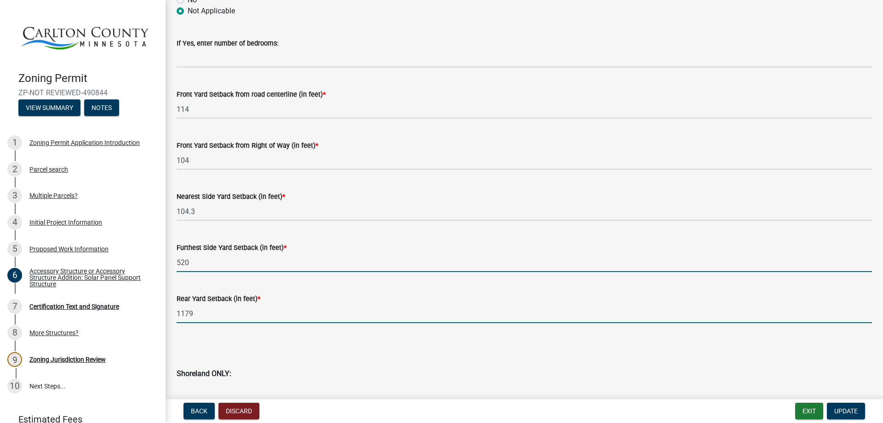
click at [194, 315] on input "1179" at bounding box center [524, 313] width 695 height 19
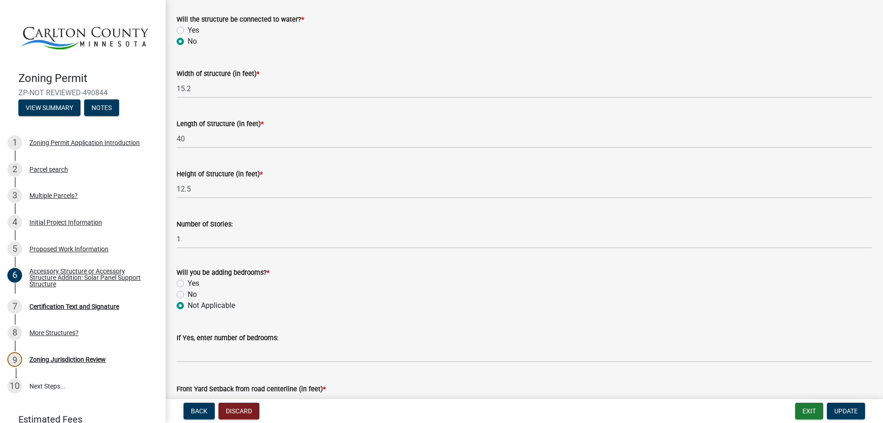
scroll to position [383, 0]
type input "1178"
click at [852, 411] on span "Update" at bounding box center [845, 410] width 23 height 7
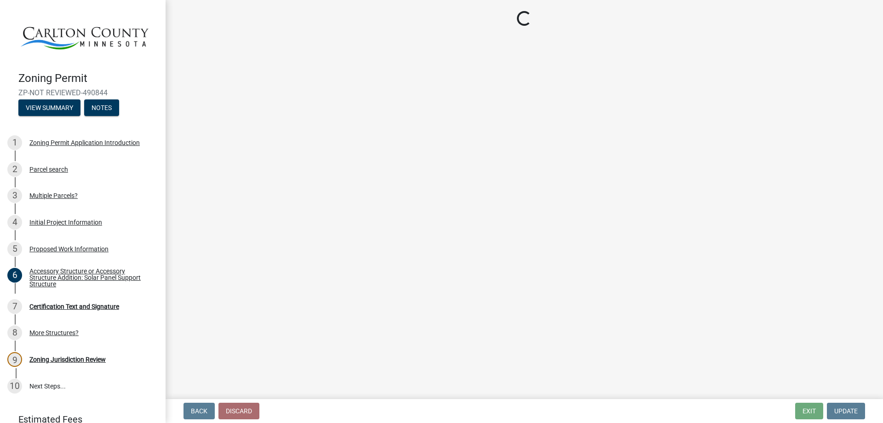
scroll to position [0, 0]
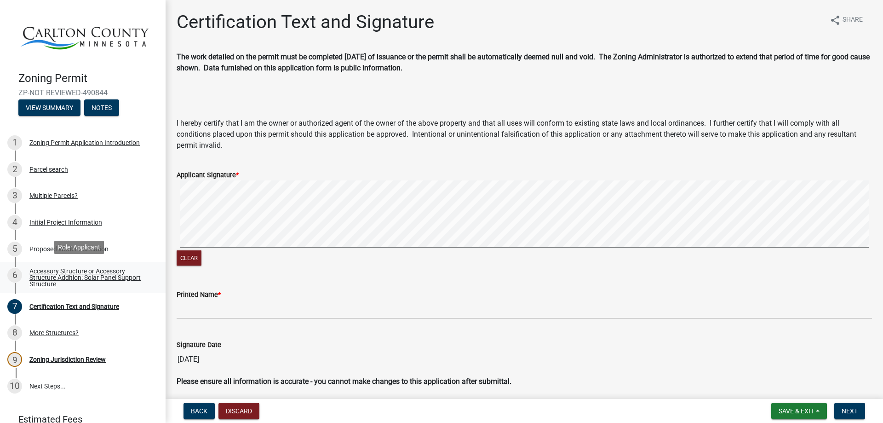
click at [80, 268] on div "Accessory Structure or Accessory Structure Addition: Solar Panel Support Struct…" at bounding box center [89, 277] width 121 height 19
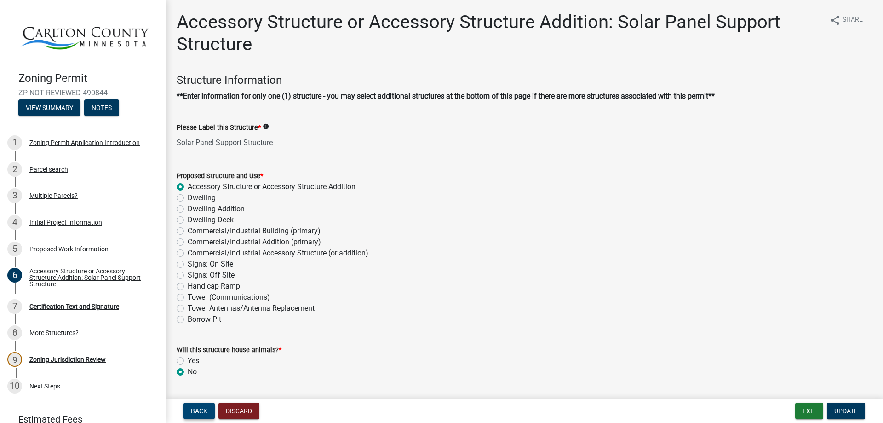
click at [198, 411] on span "Back" at bounding box center [199, 410] width 17 height 7
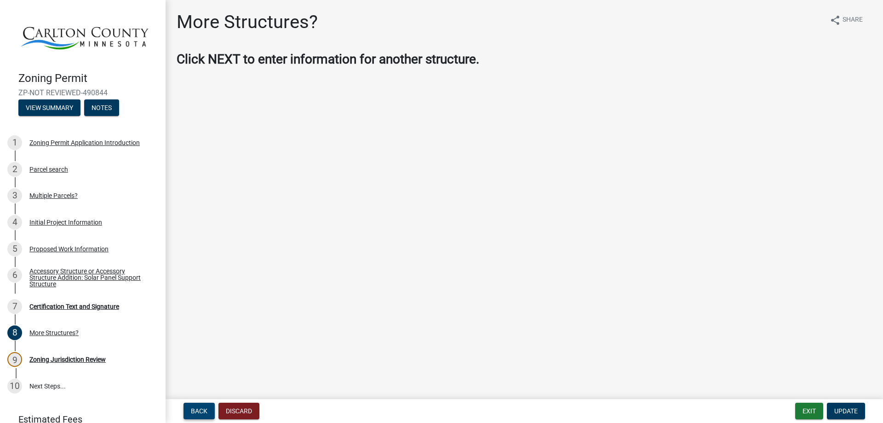
click at [198, 411] on span "Back" at bounding box center [199, 410] width 17 height 7
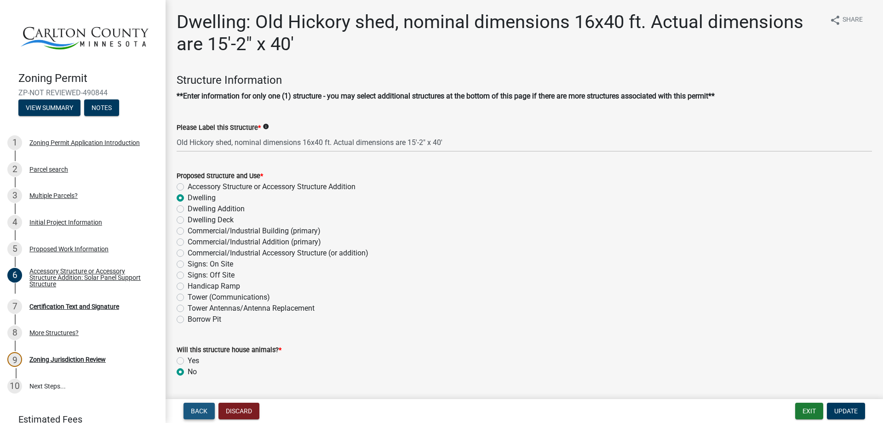
click at [198, 411] on span "Back" at bounding box center [199, 410] width 17 height 7
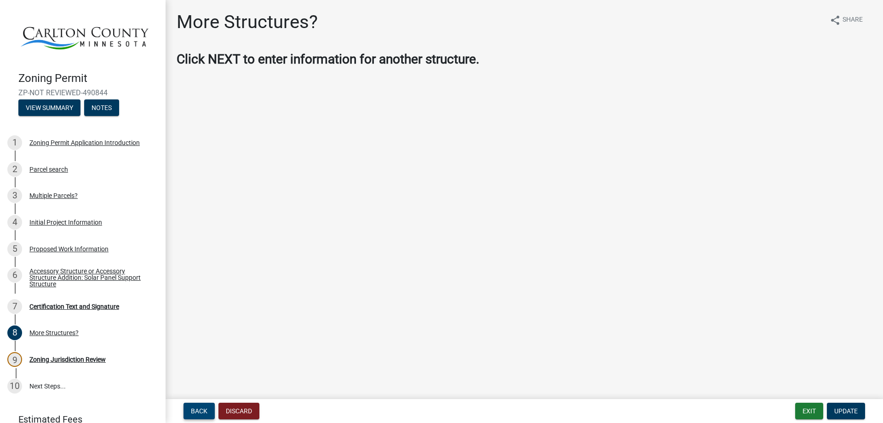
click at [197, 411] on span "Back" at bounding box center [199, 410] width 17 height 7
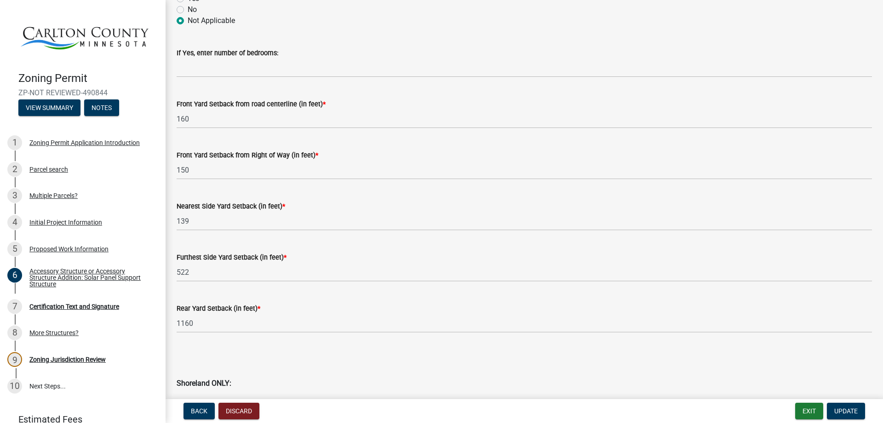
scroll to position [690, 0]
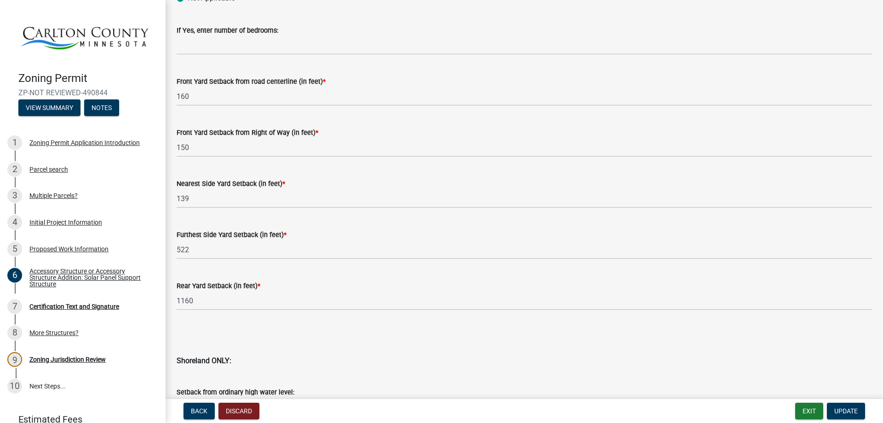
click at [196, 315] on wm-data-entity-input "Rear Yard Setback (in feet) * 1160" at bounding box center [524, 292] width 695 height 51
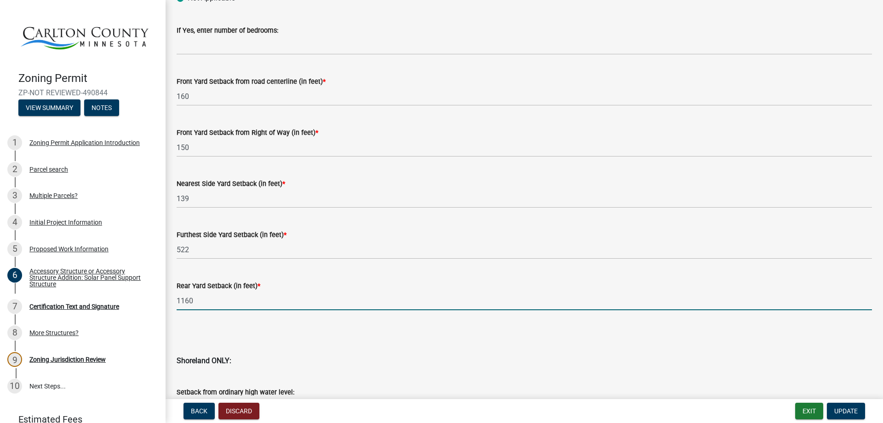
click at [197, 305] on input "1160" at bounding box center [524, 300] width 695 height 19
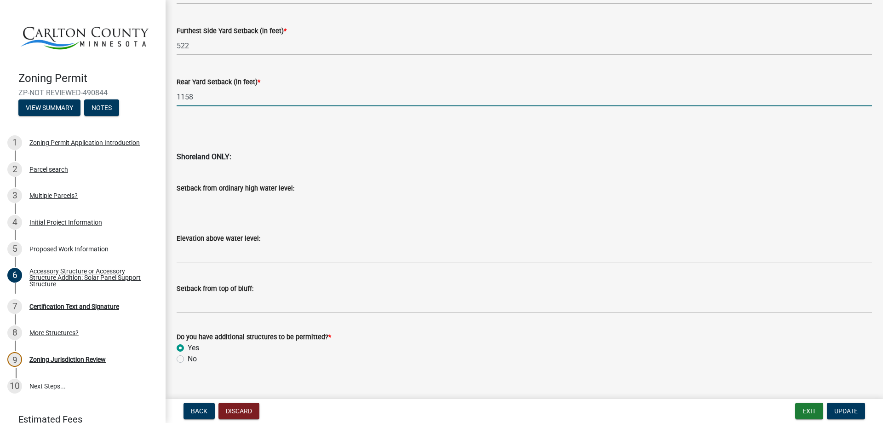
scroll to position [907, 0]
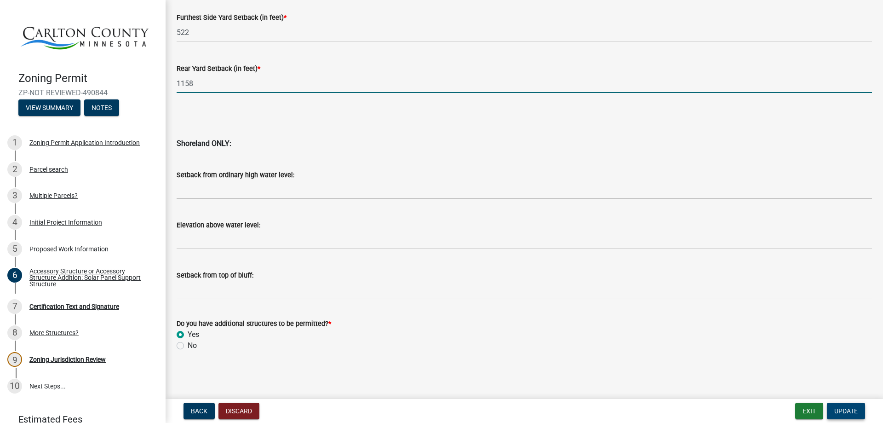
type input "1158"
click at [842, 408] on span "Update" at bounding box center [845, 410] width 23 height 7
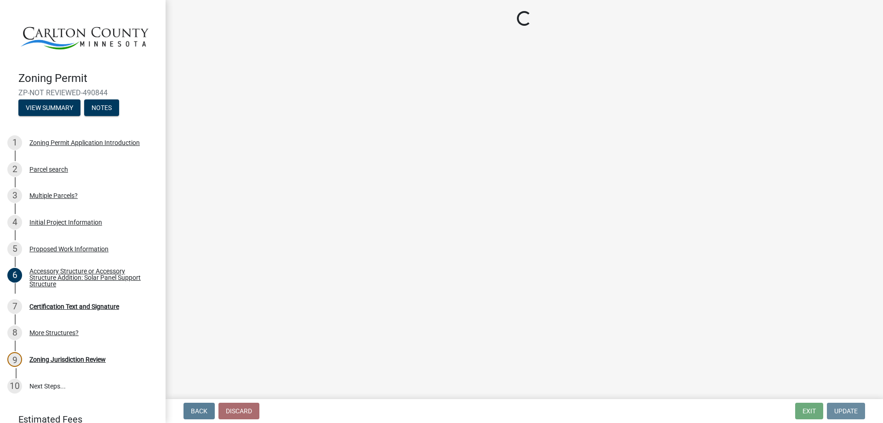
scroll to position [0, 0]
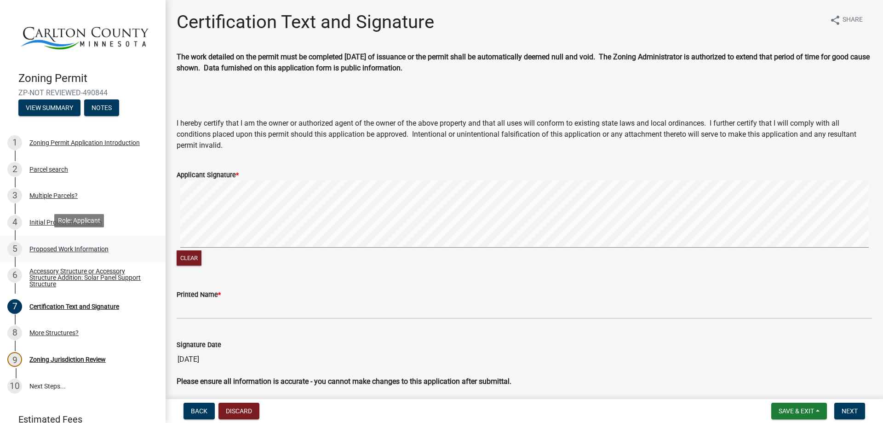
click at [75, 246] on div "Proposed Work Information" at bounding box center [68, 249] width 79 height 6
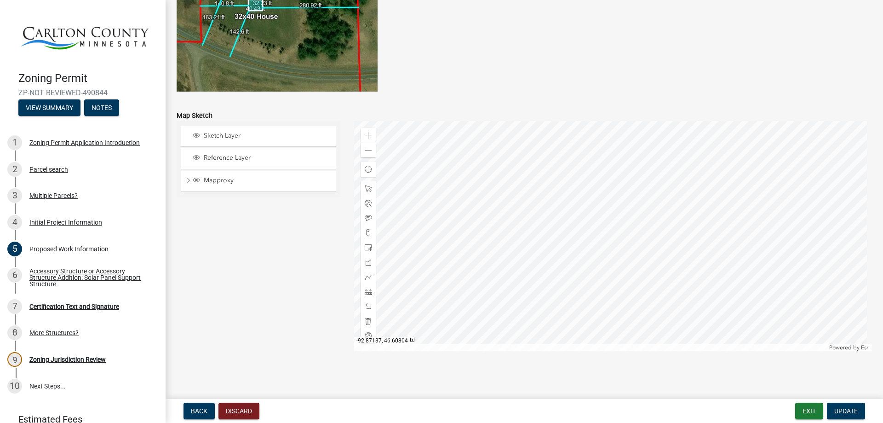
scroll to position [1724, 0]
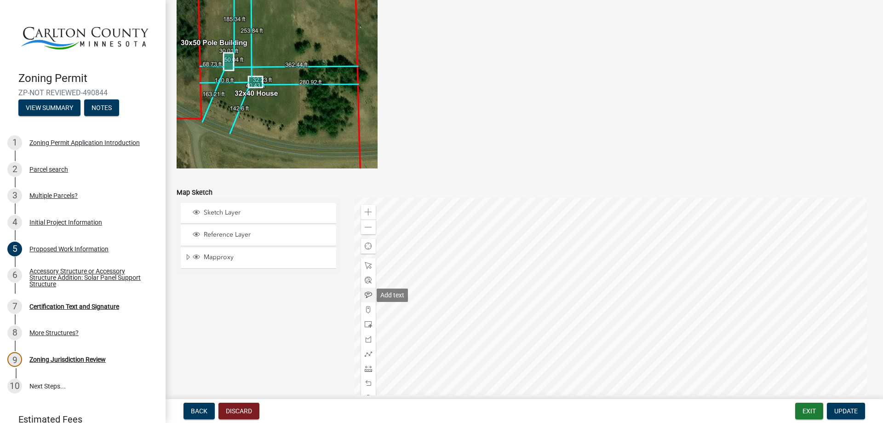
click at [366, 295] on span at bounding box center [368, 294] width 7 height 7
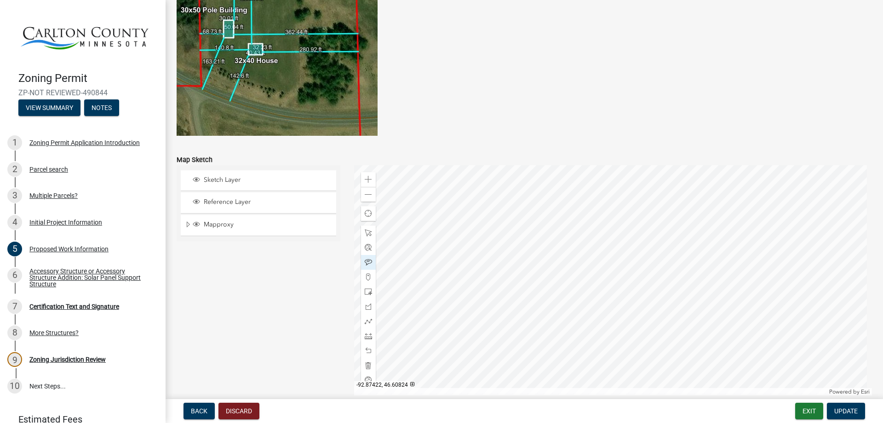
click at [557, 223] on div at bounding box center [613, 280] width 518 height 230
click at [502, 237] on div at bounding box center [613, 280] width 518 height 230
click at [365, 230] on span at bounding box center [368, 232] width 7 height 7
click at [557, 220] on div at bounding box center [613, 280] width 518 height 230
click at [540, 218] on div at bounding box center [613, 280] width 518 height 230
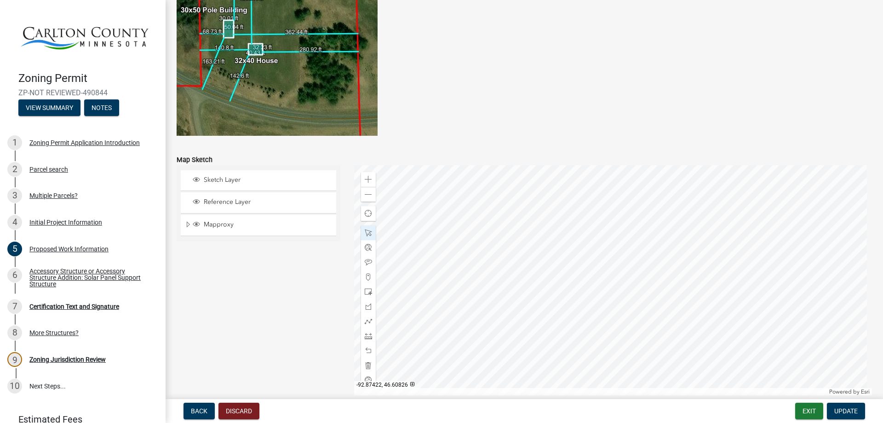
click at [568, 219] on div at bounding box center [613, 280] width 518 height 230
click at [629, 264] on span "Close" at bounding box center [629, 261] width 7 height 7
click at [435, 255] on div at bounding box center [613, 280] width 518 height 230
click at [432, 255] on div at bounding box center [613, 280] width 518 height 230
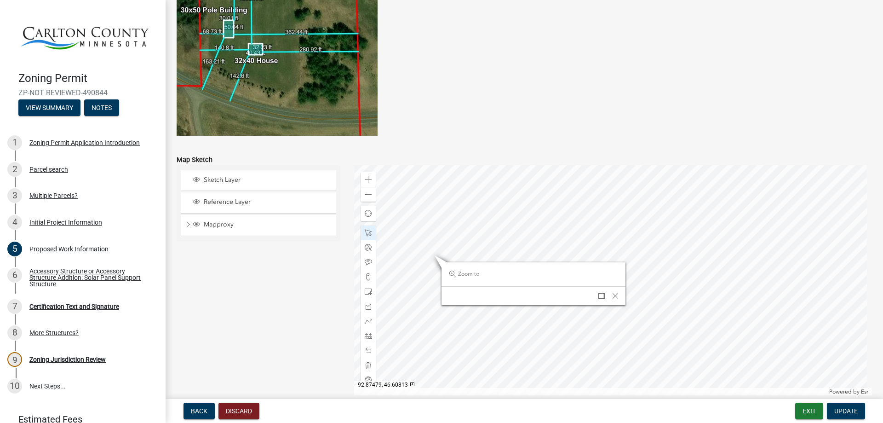
click at [434, 250] on div at bounding box center [613, 280] width 518 height 230
click at [679, 225] on div at bounding box center [613, 280] width 518 height 230
click at [611, 300] on span "Close" at bounding box center [613, 300] width 7 height 7
click at [365, 197] on span at bounding box center [368, 194] width 7 height 7
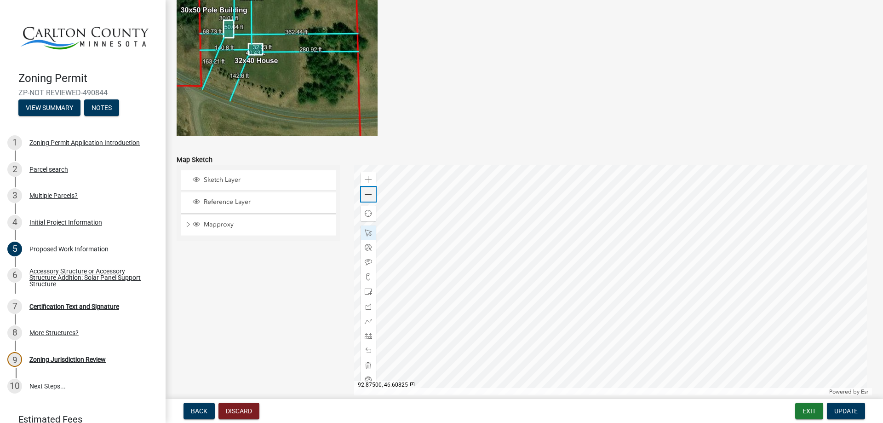
click at [365, 197] on span at bounding box center [368, 194] width 7 height 7
click at [632, 270] on div at bounding box center [613, 280] width 518 height 230
click at [631, 276] on div at bounding box center [613, 280] width 518 height 230
click at [715, 231] on span "Close" at bounding box center [715, 229] width 7 height 7
click at [853, 412] on span "Update" at bounding box center [845, 410] width 23 height 7
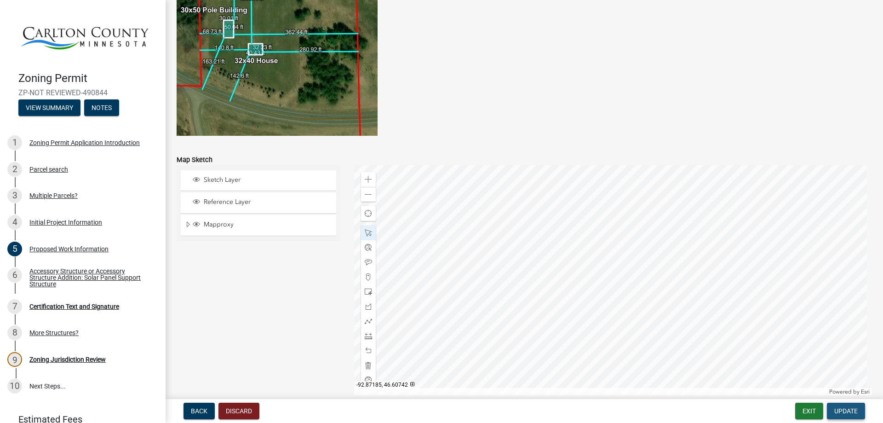
click at [853, 412] on span "Update" at bounding box center [845, 410] width 23 height 7
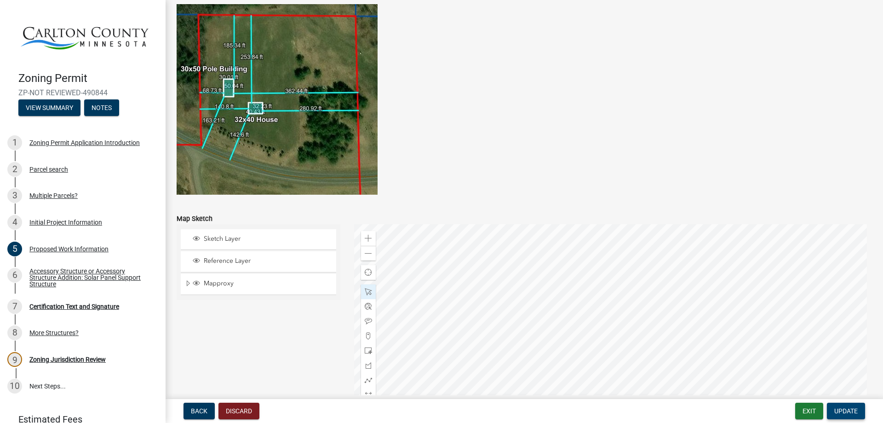
scroll to position [1812, 0]
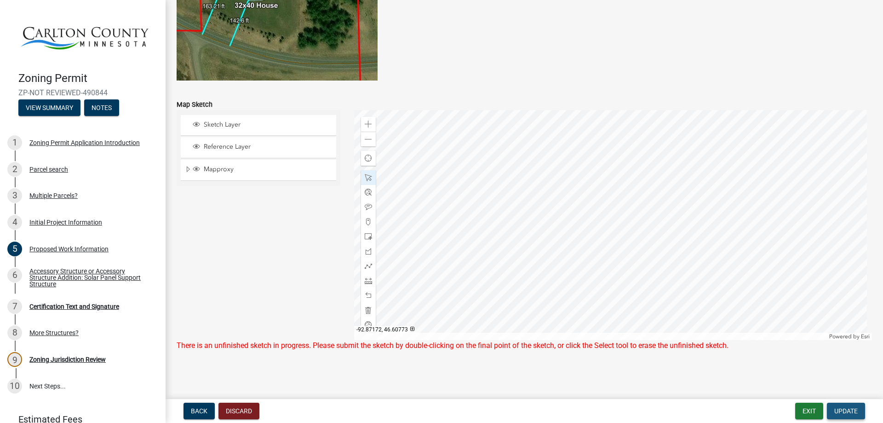
click at [837, 410] on span "Update" at bounding box center [845, 410] width 23 height 7
click at [835, 408] on span "Update" at bounding box center [845, 410] width 23 height 7
click at [849, 408] on span "Update" at bounding box center [845, 410] width 23 height 7
click at [52, 274] on div "Accessory Structure or Accessory Structure Addition: Solar Panel Support Struct…" at bounding box center [89, 277] width 121 height 19
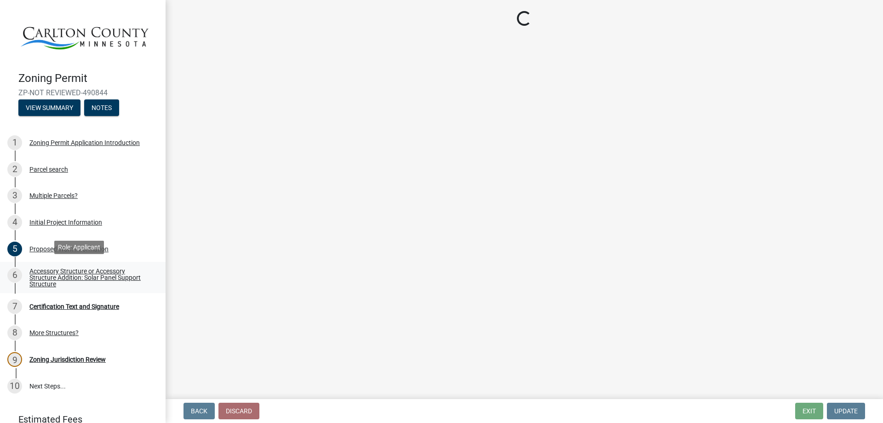
scroll to position [0, 0]
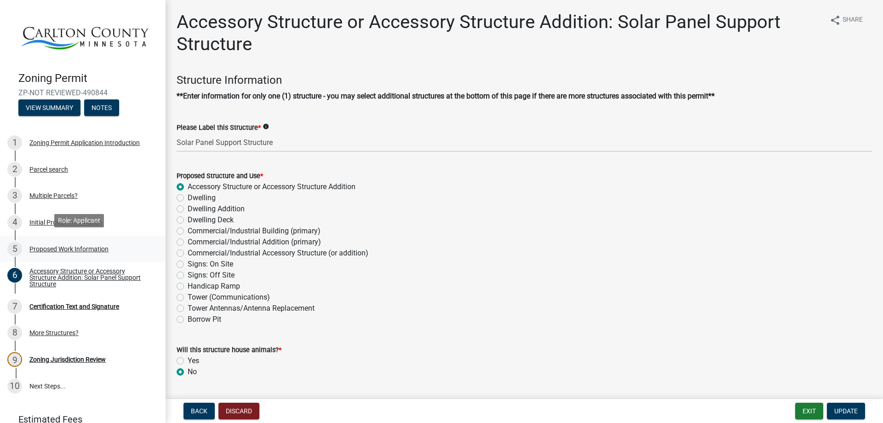
click at [64, 247] on div "Proposed Work Information" at bounding box center [68, 249] width 79 height 6
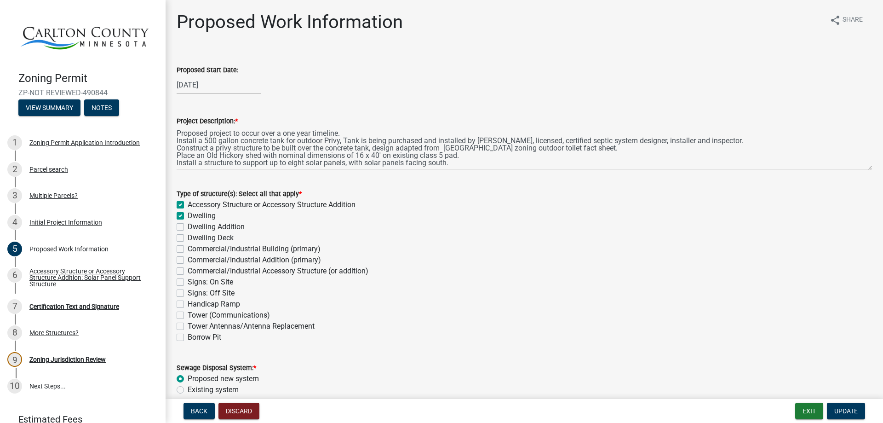
scroll to position [1801, 0]
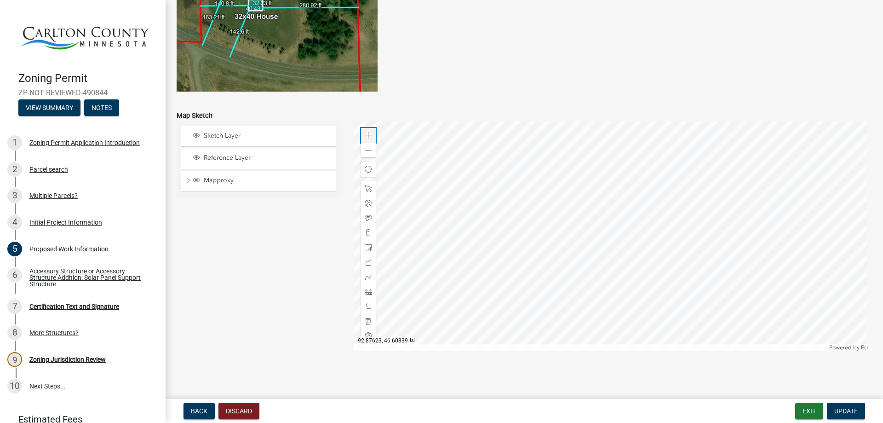
click at [367, 137] on span at bounding box center [368, 135] width 7 height 7
click at [622, 166] on div at bounding box center [613, 236] width 518 height 230
click at [802, 413] on button "Exit" at bounding box center [809, 410] width 28 height 17
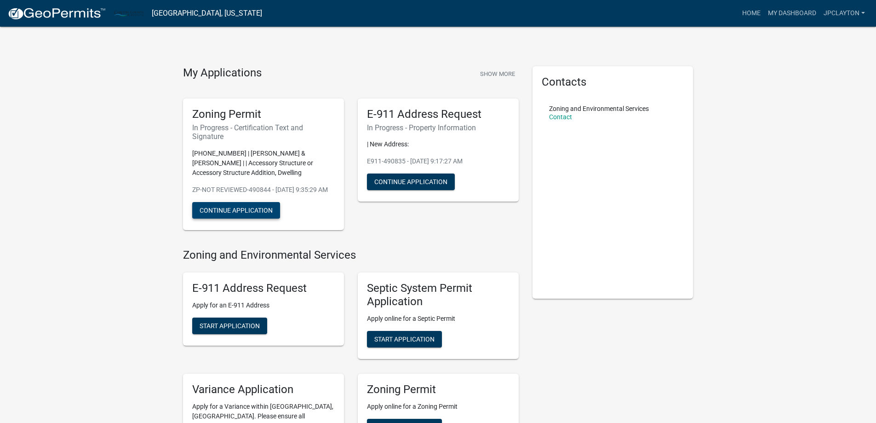
click at [241, 218] on button "Continue Application" at bounding box center [236, 210] width 88 height 17
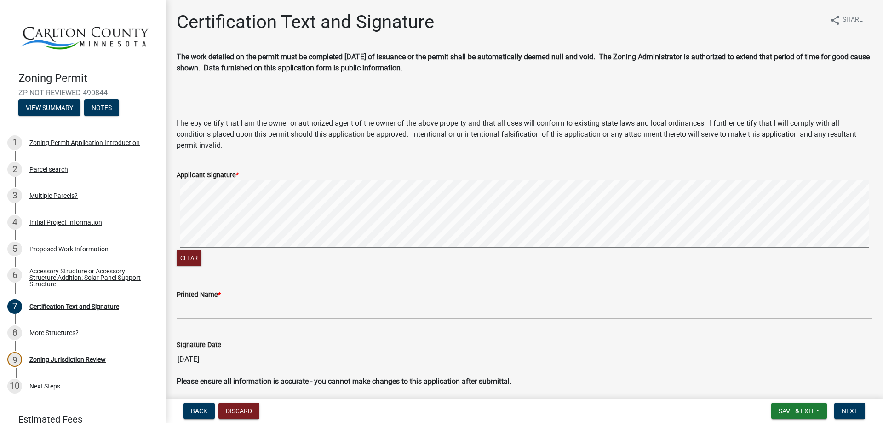
scroll to position [53, 0]
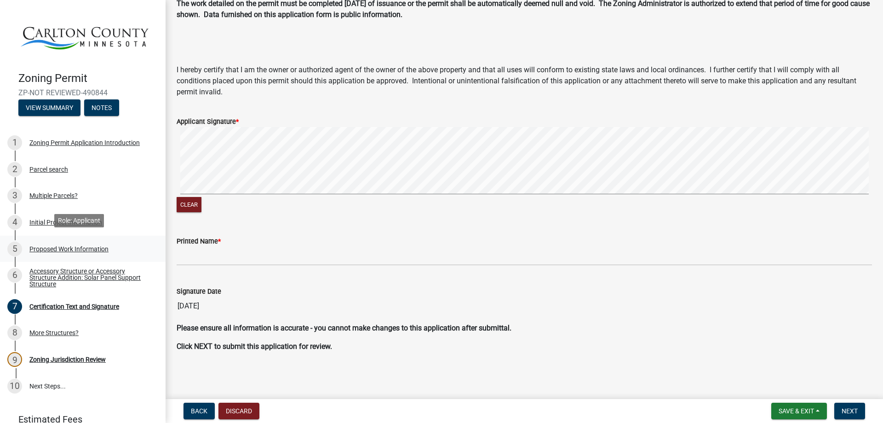
click at [54, 248] on div "Proposed Work Information" at bounding box center [68, 249] width 79 height 6
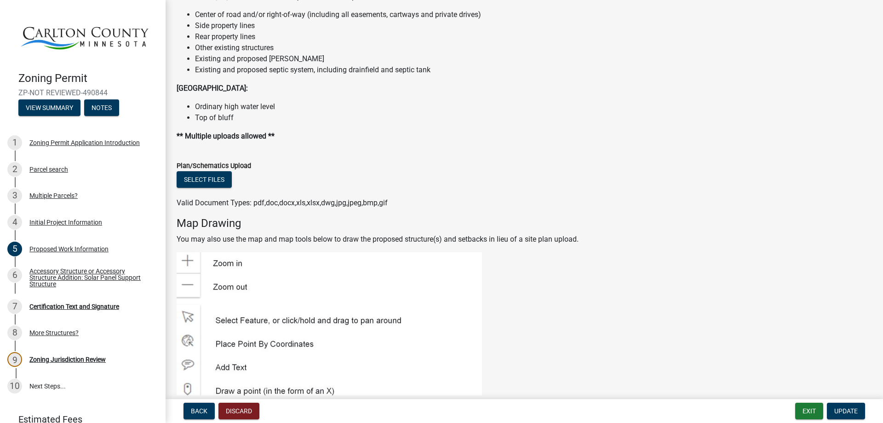
scroll to position [1034, 0]
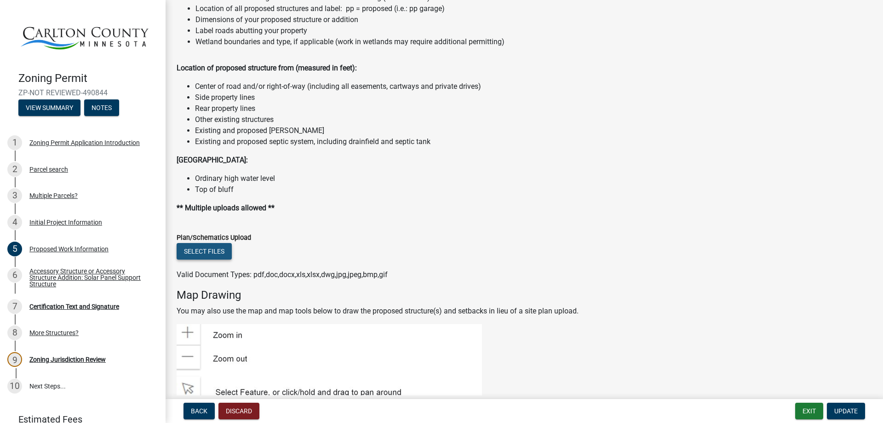
click at [193, 249] on button "Select files" at bounding box center [204, 251] width 55 height 17
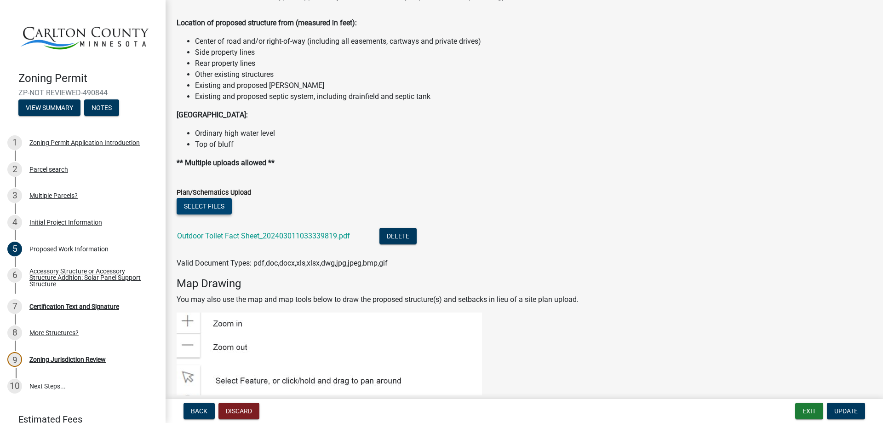
scroll to position [1111, 0]
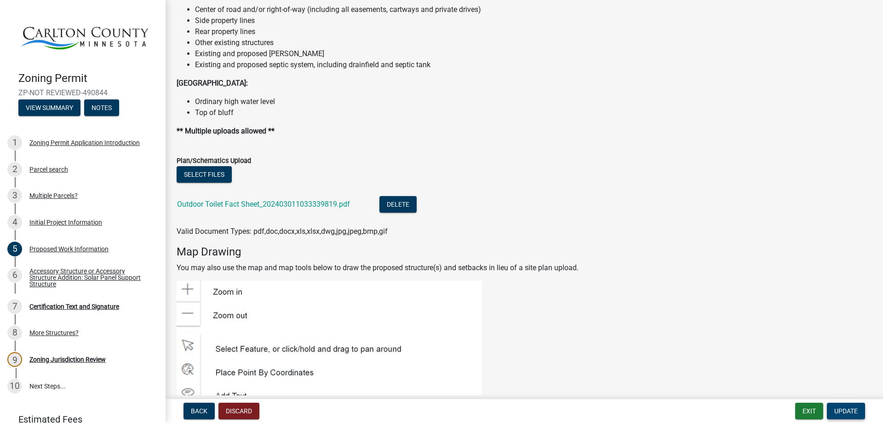
click at [841, 409] on span "Update" at bounding box center [845, 410] width 23 height 7
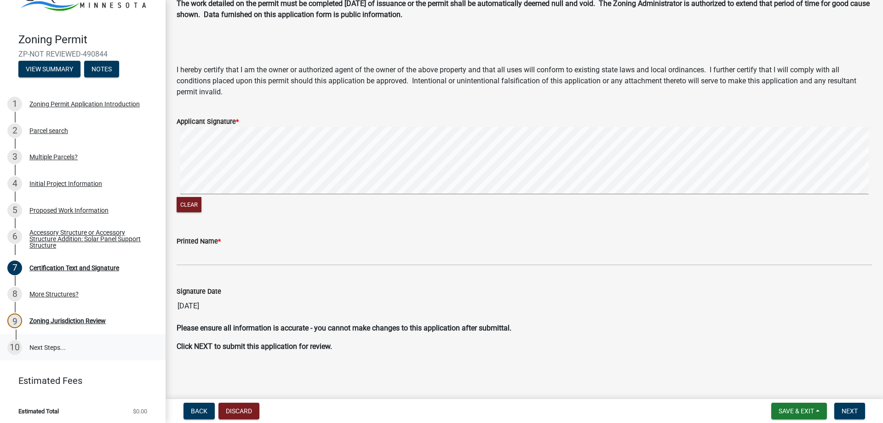
scroll to position [0, 0]
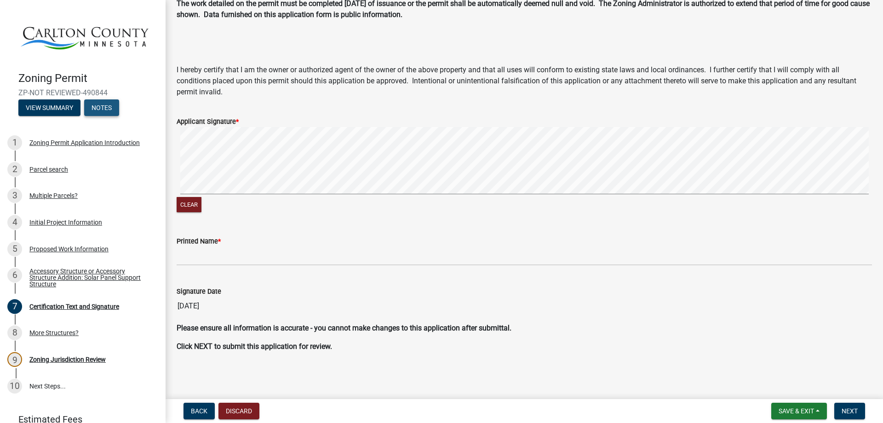
click at [101, 104] on button "Notes" at bounding box center [101, 107] width 35 height 17
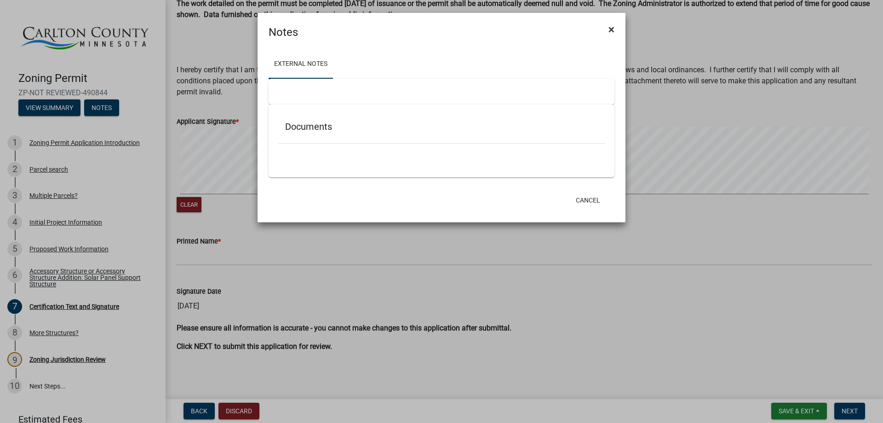
click at [614, 30] on span "×" at bounding box center [611, 29] width 6 height 13
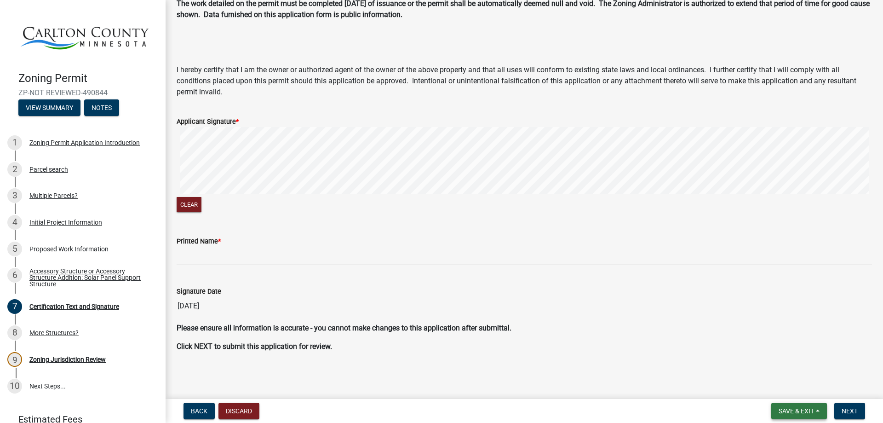
click at [790, 408] on span "Save & Exit" at bounding box center [796, 410] width 35 height 7
click at [787, 385] on button "Save & Exit" at bounding box center [790, 387] width 74 height 22
